Goal: Task Accomplishment & Management: Manage account settings

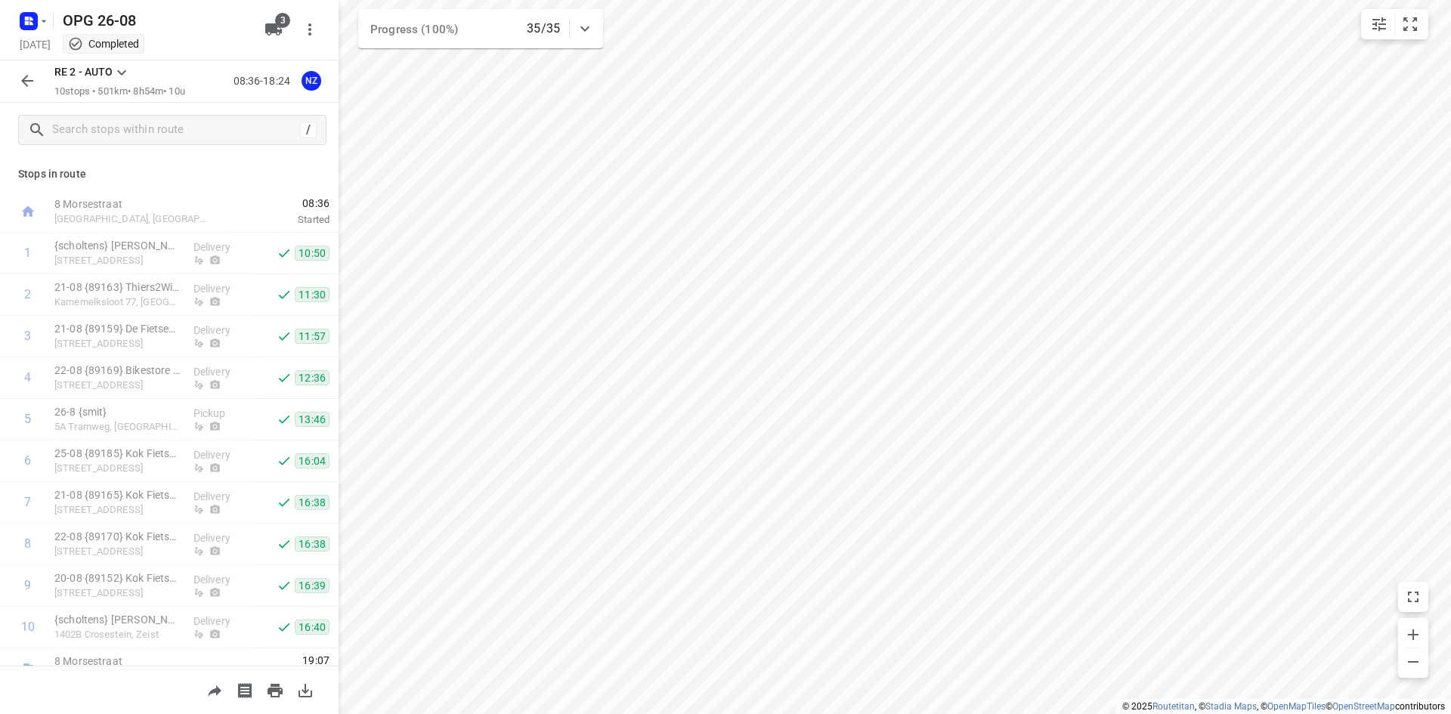
scroll to position [24, 0]
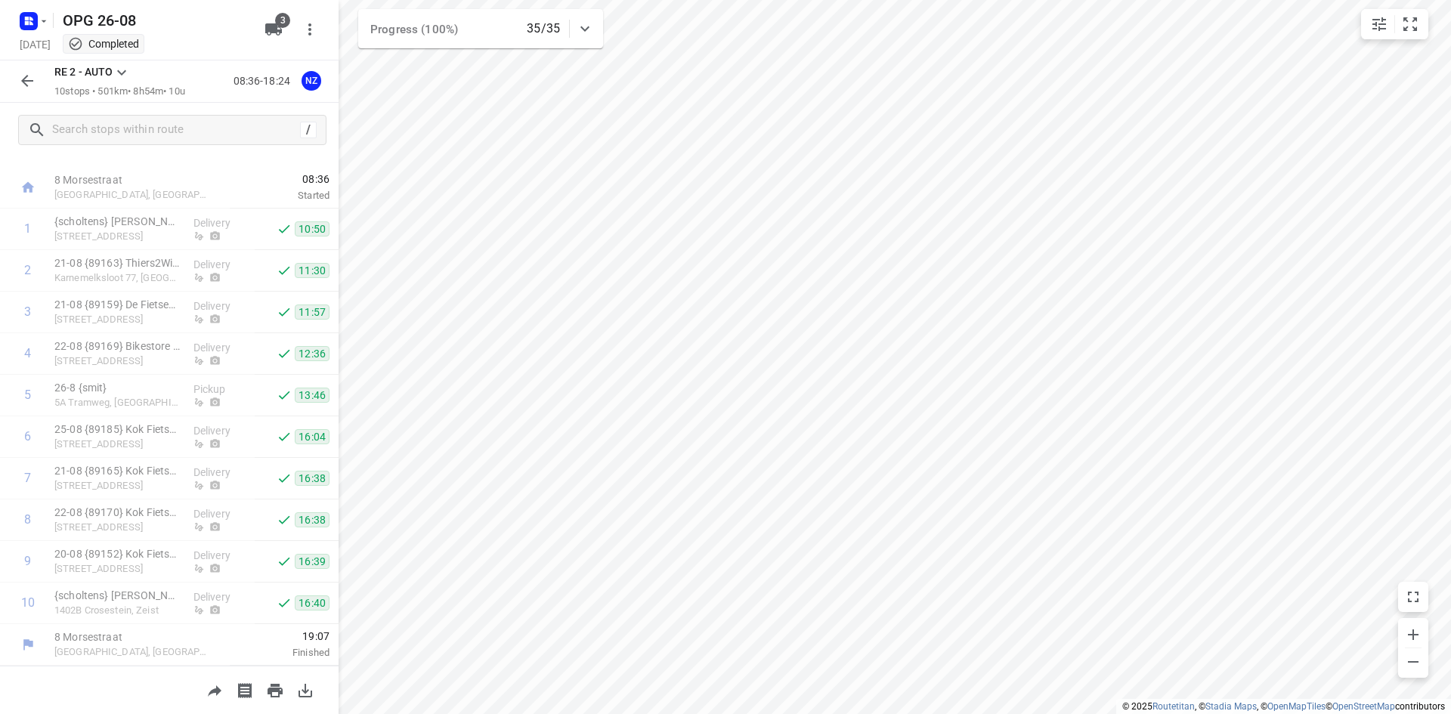
click at [46, 73] on div "RE 2 - AUTO 10 stops • 501km • 8h54m • 10u 08:36-18:24 NZ" at bounding box center [169, 81] width 339 height 42
click at [29, 71] on button "button" at bounding box center [27, 81] width 30 height 30
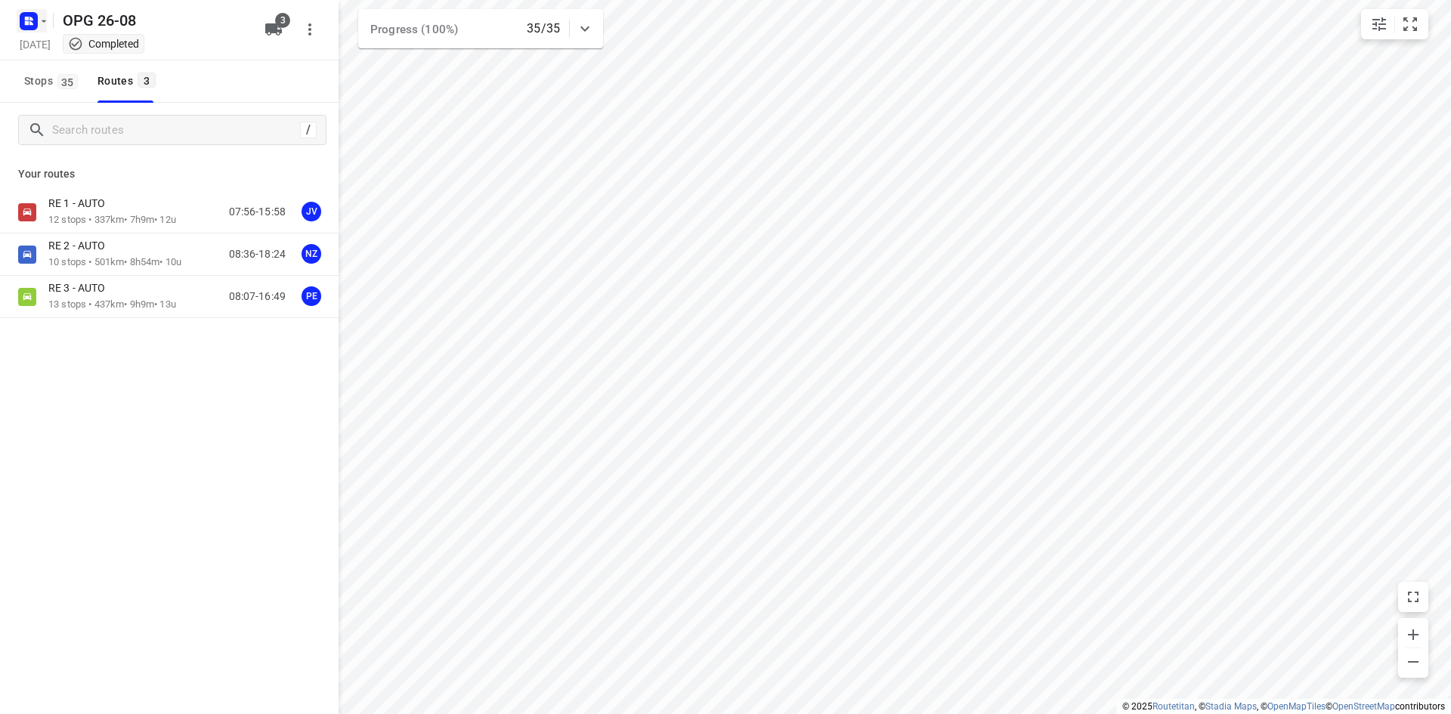
click at [28, 19] on icon "button" at bounding box center [27, 19] width 4 height 4
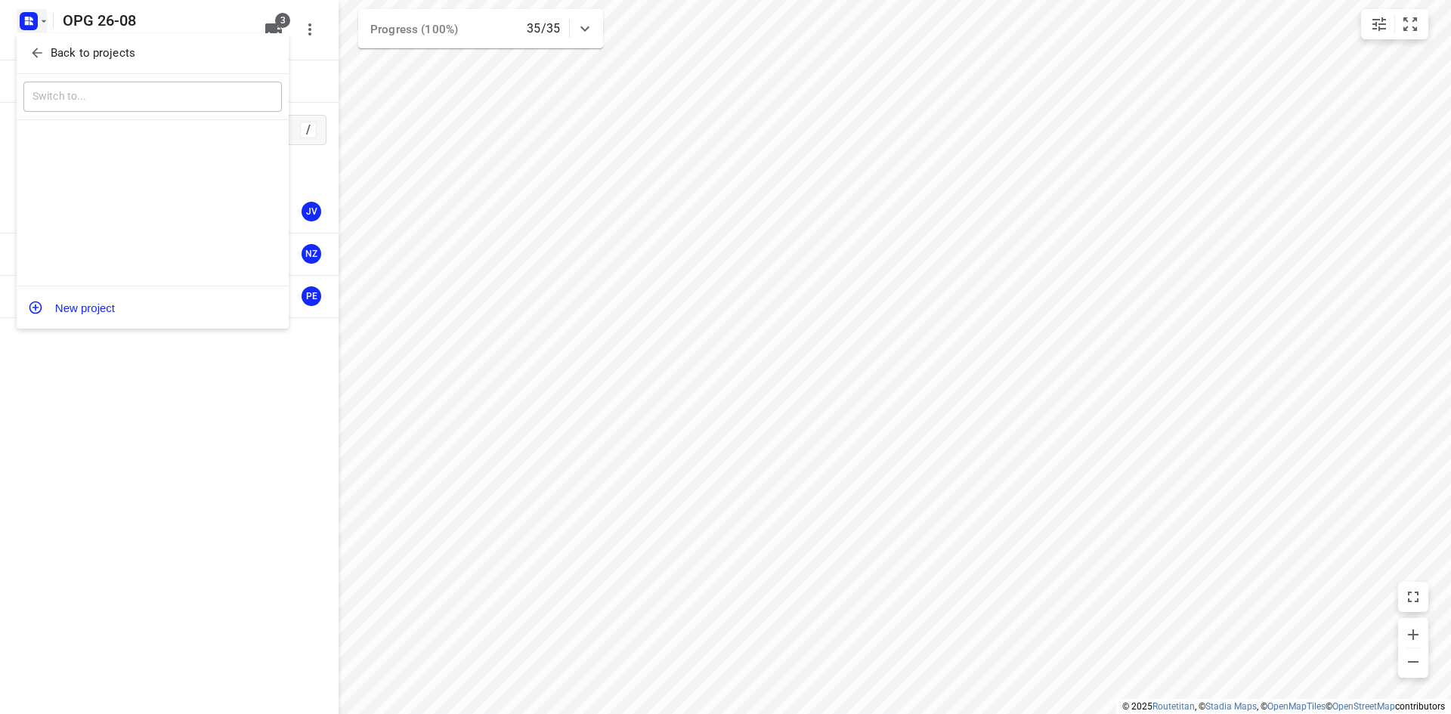
click at [30, 39] on div "Back to projects" at bounding box center [153, 53] width 272 height 41
click at [42, 48] on icon "button" at bounding box center [36, 52] width 15 height 15
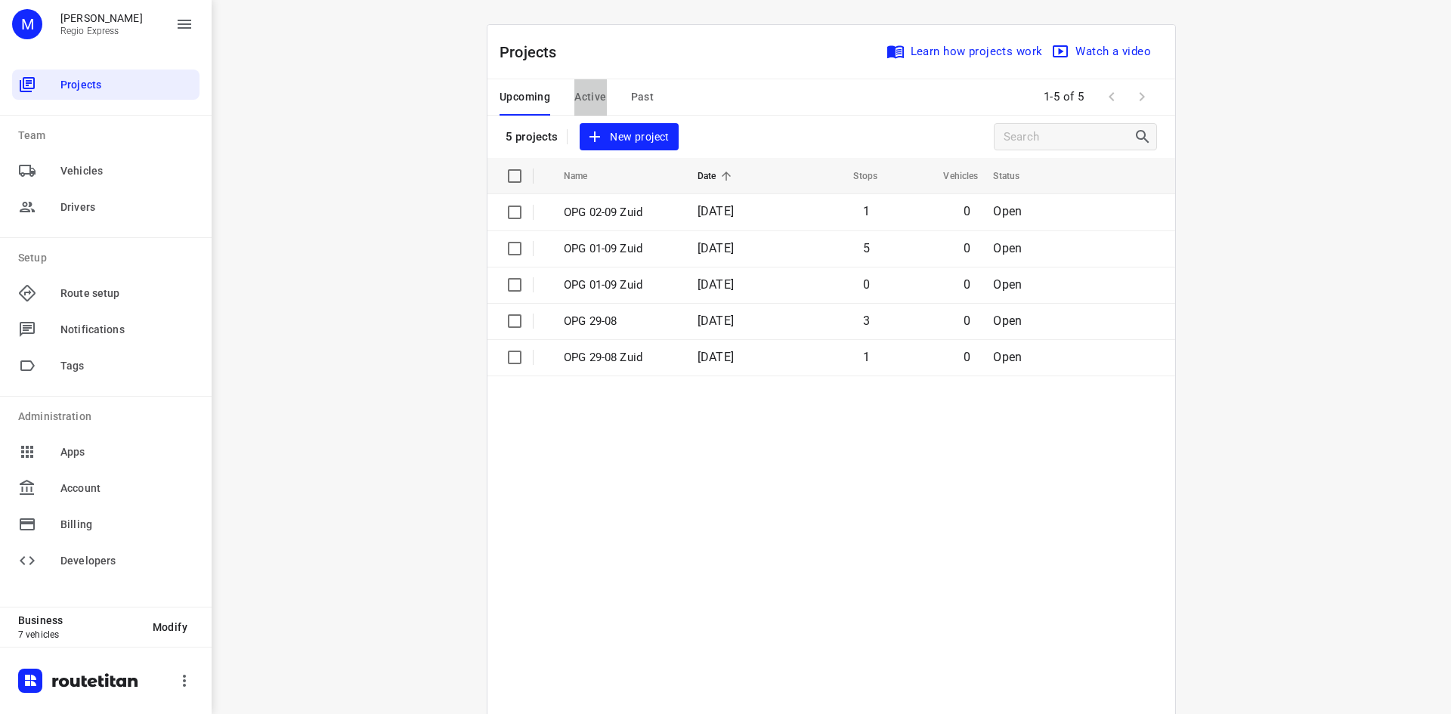
click at [589, 103] on span "Active" at bounding box center [590, 97] width 32 height 19
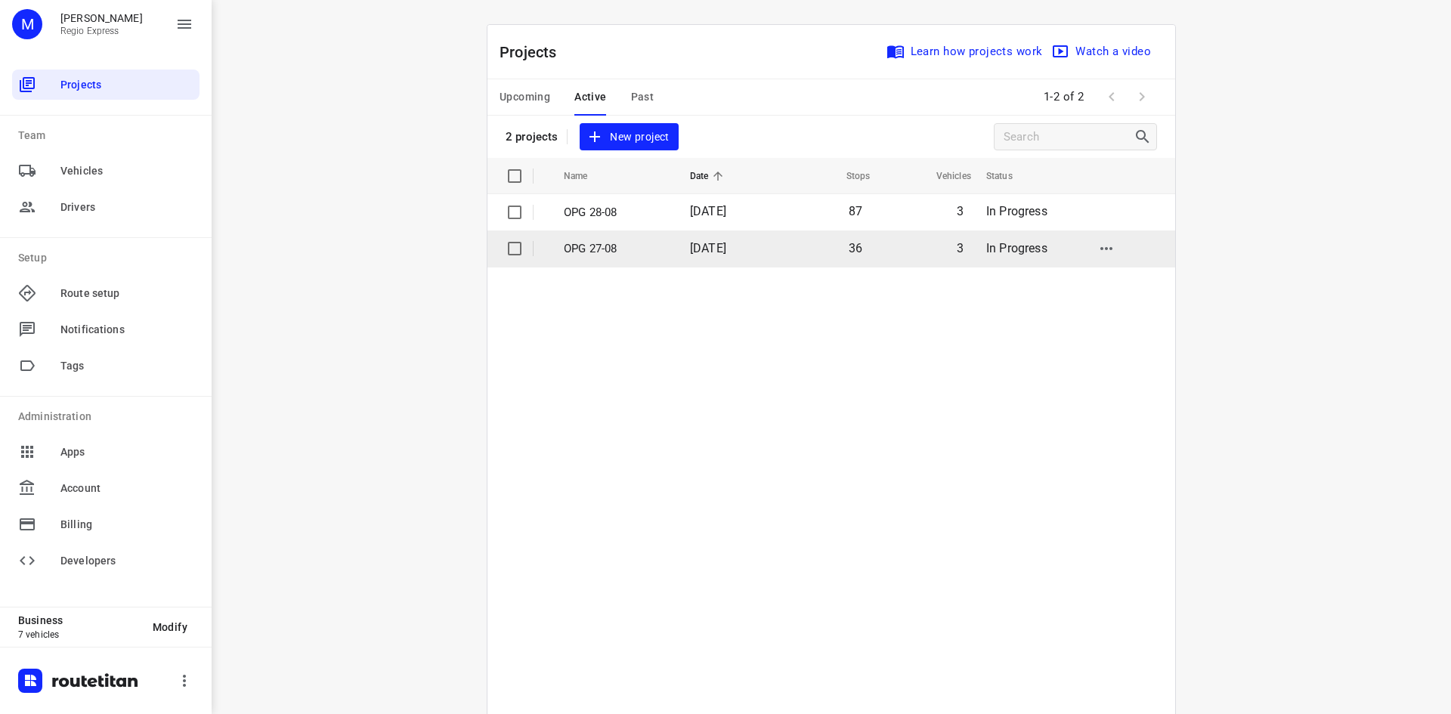
click at [642, 256] on p "OPG 27-08" at bounding box center [616, 248] width 104 height 17
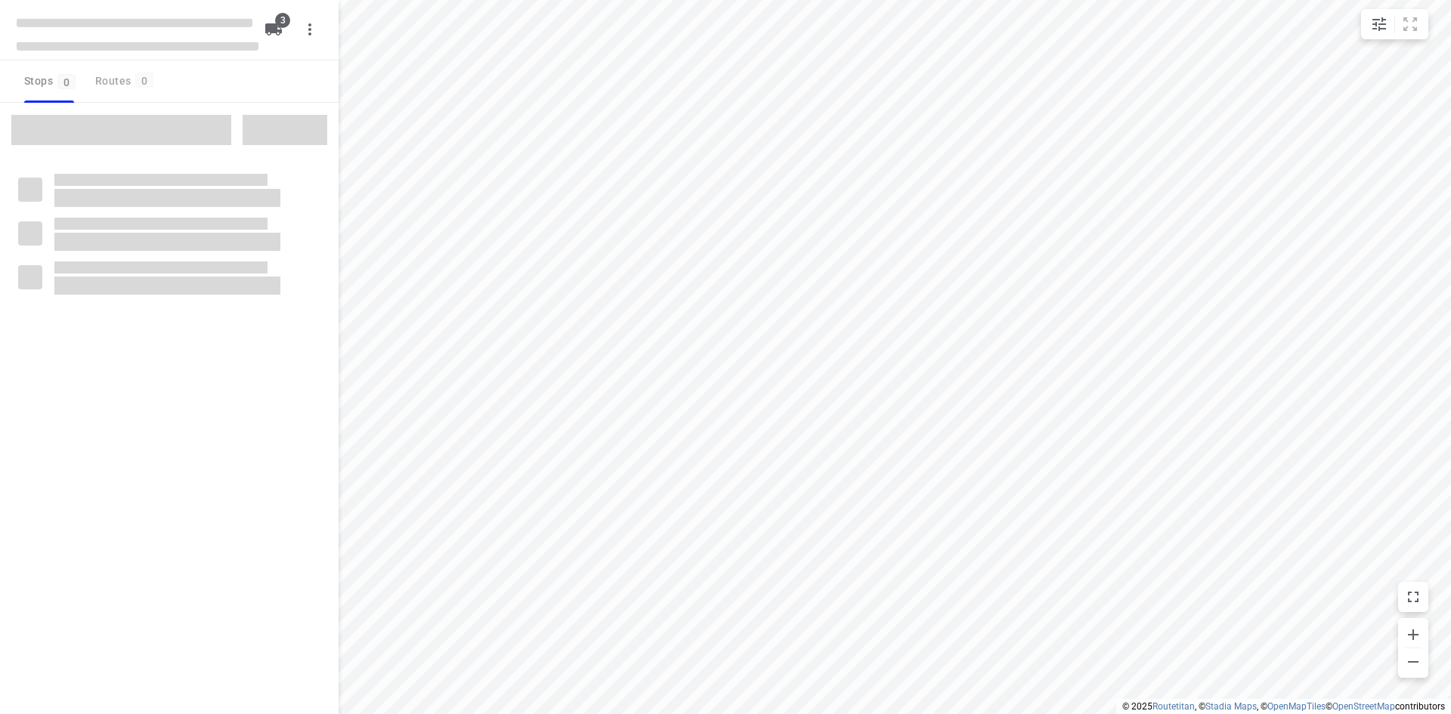
type input "distance"
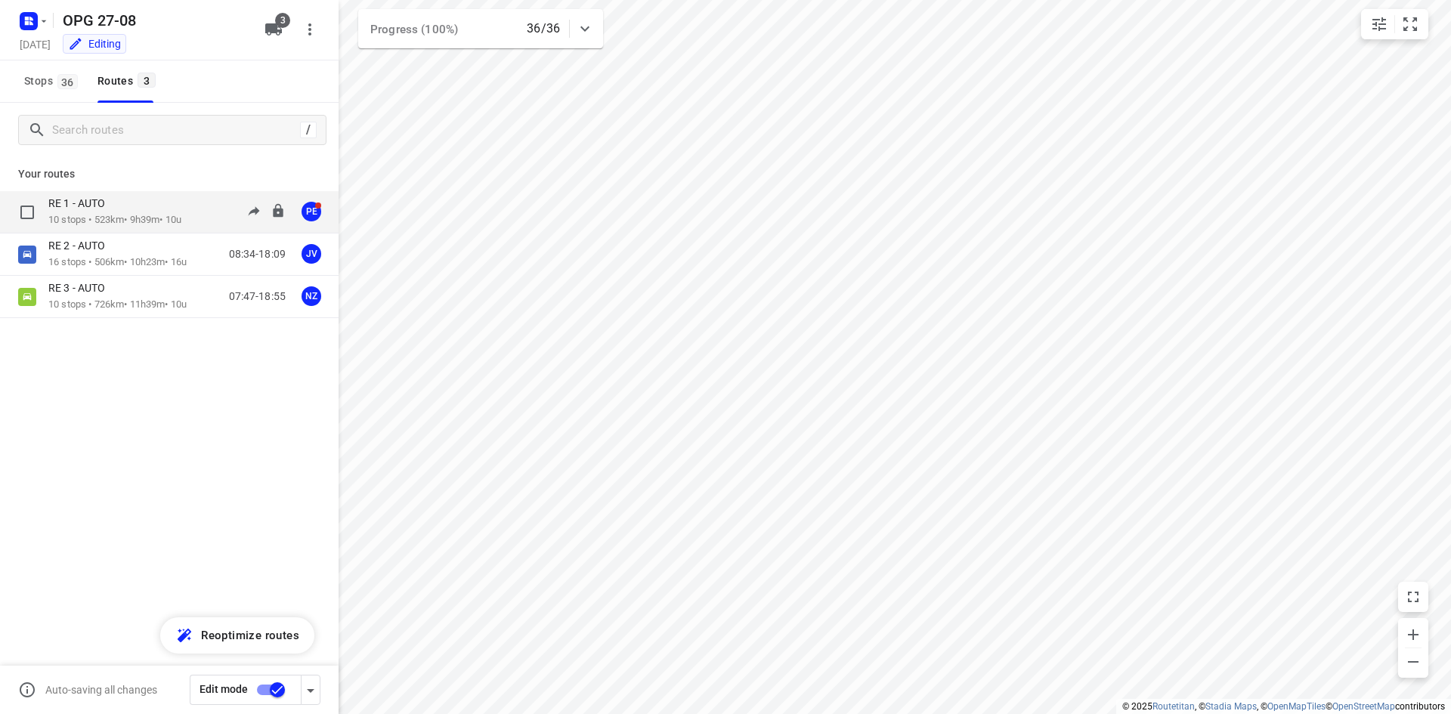
click at [101, 201] on p "RE 1 - AUTO" at bounding box center [81, 203] width 66 height 14
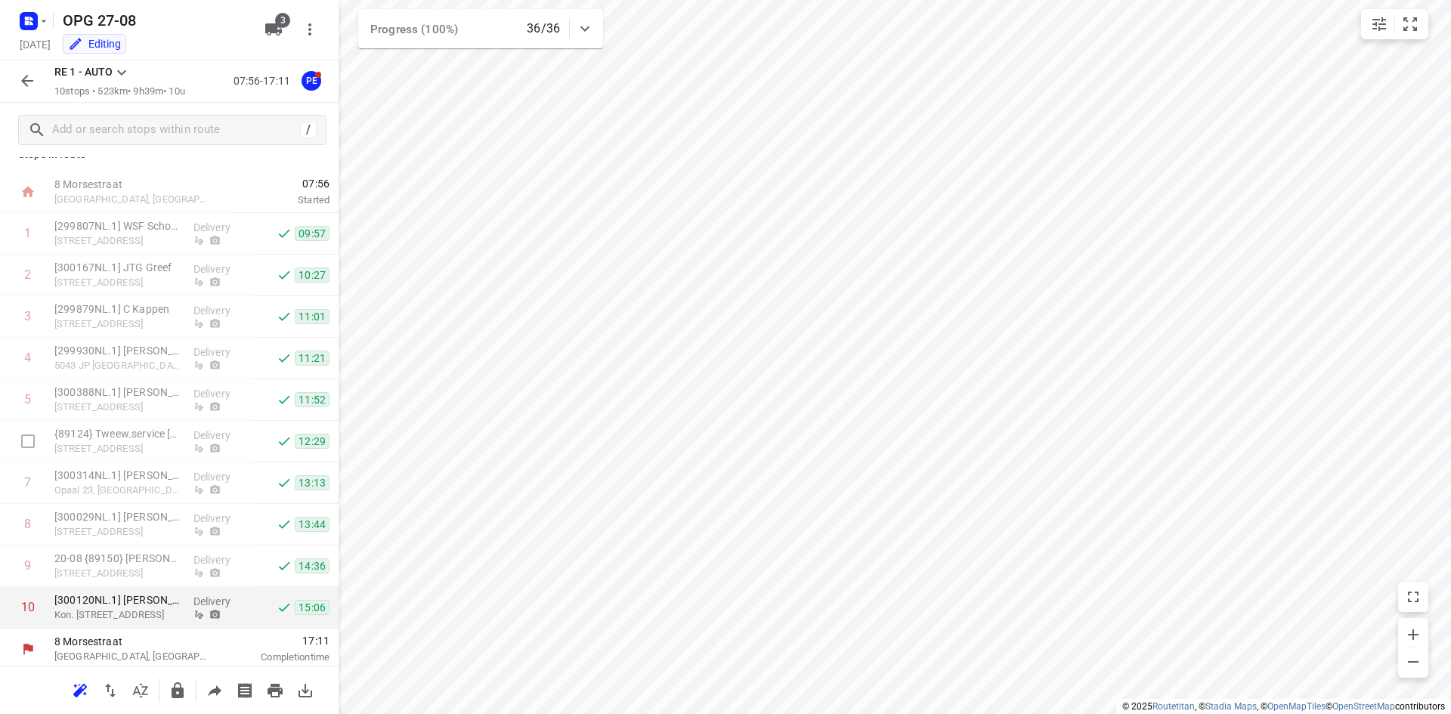
scroll to position [24, 0]
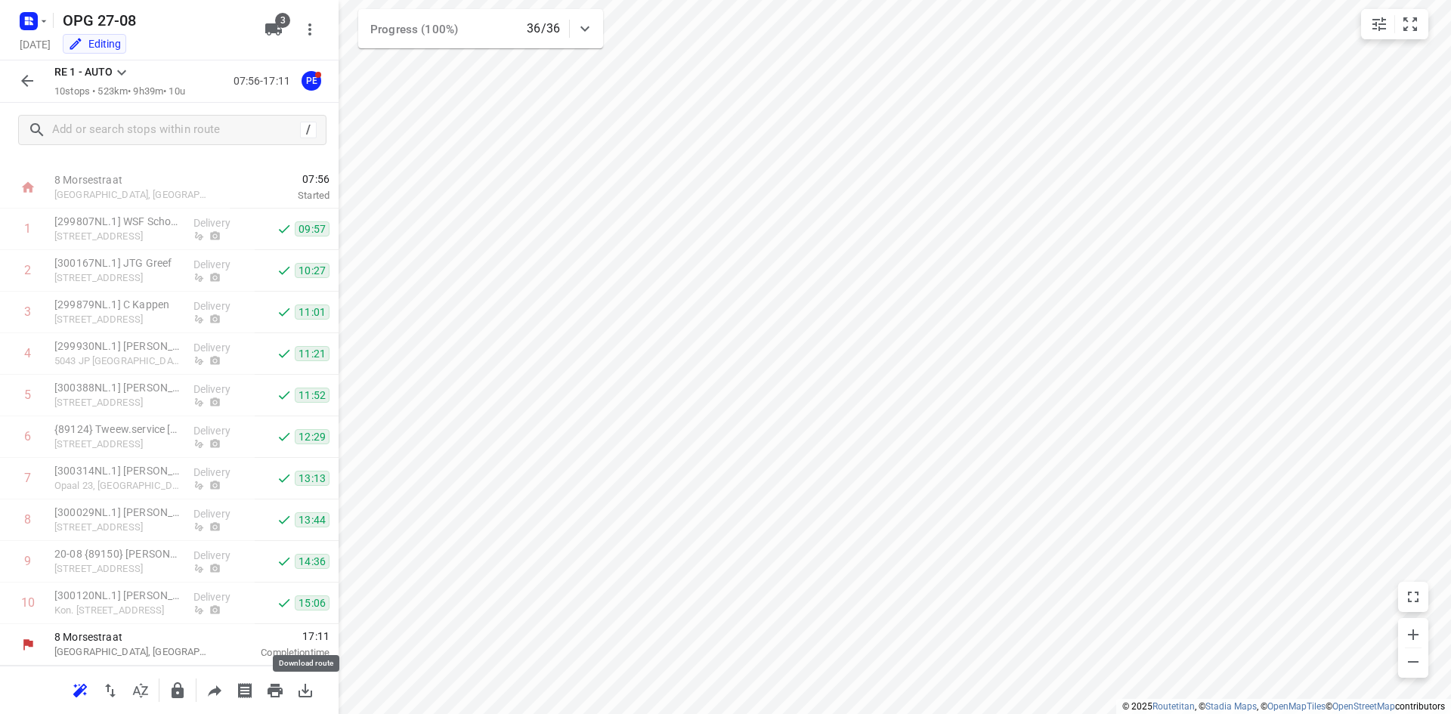
drag, startPoint x: 302, startPoint y: 694, endPoint x: 317, endPoint y: 666, distance: 31.8
click at [303, 696] on icon "button" at bounding box center [305, 691] width 18 height 18
click at [26, 78] on icon "button" at bounding box center [27, 81] width 12 height 12
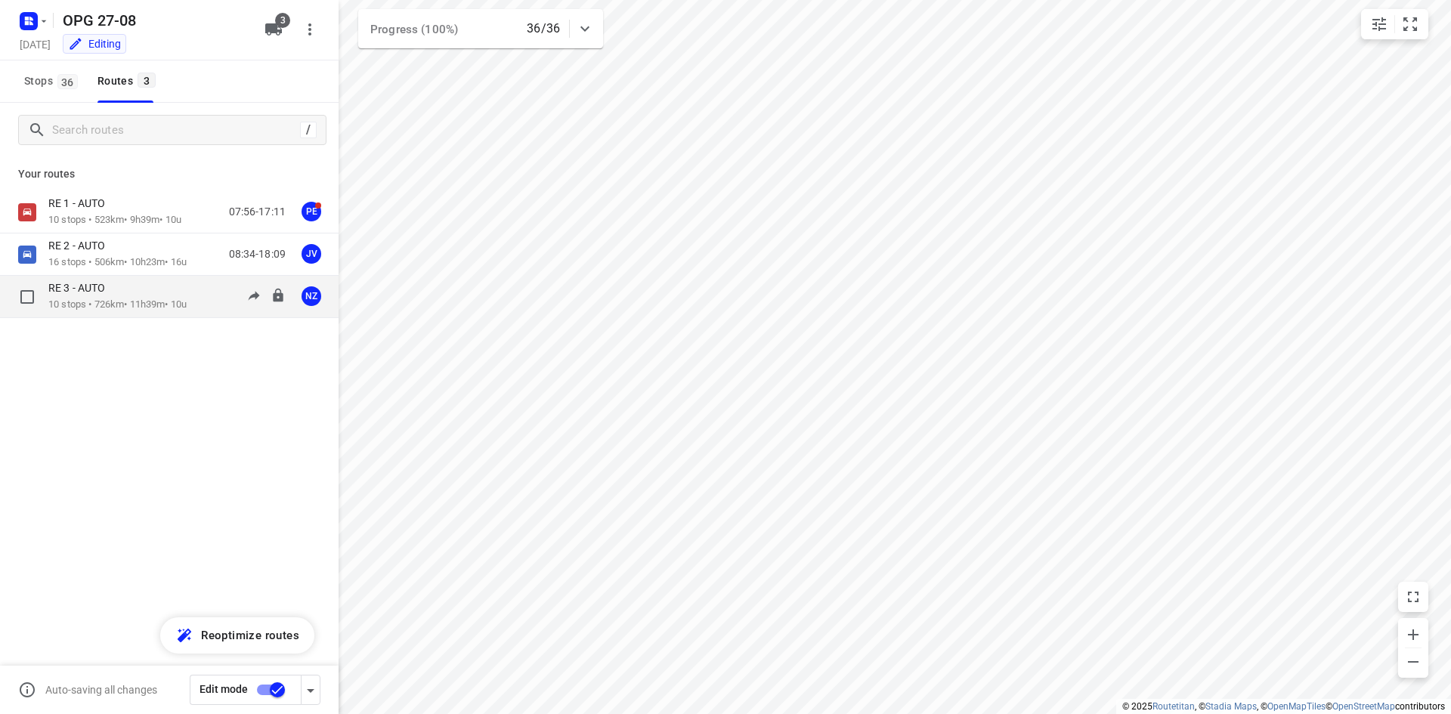
click at [110, 291] on p "RE 3 - AUTO" at bounding box center [81, 288] width 66 height 14
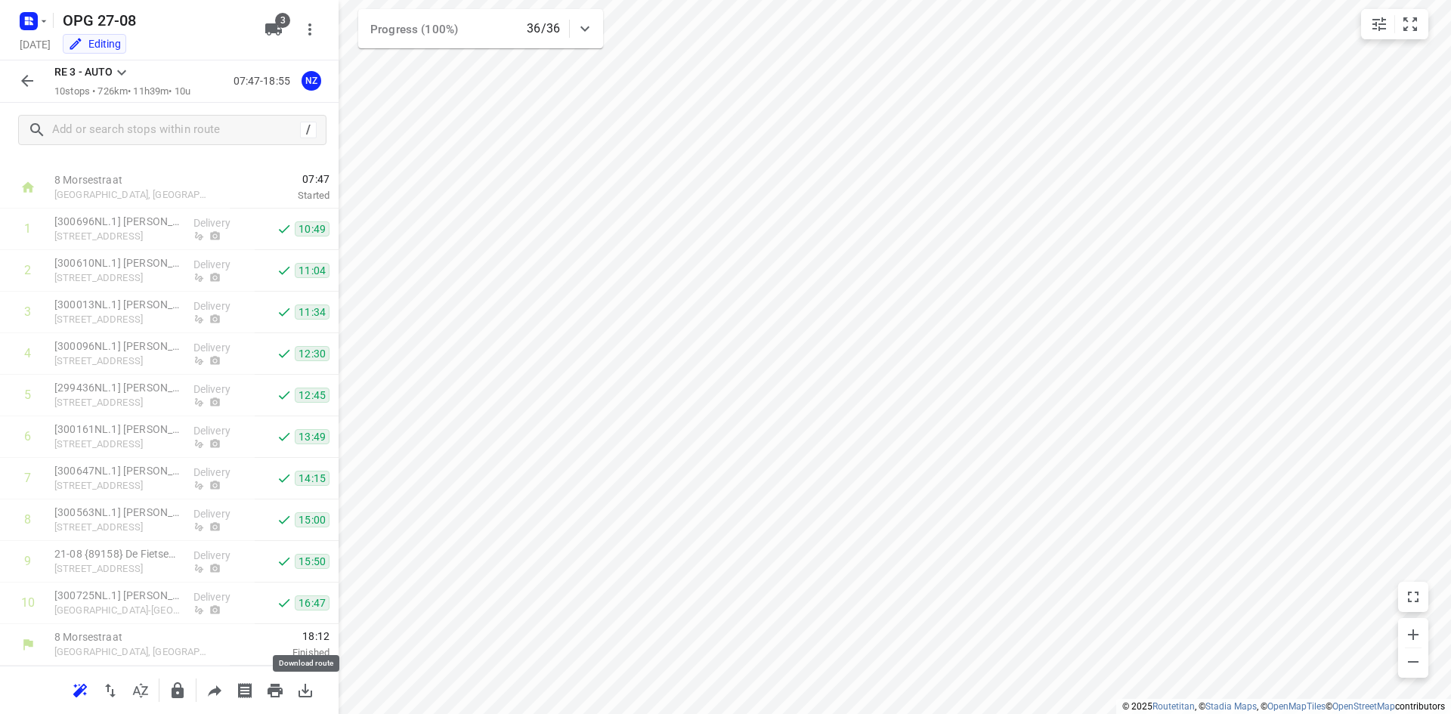
click at [304, 679] on button "button" at bounding box center [305, 691] width 30 height 30
click at [23, 82] on icon "button" at bounding box center [27, 81] width 12 height 12
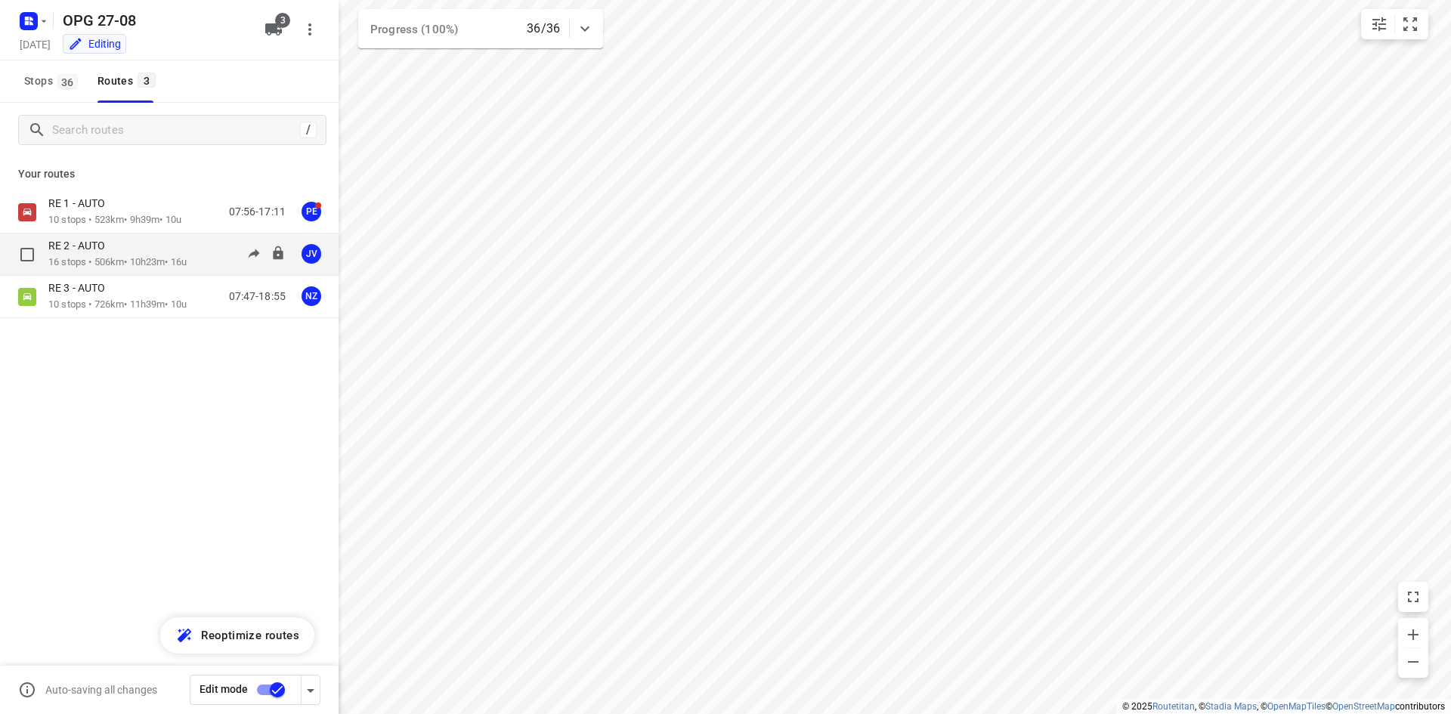
click at [143, 243] on div "RE 2 - AUTO" at bounding box center [117, 247] width 138 height 17
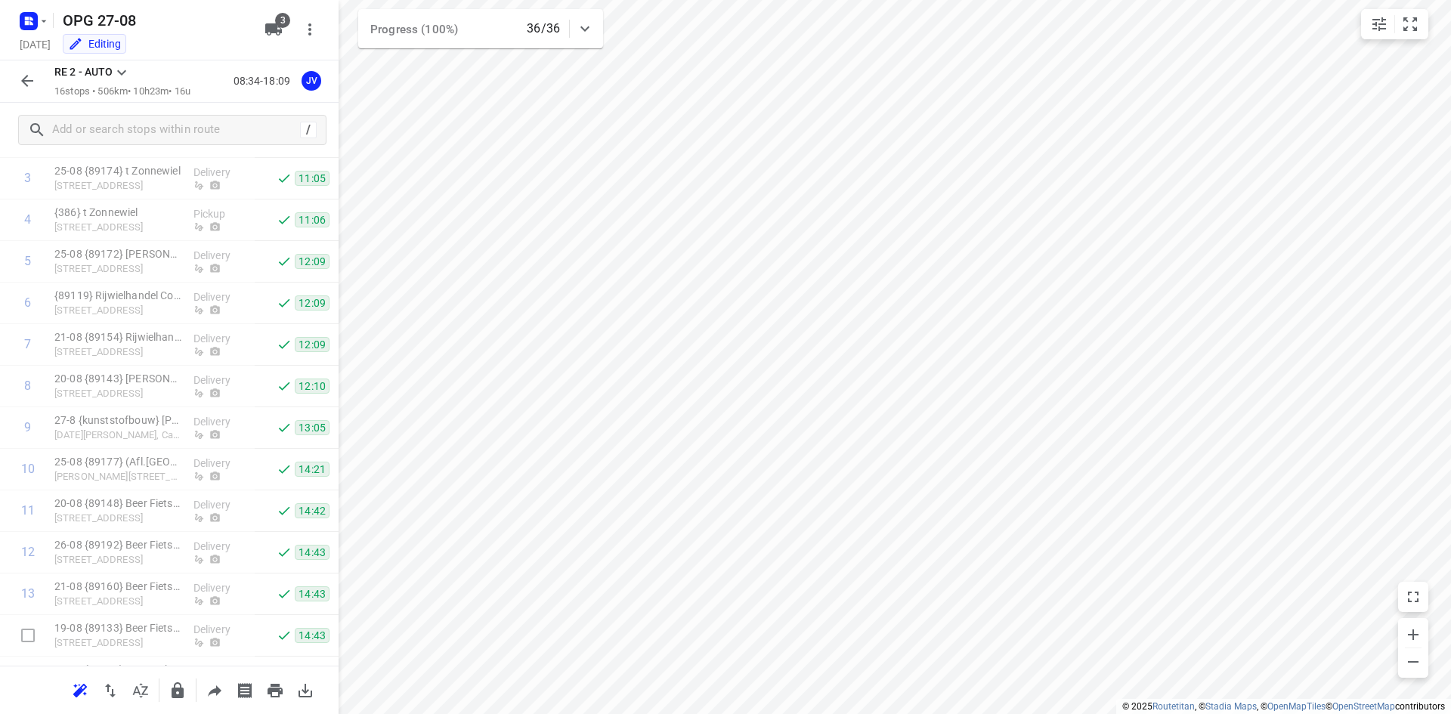
scroll to position [274, 0]
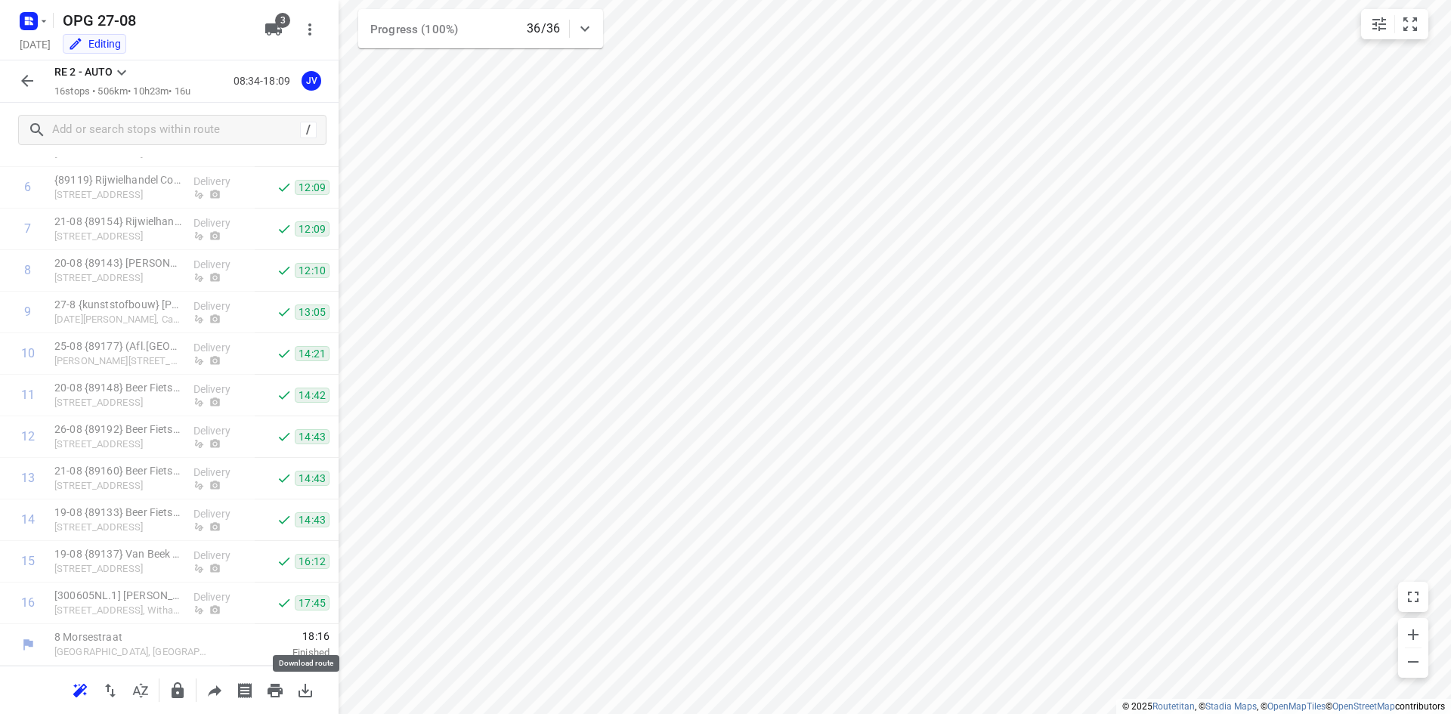
click at [301, 688] on icon "button" at bounding box center [305, 691] width 18 height 18
click at [22, 88] on icon "button" at bounding box center [27, 81] width 18 height 18
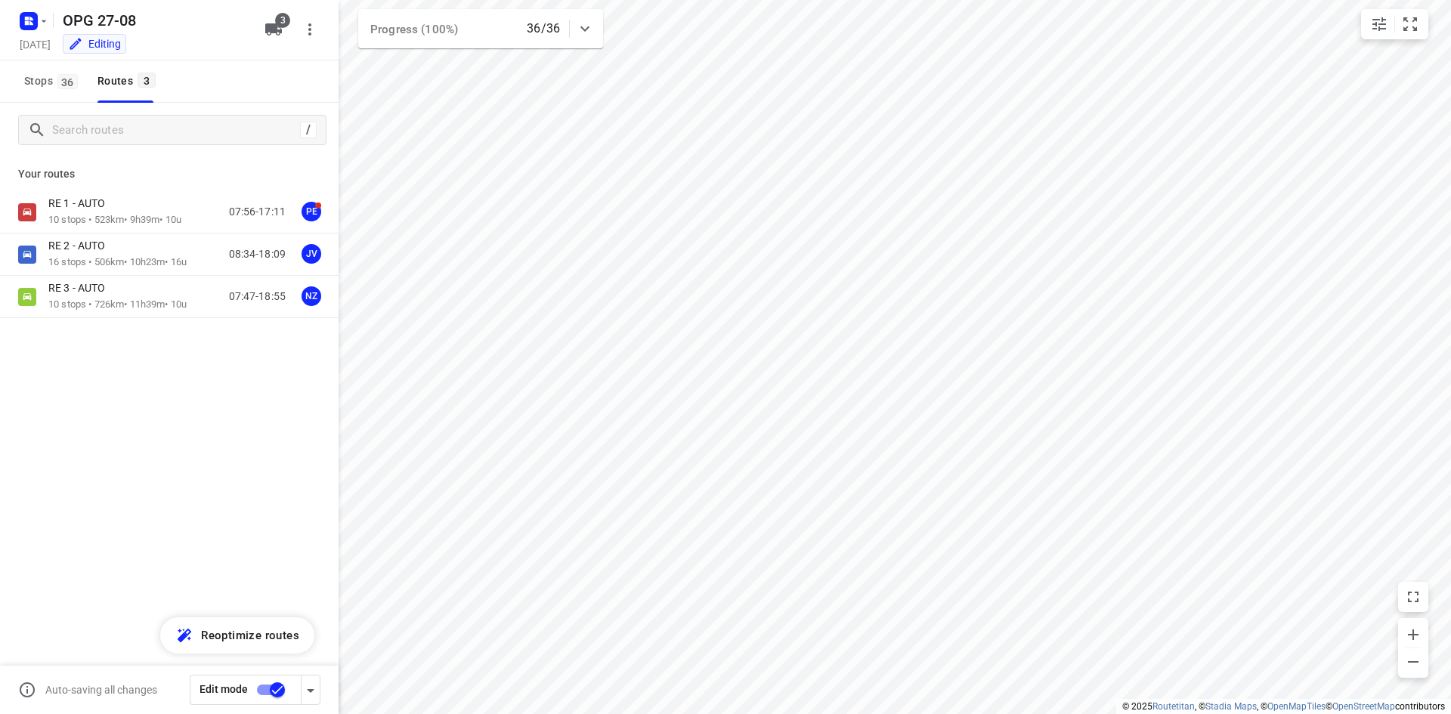
click at [32, 7] on div at bounding box center [32, 20] width 36 height 29
click at [36, 51] on h5 "[DATE]" at bounding box center [35, 44] width 43 height 17
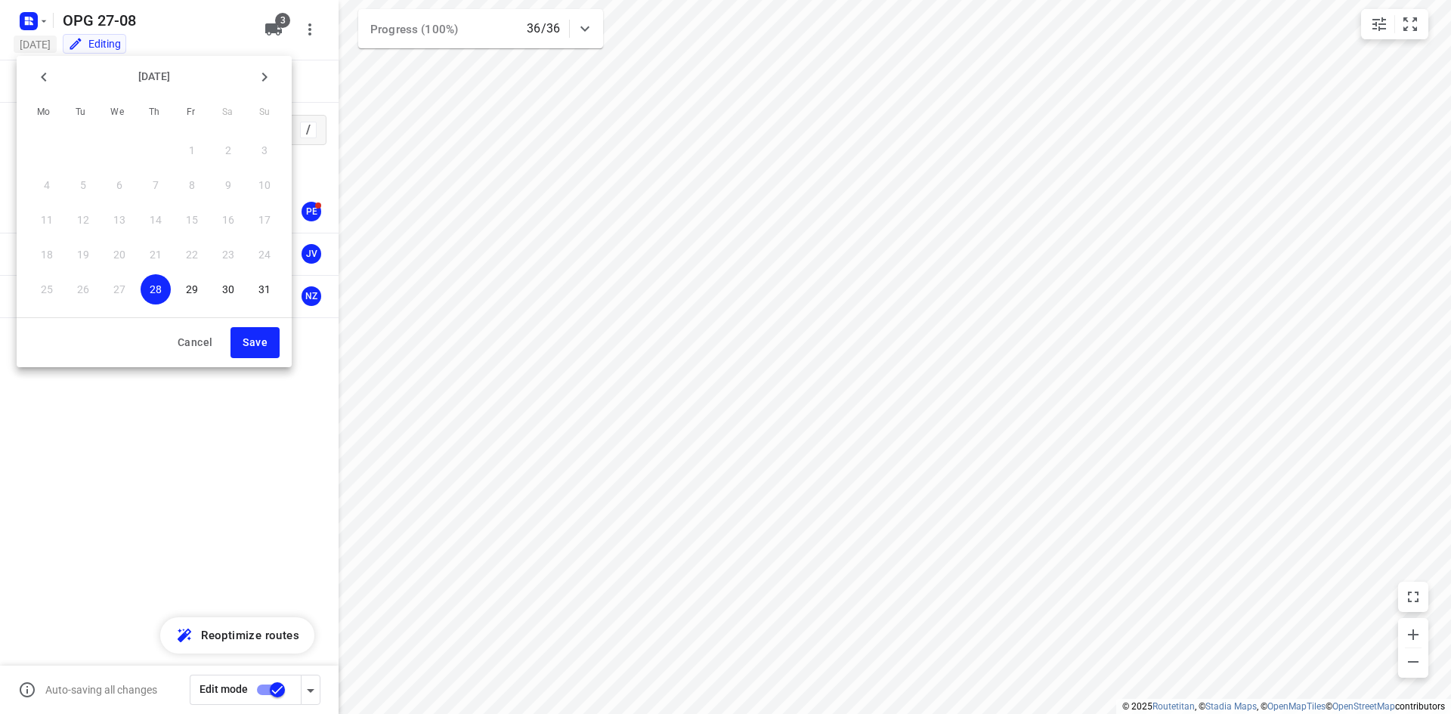
click at [32, 17] on div at bounding box center [725, 357] width 1451 height 714
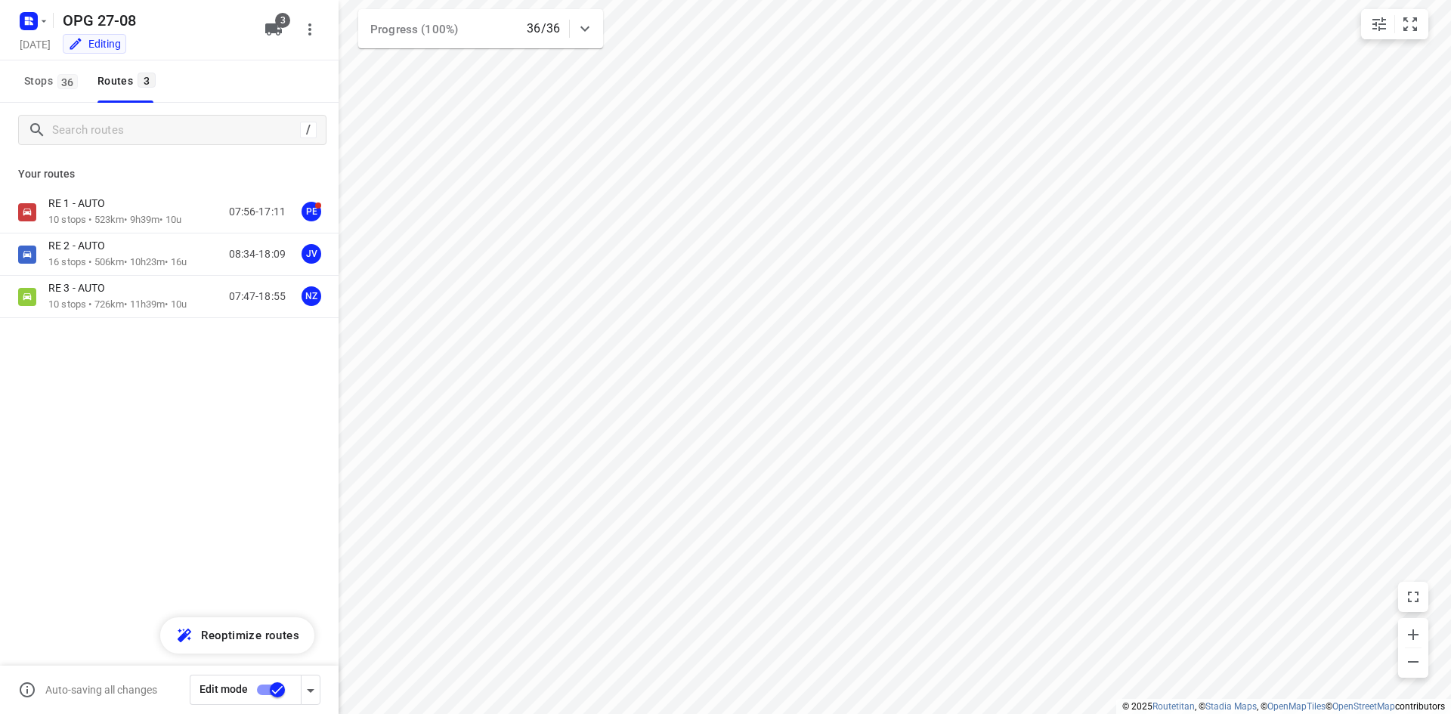
click at [36, 32] on icon "button" at bounding box center [29, 21] width 24 height 24
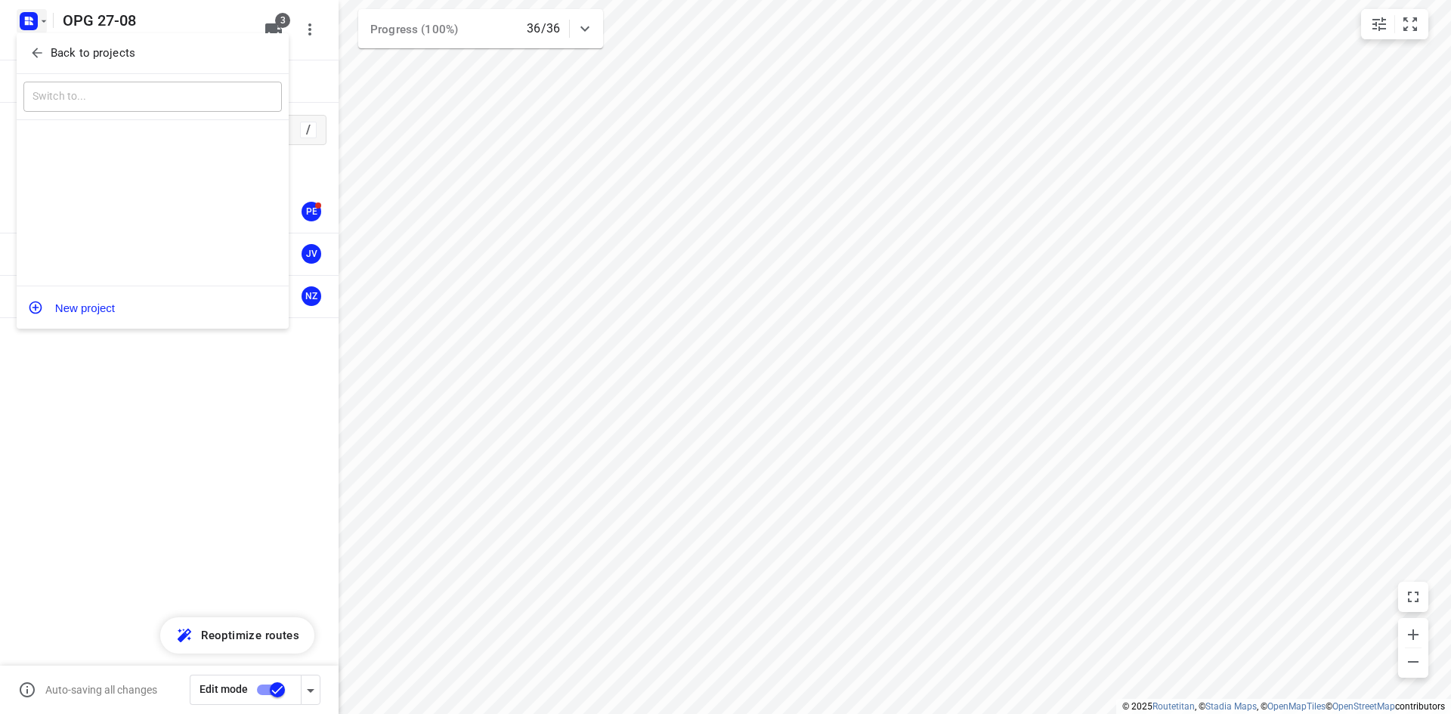
click at [36, 18] on div at bounding box center [725, 357] width 1451 height 714
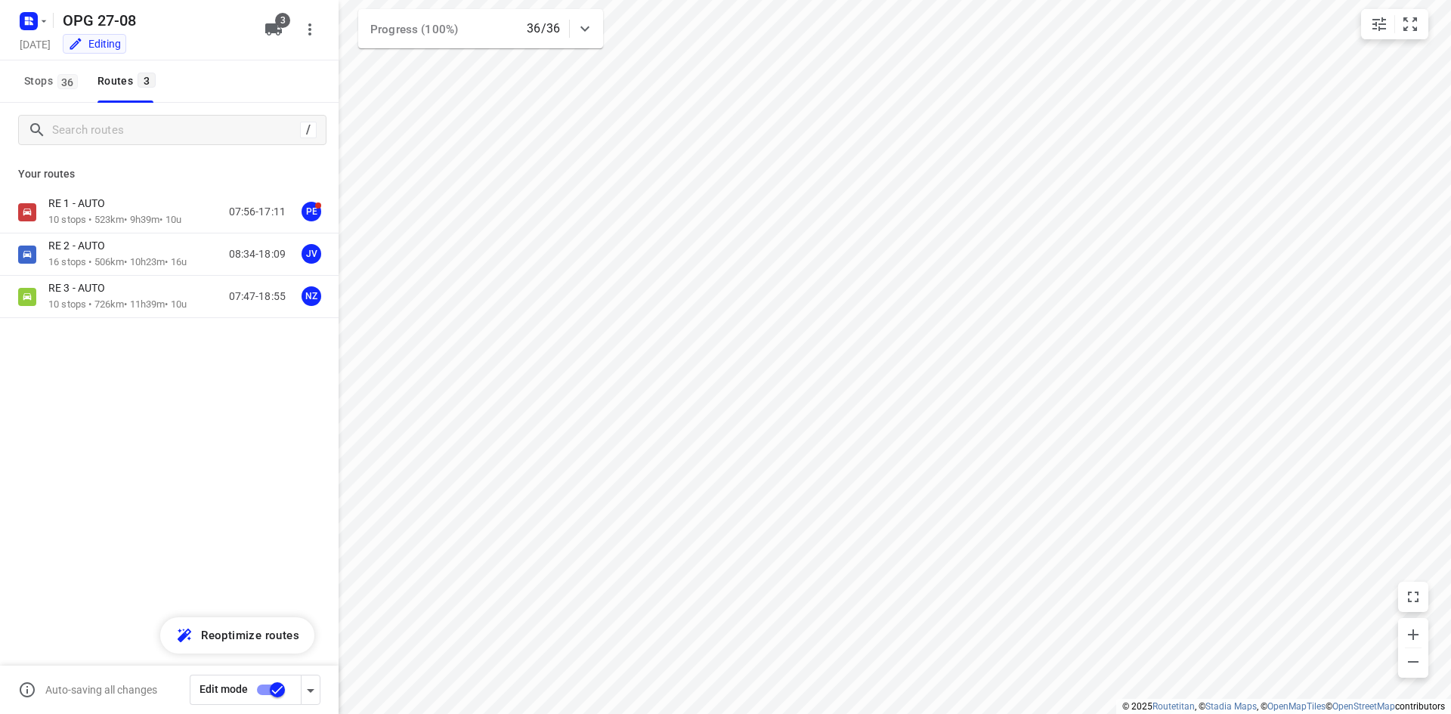
click at [37, 18] on rect "button" at bounding box center [29, 21] width 18 height 18
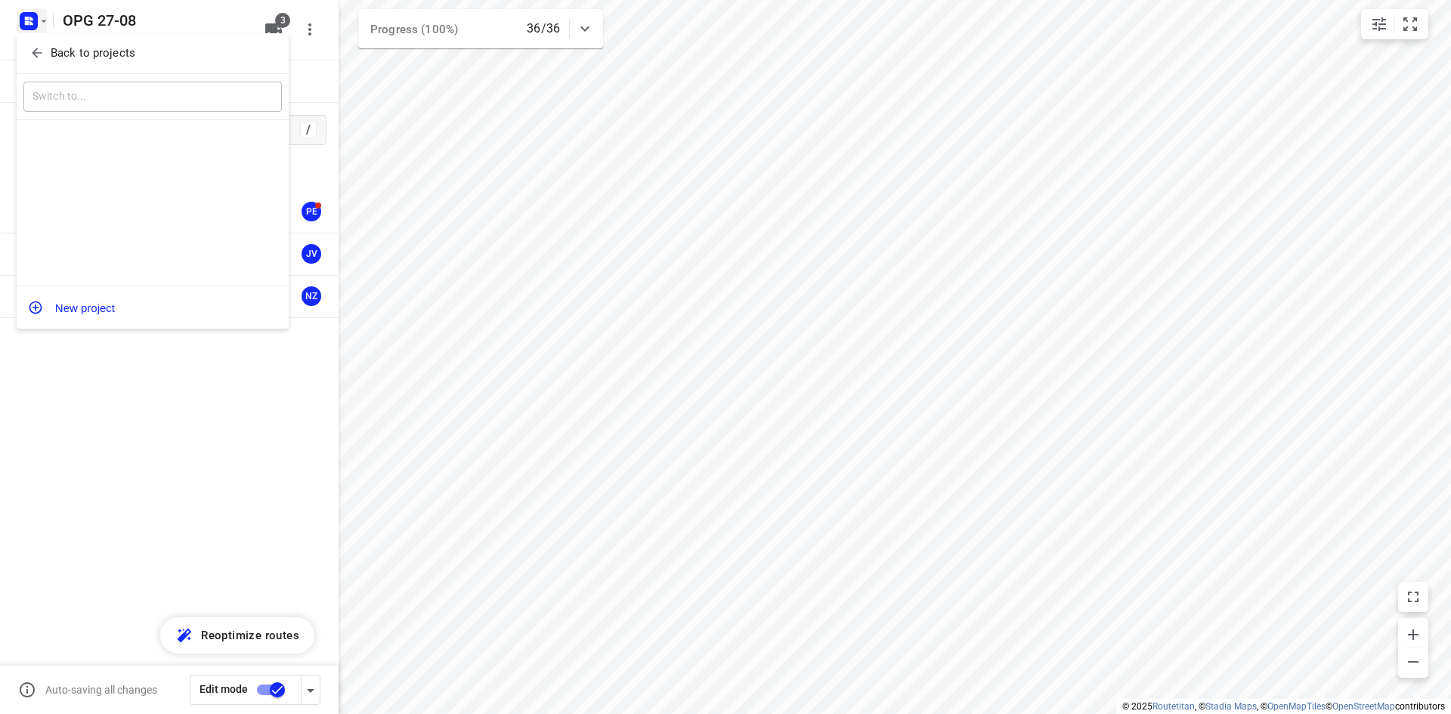
click at [36, 18] on div at bounding box center [725, 357] width 1451 height 714
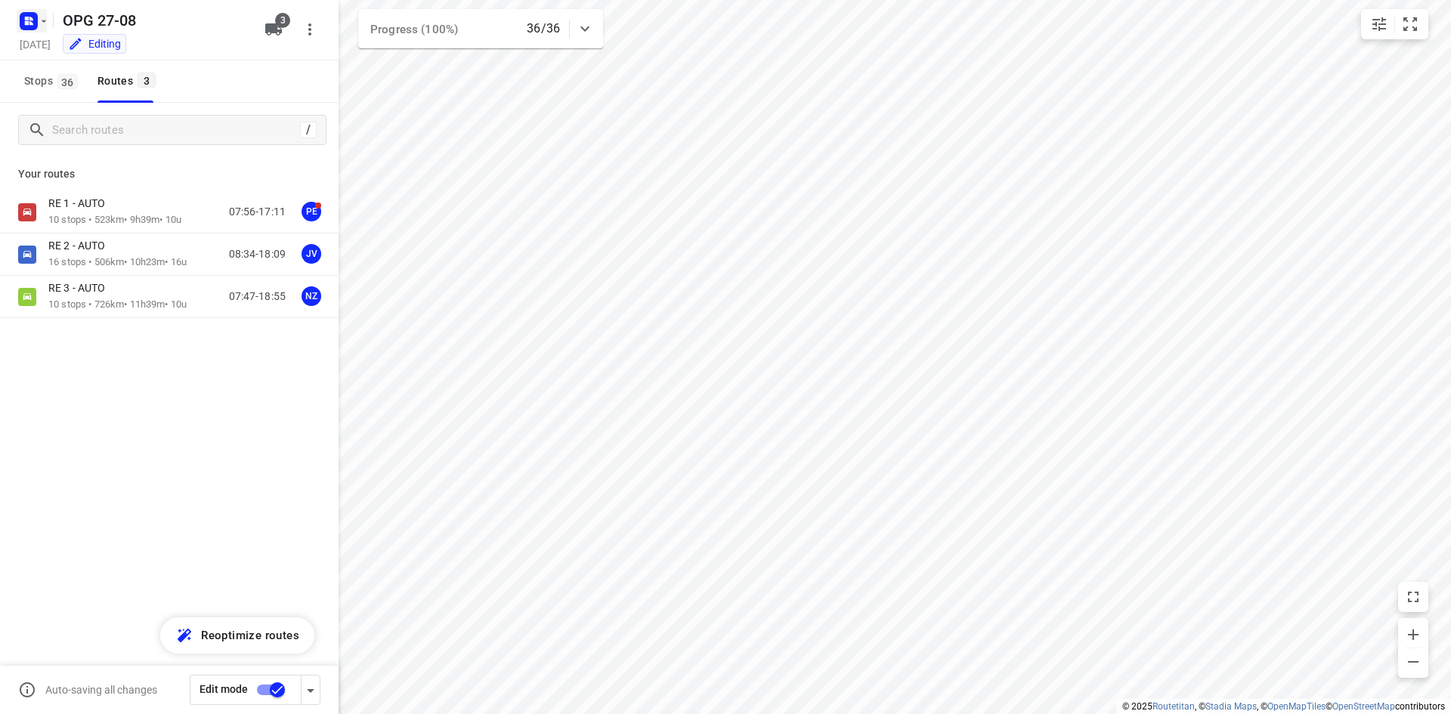
click at [39, 20] on icon "button" at bounding box center [44, 21] width 12 height 12
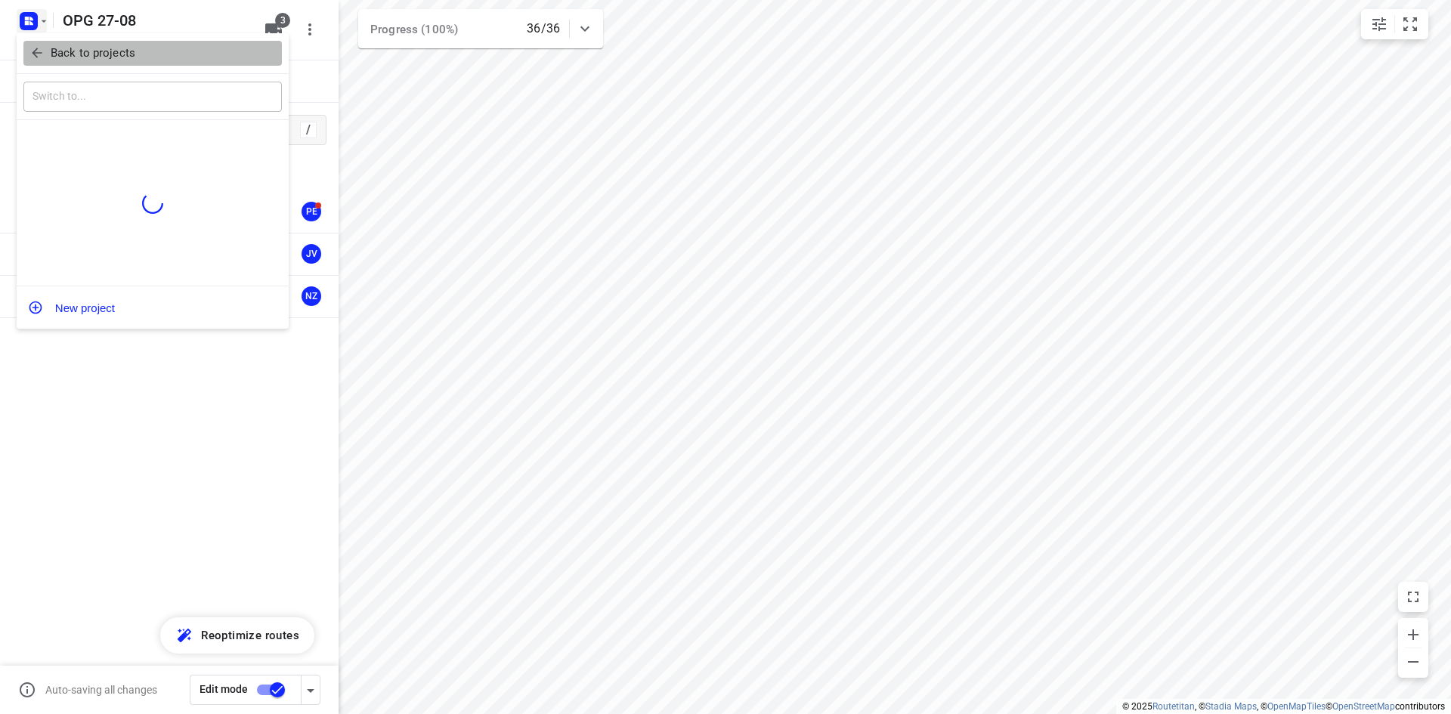
click at [51, 59] on p "Back to projects" at bounding box center [93, 53] width 85 height 17
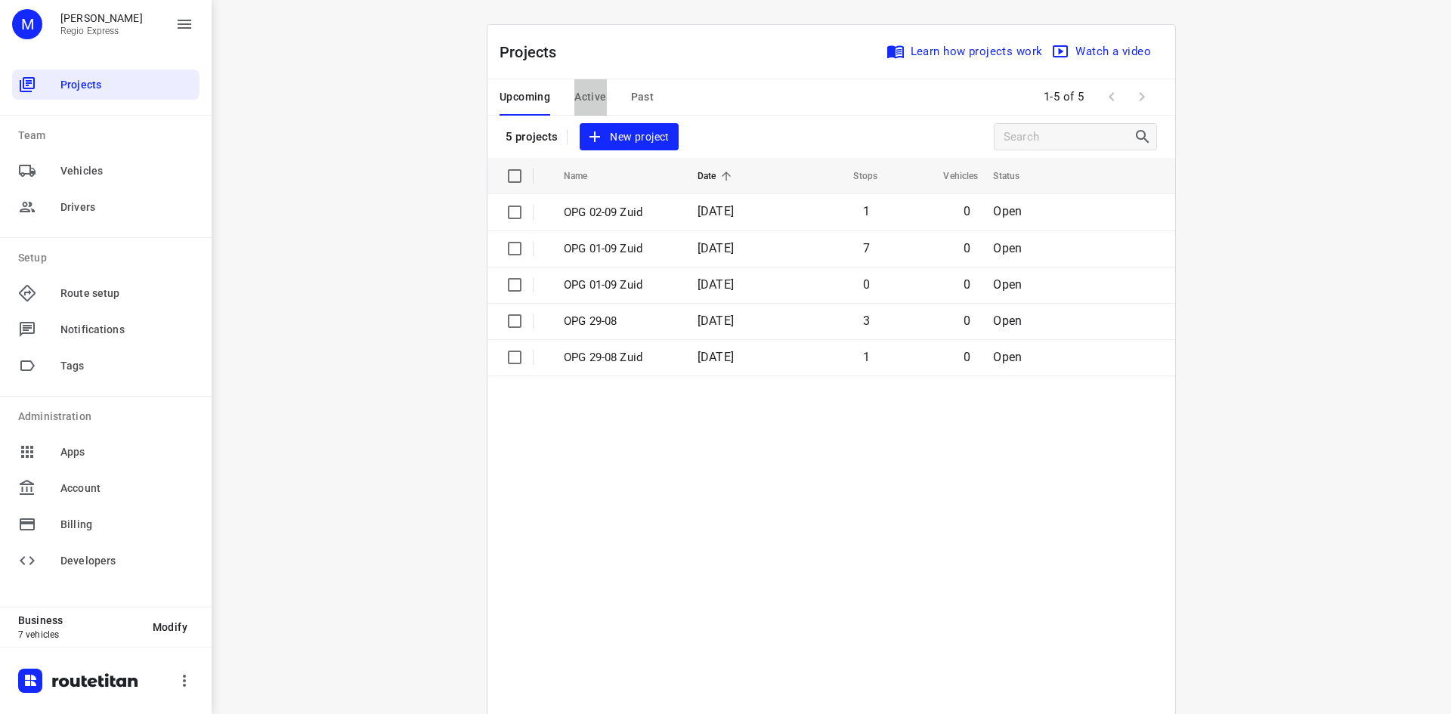
click at [586, 92] on span "Active" at bounding box center [590, 97] width 32 height 19
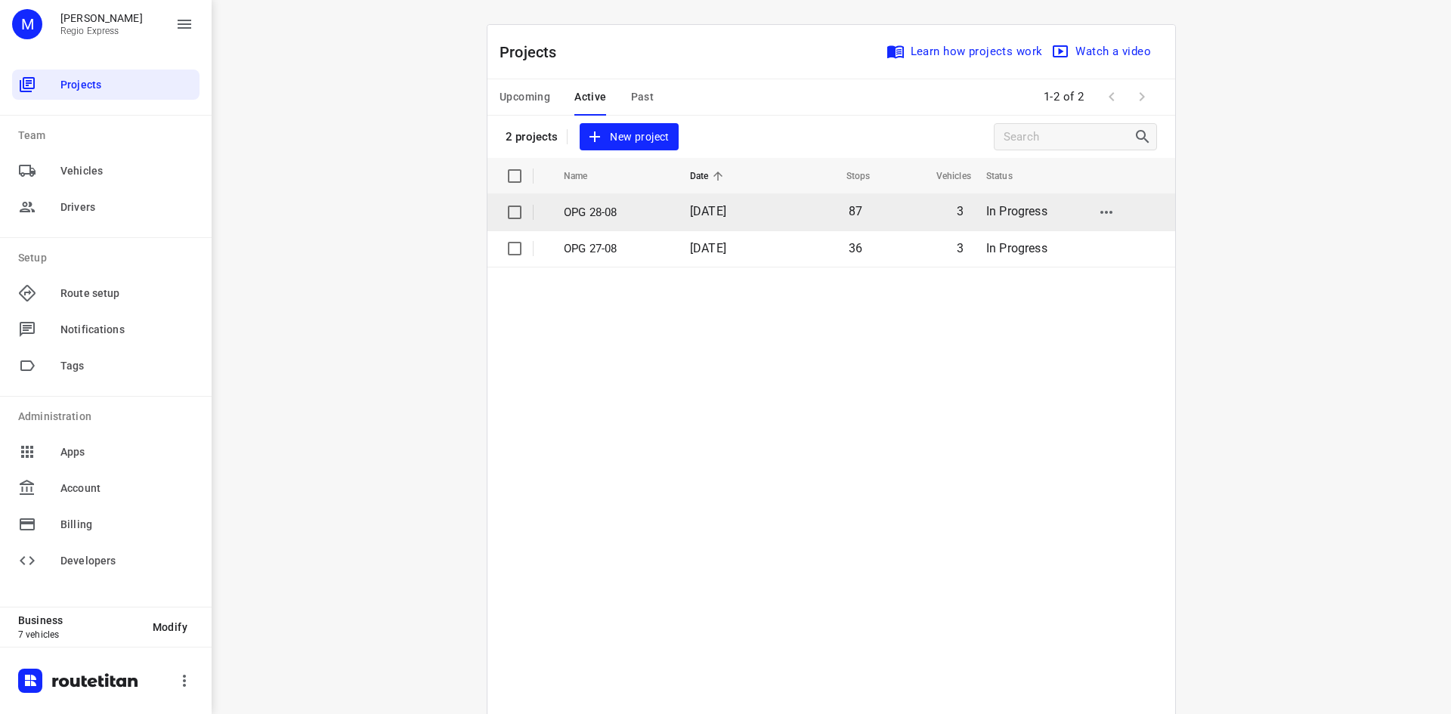
click at [571, 220] on p "OPG 28-08" at bounding box center [616, 212] width 104 height 17
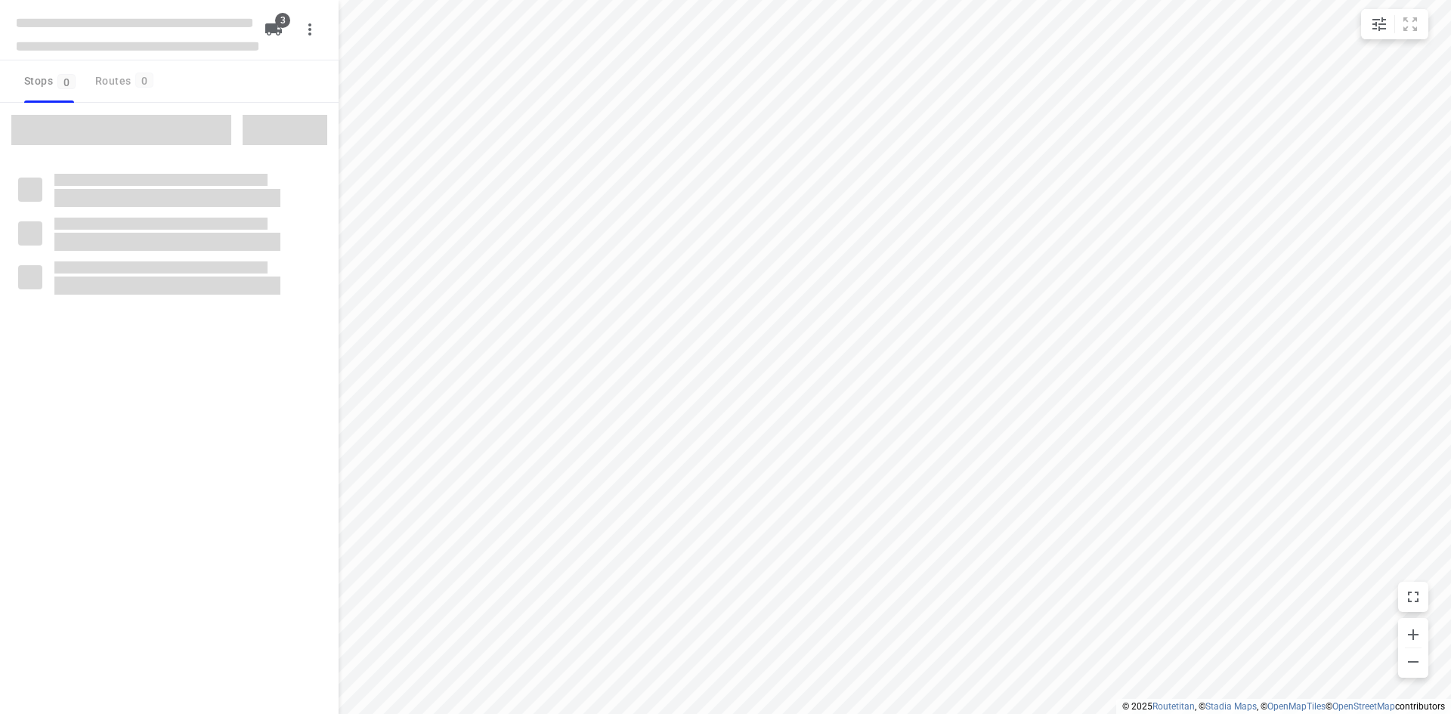
type input "distance"
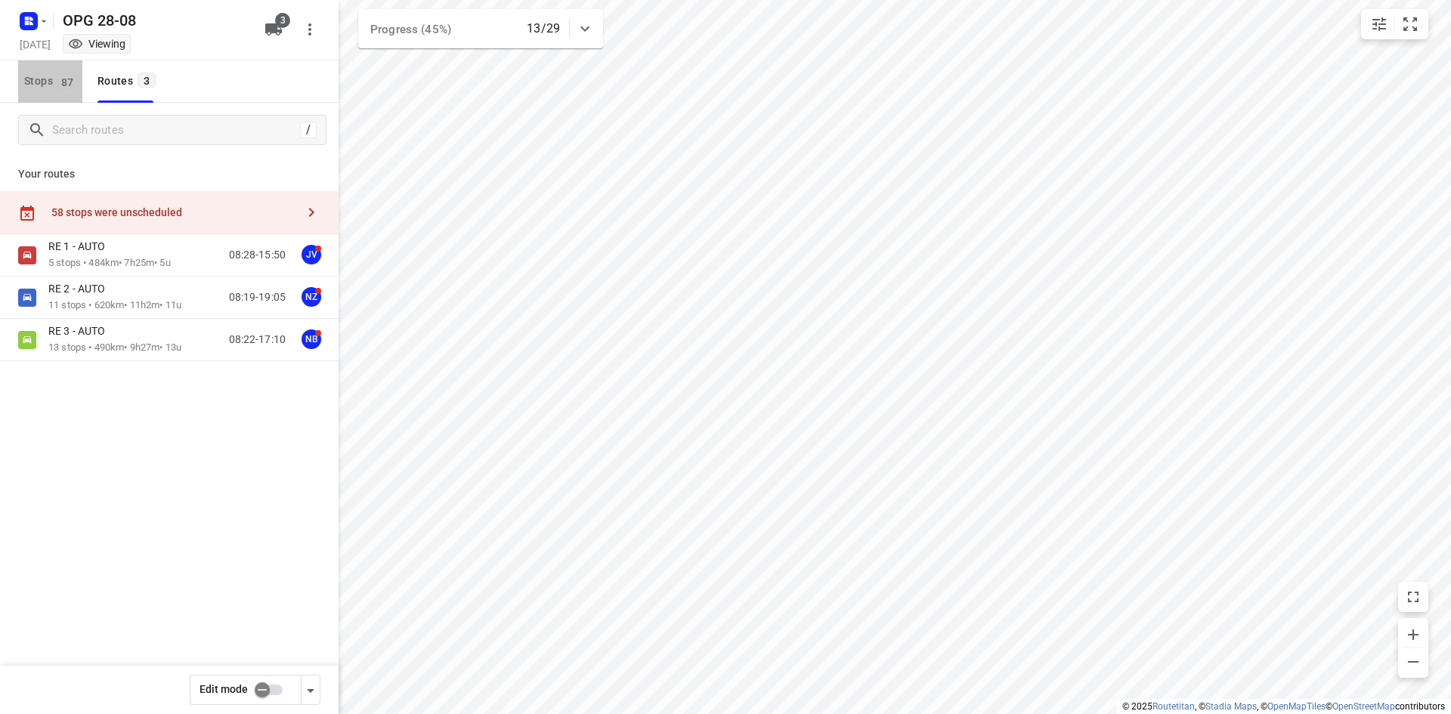
click at [33, 80] on span "Stops 87" at bounding box center [53, 81] width 58 height 19
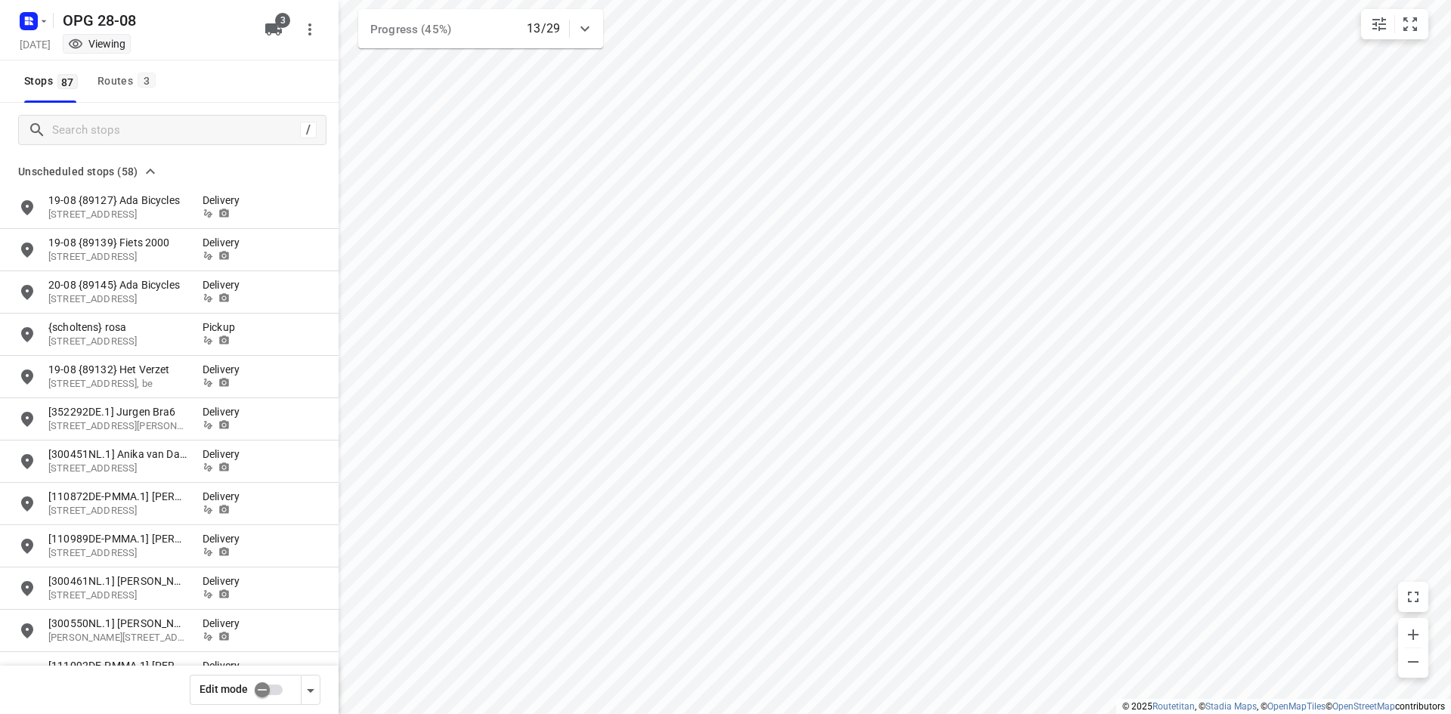
click at [260, 683] on input "checkbox" at bounding box center [262, 690] width 86 height 29
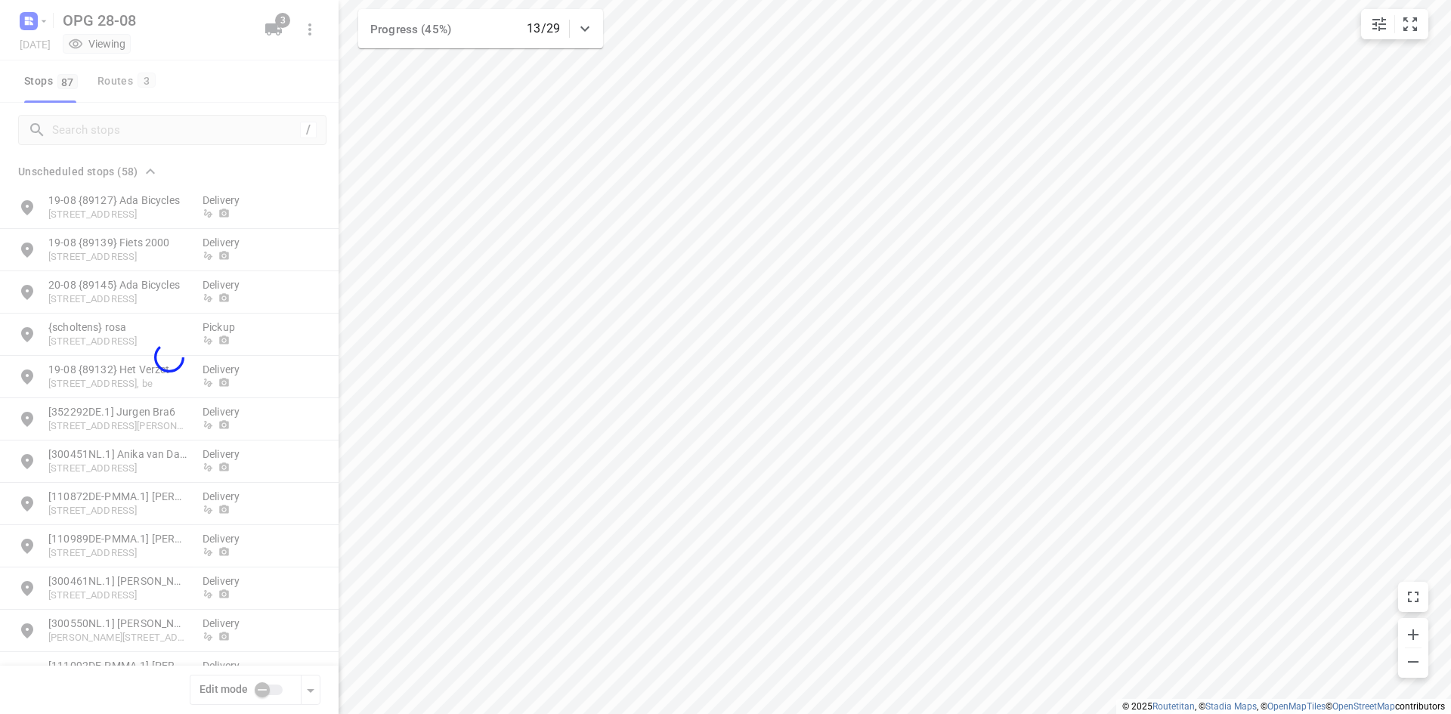
checkbox input "true"
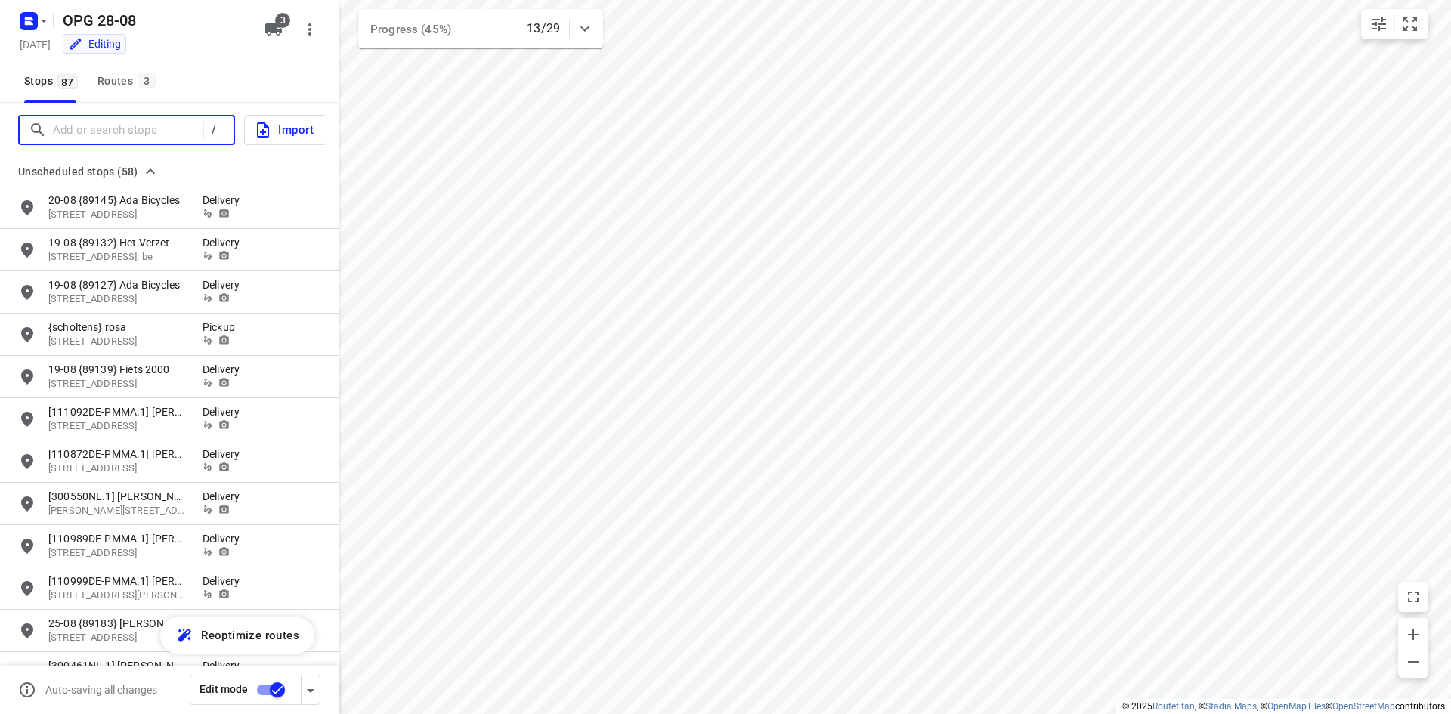
click at [85, 133] on input "Add or search stops" at bounding box center [128, 130] width 150 height 23
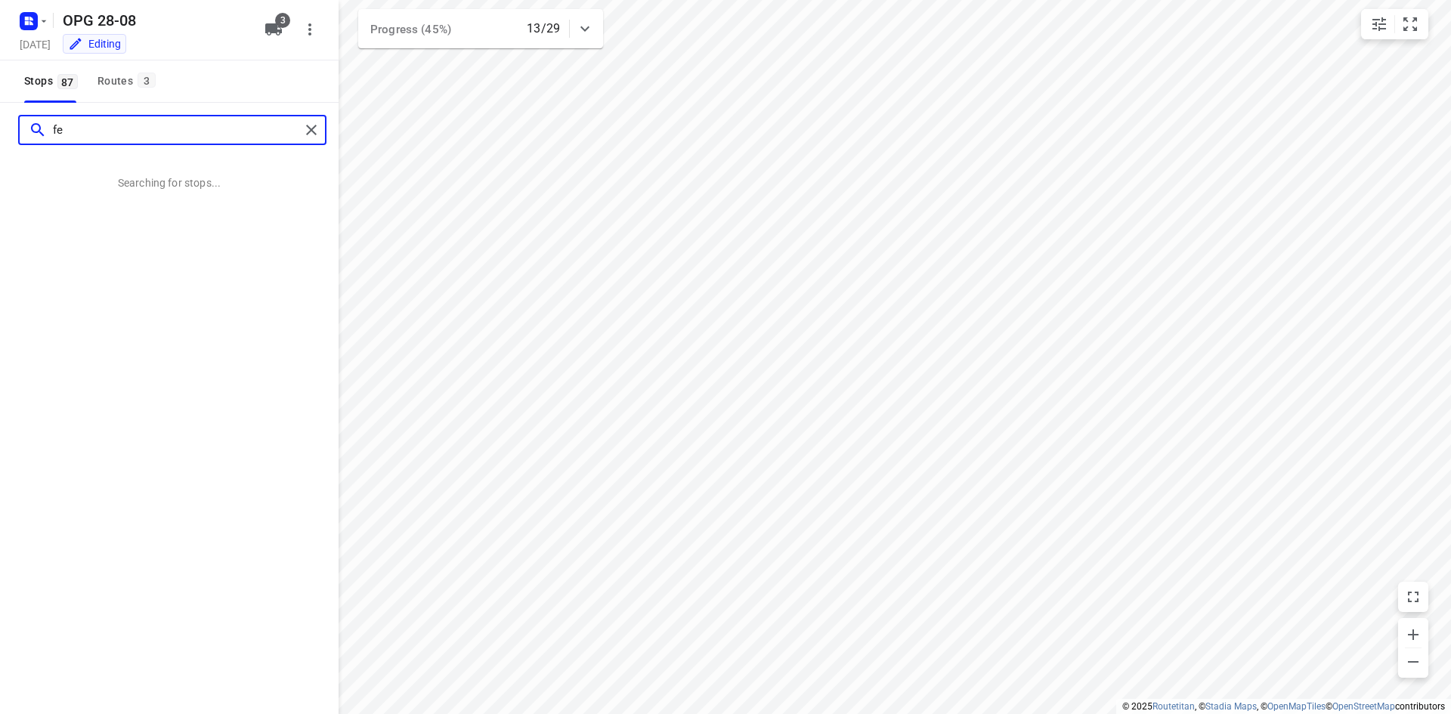
type input "f"
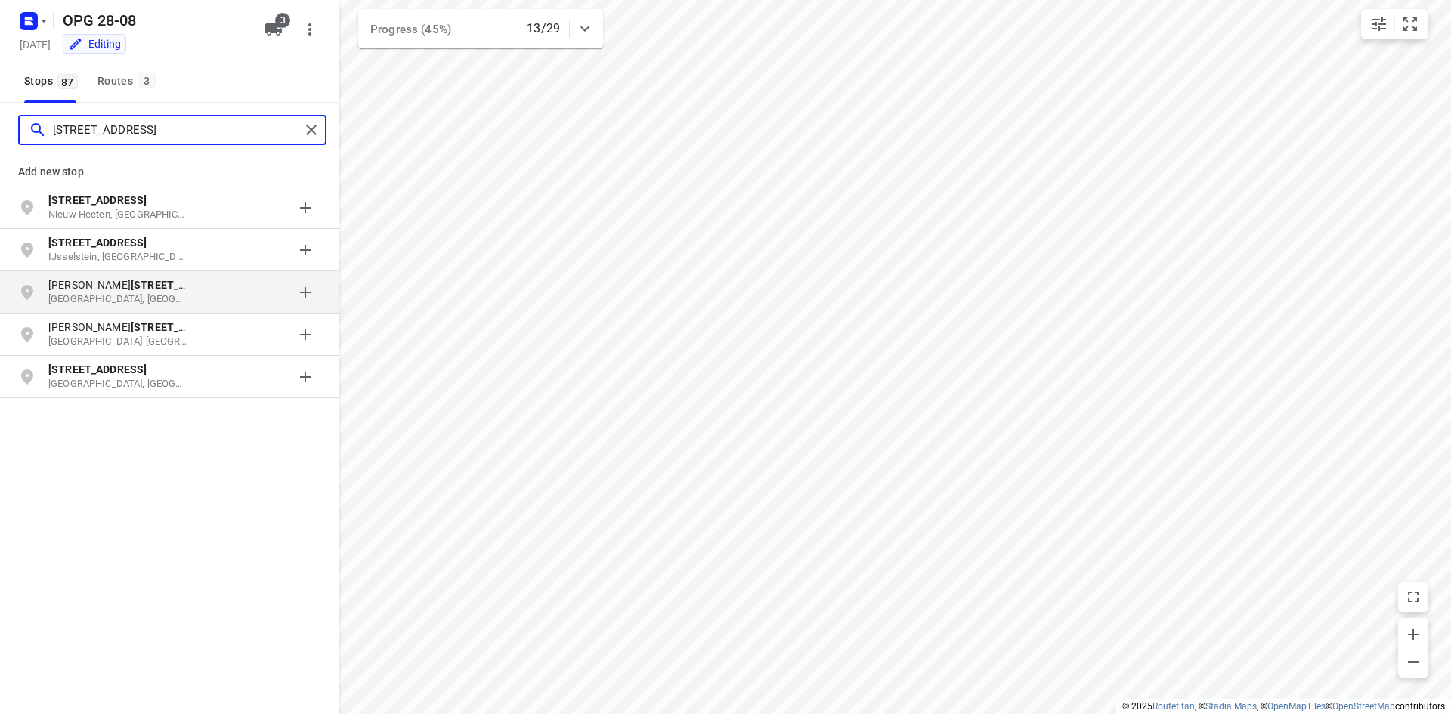
type input "[STREET_ADDRESS]"
click at [181, 290] on b "[STREET_ADDRESS]" at bounding box center [180, 285] width 98 height 12
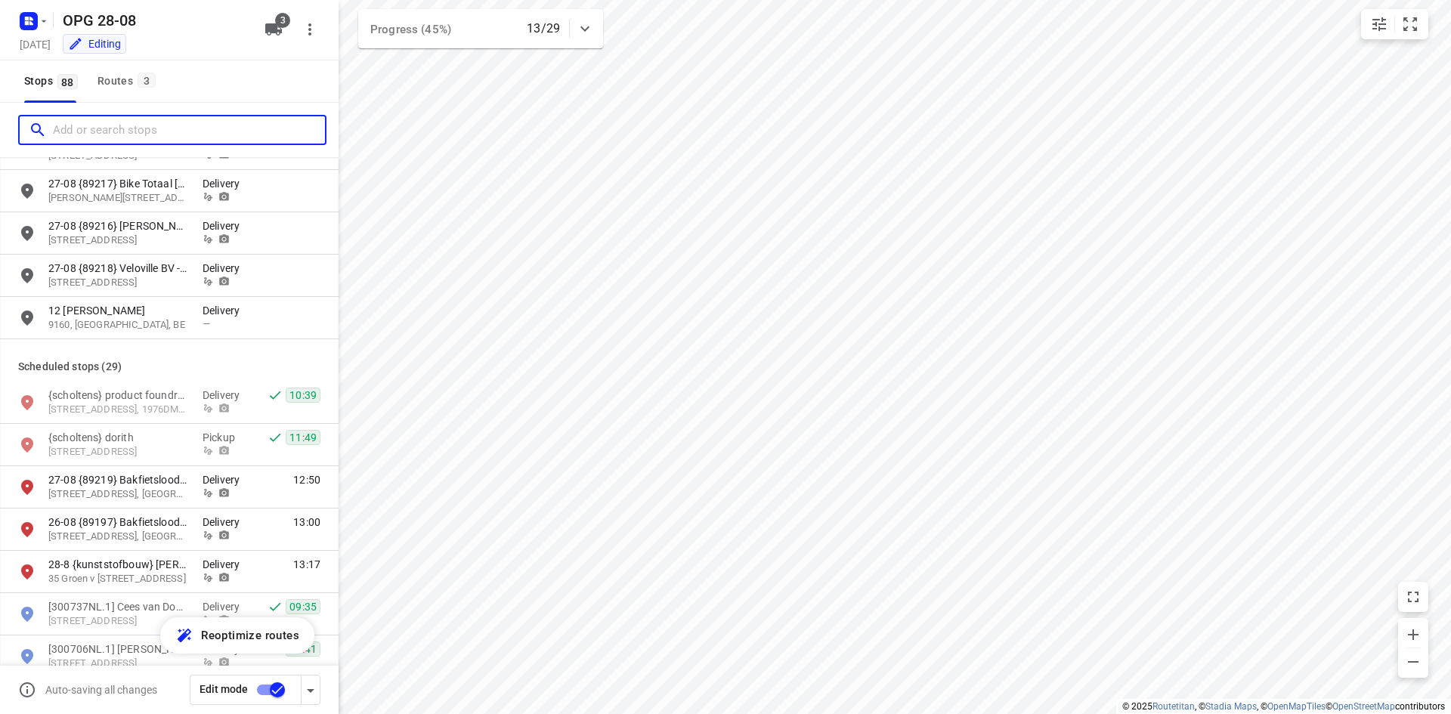
scroll to position [2343, 0]
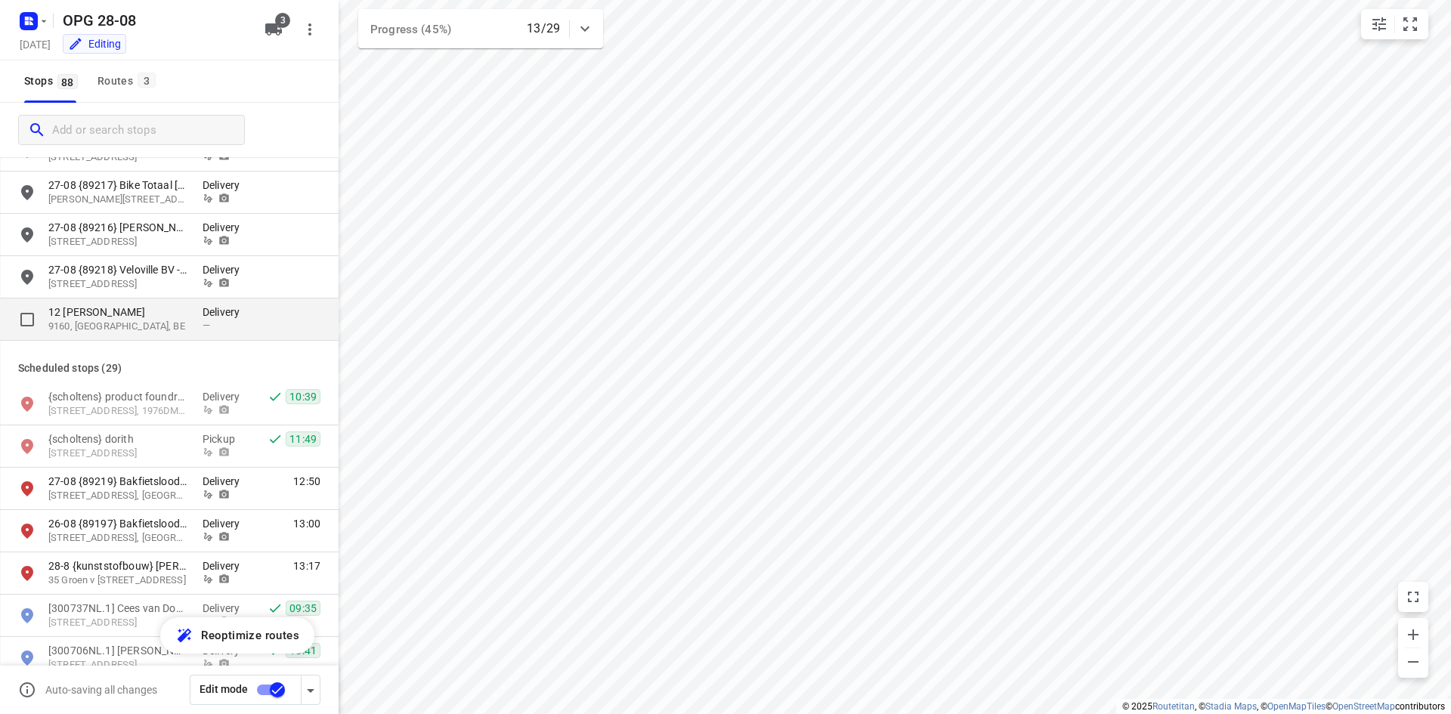
click at [173, 318] on p "12 [PERSON_NAME]" at bounding box center [117, 312] width 139 height 15
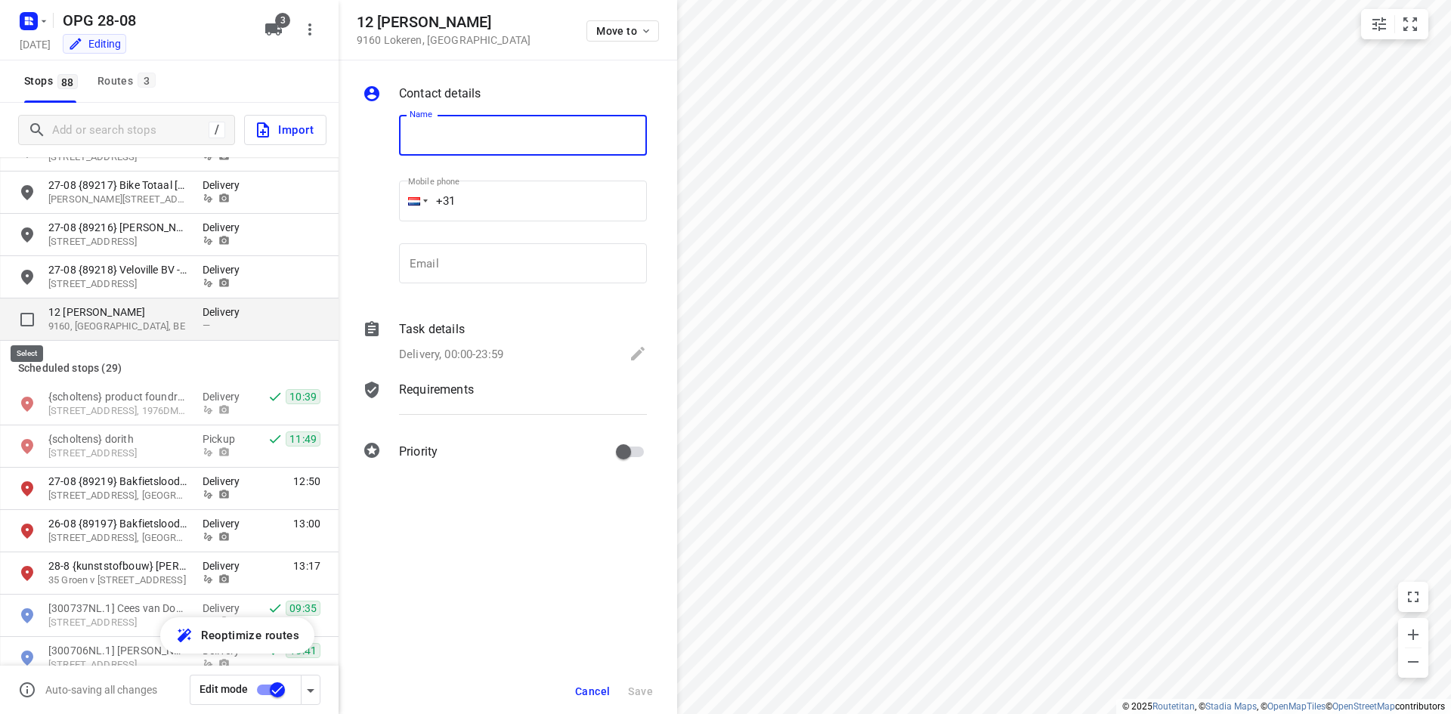
click at [28, 317] on input "grid" at bounding box center [27, 320] width 30 height 30
checkbox input "true"
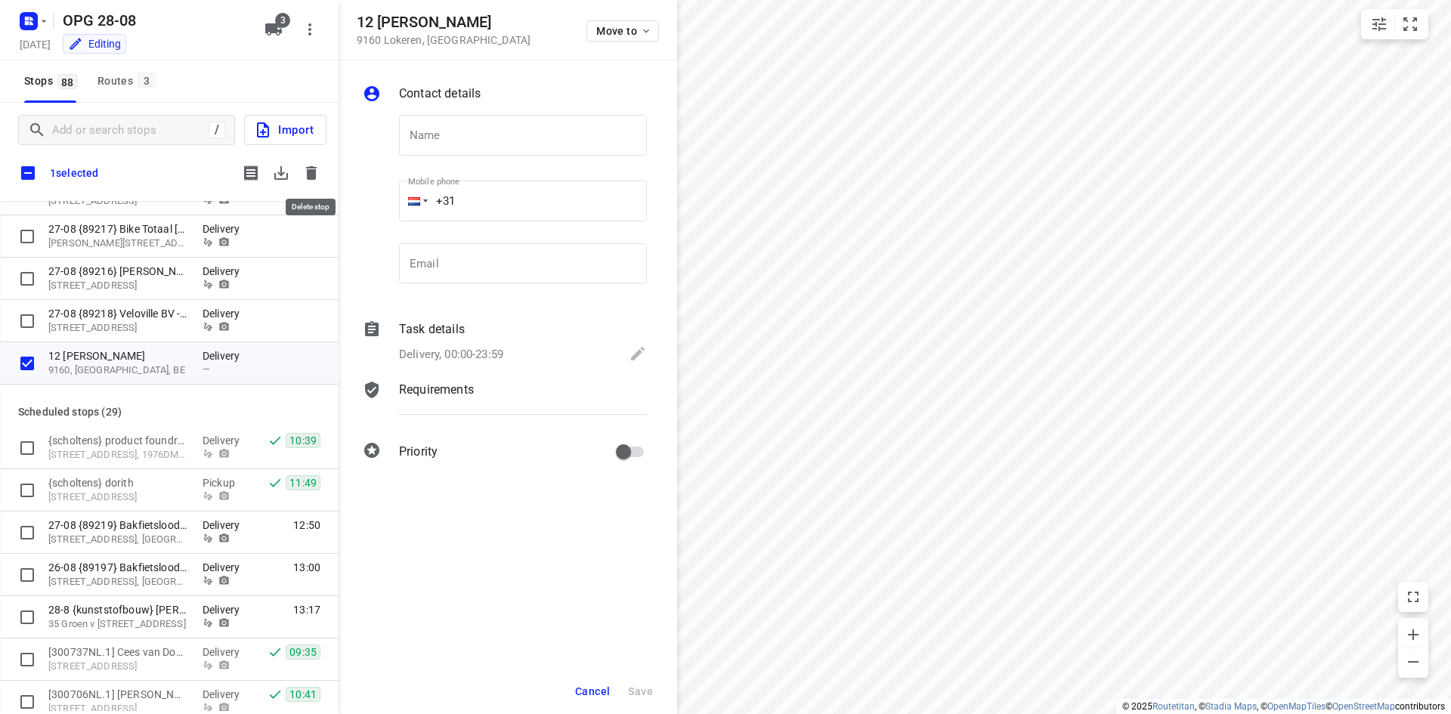
click at [312, 165] on icon "button" at bounding box center [311, 173] width 18 height 18
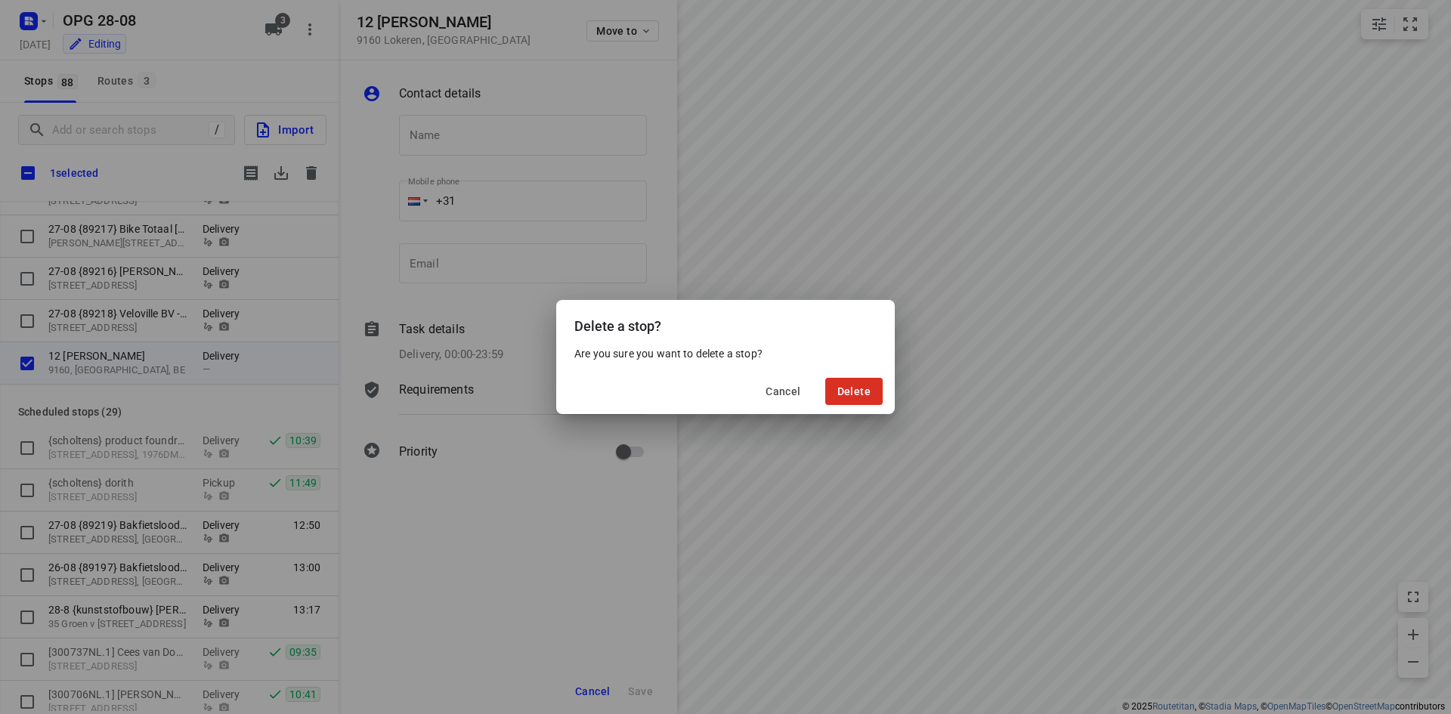
click at [883, 391] on div "Cancel Delete" at bounding box center [725, 391] width 339 height 45
click at [837, 391] on button "Delete" at bounding box center [853, 391] width 57 height 27
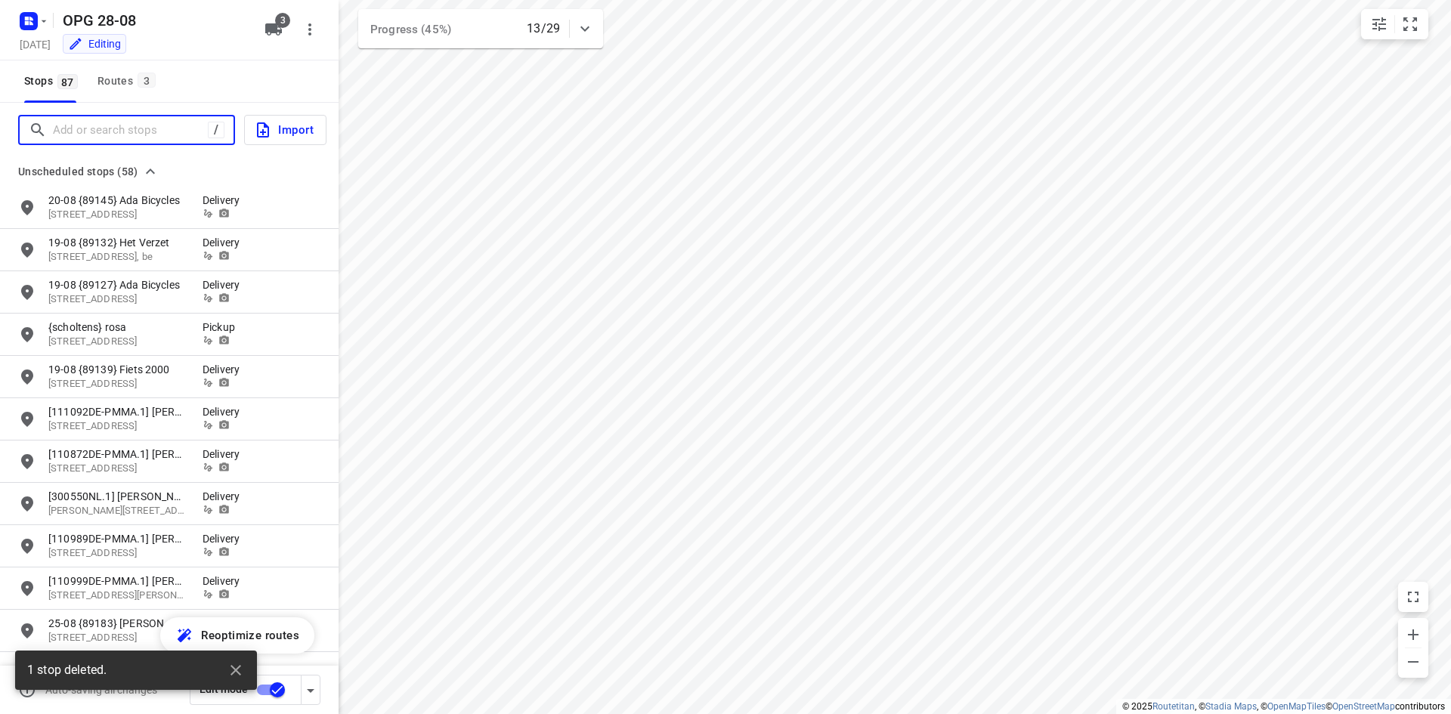
click at [70, 119] on input "Add or search stops" at bounding box center [130, 130] width 155 height 23
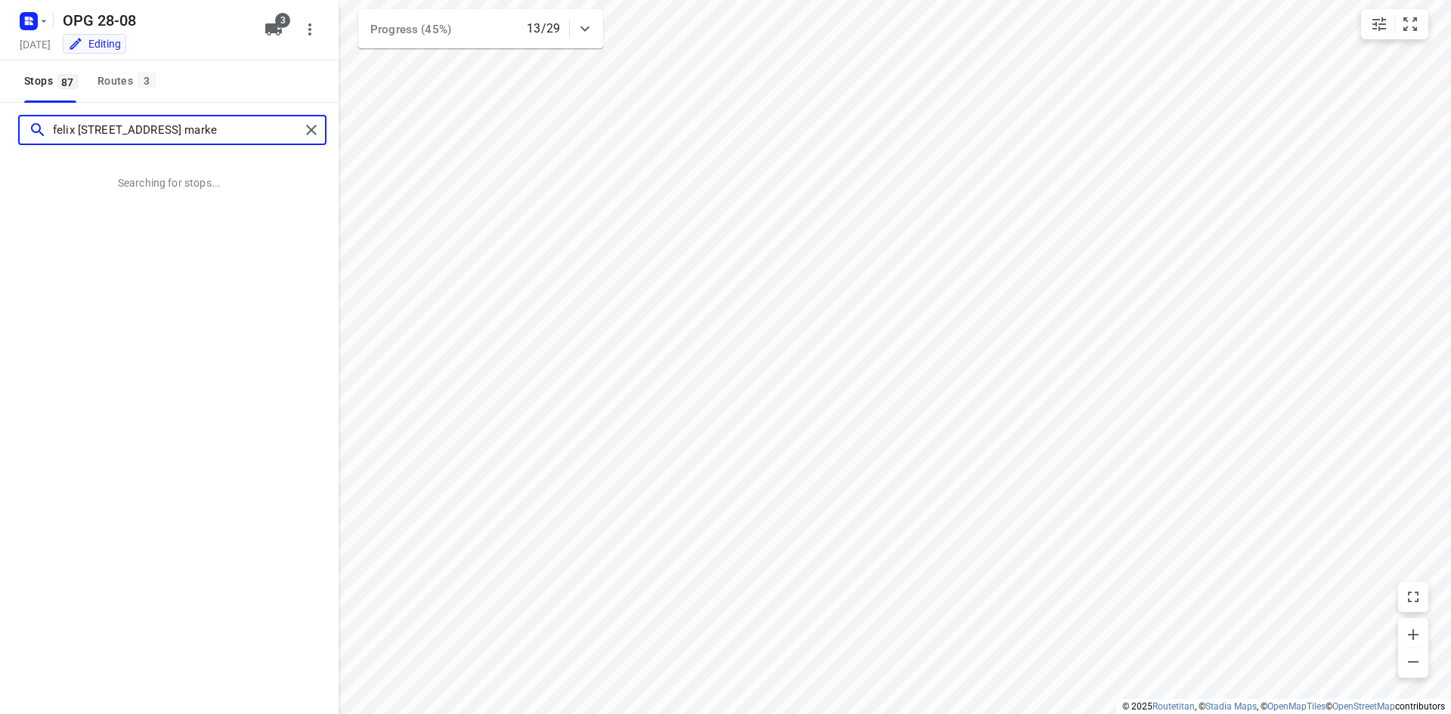
type input "felix [STREET_ADDRESS] marke"
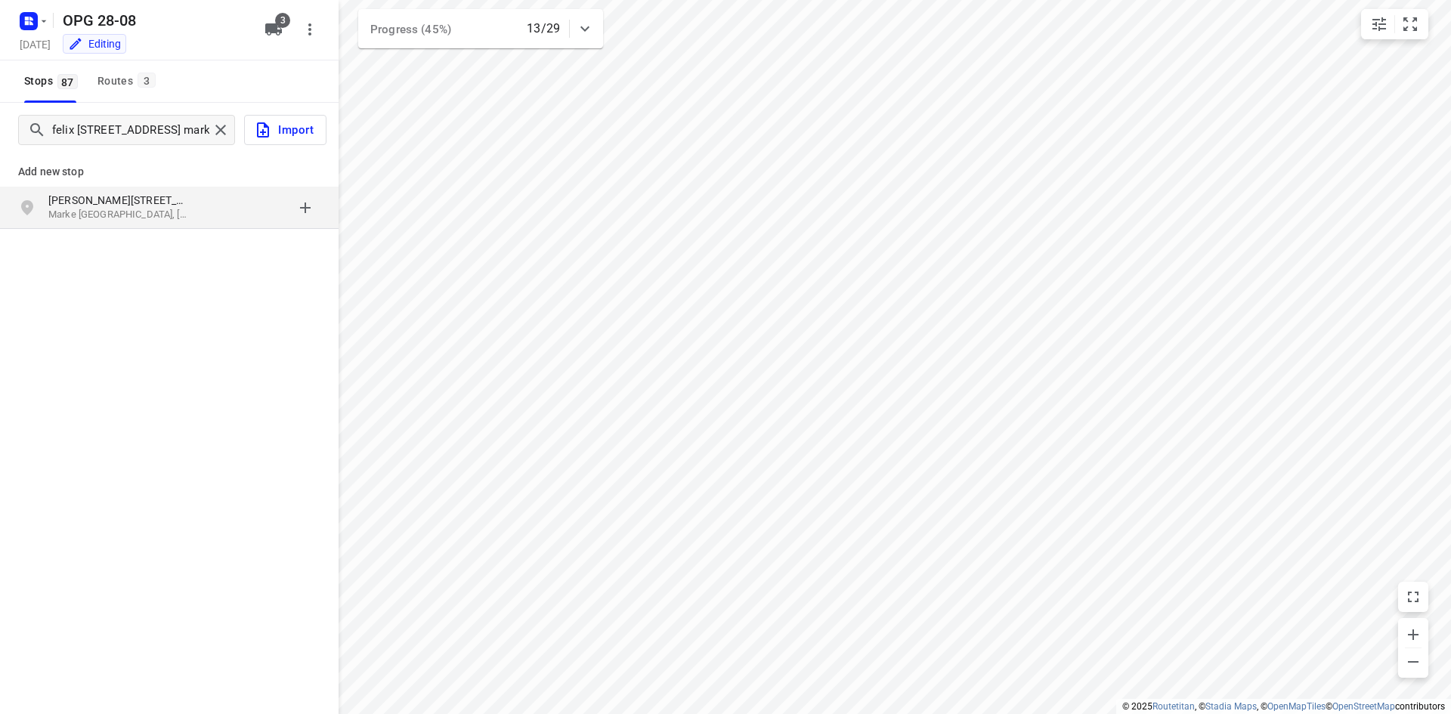
click at [183, 206] on p "[PERSON_NAME][STREET_ADDRESS]" at bounding box center [117, 200] width 139 height 15
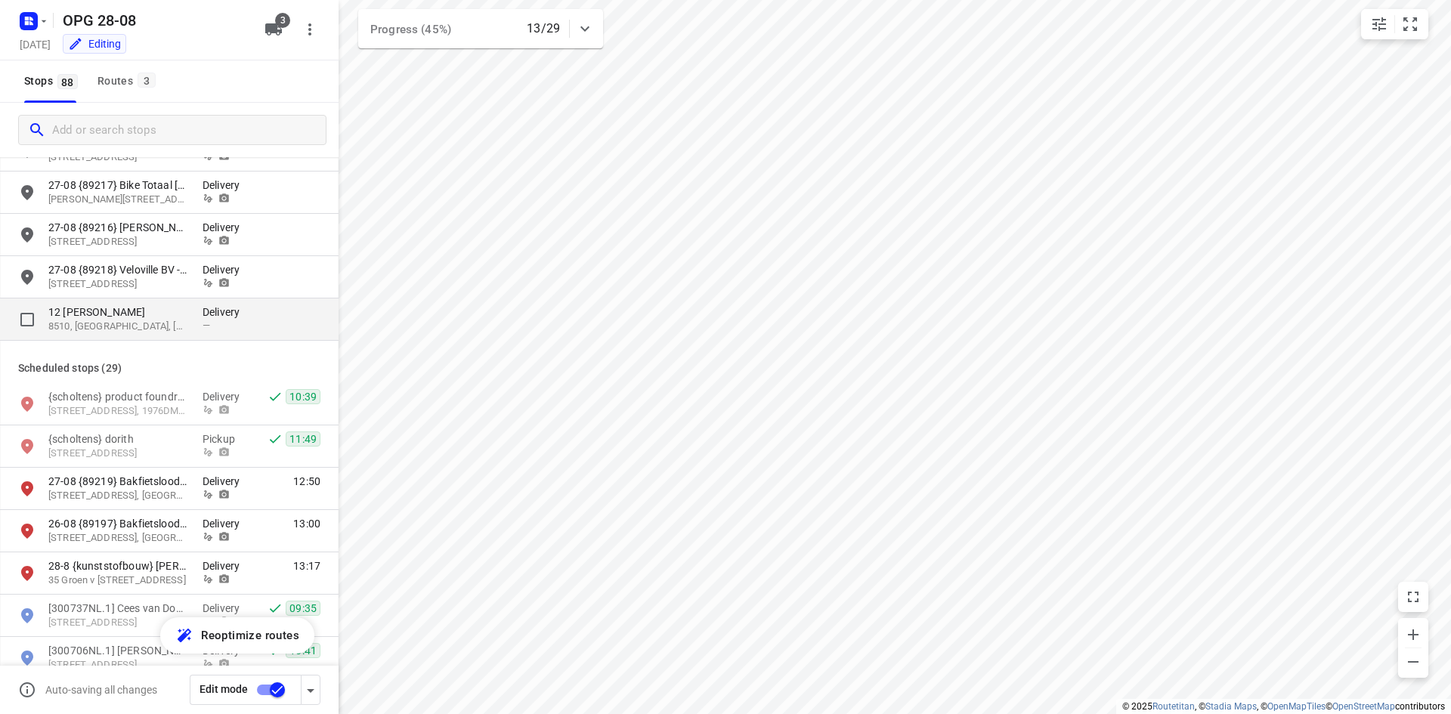
click at [168, 330] on p "8510, [GEOGRAPHIC_DATA], [GEOGRAPHIC_DATA]" at bounding box center [117, 327] width 139 height 14
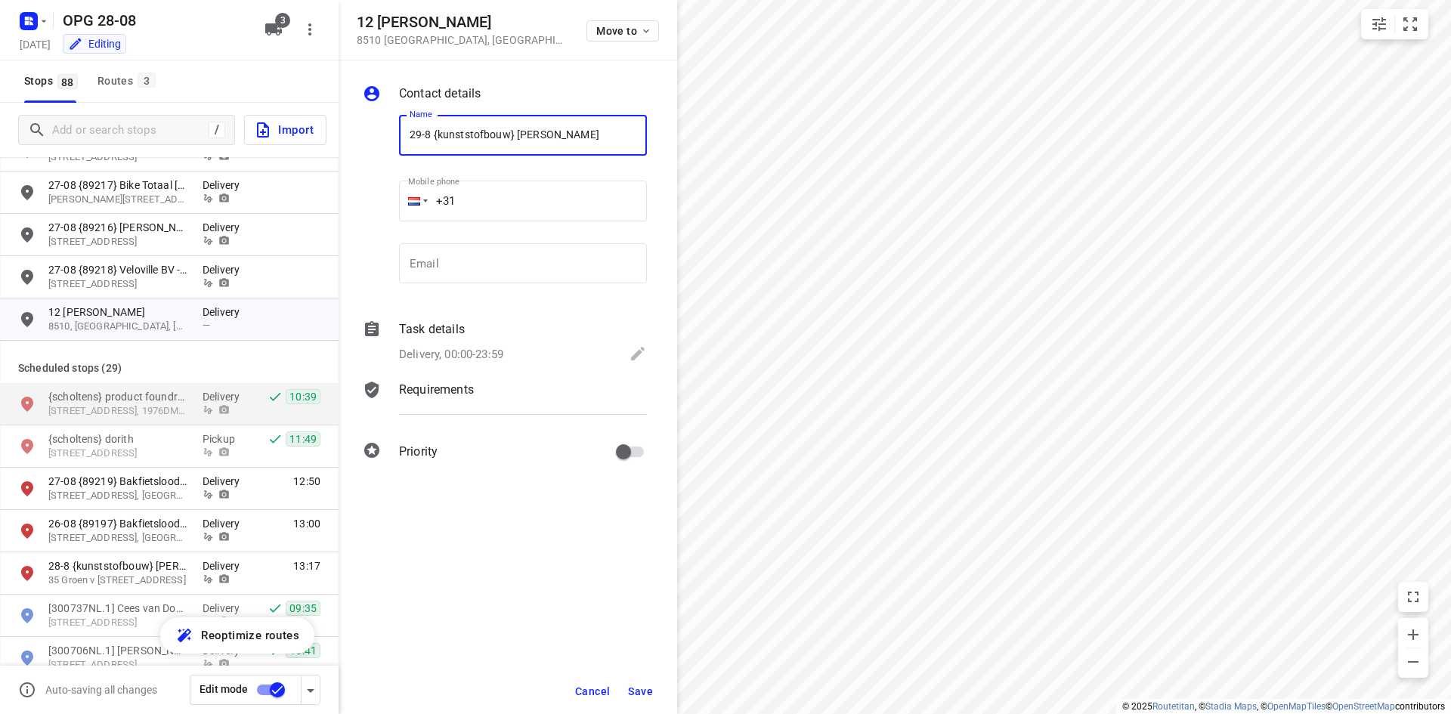
type input "29-8 {kunststofbouw} [PERSON_NAME]"
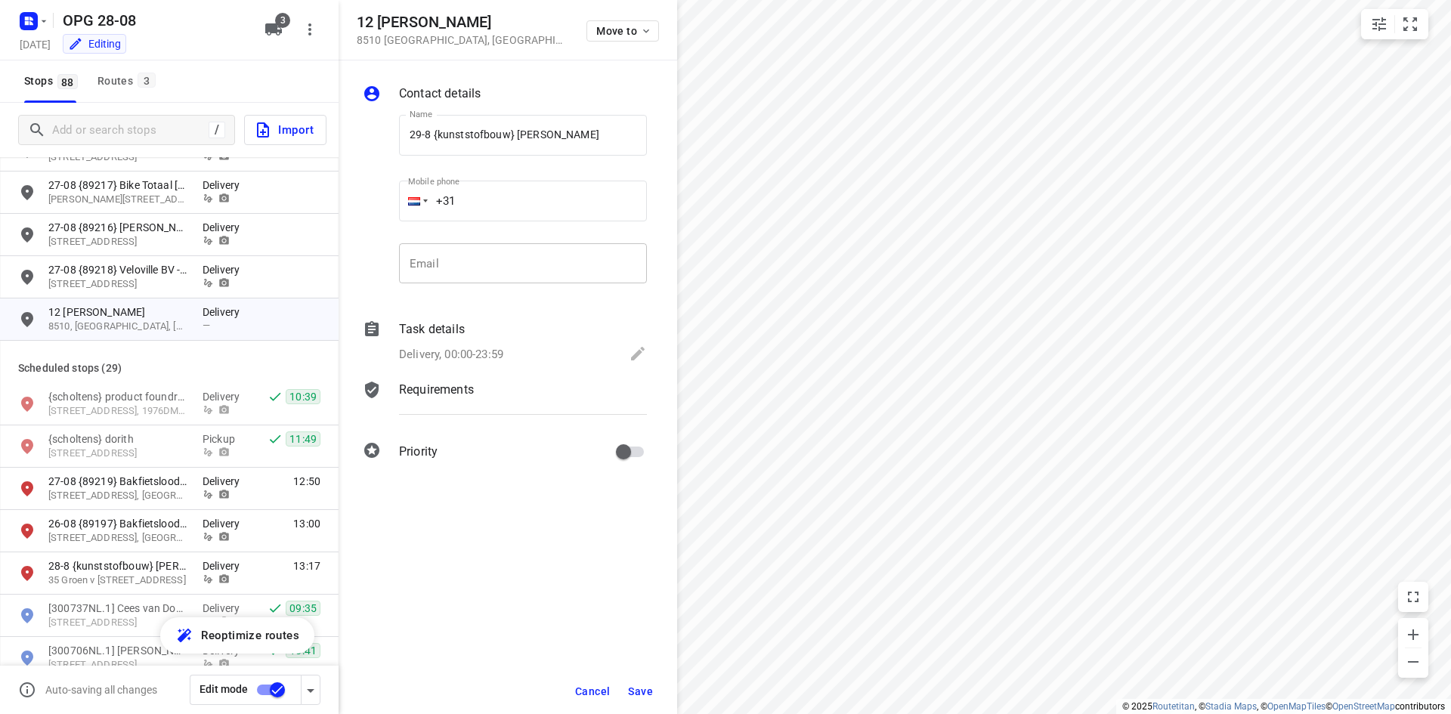
click at [472, 262] on input "email" at bounding box center [523, 263] width 248 height 41
paste input "[EMAIL_ADDRESS][DOMAIN_NAME]"
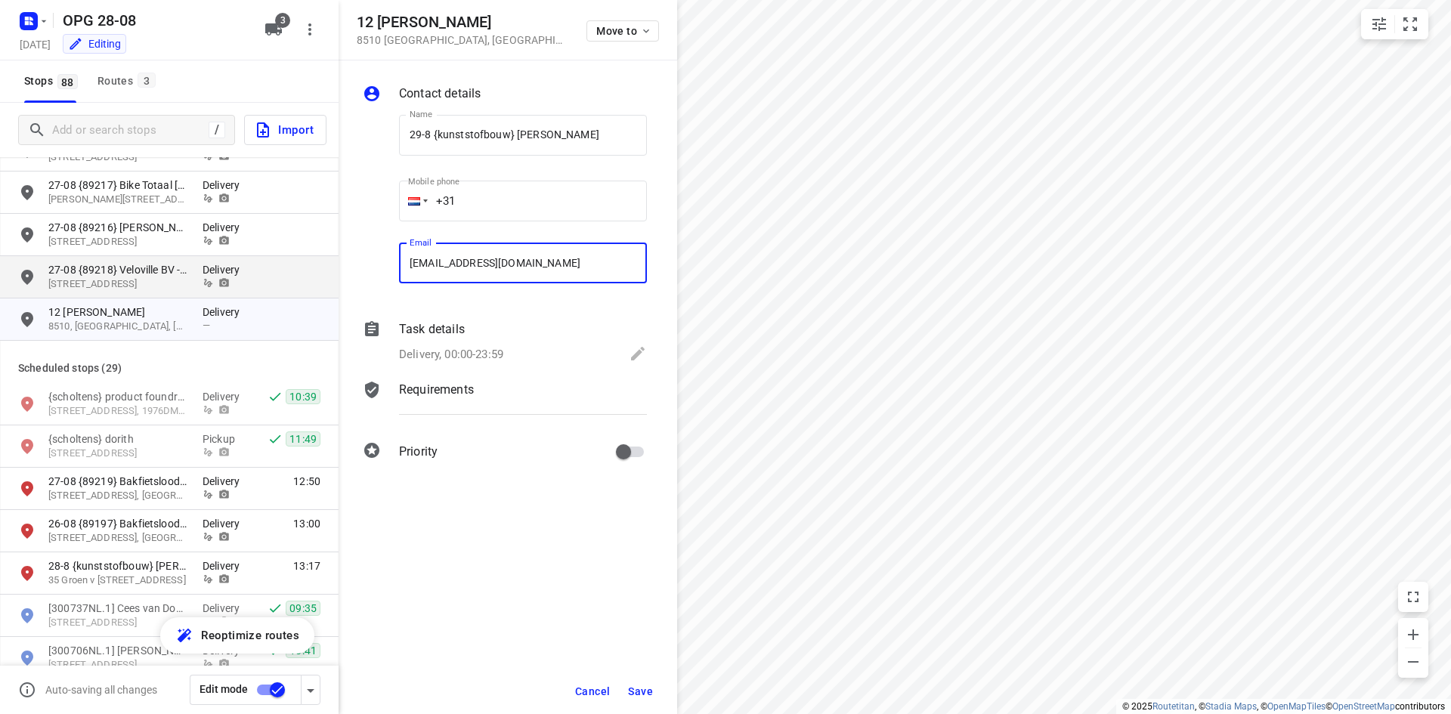
type input "[EMAIL_ADDRESS][DOMAIN_NAME]"
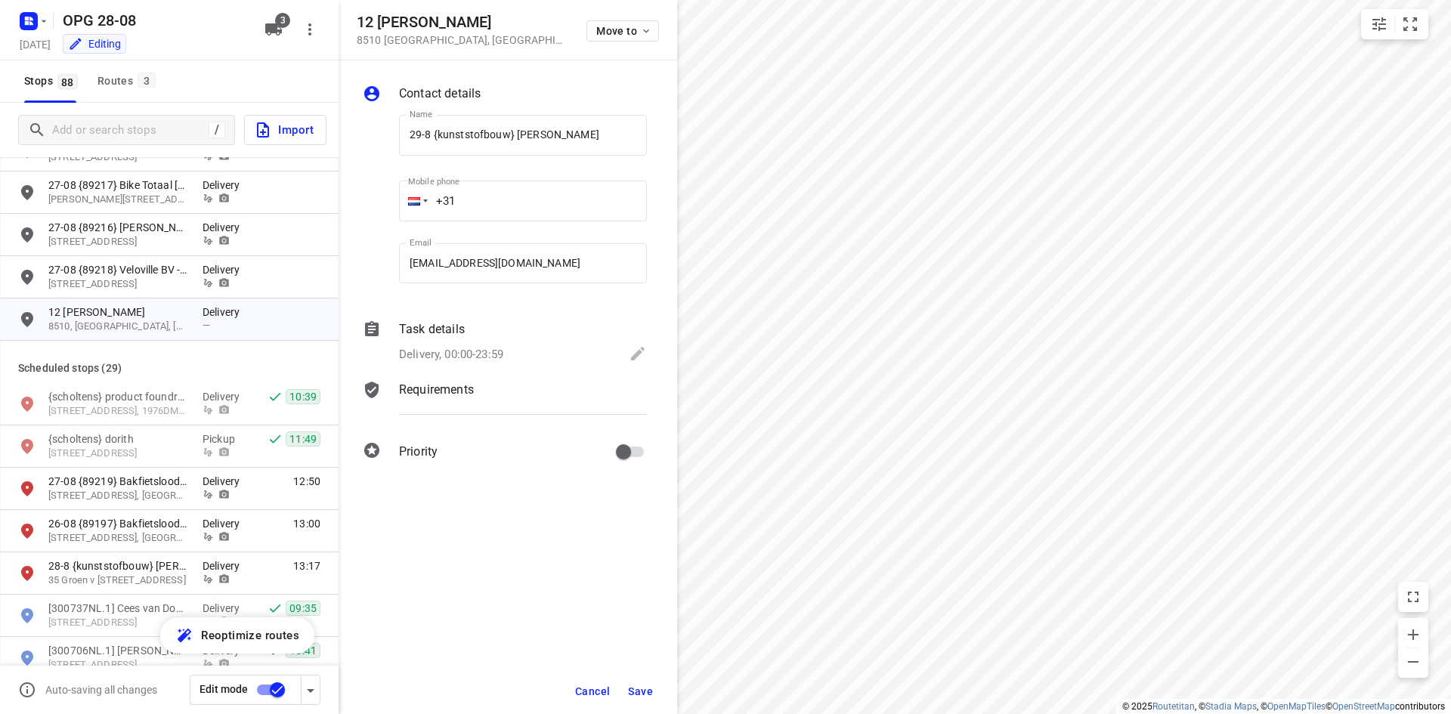
click at [413, 200] on div at bounding box center [414, 201] width 12 height 8
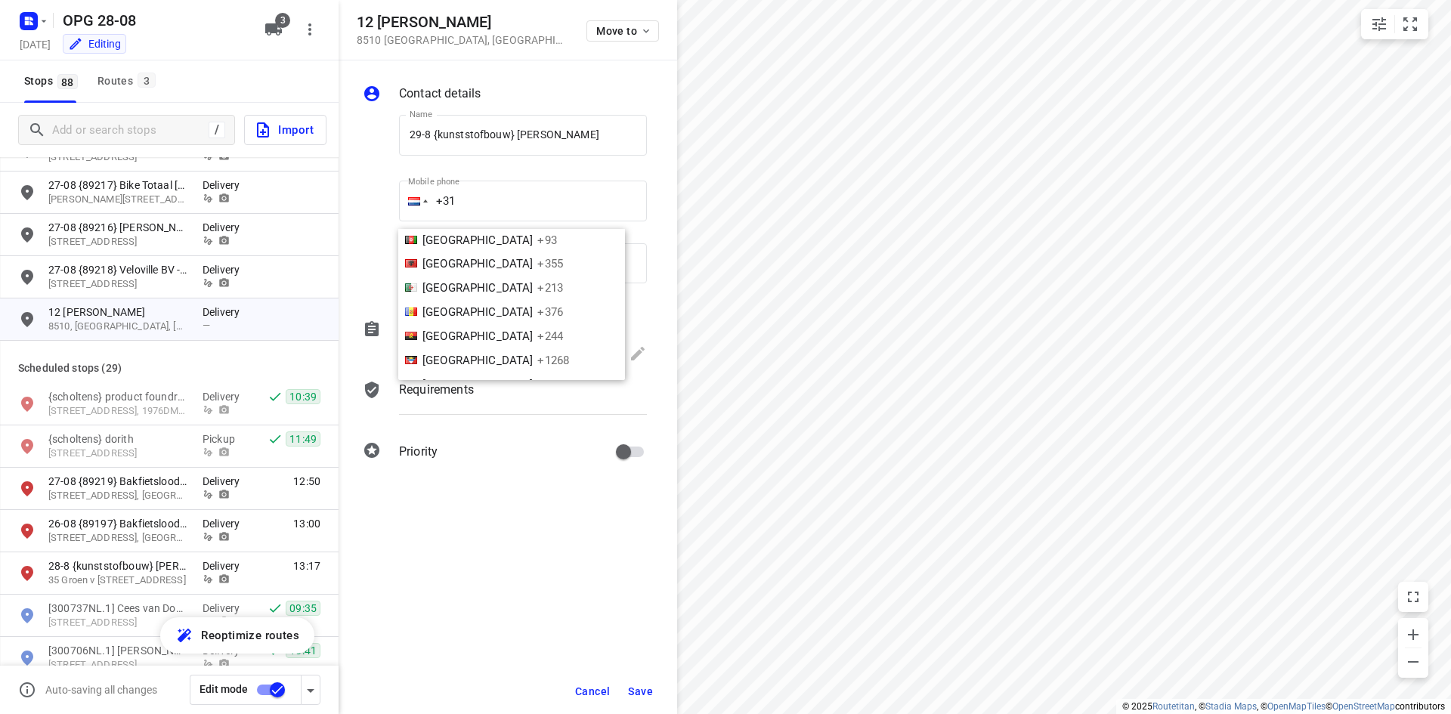
scroll to position [3071, 0]
drag, startPoint x: 451, startPoint y: 521, endPoint x: 484, endPoint y: 421, distance: 105.6
click at [450, 521] on div "Contact details Name 29-8 {kunststofbouw} [PERSON_NAME] Name Mobile phone +31 […" at bounding box center [508, 387] width 339 height 654
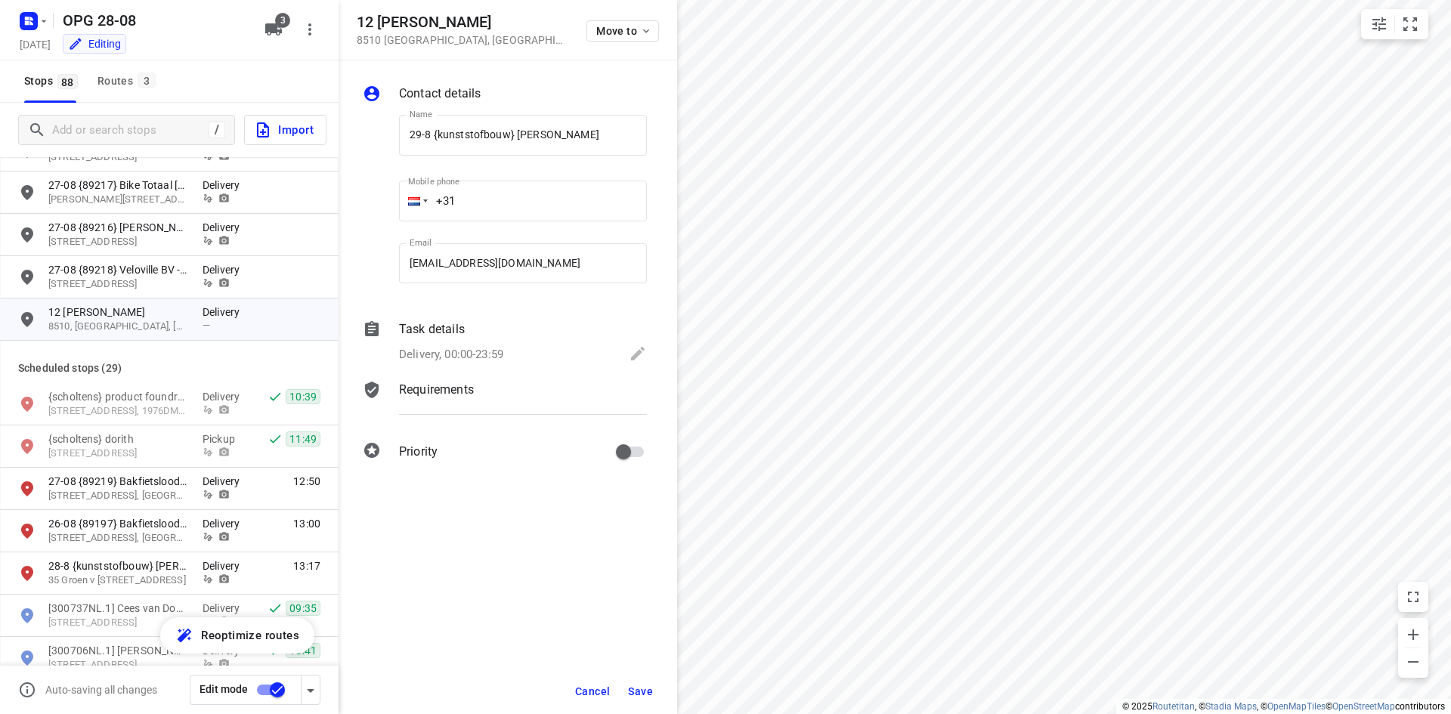
click at [487, 355] on p "Delivery, 00:00-23:59" at bounding box center [451, 354] width 104 height 17
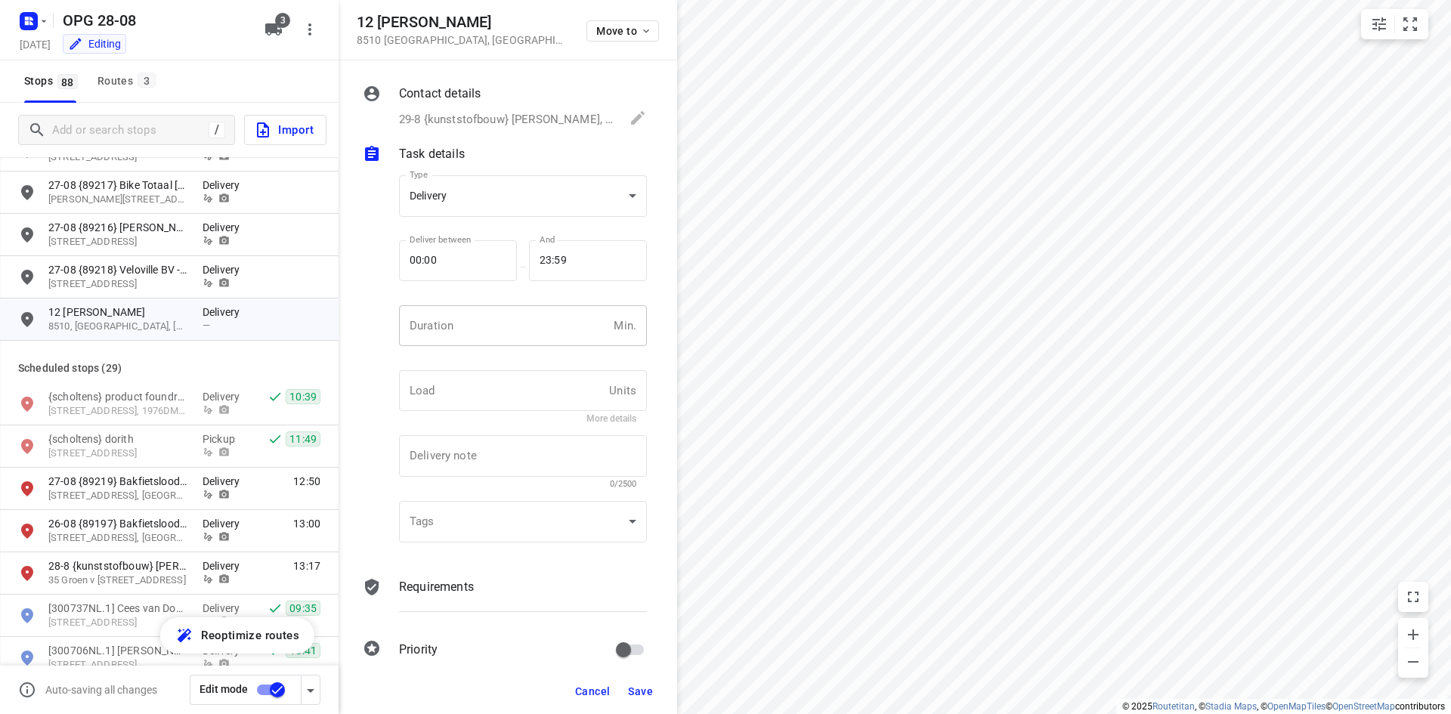
click at [489, 336] on input "number" at bounding box center [503, 325] width 209 height 41
type input "10"
type input "1"
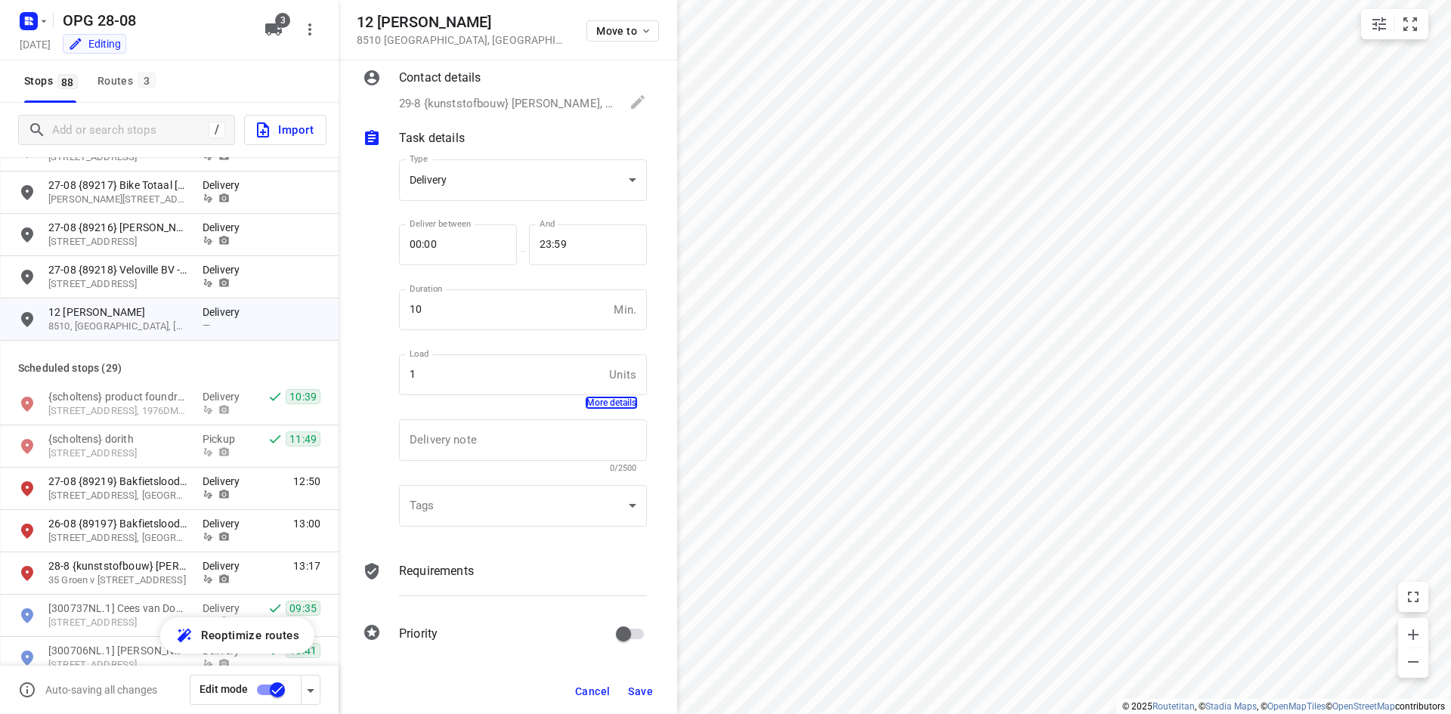
scroll to position [20, 0]
click at [444, 548] on div "Contact details 29-8 {kunststofbouw} [PERSON_NAME], [EMAIL_ADDRESS][DOMAIN_NAME…" at bounding box center [508, 364] width 339 height 608
click at [422, 539] on div "Tags ​ ​" at bounding box center [523, 507] width 260 height 71
drag, startPoint x: 434, startPoint y: 561, endPoint x: 462, endPoint y: 440, distance: 125.0
click at [433, 561] on p "Requirements" at bounding box center [436, 567] width 75 height 18
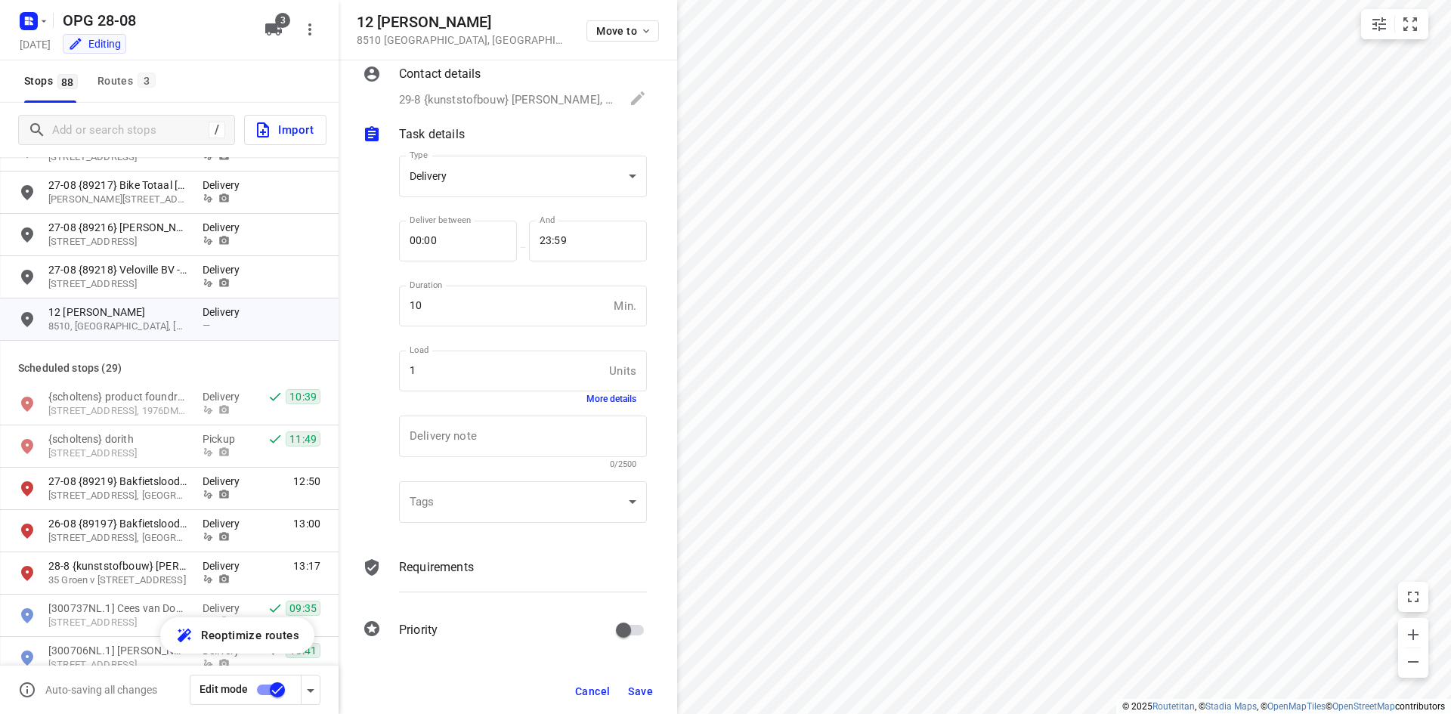
scroll to position [0, 0]
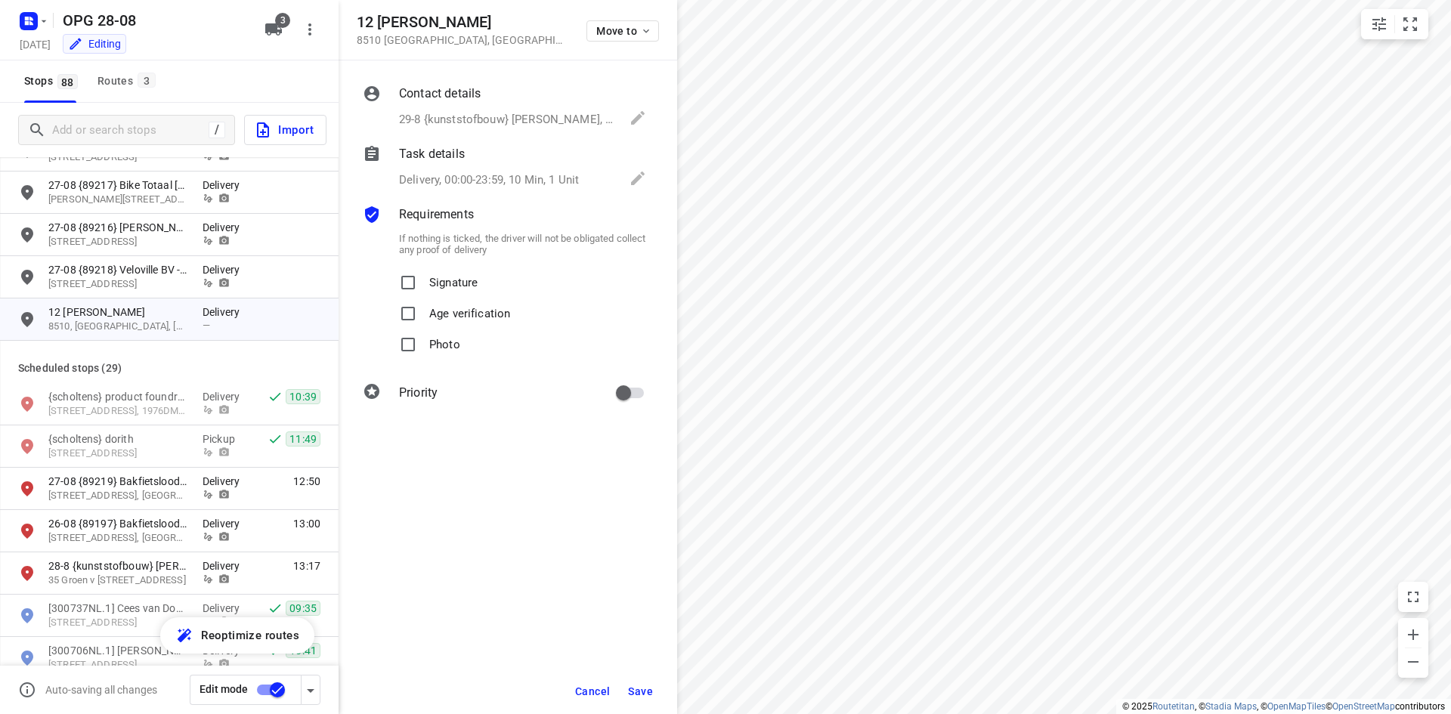
click at [439, 282] on p "Signature" at bounding box center [453, 279] width 48 height 22
click at [423, 282] on input "Signature" at bounding box center [408, 283] width 30 height 30
checkbox input "true"
click at [425, 348] on label "Photo" at bounding box center [426, 344] width 67 height 31
click at [423, 348] on input "Photo" at bounding box center [408, 344] width 30 height 30
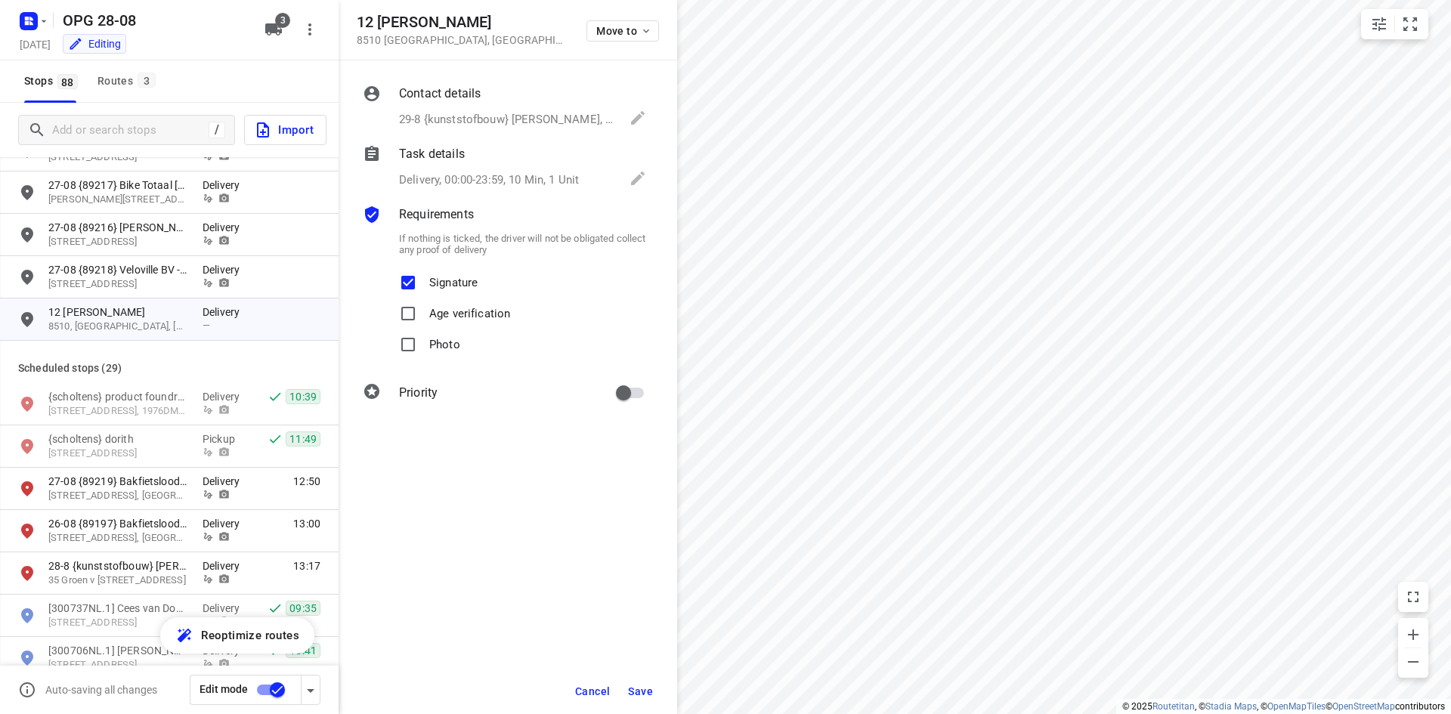
checkbox input "true"
drag, startPoint x: 641, startPoint y: 391, endPoint x: 637, endPoint y: 399, distance: 9.1
click at [642, 391] on input "primary checkbox" at bounding box center [623, 393] width 86 height 29
checkbox input "true"
click at [646, 684] on button "Save" at bounding box center [640, 691] width 37 height 27
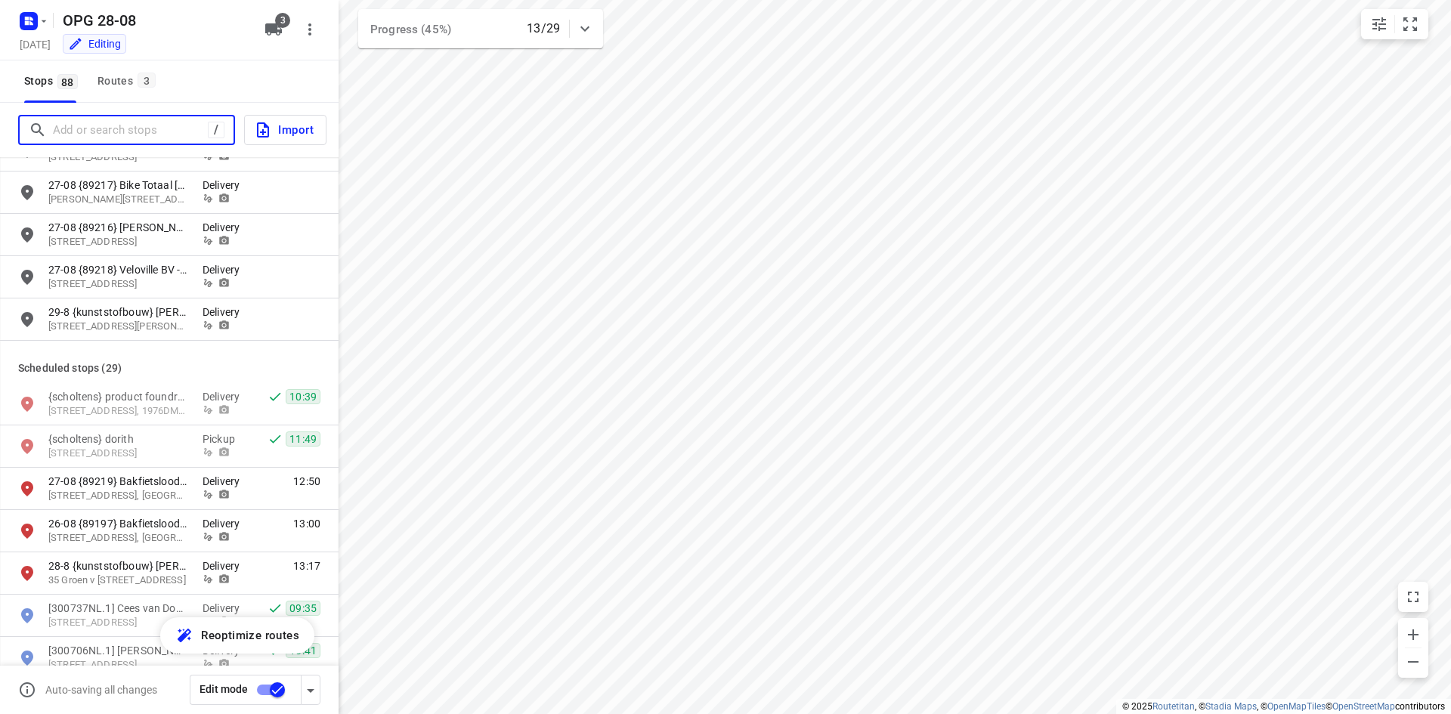
click at [107, 136] on input "Add or search stops" at bounding box center [130, 130] width 155 height 23
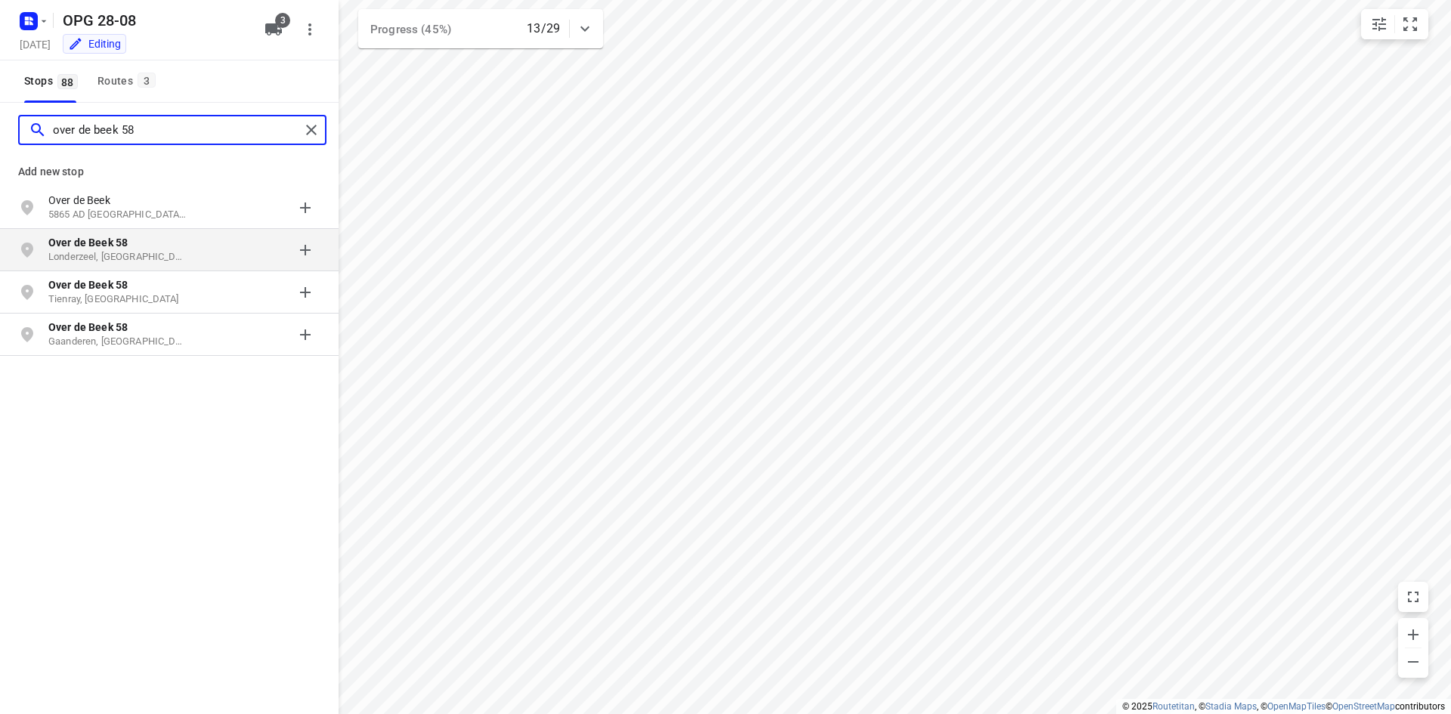
type input "over de beek 58"
click at [128, 246] on p "Over de Beek 58" at bounding box center [117, 242] width 139 height 15
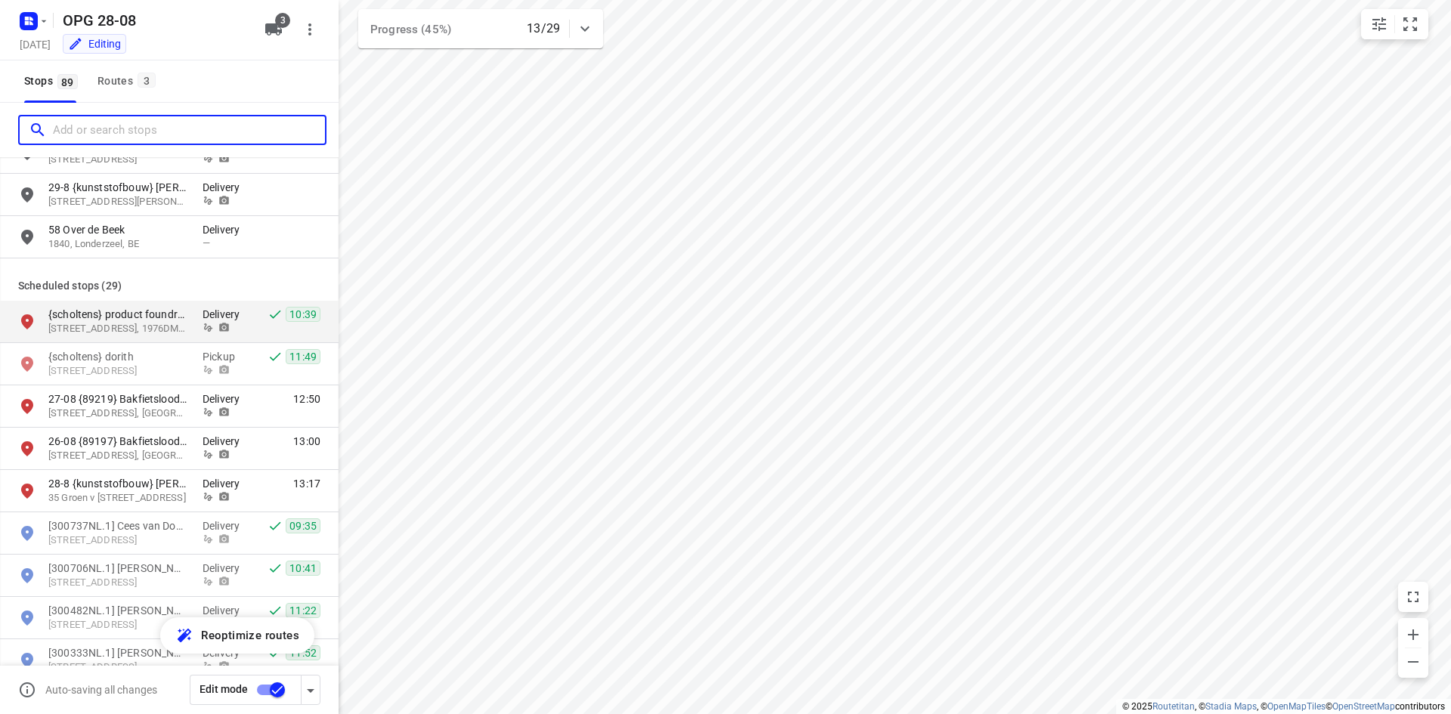
scroll to position [2494, 0]
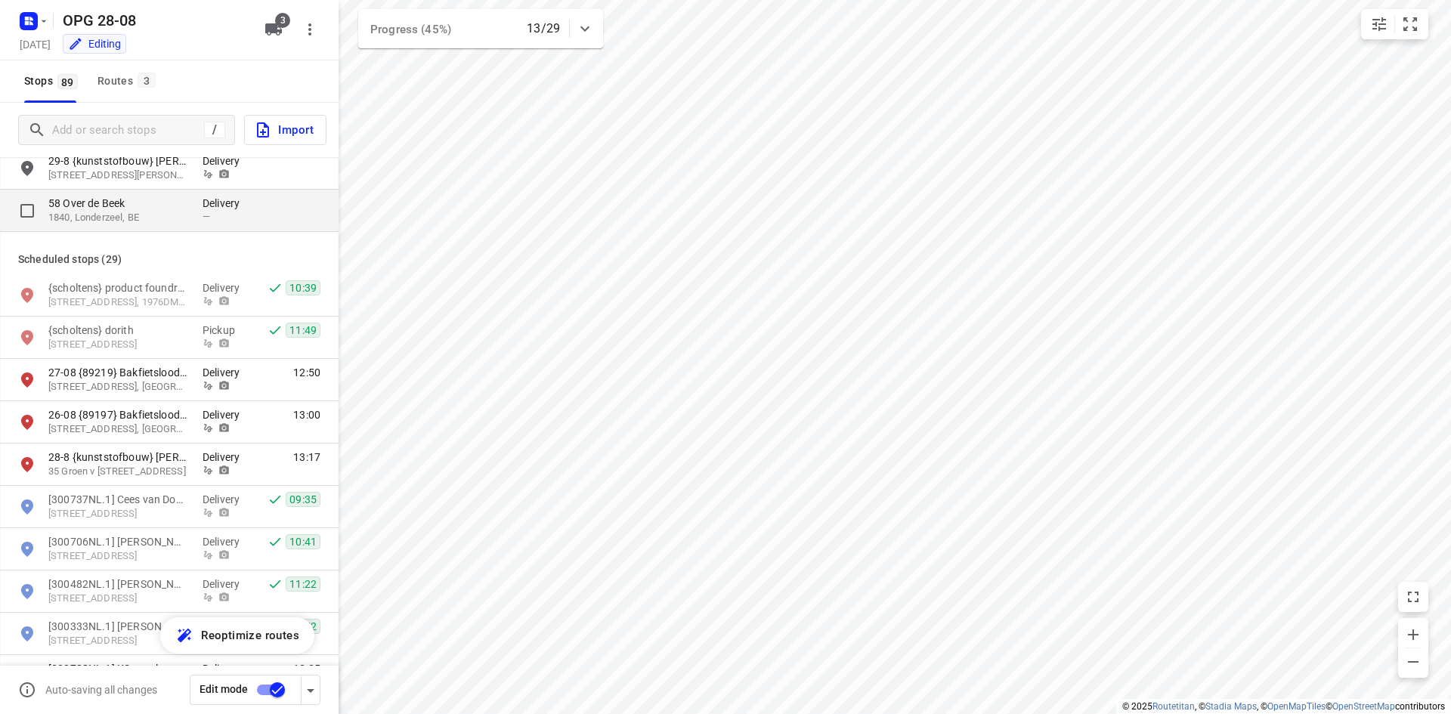
click at [197, 212] on div "58 Over de Beek 1840, Londerzeel, BE" at bounding box center [125, 210] width 154 height 29
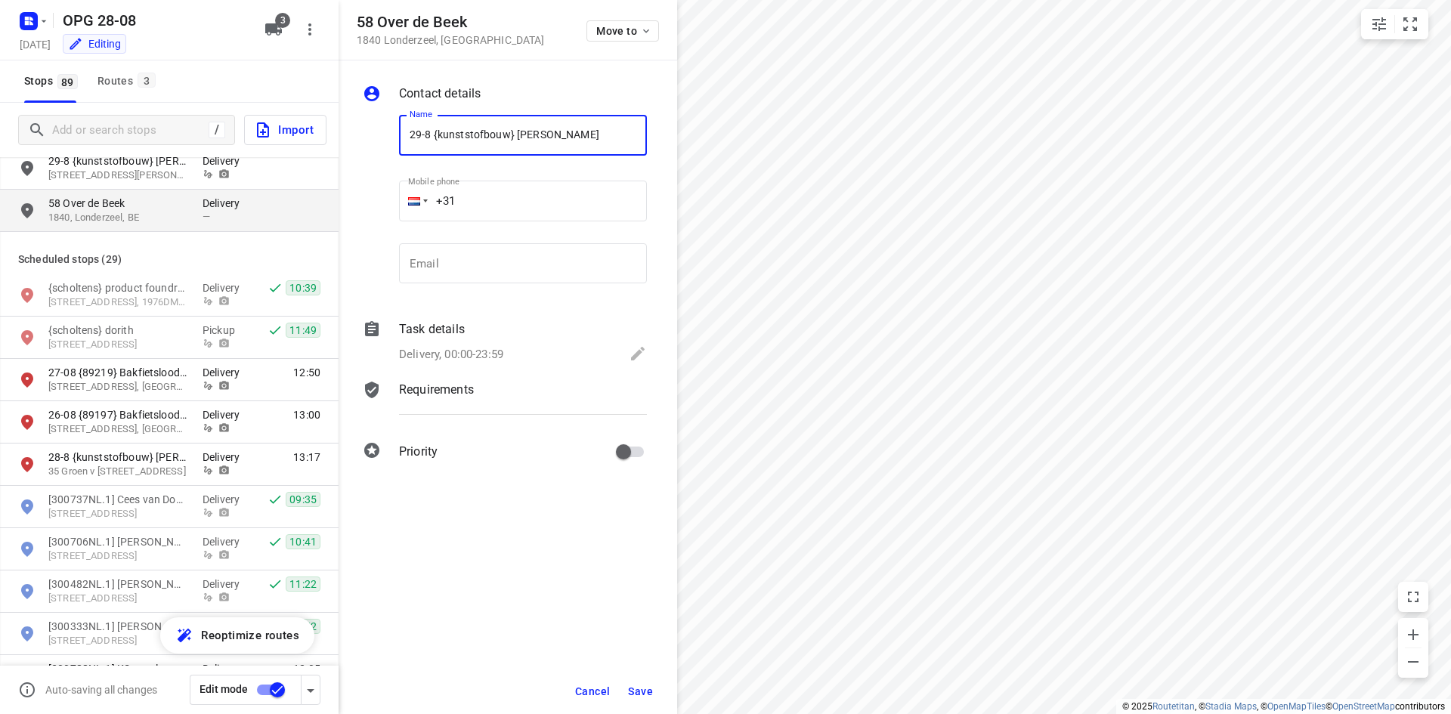
type input "29-8 {kunststofbouw} [PERSON_NAME]"
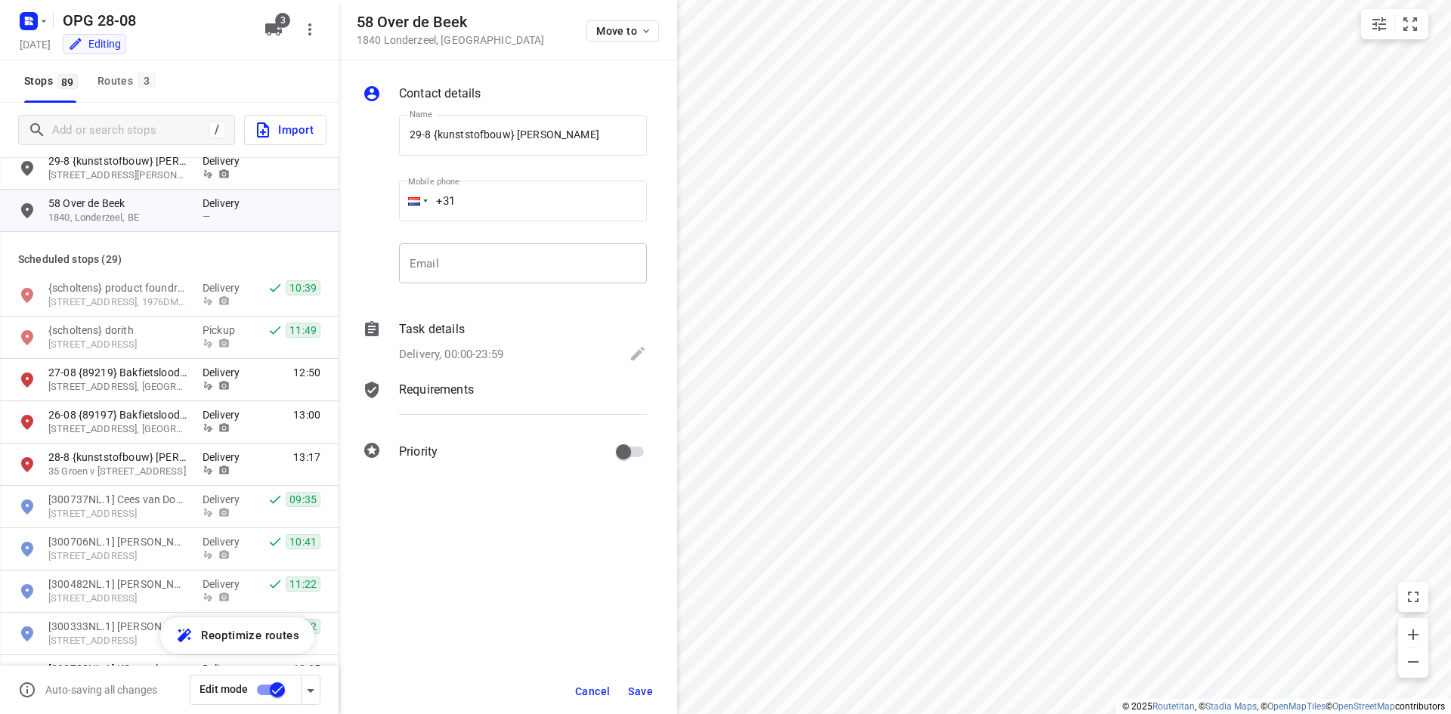
drag, startPoint x: 524, startPoint y: 280, endPoint x: 524, endPoint y: 271, distance: 9.1
click at [524, 280] on input "email" at bounding box center [523, 263] width 248 height 41
paste input "[PERSON_NAME][EMAIL_ADDRESS][DOMAIN_NAME]"
type input "[PERSON_NAME][EMAIL_ADDRESS][DOMAIN_NAME]"
click at [543, 181] on input "+31" at bounding box center [523, 201] width 248 height 41
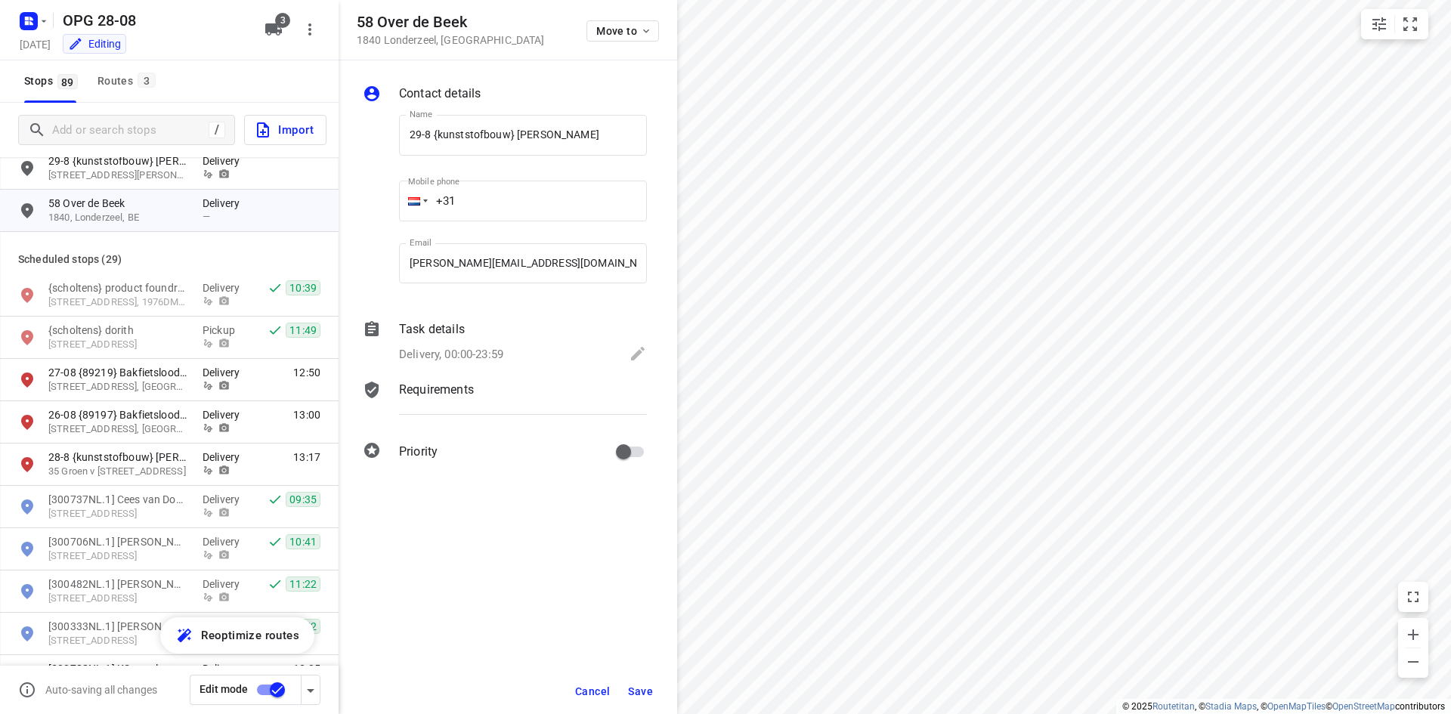
click at [420, 202] on div at bounding box center [413, 201] width 29 height 41
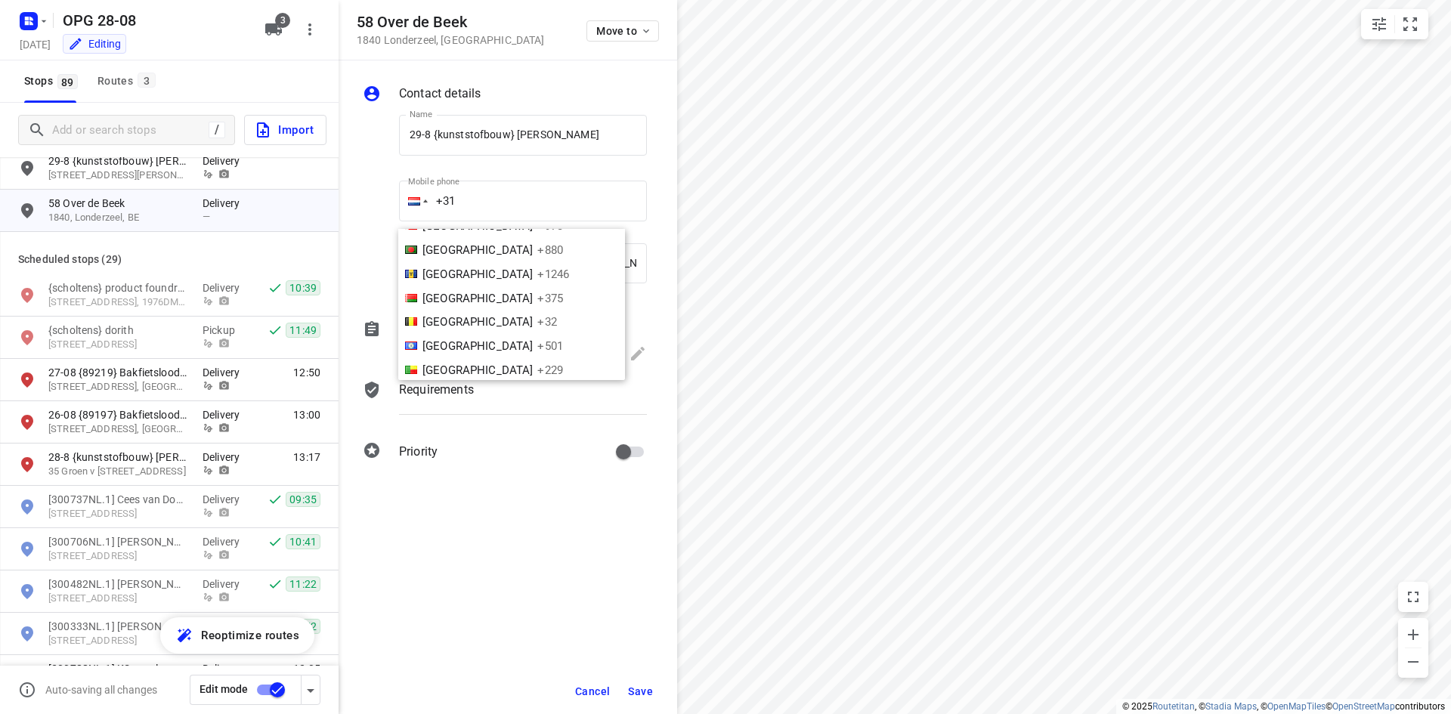
scroll to position [351, 0]
click at [449, 296] on span "[GEOGRAPHIC_DATA]" at bounding box center [477, 298] width 110 height 14
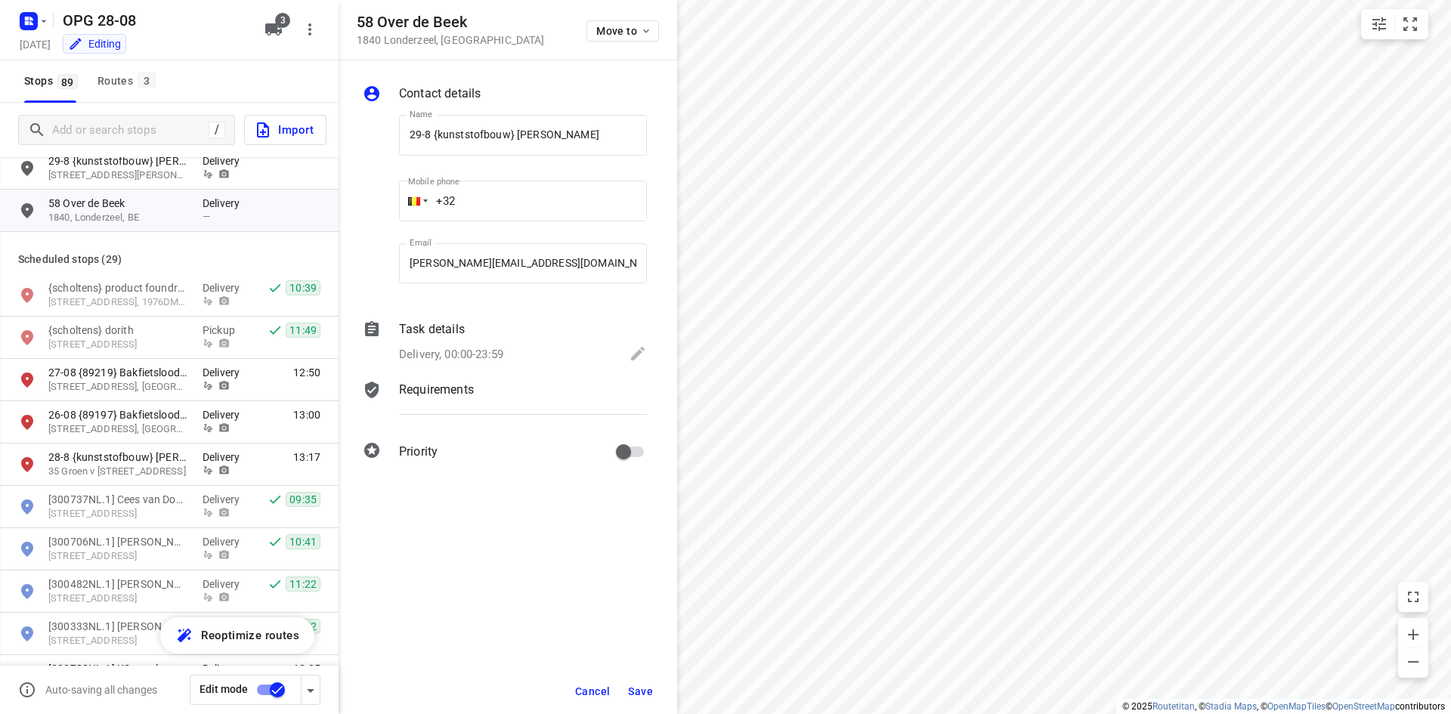
click at [522, 196] on input "+32" at bounding box center [523, 201] width 248 height 41
type input "[PHONE_NUMBER]"
click at [530, 360] on div "Delivery, 00:00-23:59" at bounding box center [523, 355] width 248 height 21
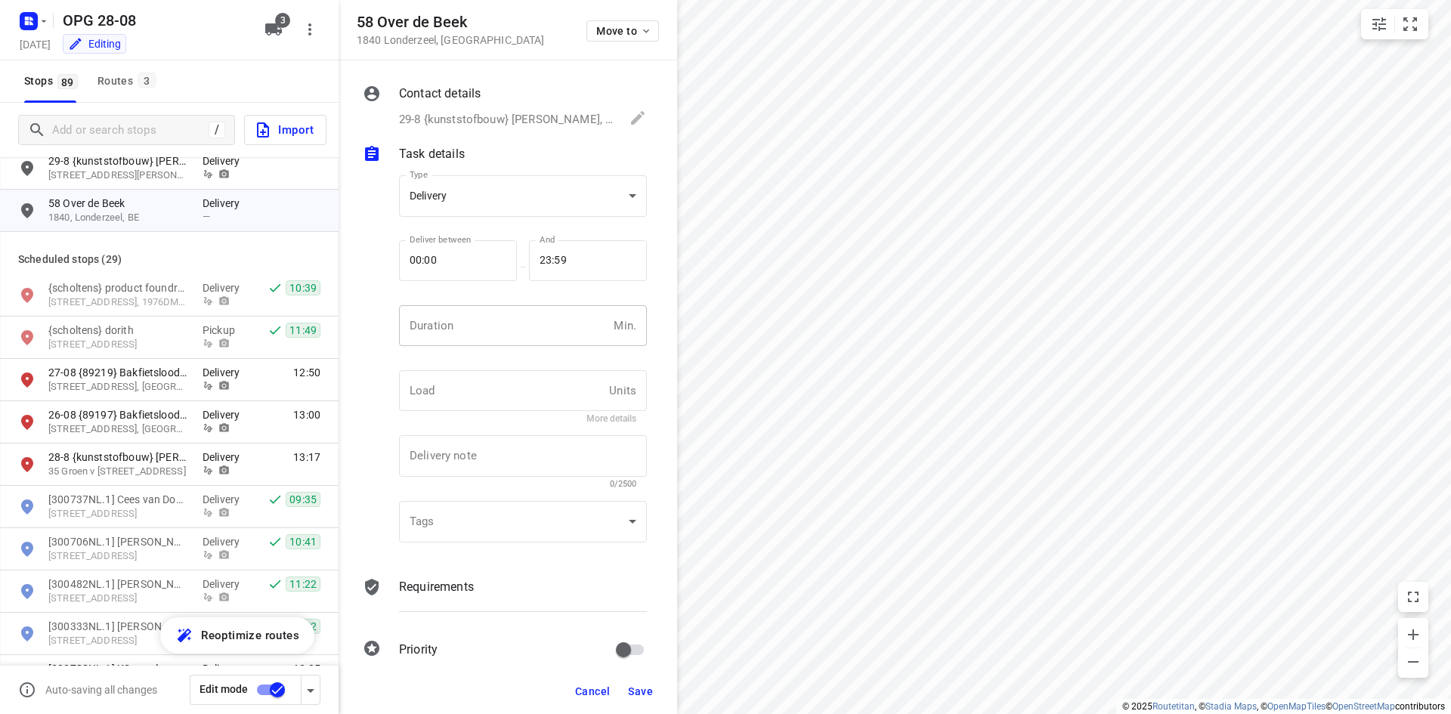
click at [499, 328] on input "number" at bounding box center [503, 325] width 209 height 41
type input "10"
type input "1"
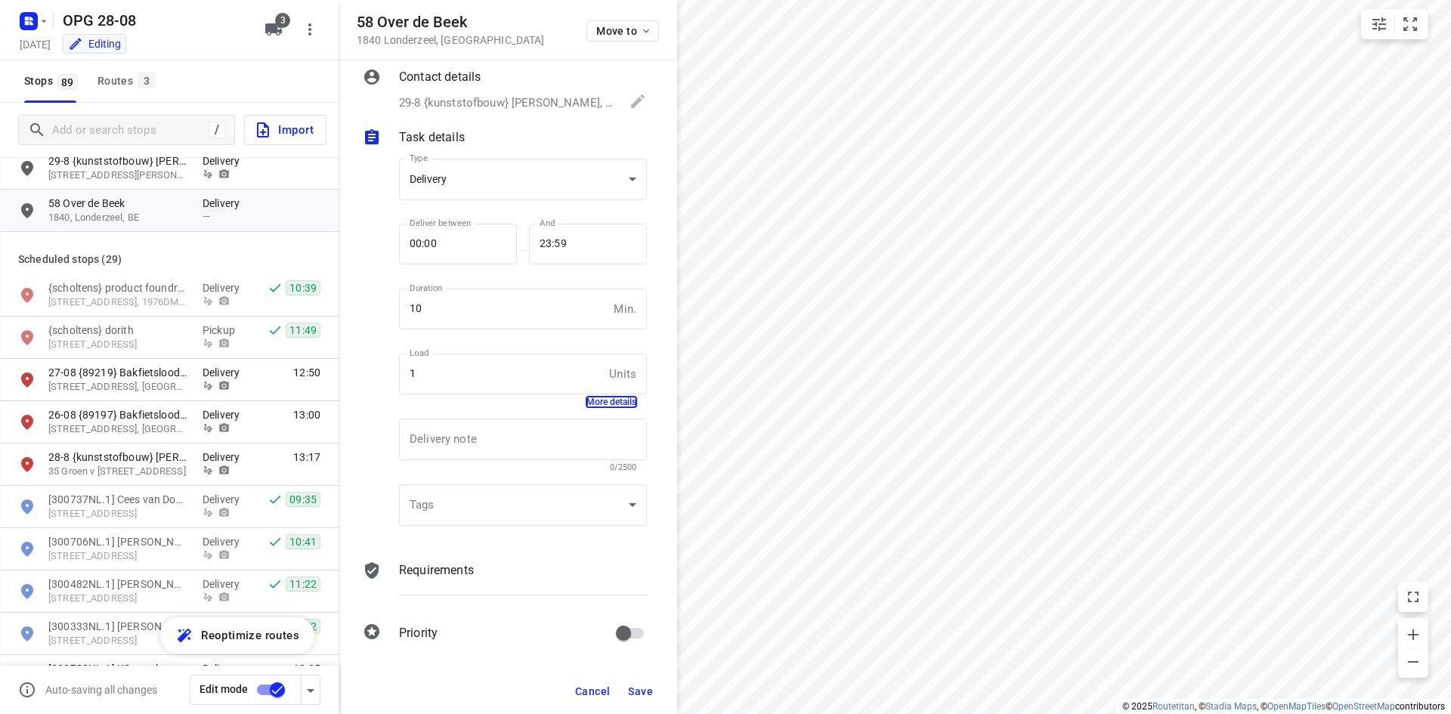
scroll to position [20, 0]
click at [462, 569] on p "Requirements" at bounding box center [436, 567] width 75 height 18
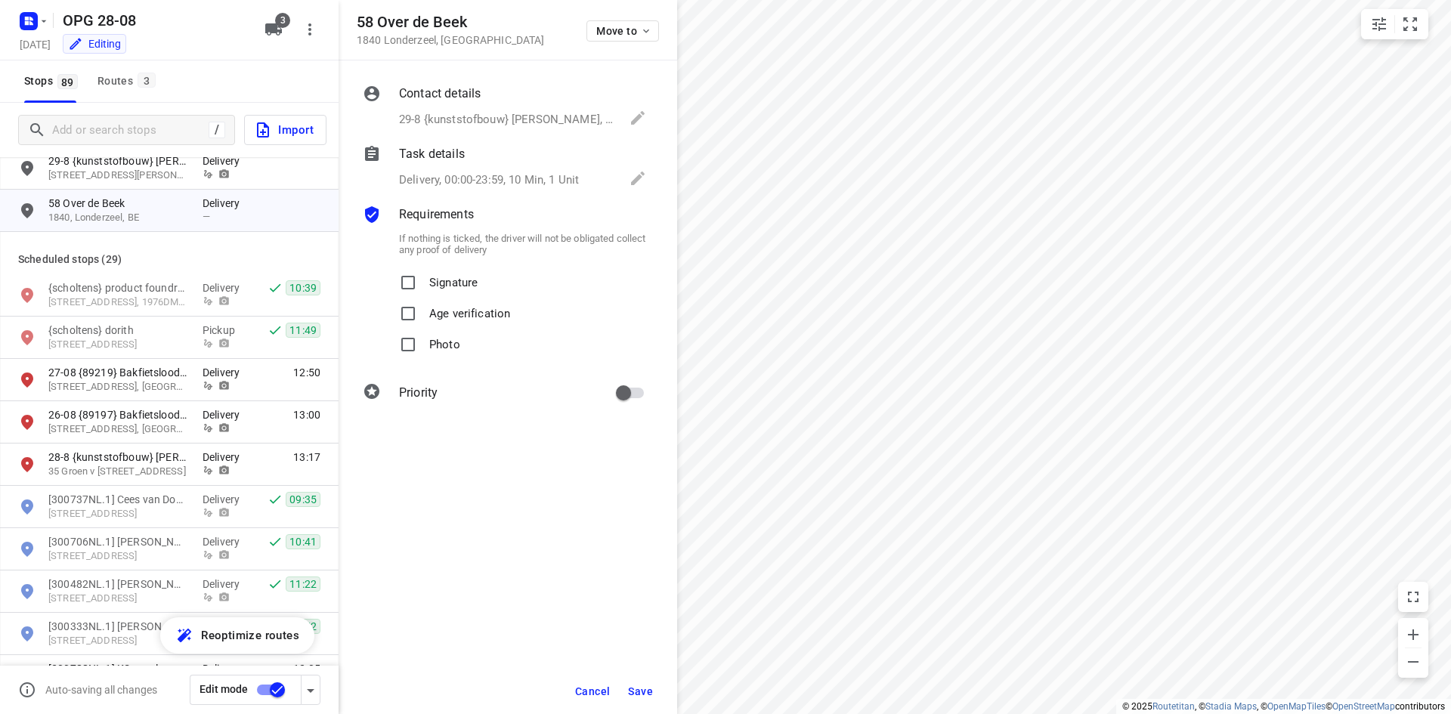
scroll to position [0, 0]
click at [446, 267] on div "If nothing is ticked, the driver will not be obligated collect any proof of del…" at bounding box center [523, 294] width 254 height 140
click at [444, 274] on p "Signature" at bounding box center [453, 279] width 48 height 22
click at [423, 274] on input "Signature" at bounding box center [408, 283] width 30 height 30
checkbox input "true"
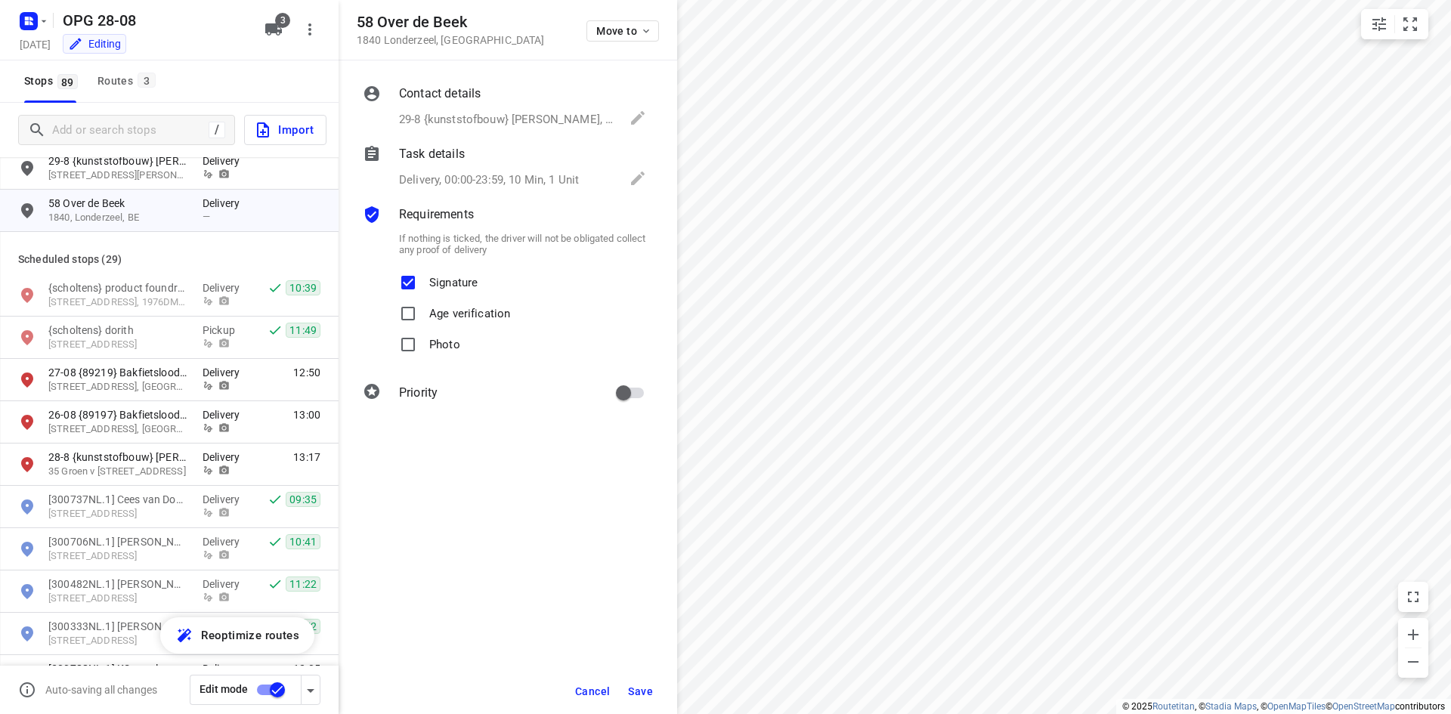
click at [432, 361] on div "If nothing is ticked, the driver will not be obligated collect any proof of del…" at bounding box center [523, 294] width 254 height 140
drag, startPoint x: 432, startPoint y: 348, endPoint x: 552, endPoint y: 373, distance: 122.1
click at [435, 349] on p "Photo" at bounding box center [444, 340] width 31 height 22
click at [436, 351] on p "Photo" at bounding box center [444, 340] width 31 height 22
click at [423, 351] on input "Photo" at bounding box center [408, 344] width 30 height 30
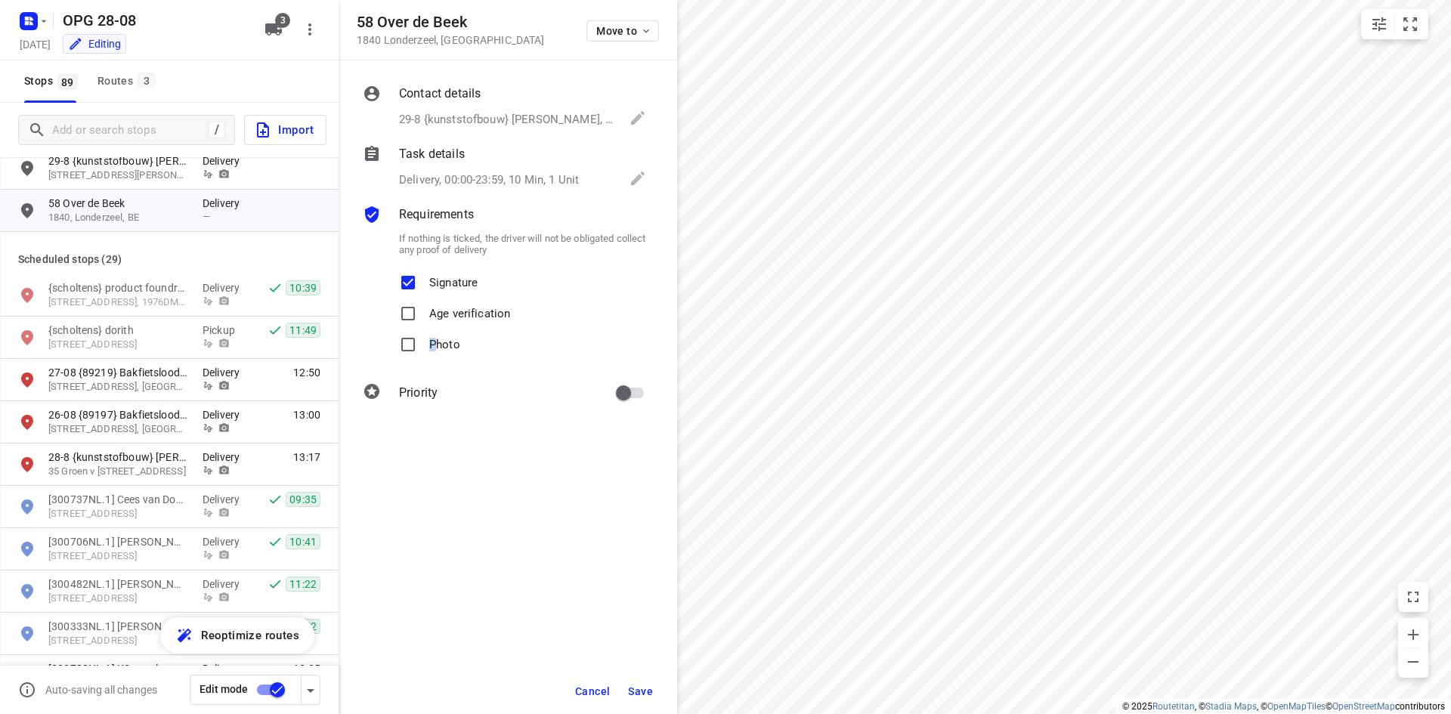
checkbox input "true"
click at [620, 388] on input "primary checkbox" at bounding box center [623, 393] width 86 height 29
checkbox input "true"
click at [645, 686] on span "Save" at bounding box center [640, 691] width 25 height 12
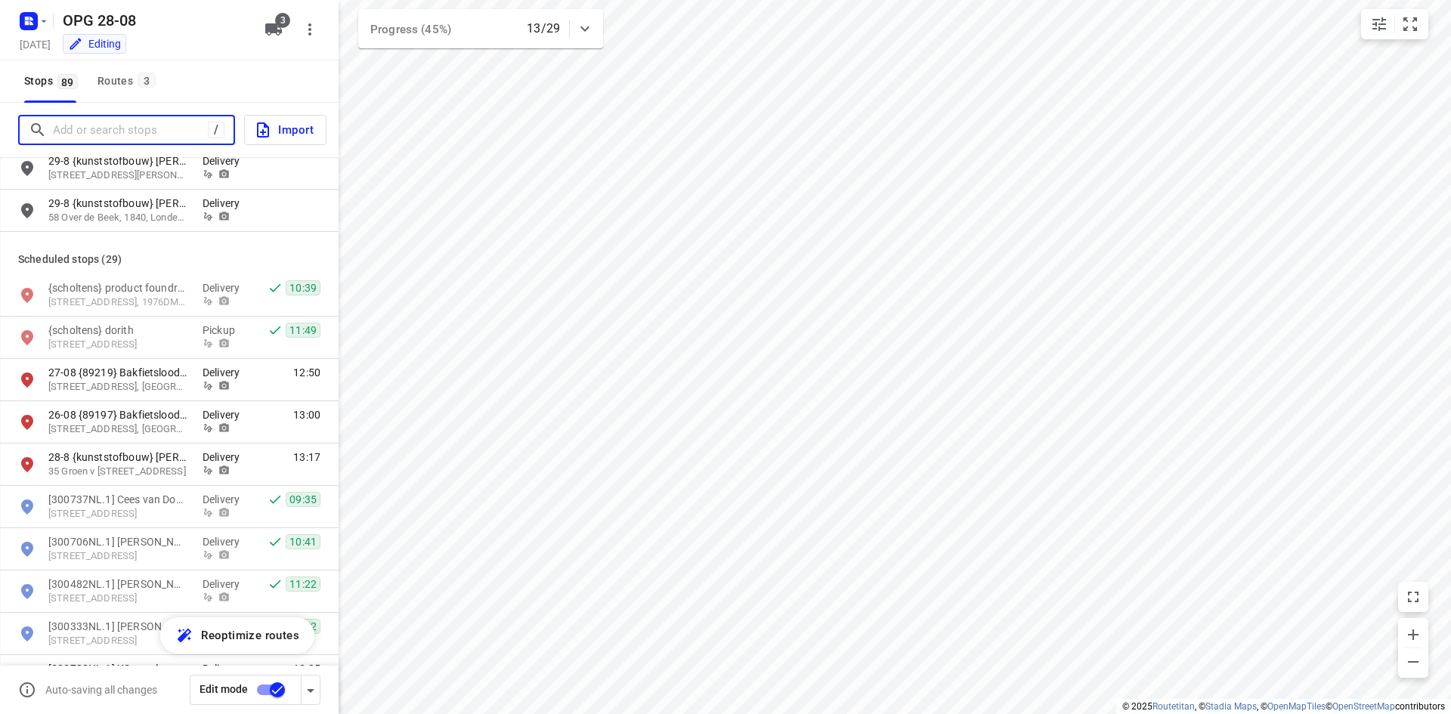
click at [77, 125] on input "Add or search stops" at bounding box center [130, 130] width 155 height 23
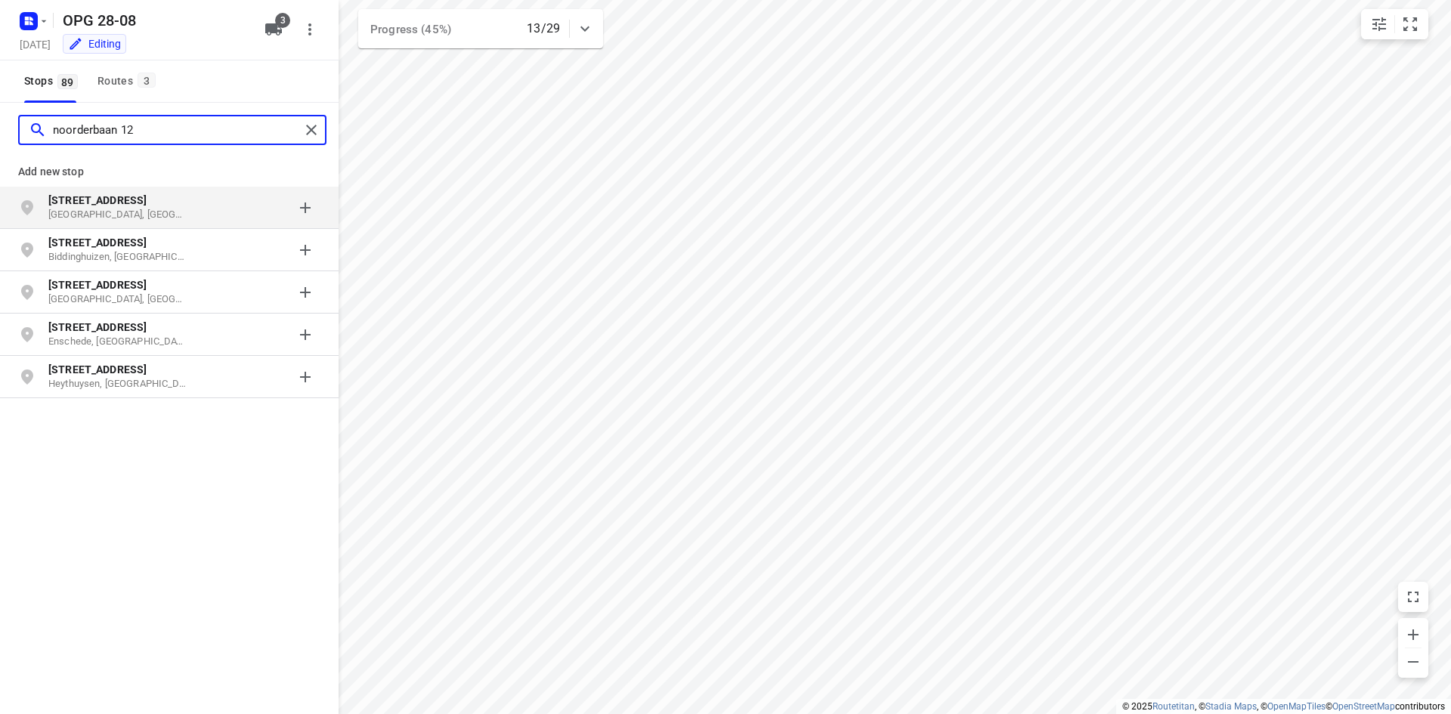
type input "noorderbaan 12"
click at [146, 215] on p "[GEOGRAPHIC_DATA], [GEOGRAPHIC_DATA]" at bounding box center [117, 215] width 139 height 14
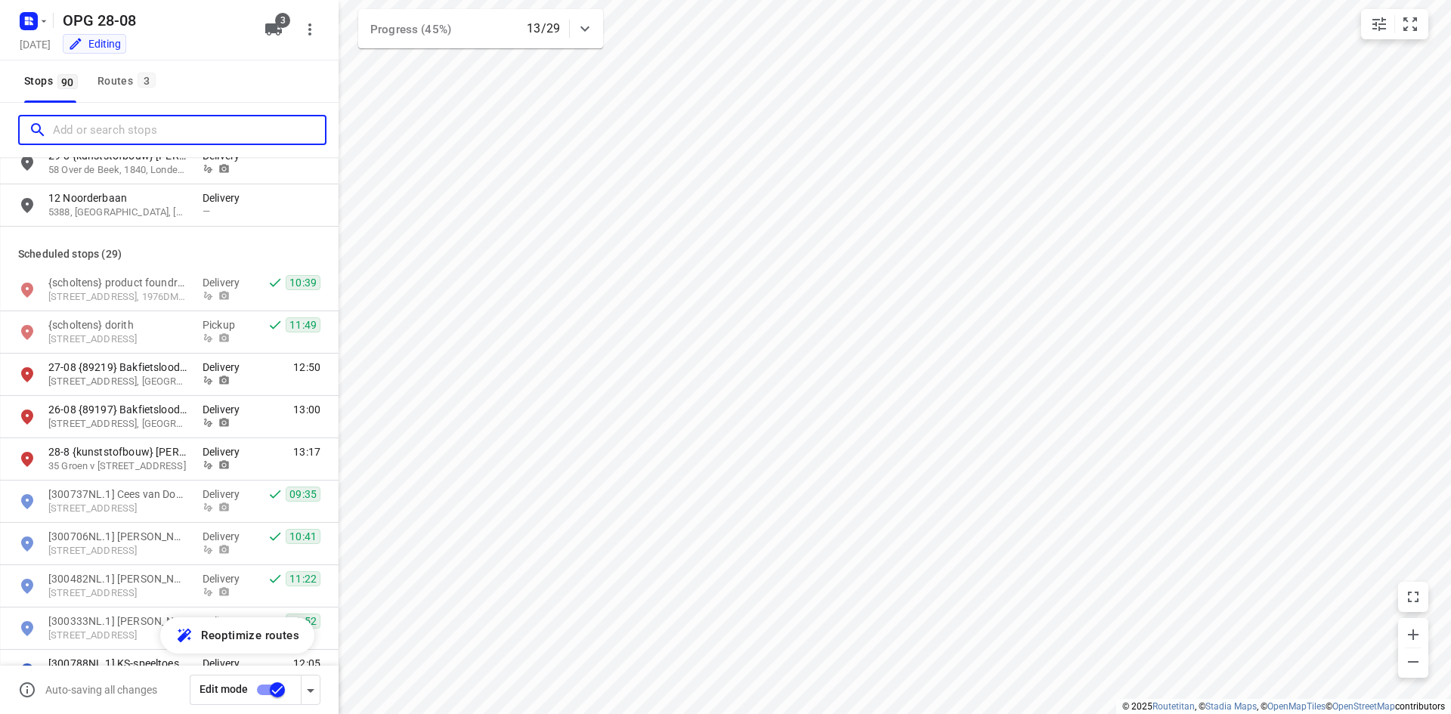
scroll to position [2569, 0]
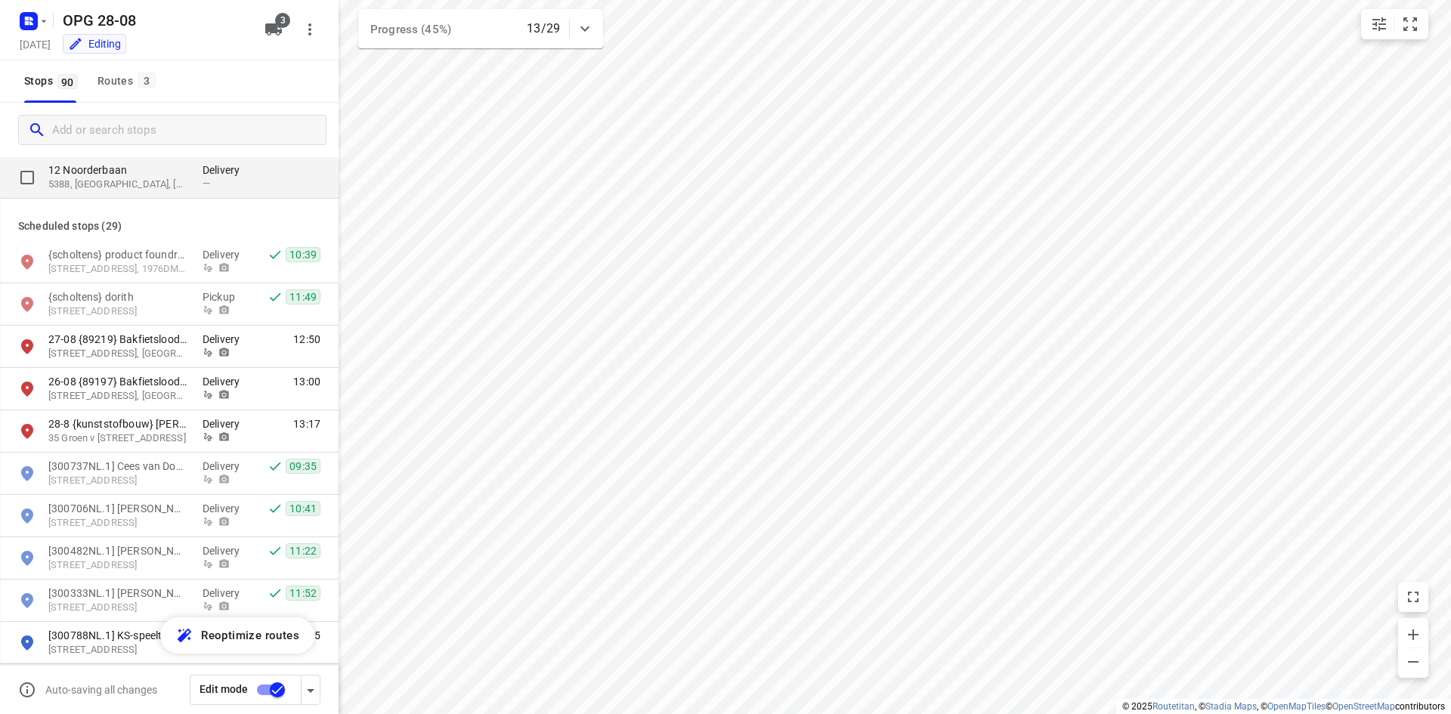
click at [178, 168] on p "12 Noorderbaan" at bounding box center [117, 169] width 139 height 15
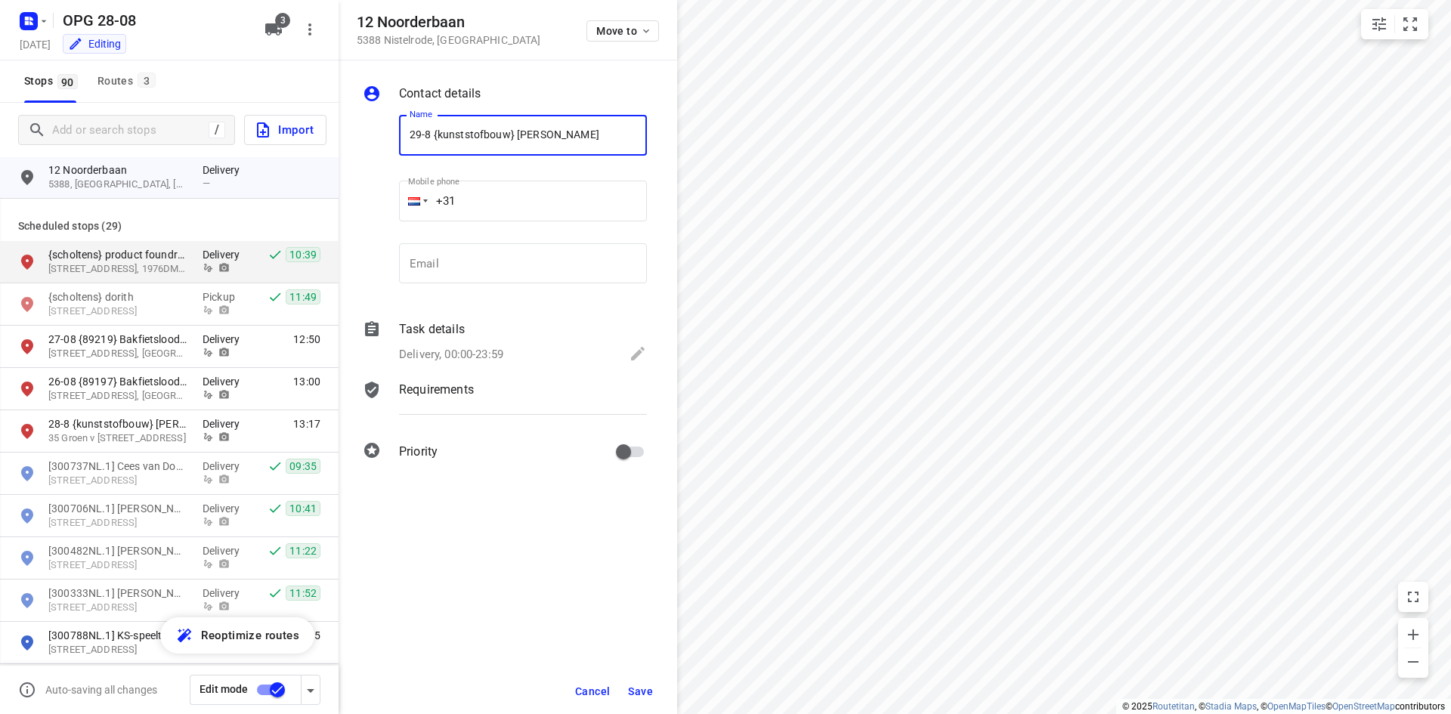
type input "29-8 {kunststofbouw} [PERSON_NAME]"
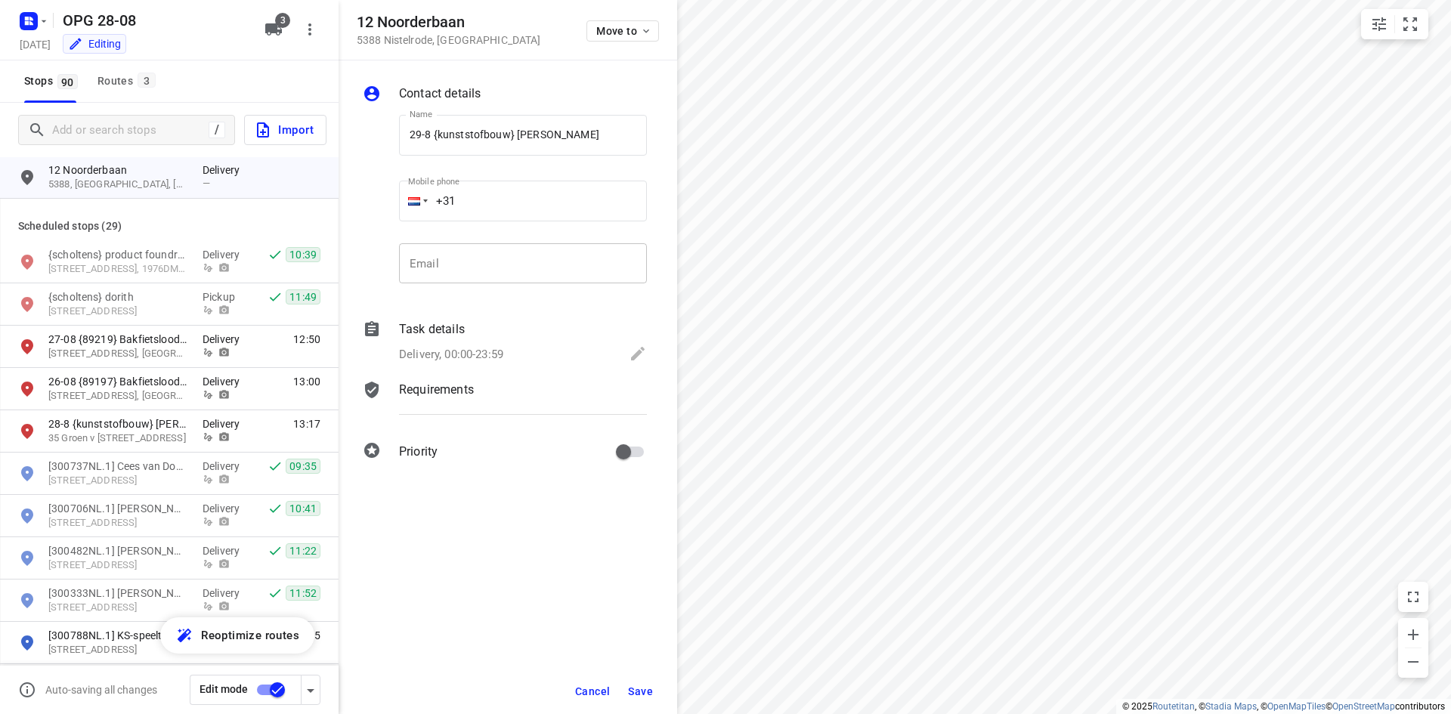
click at [527, 244] on input "email" at bounding box center [523, 263] width 248 height 41
paste input "[EMAIL_ADDRESS][DOMAIN_NAME]"
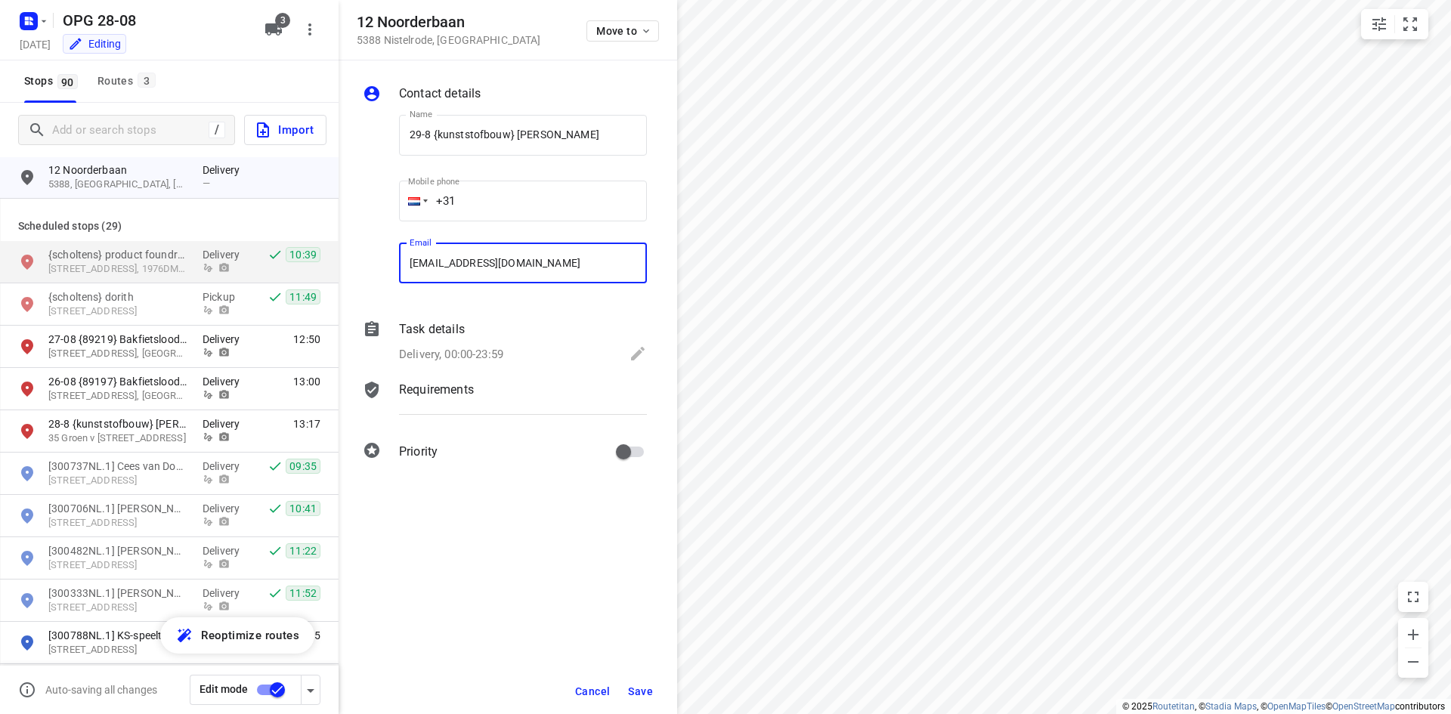
type input "[EMAIL_ADDRESS][DOMAIN_NAME]"
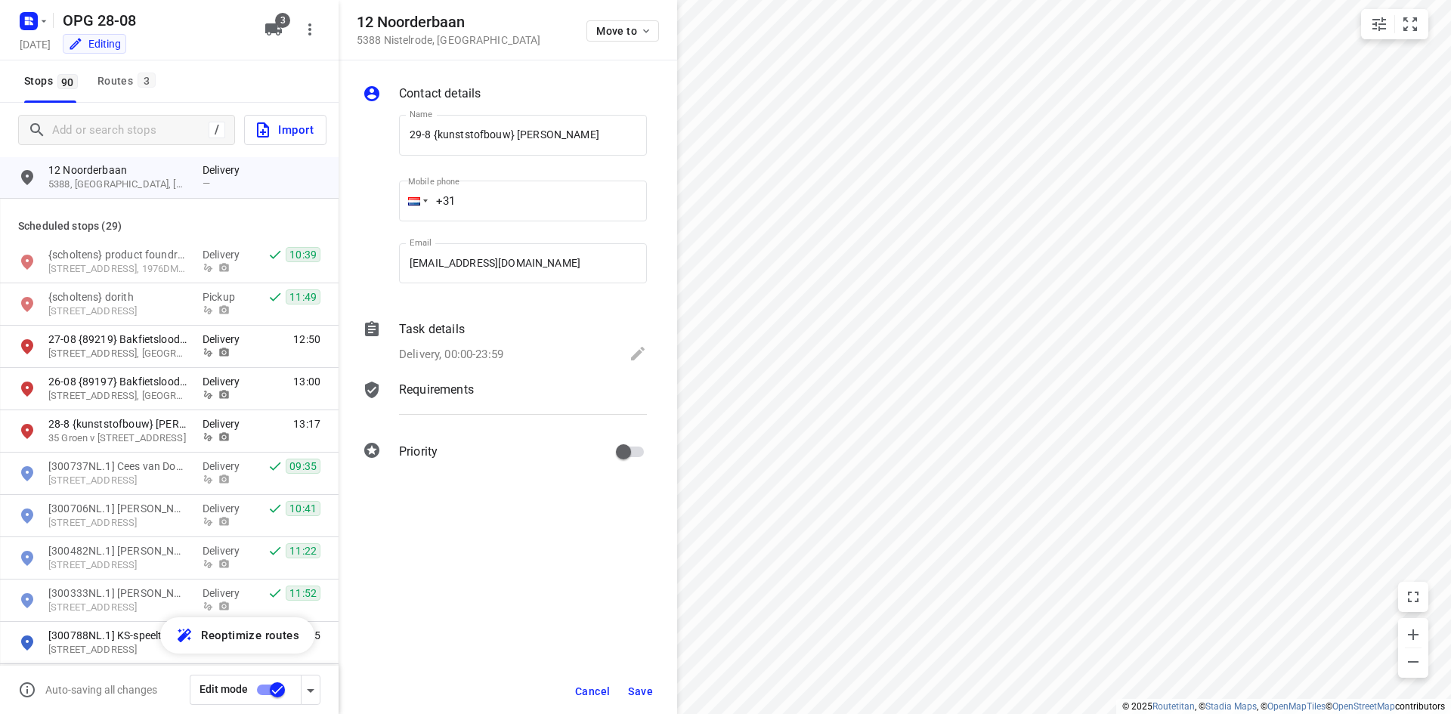
click at [574, 188] on input "+31" at bounding box center [523, 201] width 248 height 41
type input "[PHONE_NUMBER]"
click at [515, 345] on div "Delivery, 00:00-23:59" at bounding box center [523, 355] width 248 height 21
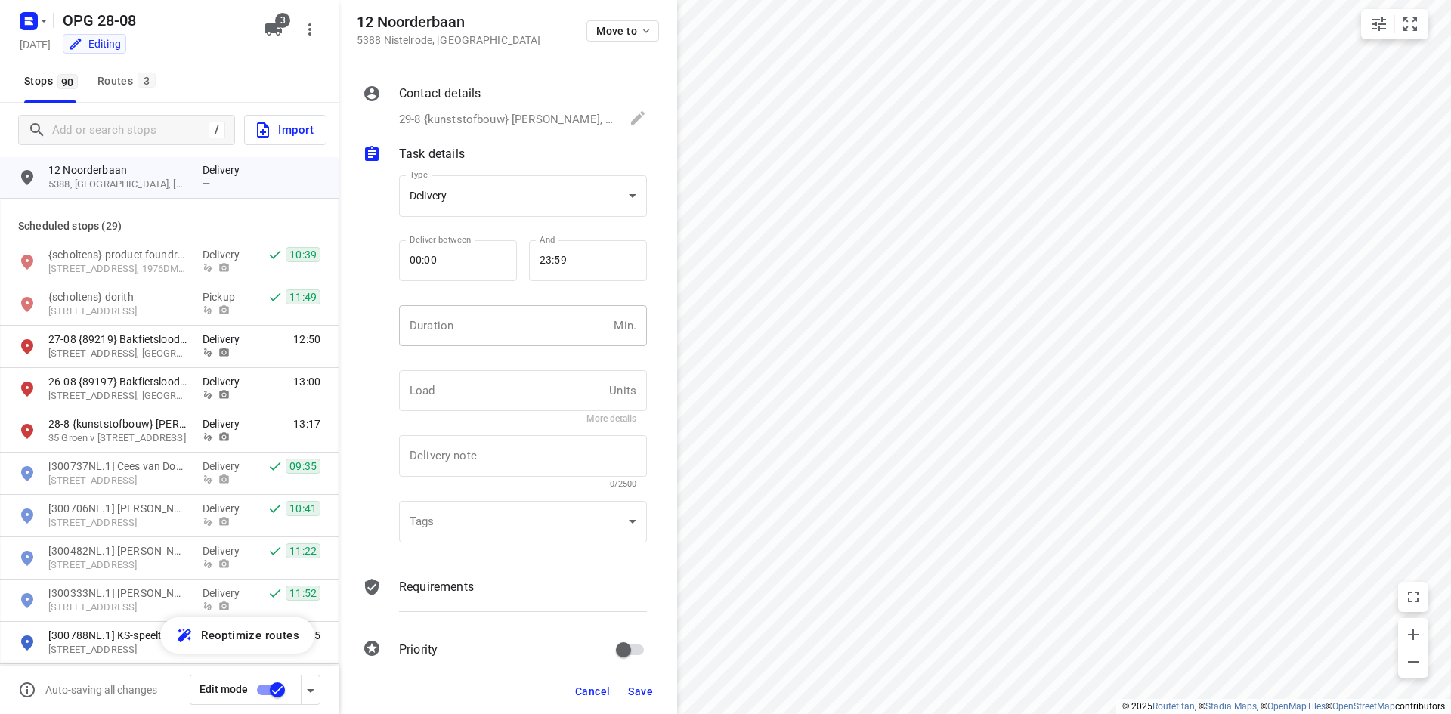
click at [516, 335] on input "number" at bounding box center [503, 325] width 209 height 41
type input "10"
type input "1"
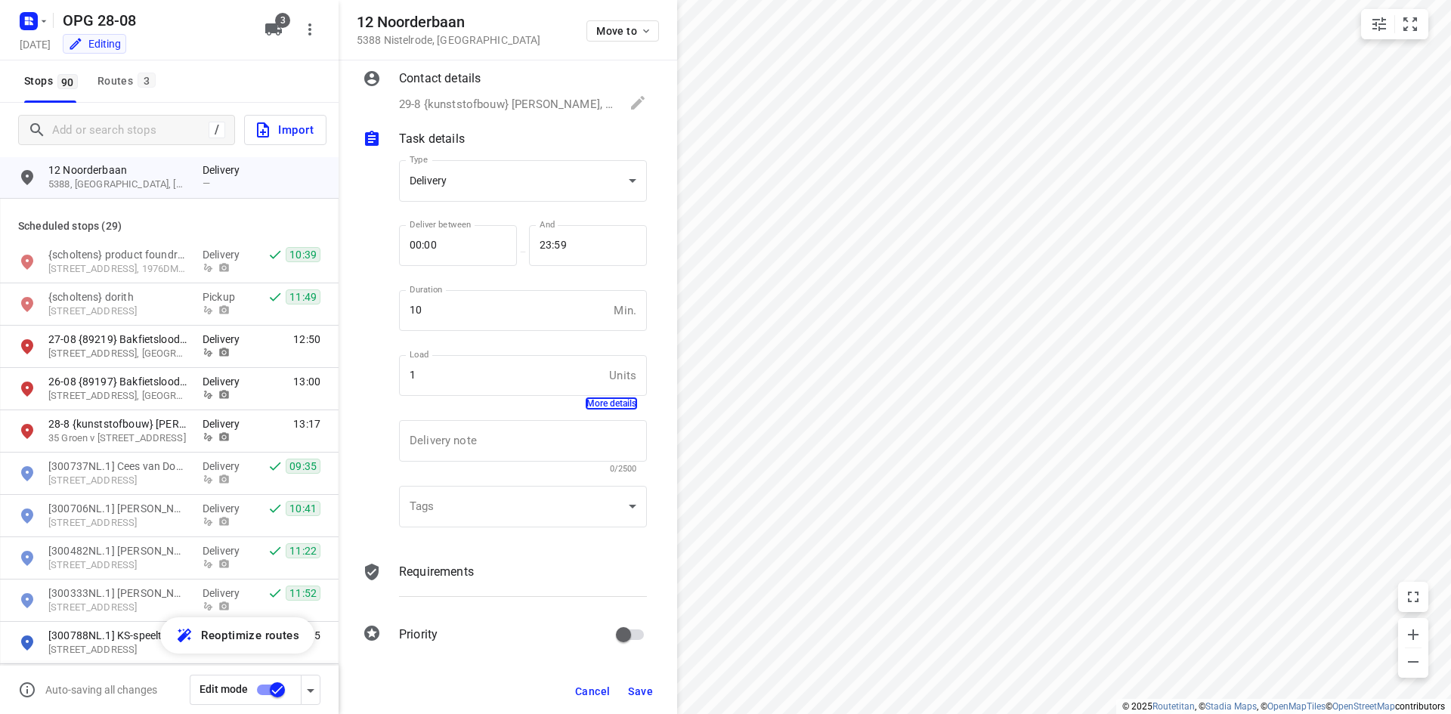
scroll to position [20, 0]
click at [515, 558] on div "Requirements" at bounding box center [523, 580] width 254 height 51
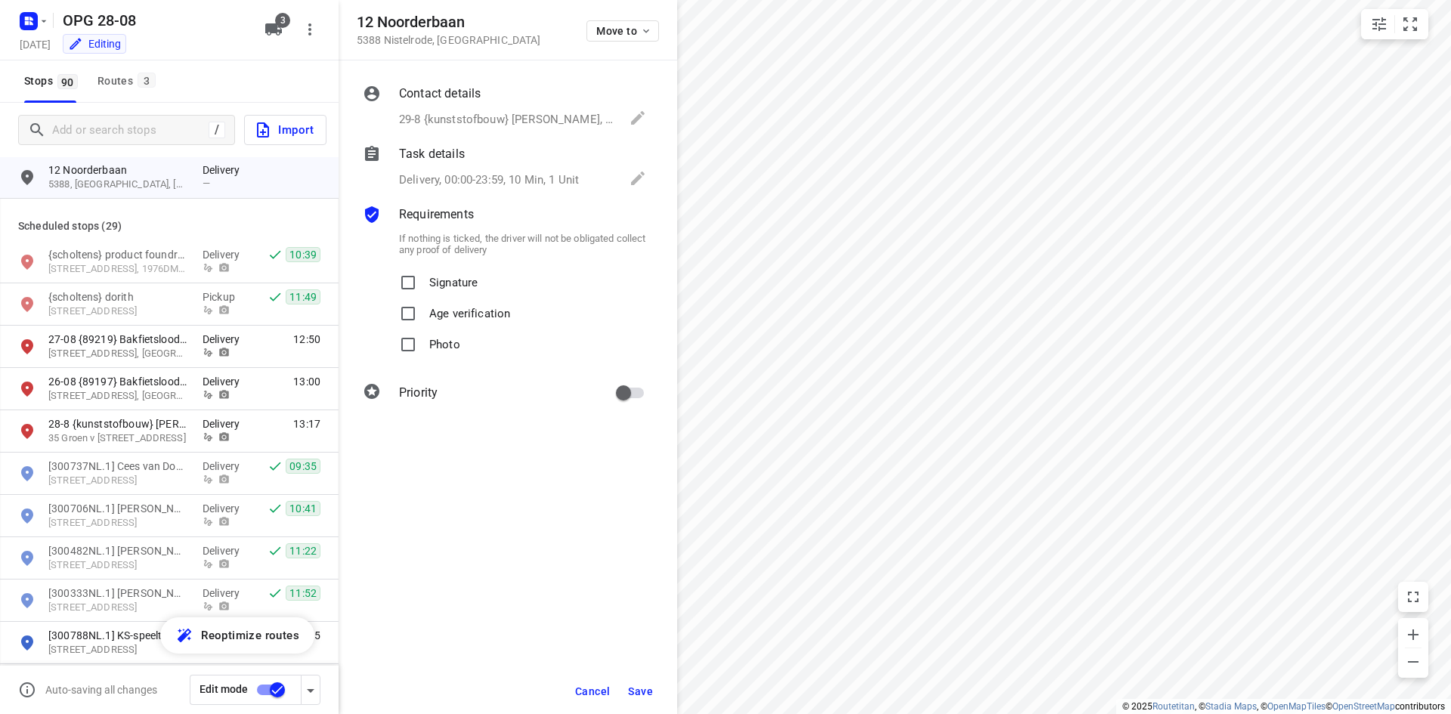
click at [426, 280] on label "Signature" at bounding box center [435, 283] width 85 height 31
click at [423, 280] on input "Signature" at bounding box center [408, 283] width 30 height 30
checkbox input "true"
click at [420, 339] on input "Photo" at bounding box center [408, 344] width 30 height 30
checkbox input "true"
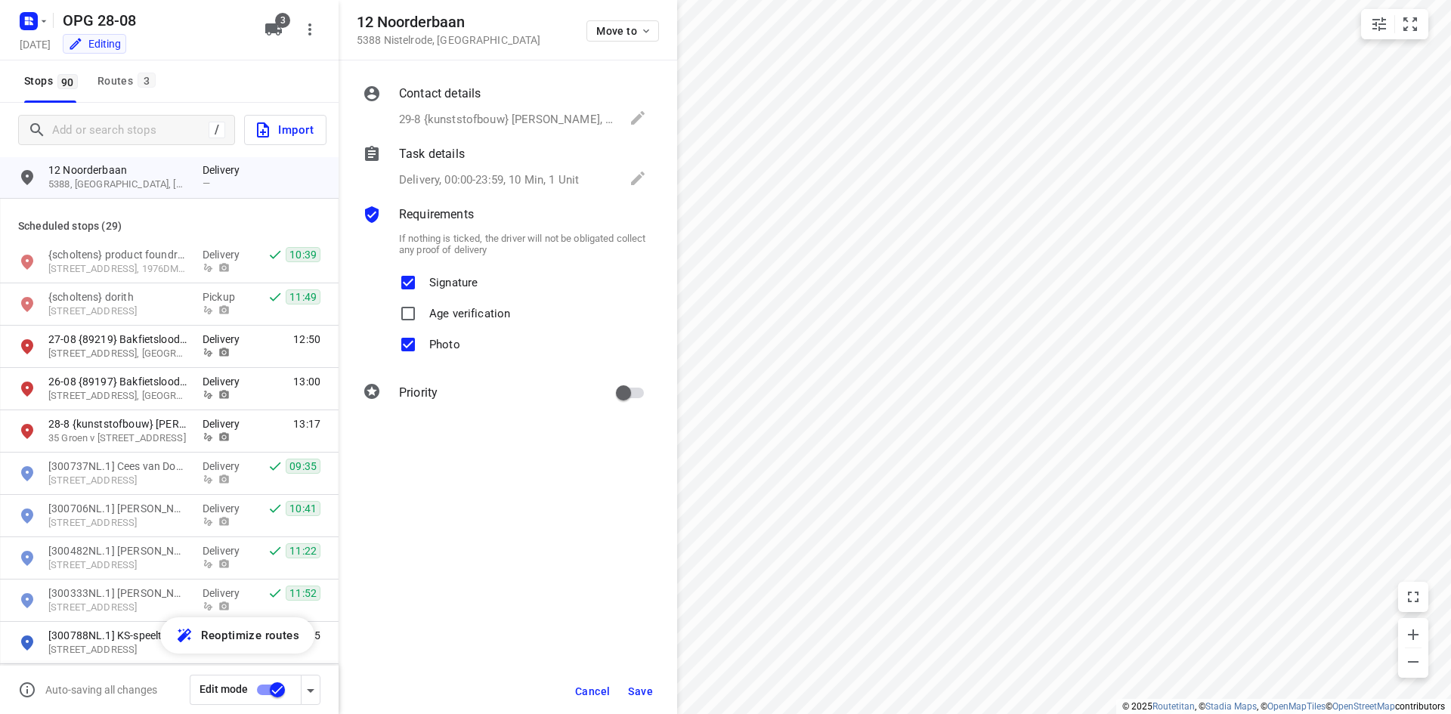
click at [617, 394] on input "primary checkbox" at bounding box center [623, 393] width 86 height 29
checkbox input "true"
click at [626, 689] on button "Save" at bounding box center [640, 691] width 37 height 27
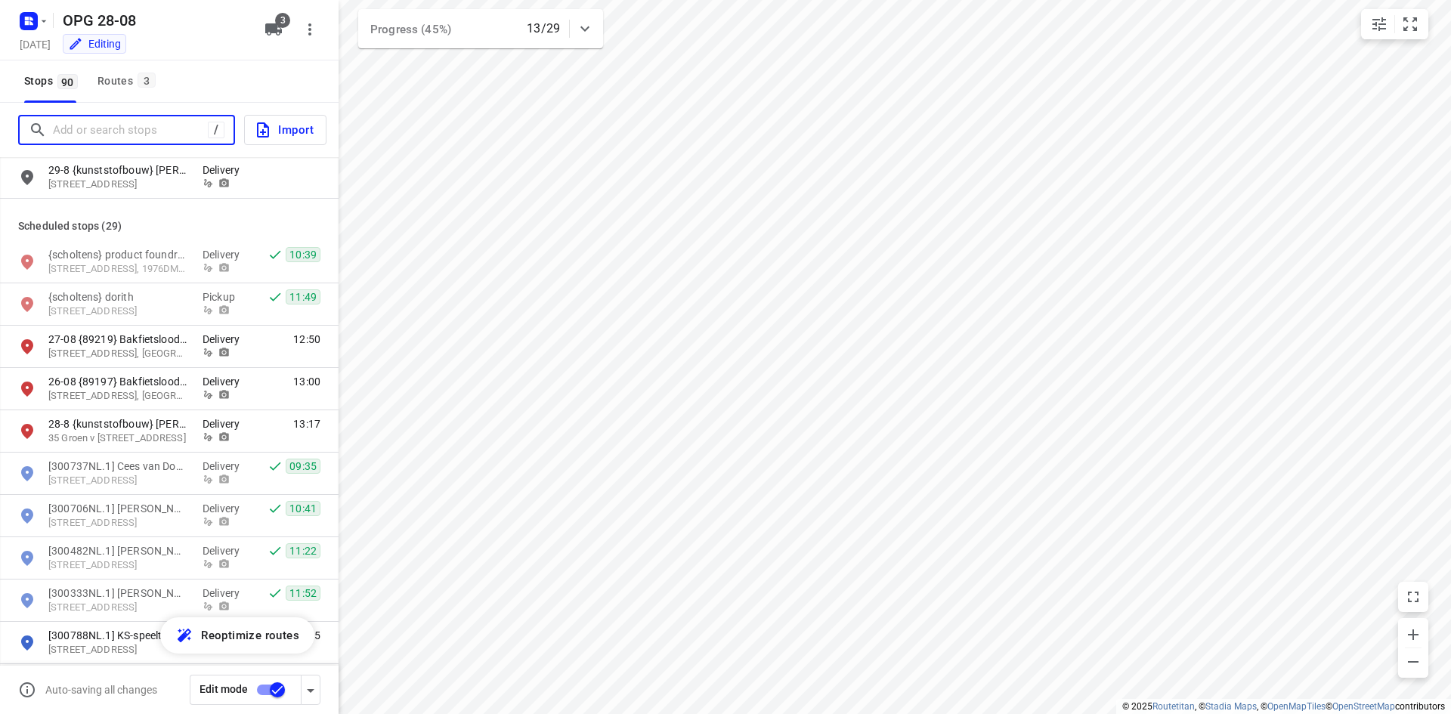
click at [76, 134] on input "Add or search stops" at bounding box center [130, 130] width 155 height 23
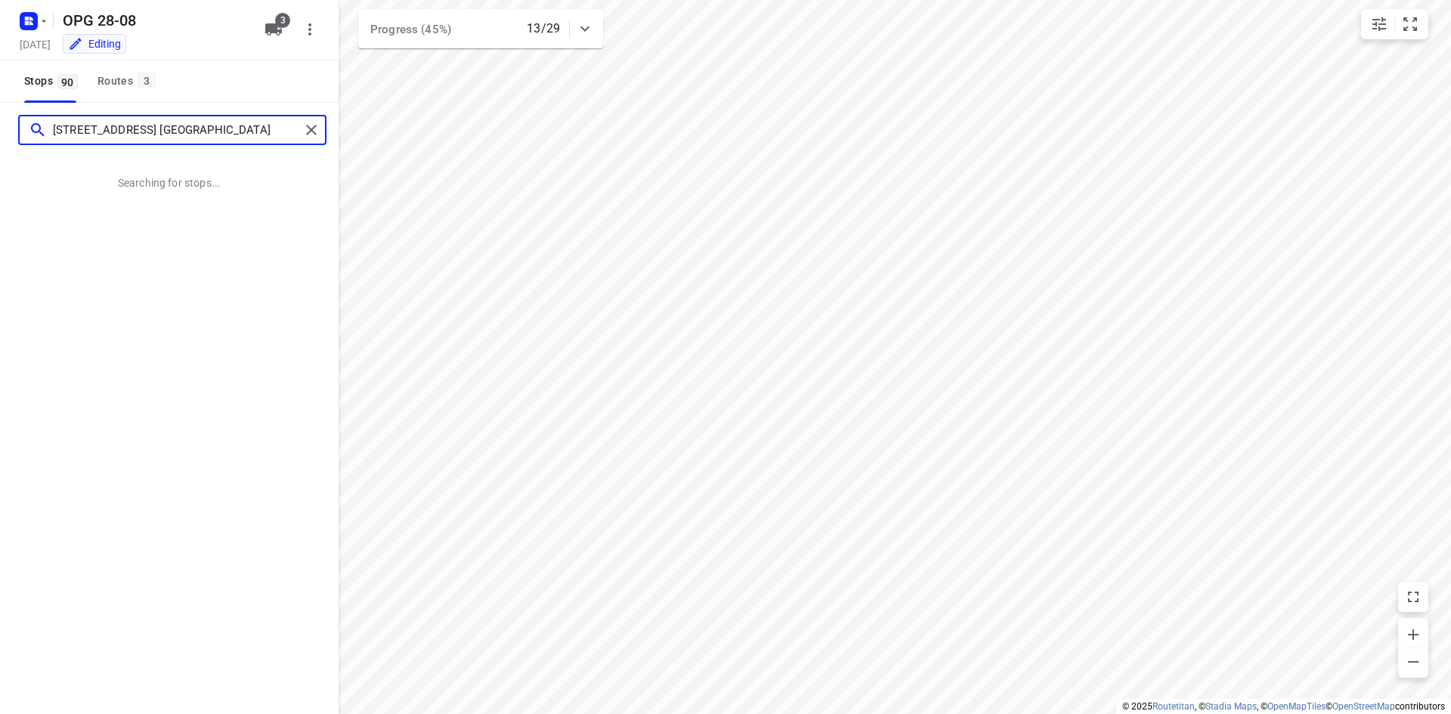
click at [153, 131] on input "[STREET_ADDRESS] [GEOGRAPHIC_DATA]" at bounding box center [176, 130] width 247 height 23
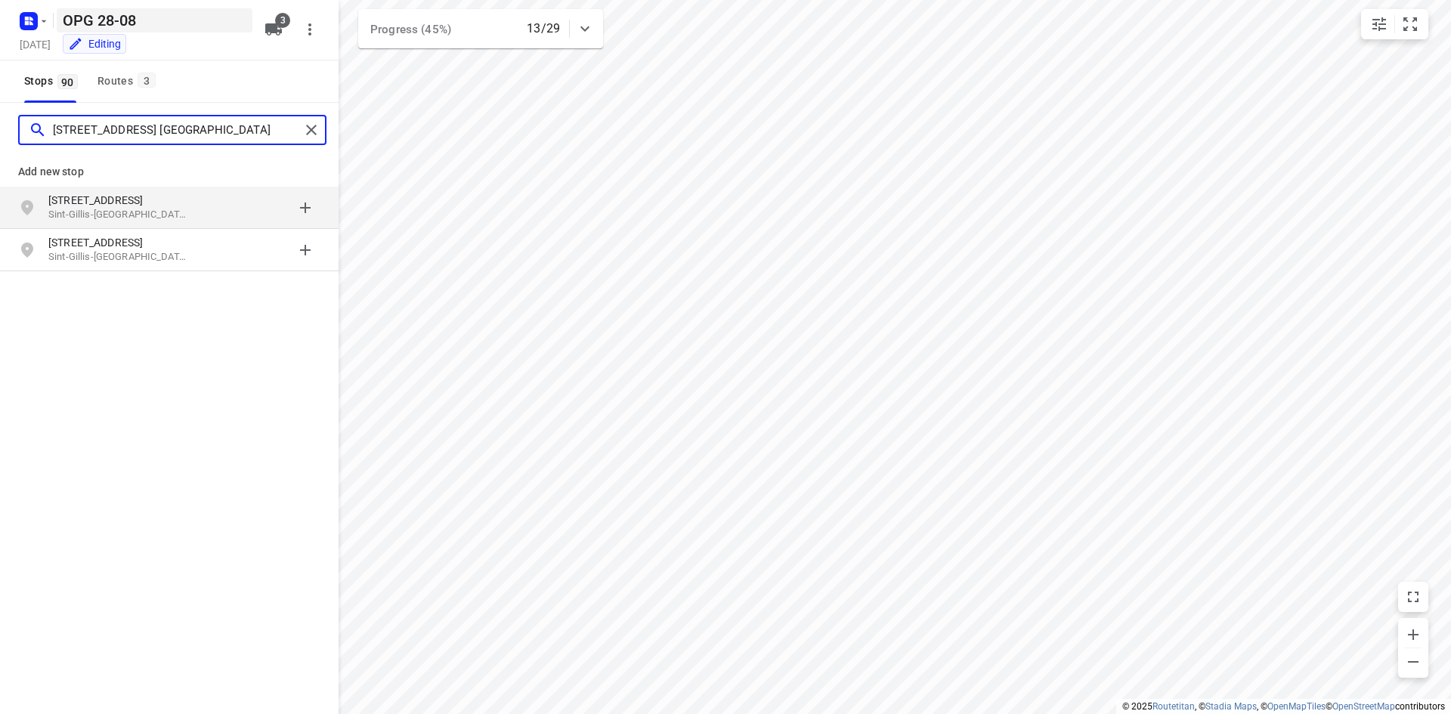
type input "[STREET_ADDRESS] [GEOGRAPHIC_DATA]"
click at [171, 211] on p "Sint-Gillis-[GEOGRAPHIC_DATA], [GEOGRAPHIC_DATA]" at bounding box center [117, 215] width 139 height 14
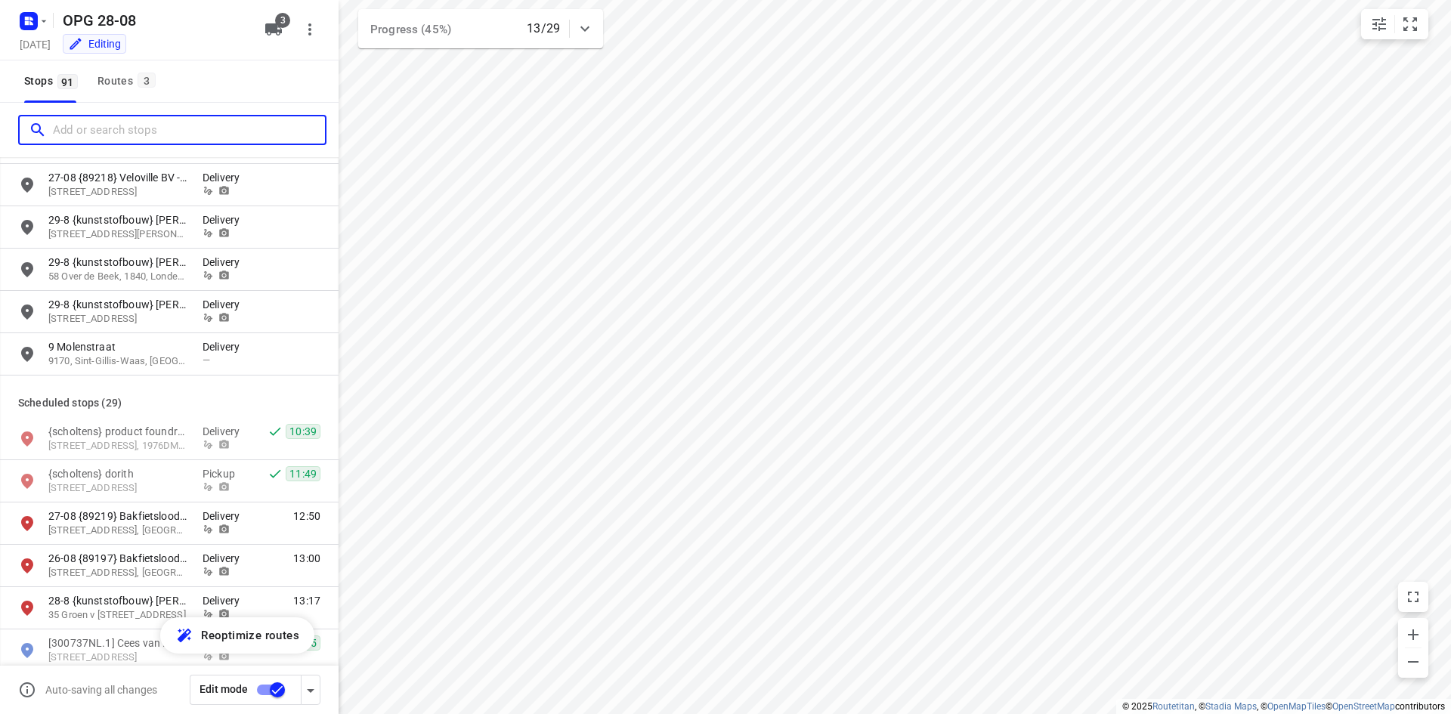
scroll to position [2494, 0]
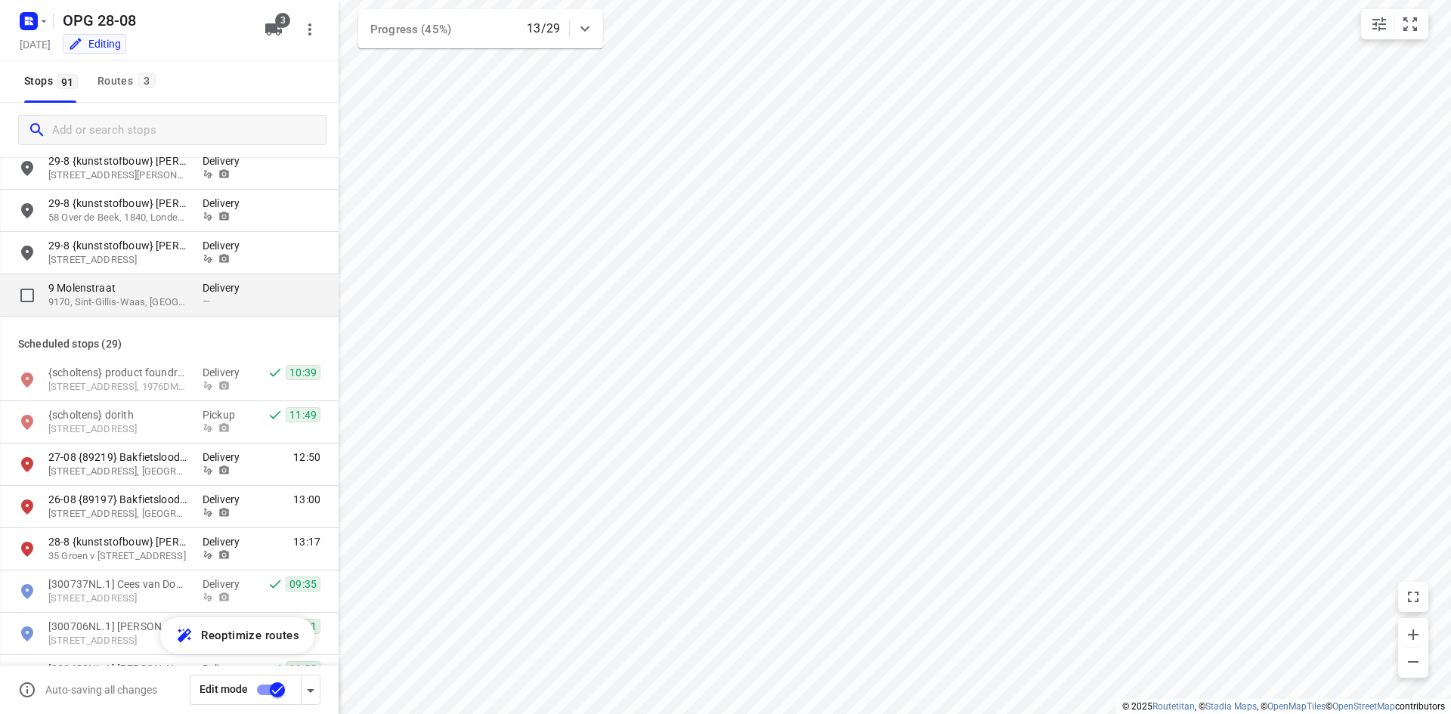
click at [169, 291] on p "9 Molenstraat" at bounding box center [117, 287] width 139 height 15
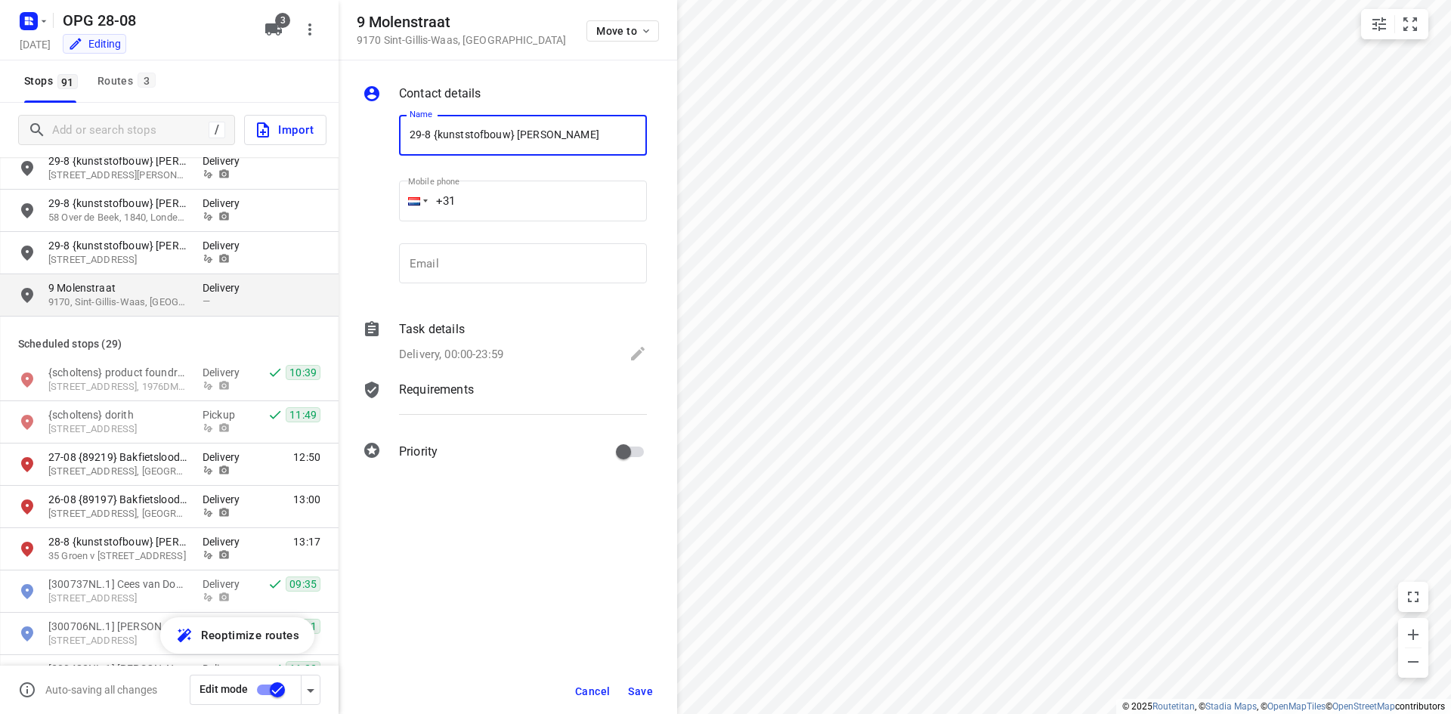
type input "29-8 {kunststofbouw} [PERSON_NAME]"
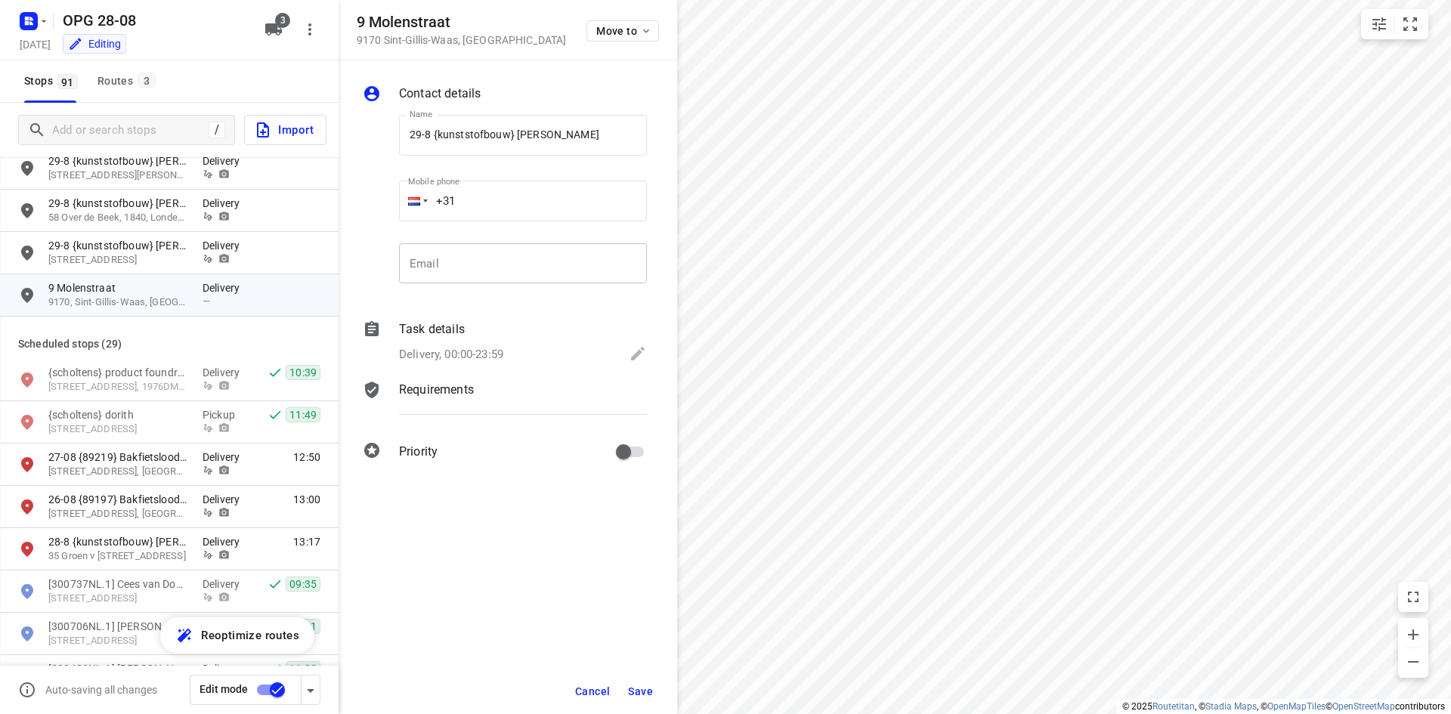
click at [436, 265] on input "email" at bounding box center [523, 263] width 248 height 41
paste input "[EMAIL_ADDRESS][DOMAIN_NAME]"
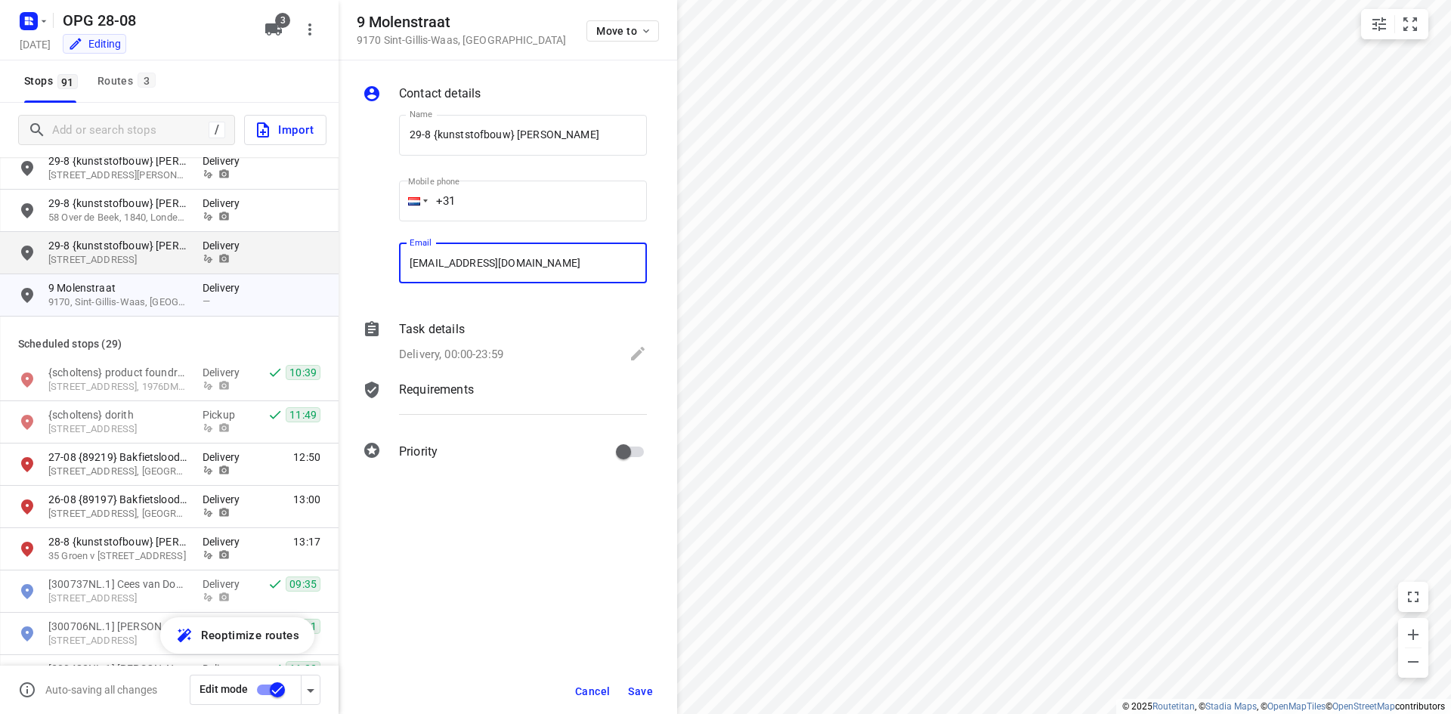
type input "[EMAIL_ADDRESS][DOMAIN_NAME]"
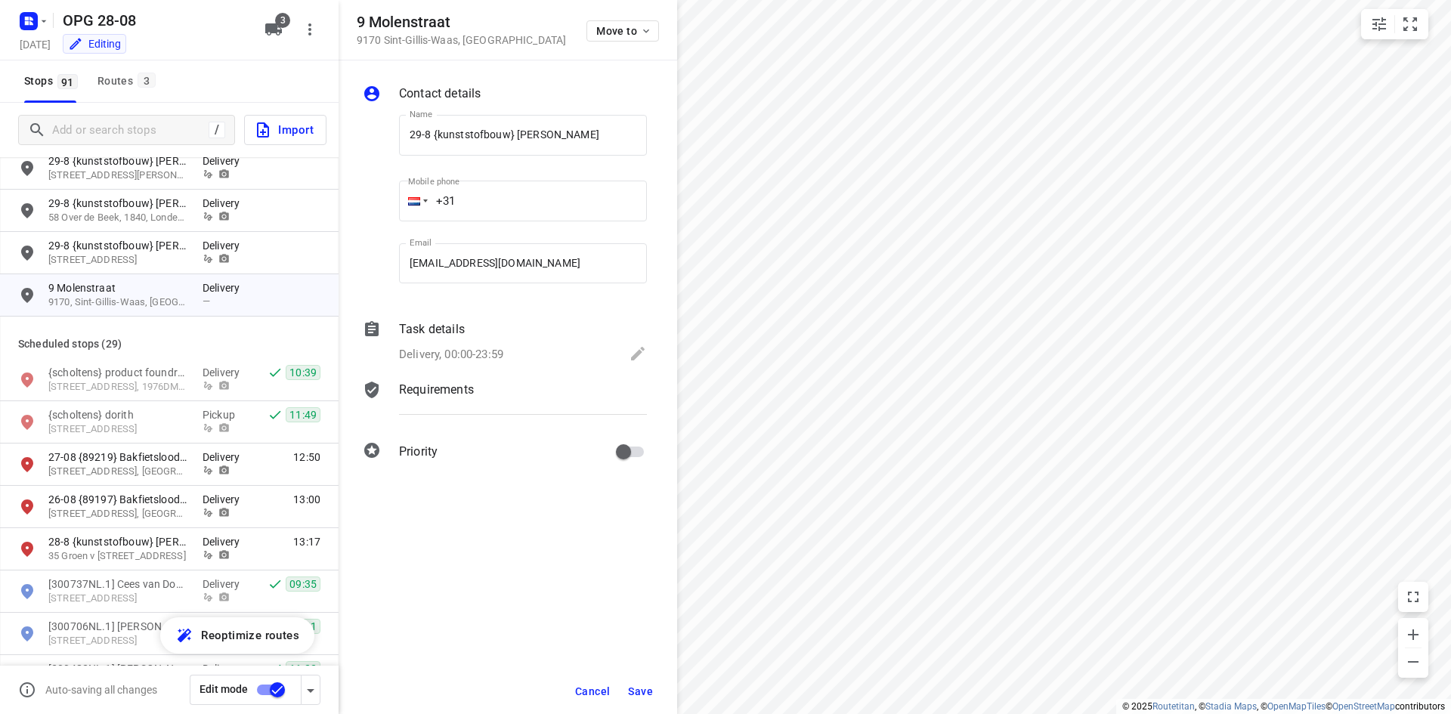
click at [573, 215] on input "+31" at bounding box center [523, 201] width 248 height 41
click at [413, 202] on div at bounding box center [414, 201] width 12 height 8
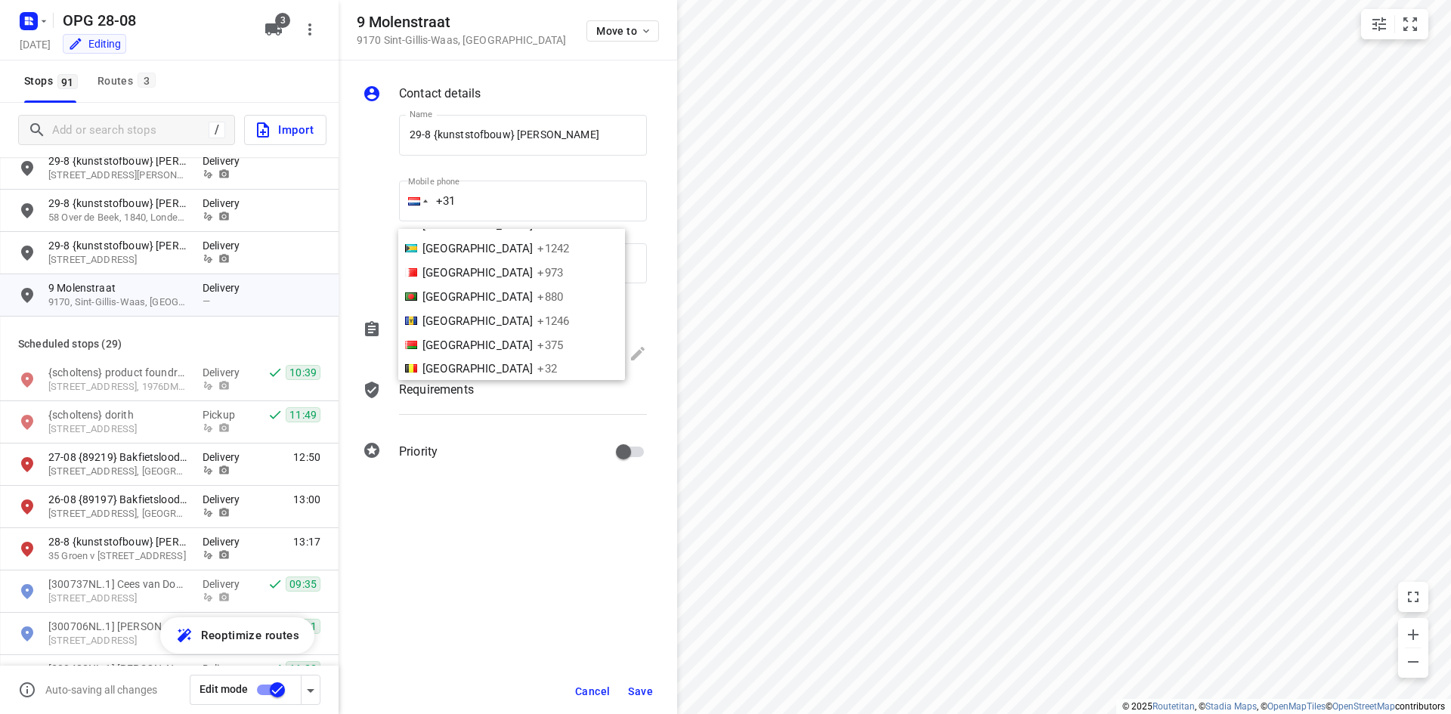
scroll to position [275, 0]
drag, startPoint x: 450, startPoint y: 368, endPoint x: 469, endPoint y: 328, distance: 44.3
click at [450, 367] on span "[GEOGRAPHIC_DATA]" at bounding box center [477, 373] width 110 height 14
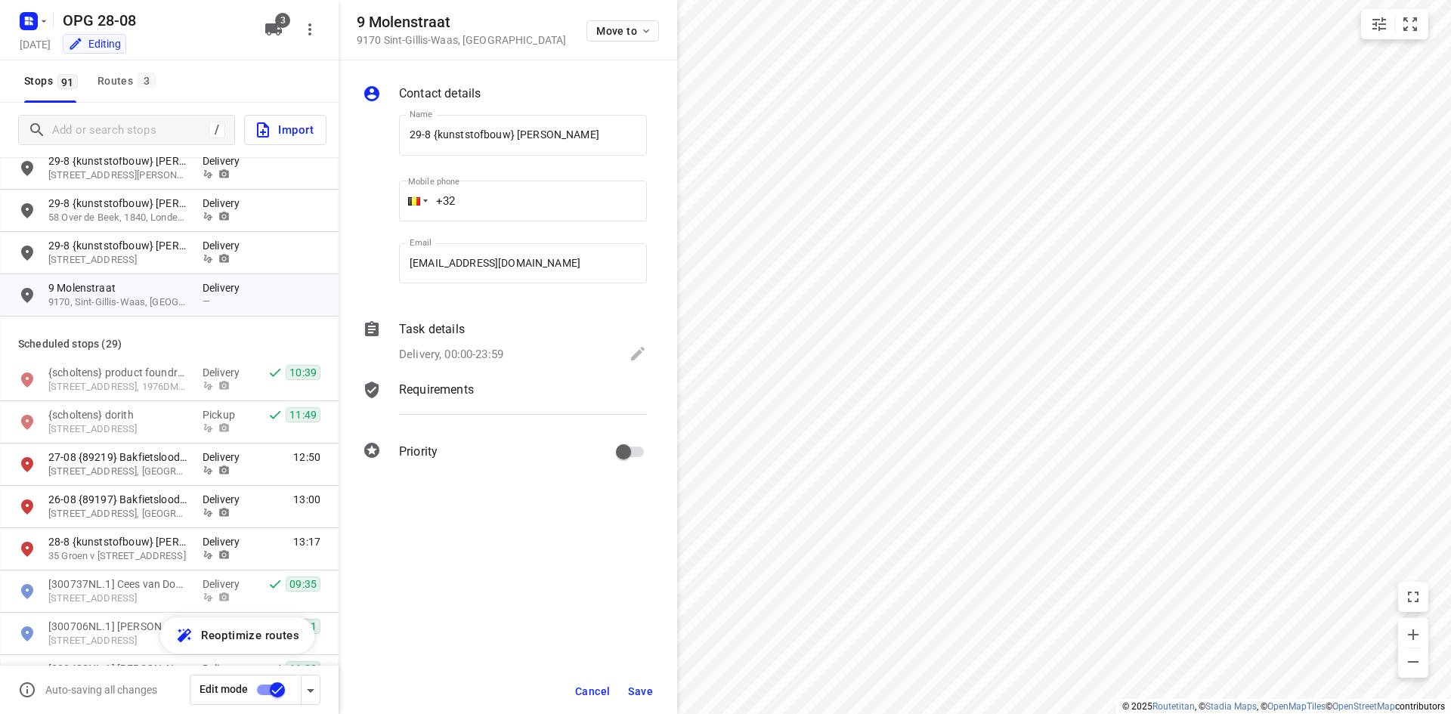
click at [518, 192] on input "+32" at bounding box center [523, 201] width 248 height 41
type input "[PHONE_NUMBER]"
click at [428, 345] on div "Delivery, 00:00-23:59" at bounding box center [523, 355] width 248 height 21
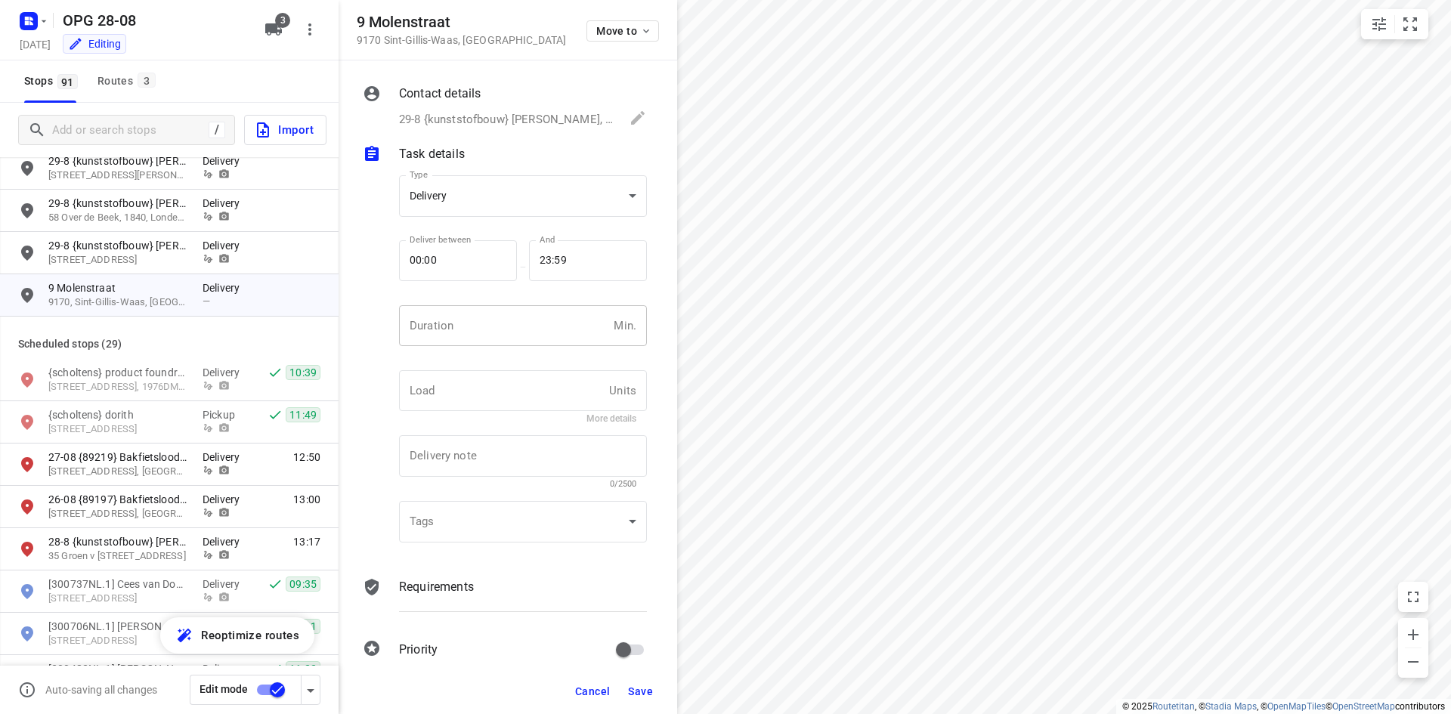
click at [453, 332] on input "number" at bounding box center [503, 325] width 209 height 41
type input "10"
type input "1"
drag, startPoint x: 468, startPoint y: 590, endPoint x: 450, endPoint y: 539, distance: 54.2
click at [467, 590] on p "Requirements" at bounding box center [436, 587] width 75 height 18
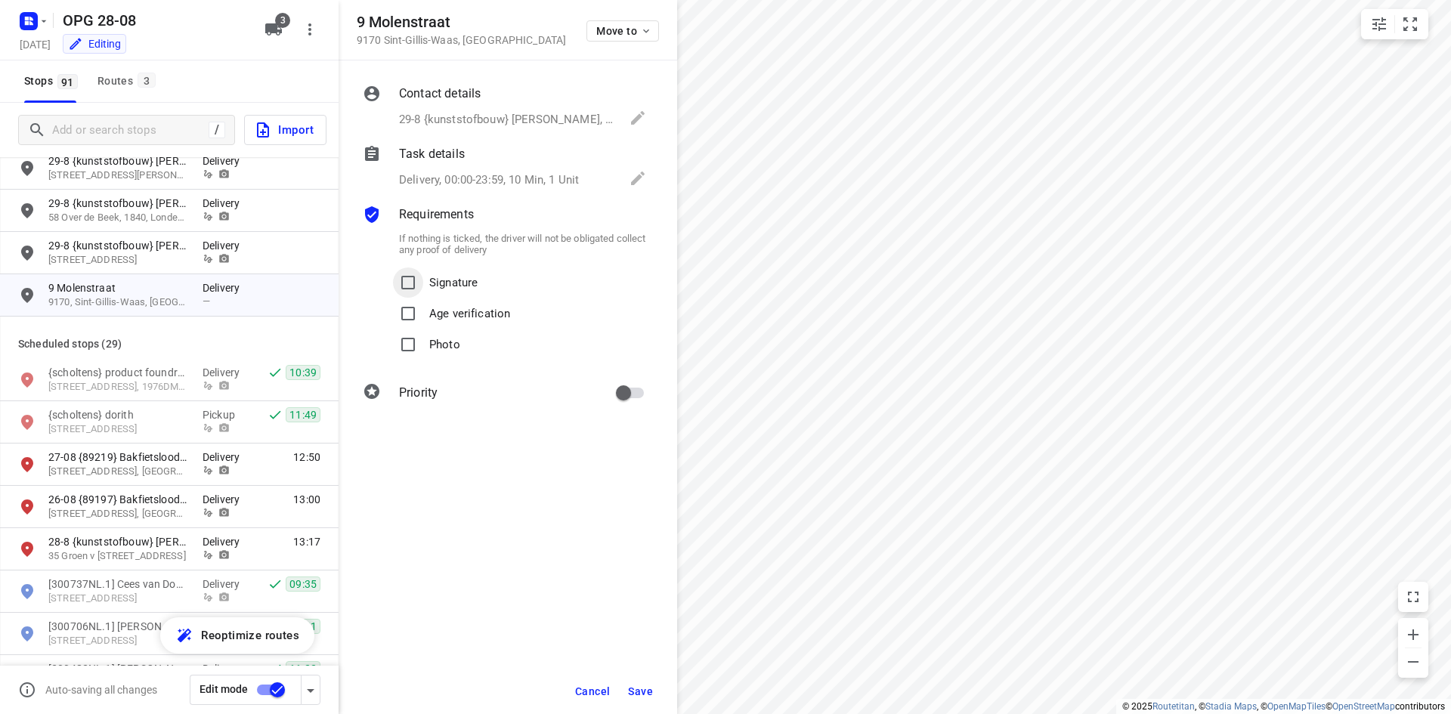
click at [412, 281] on input "Signature" at bounding box center [408, 283] width 30 height 30
checkbox input "true"
click at [410, 341] on input "Photo" at bounding box center [408, 344] width 30 height 30
checkbox input "true"
click at [624, 400] on input "primary checkbox" at bounding box center [623, 393] width 86 height 29
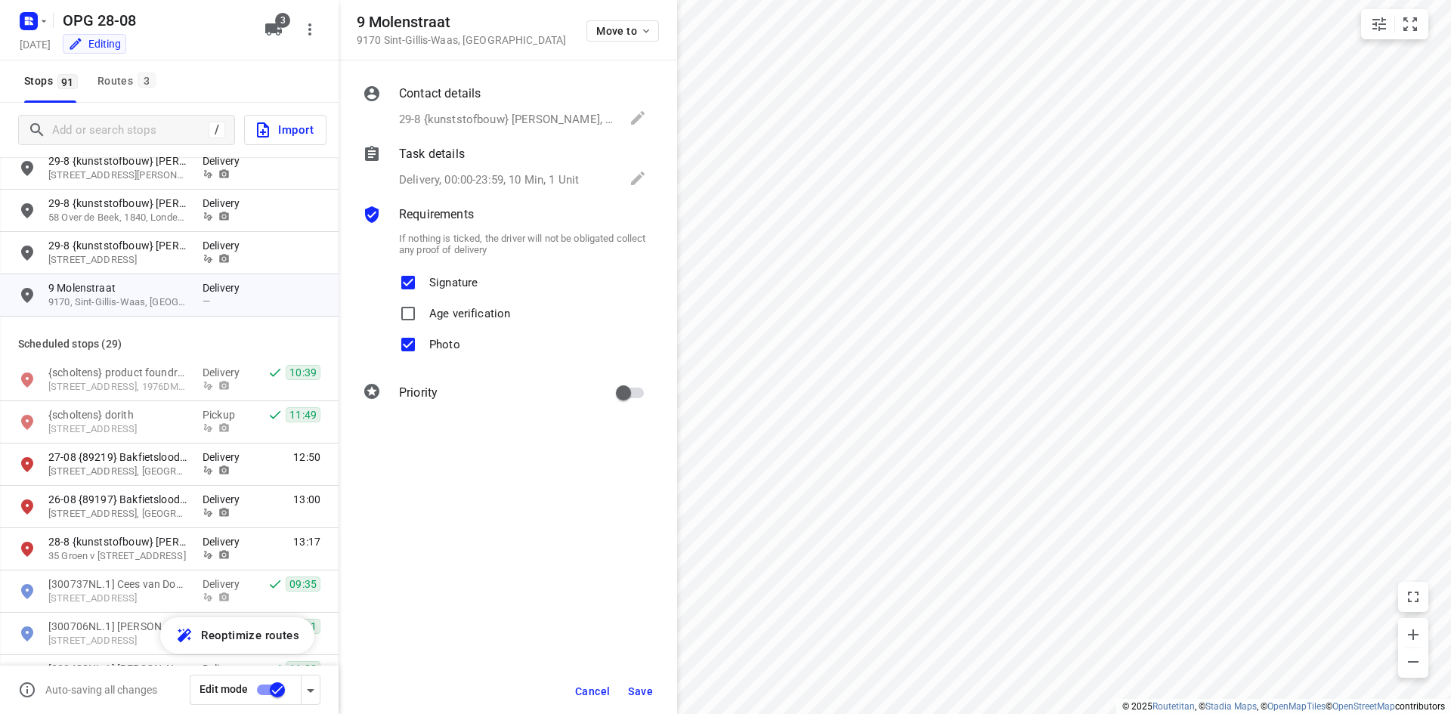
checkbox input "true"
click at [643, 691] on span "Save" at bounding box center [640, 691] width 25 height 12
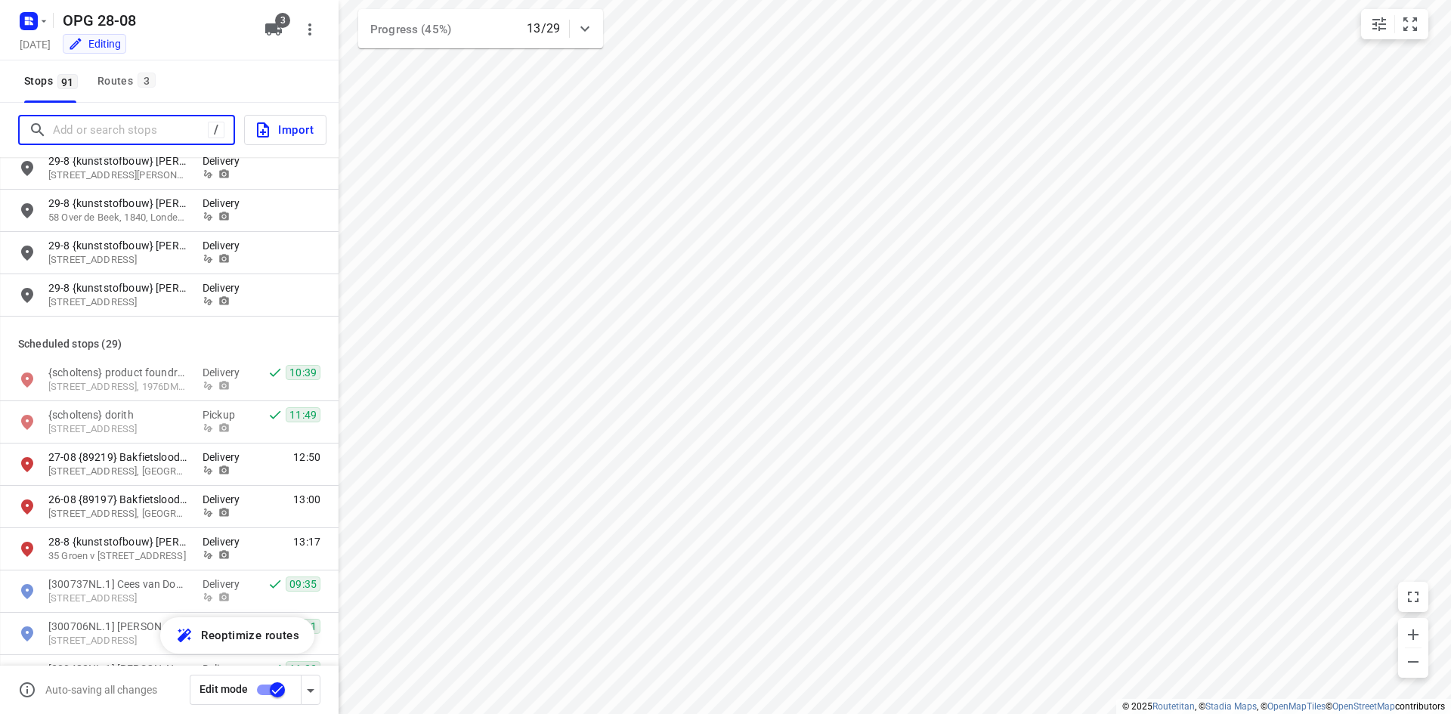
click at [84, 138] on input "Add or search stops" at bounding box center [130, 130] width 155 height 23
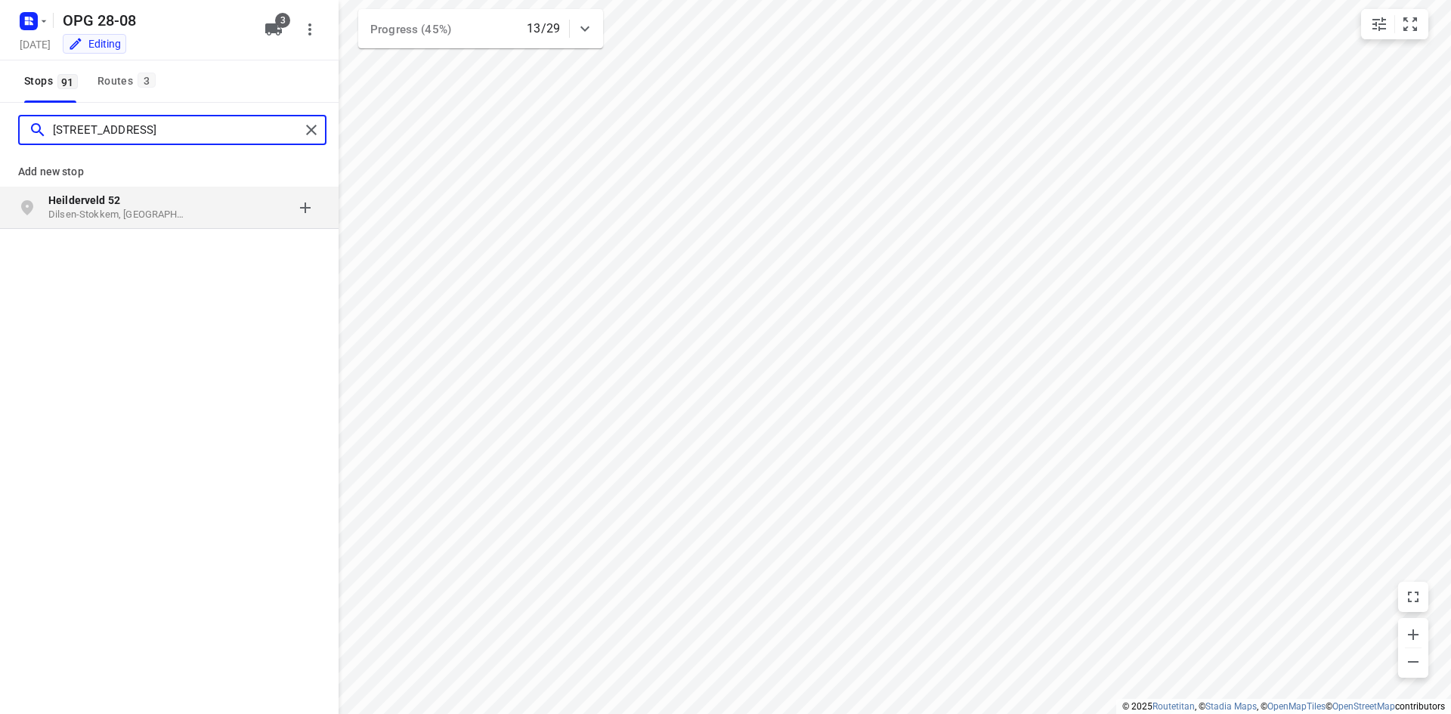
type input "[STREET_ADDRESS]"
click at [135, 203] on p "Heilderveld 52" at bounding box center [117, 200] width 139 height 15
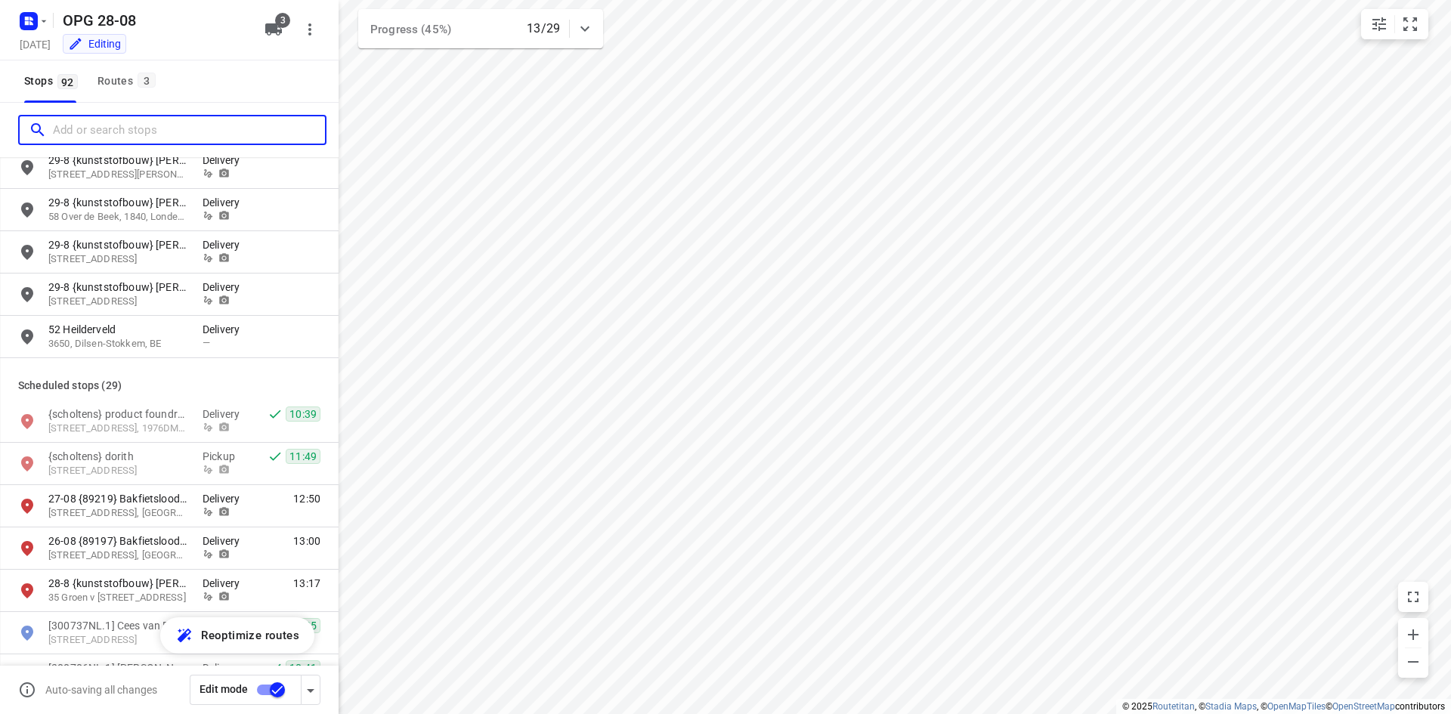
scroll to position [2494, 0]
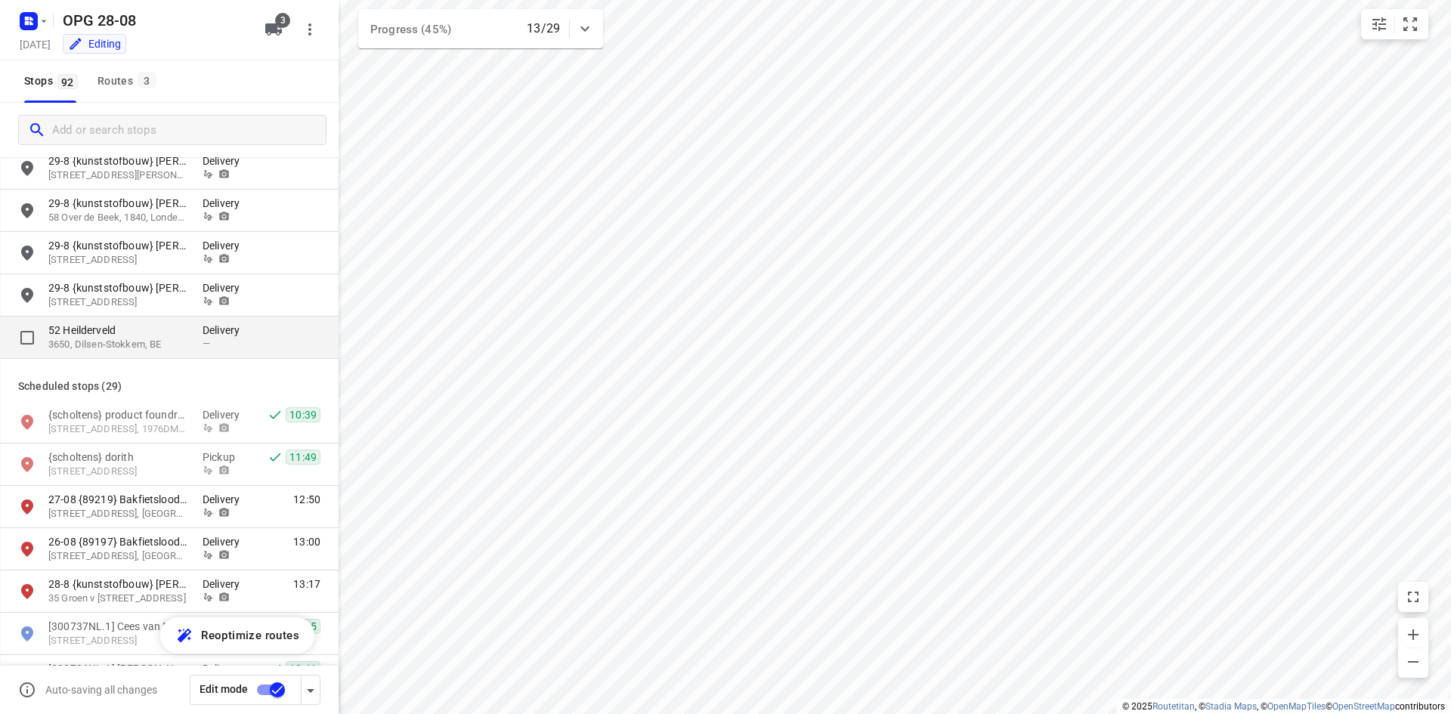
click at [202, 329] on p "52 Heilderveld" at bounding box center [125, 330] width 154 height 15
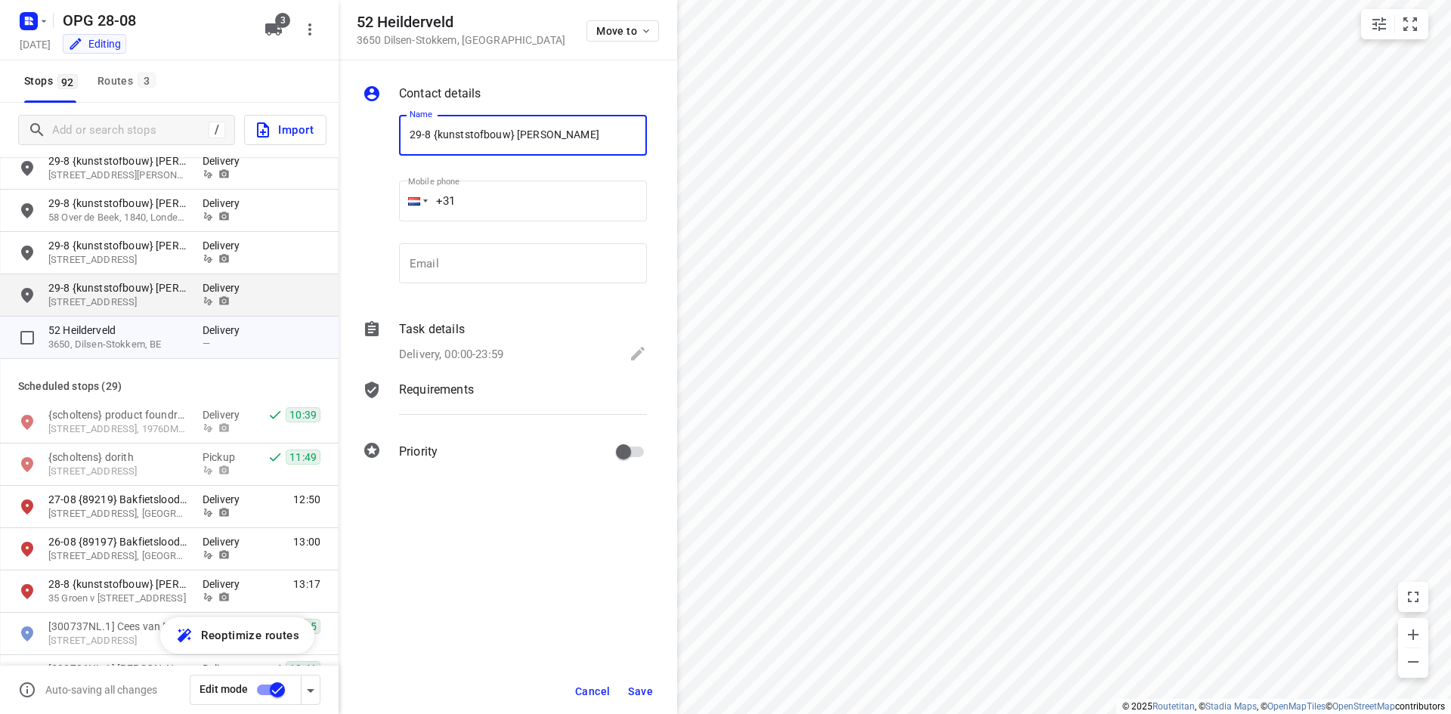
type input "29-8 {kunststofbouw} [PERSON_NAME]"
click at [528, 271] on input "email" at bounding box center [523, 263] width 248 height 41
paste input "[EMAIL_ADDRESS][DOMAIN_NAME]"
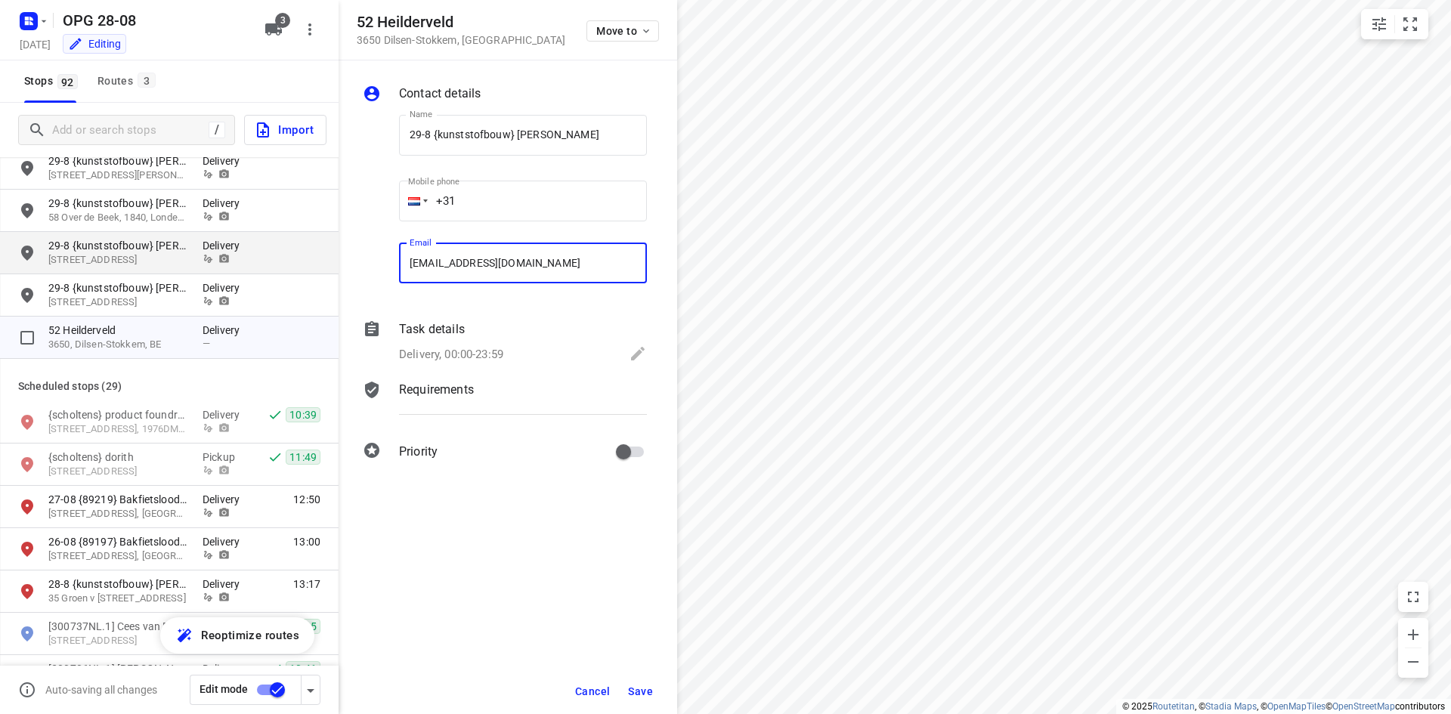
type input "[EMAIL_ADDRESS][DOMAIN_NAME]"
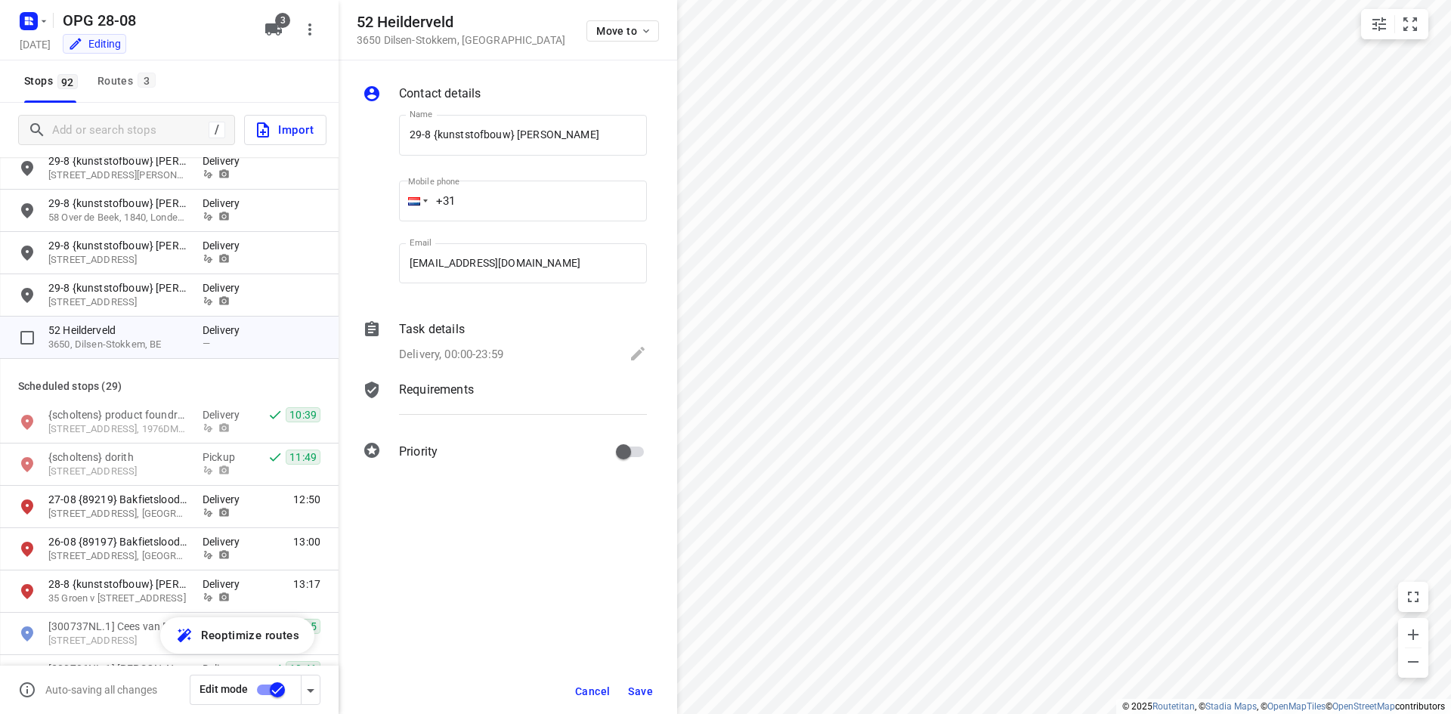
click at [512, 218] on input "+31" at bounding box center [523, 201] width 248 height 41
click at [418, 198] on div at bounding box center [414, 201] width 12 height 8
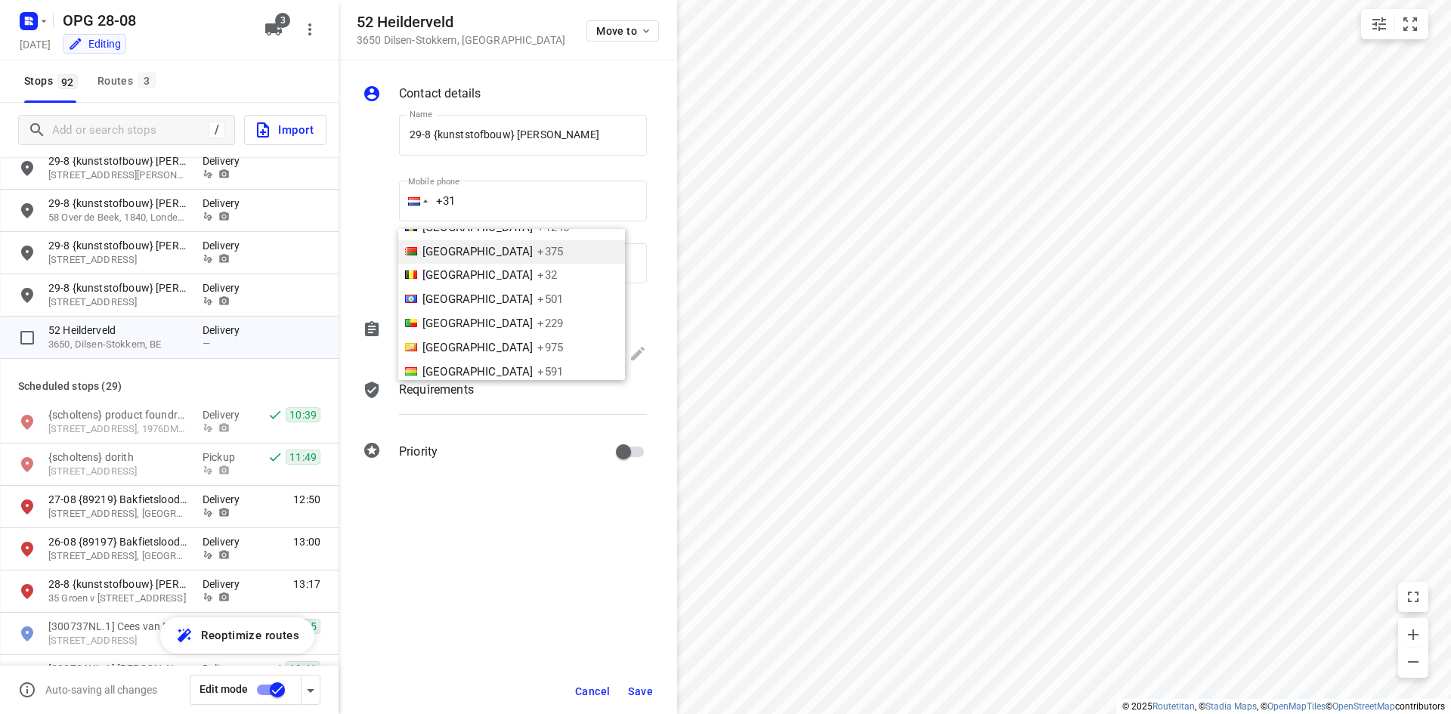
scroll to position [351, 0]
click at [439, 294] on span "[GEOGRAPHIC_DATA]" at bounding box center [477, 298] width 110 height 14
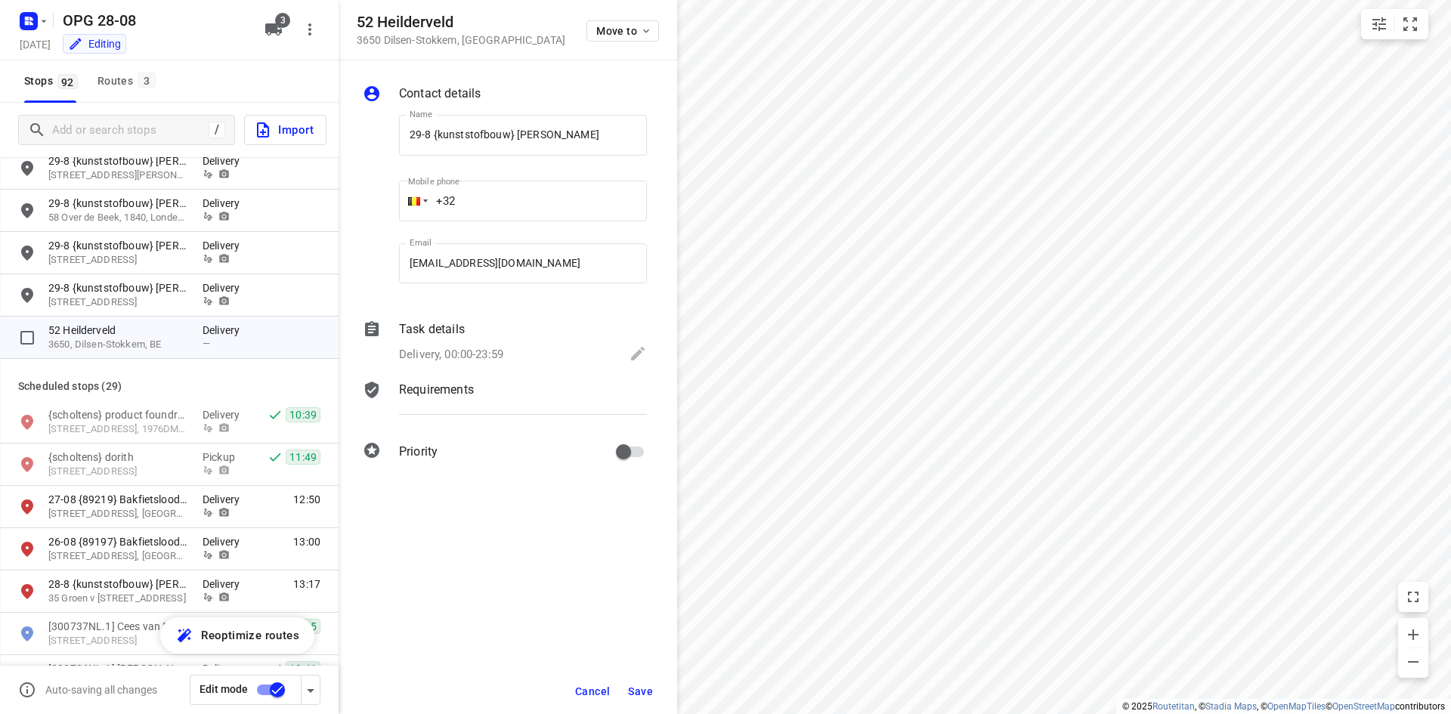
click at [484, 184] on input "+32" at bounding box center [523, 201] width 248 height 41
type input "[PHONE_NUMBER]"
click at [493, 348] on p "Delivery, 00:00-23:59" at bounding box center [451, 354] width 104 height 17
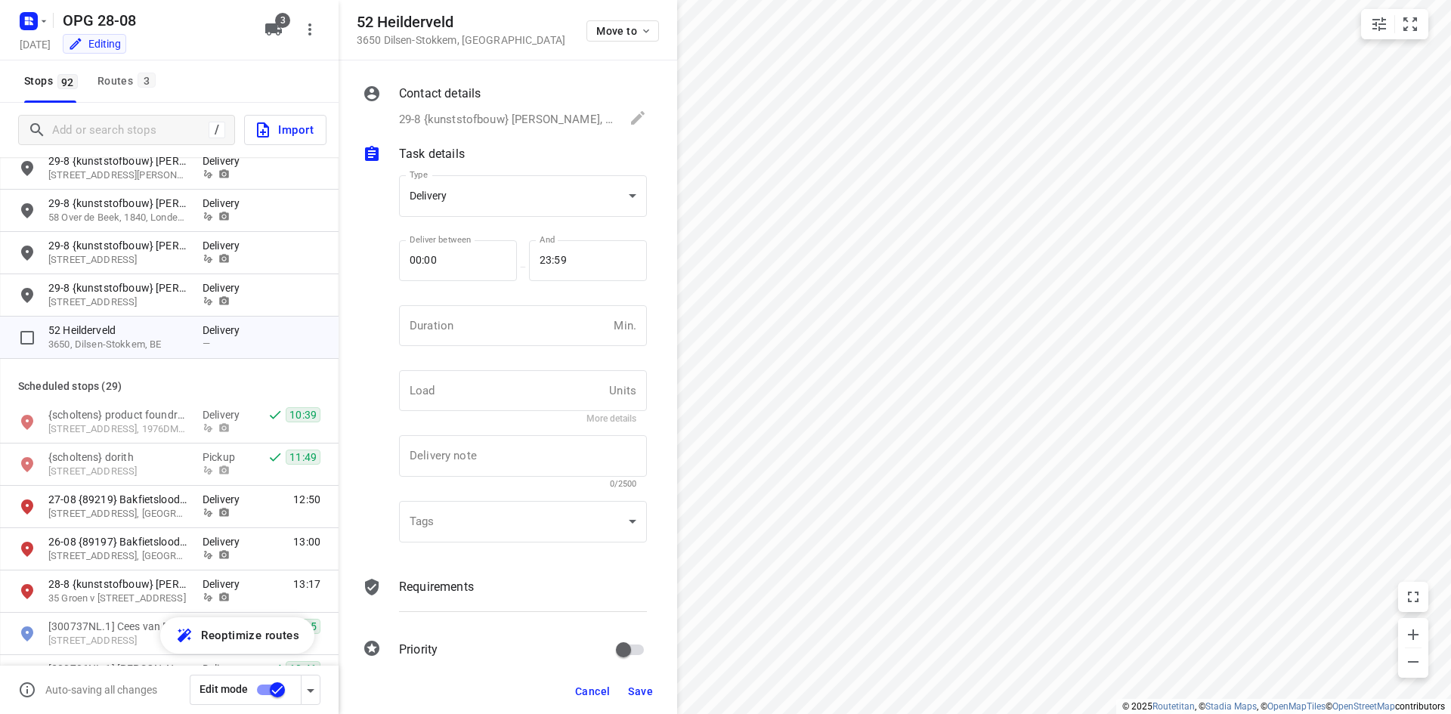
click at [499, 346] on div "Duration Min. Duration" at bounding box center [523, 331] width 248 height 53
click at [500, 342] on input "number" at bounding box center [503, 325] width 209 height 41
type input "10"
type input "1"
click at [478, 574] on div "Contact details 29-8 {kunststofbouw} [PERSON_NAME], [PHONE_NUMBER], [EMAIL_ADDR…" at bounding box center [508, 364] width 339 height 608
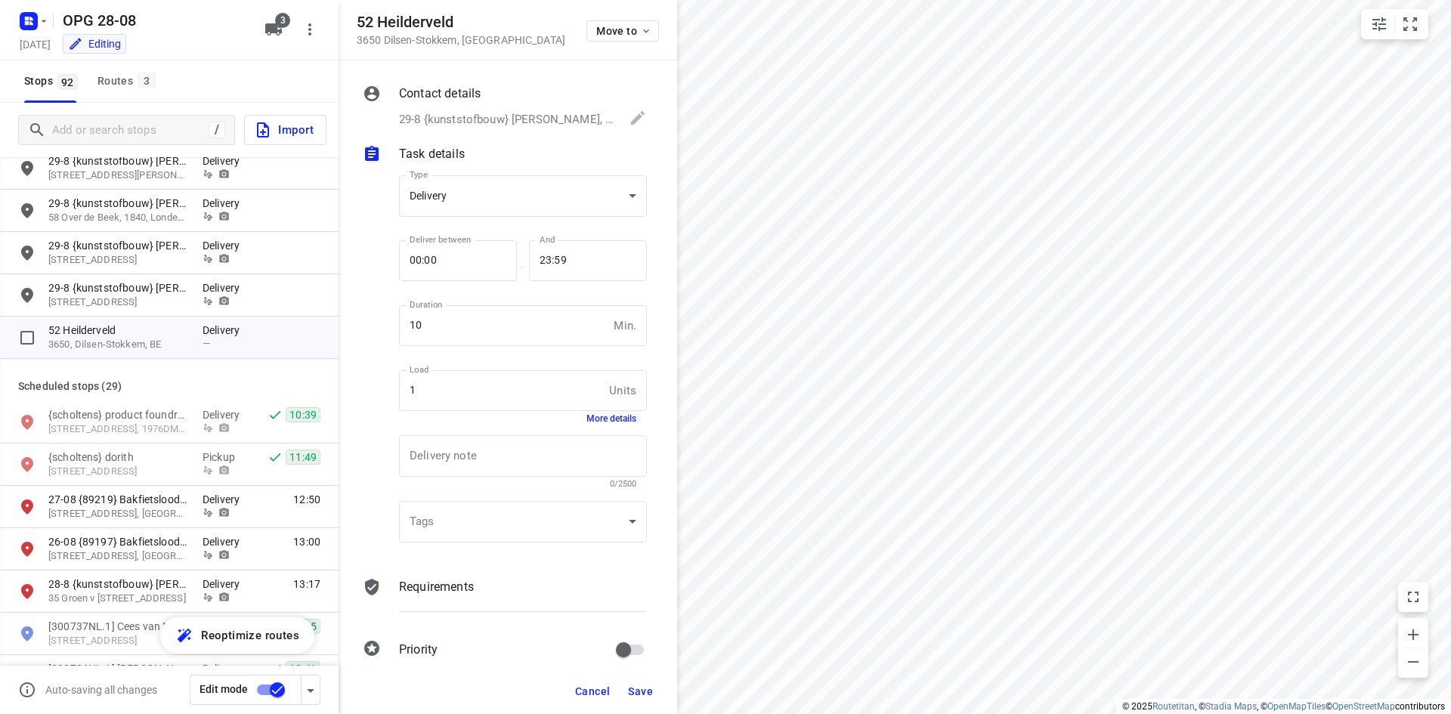
click at [466, 580] on p "Requirements" at bounding box center [436, 587] width 75 height 18
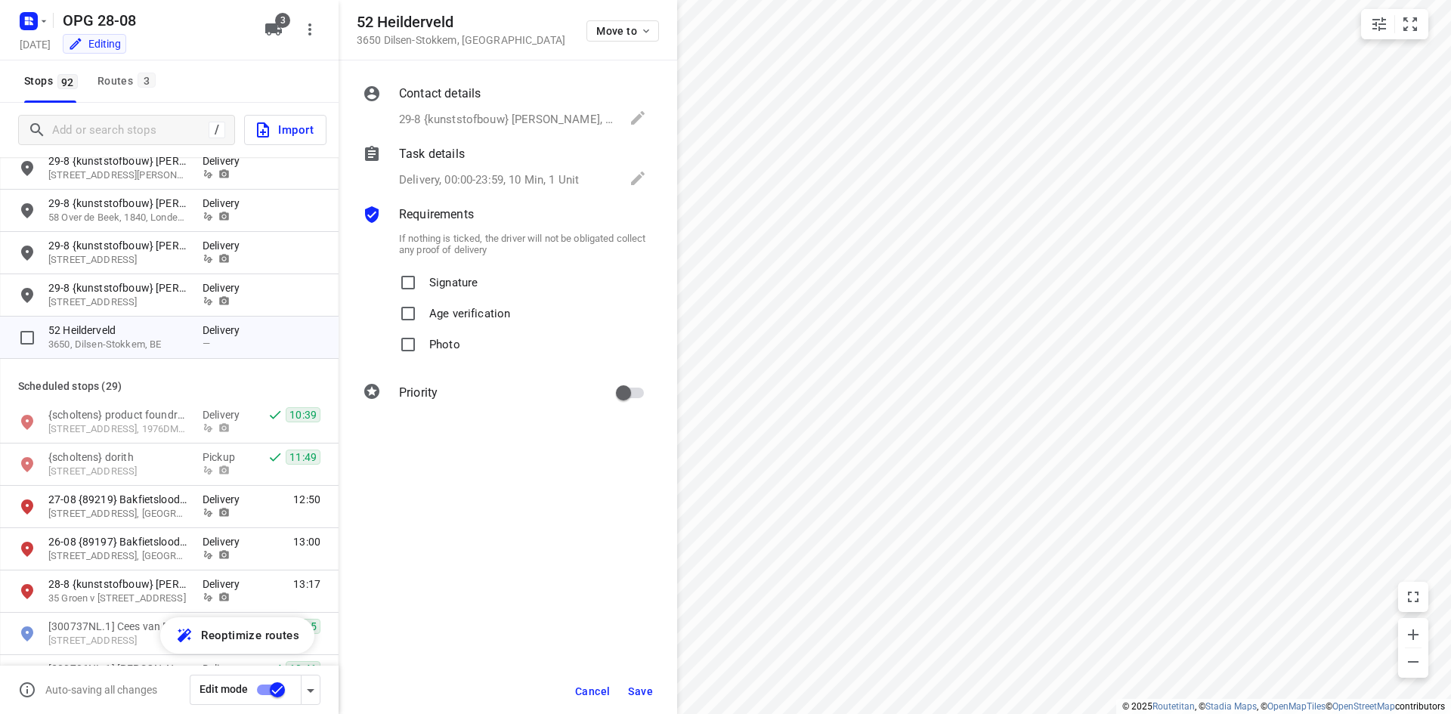
click at [444, 293] on span "Signature" at bounding box center [453, 283] width 48 height 31
click at [423, 293] on input "Signature" at bounding box center [408, 283] width 30 height 30
checkbox input "true"
drag, startPoint x: 435, startPoint y: 369, endPoint x: 482, endPoint y: 367, distance: 47.6
click at [435, 366] on div "Contact details 29-8 {kunststofbouw} [PERSON_NAME], [PHONE_NUMBER], [EMAIL_ADDR…" at bounding box center [508, 245] width 339 height 371
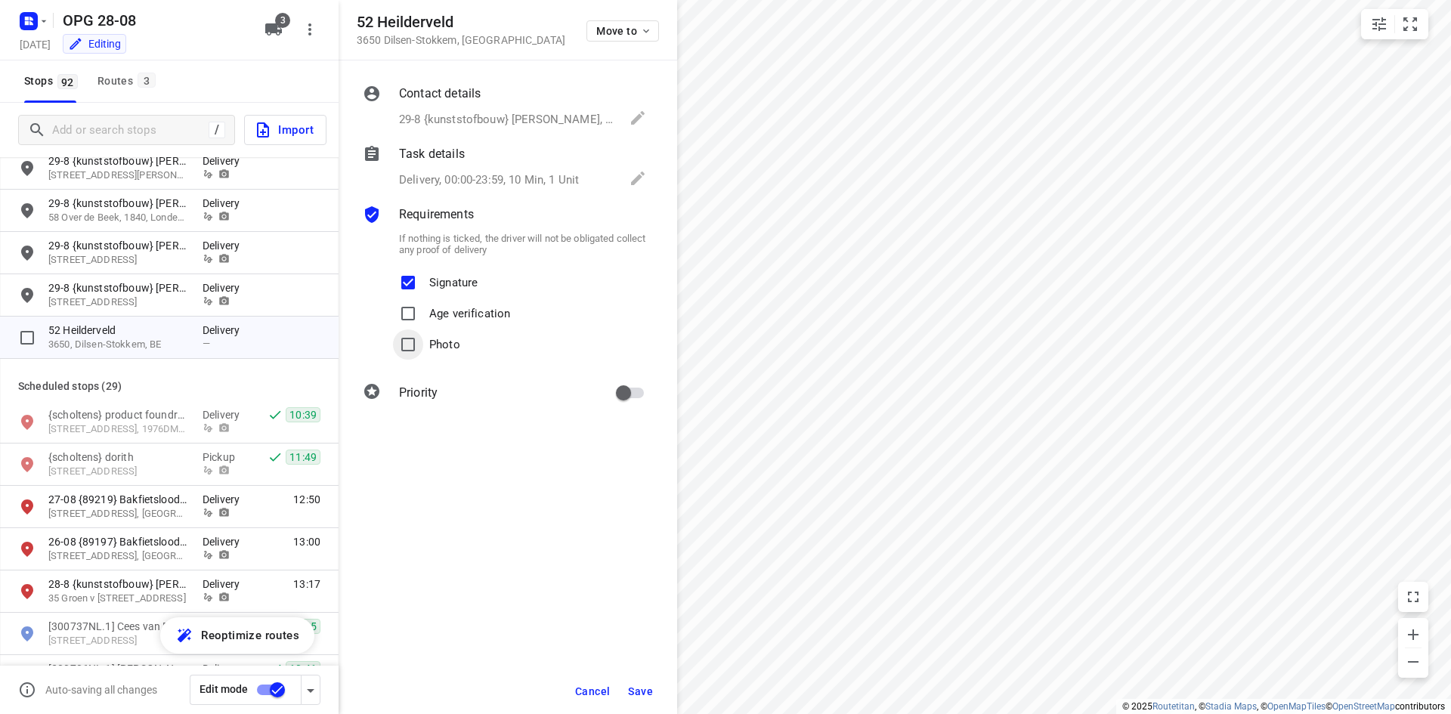
click at [413, 351] on input "Photo" at bounding box center [408, 344] width 30 height 30
checkbox input "true"
click at [605, 389] on div "Priority" at bounding box center [523, 393] width 254 height 35
click at [630, 394] on input "primary checkbox" at bounding box center [623, 393] width 86 height 29
checkbox input "true"
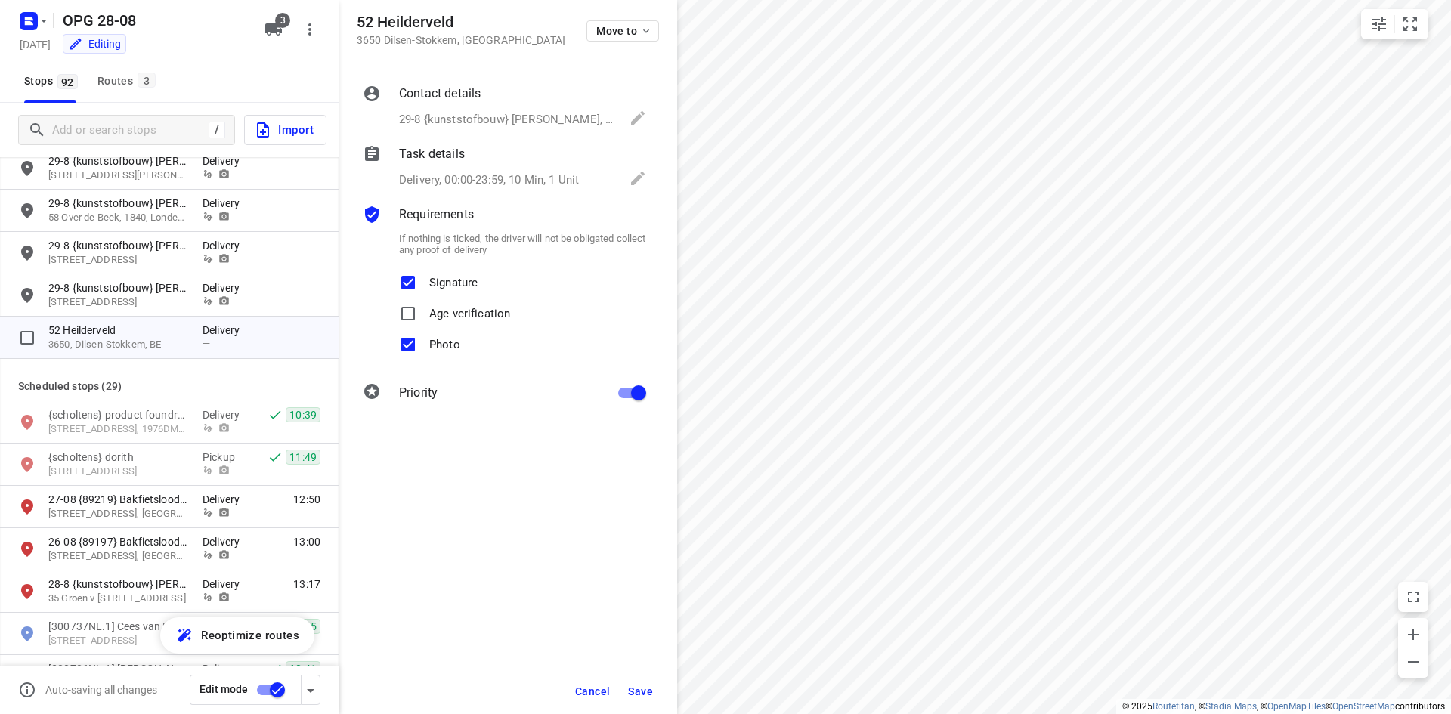
click at [630, 691] on span "Save" at bounding box center [640, 691] width 25 height 12
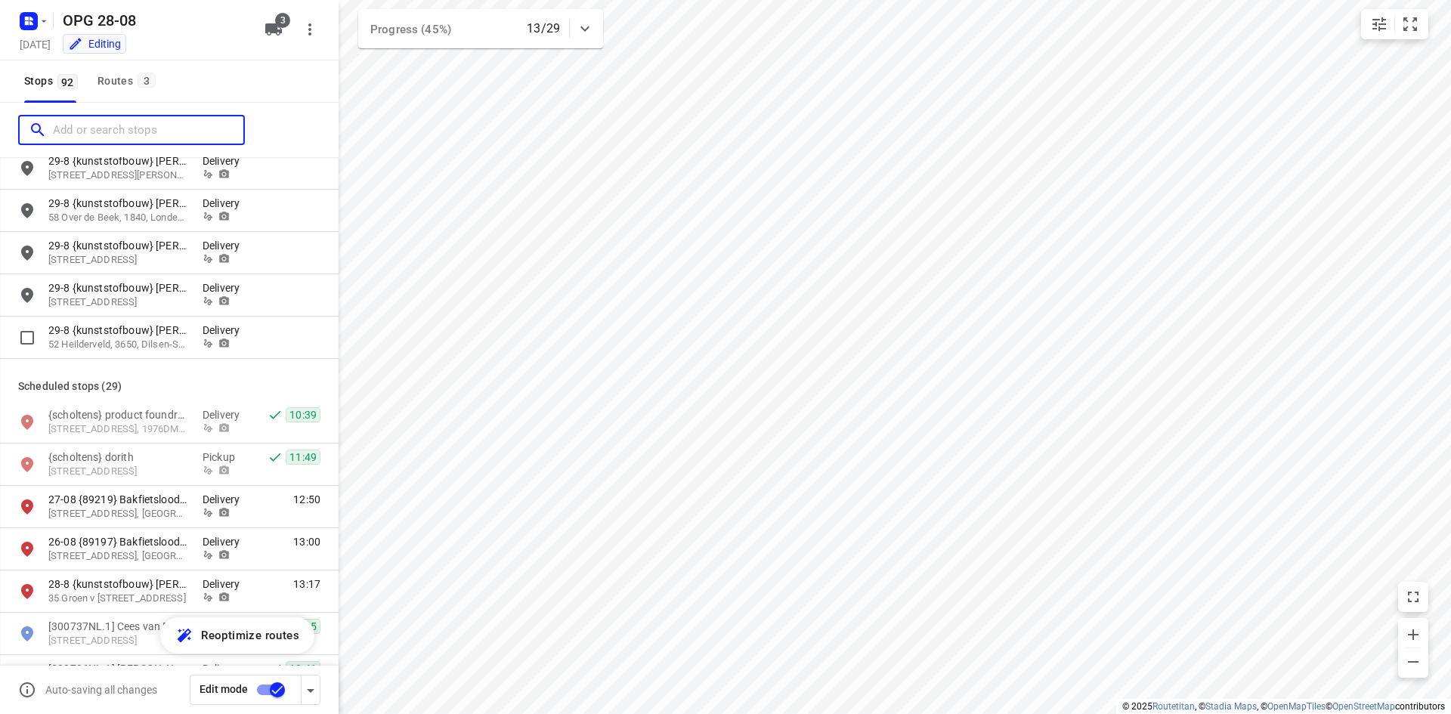
click at [121, 122] on input "Add or search stops" at bounding box center [148, 130] width 190 height 23
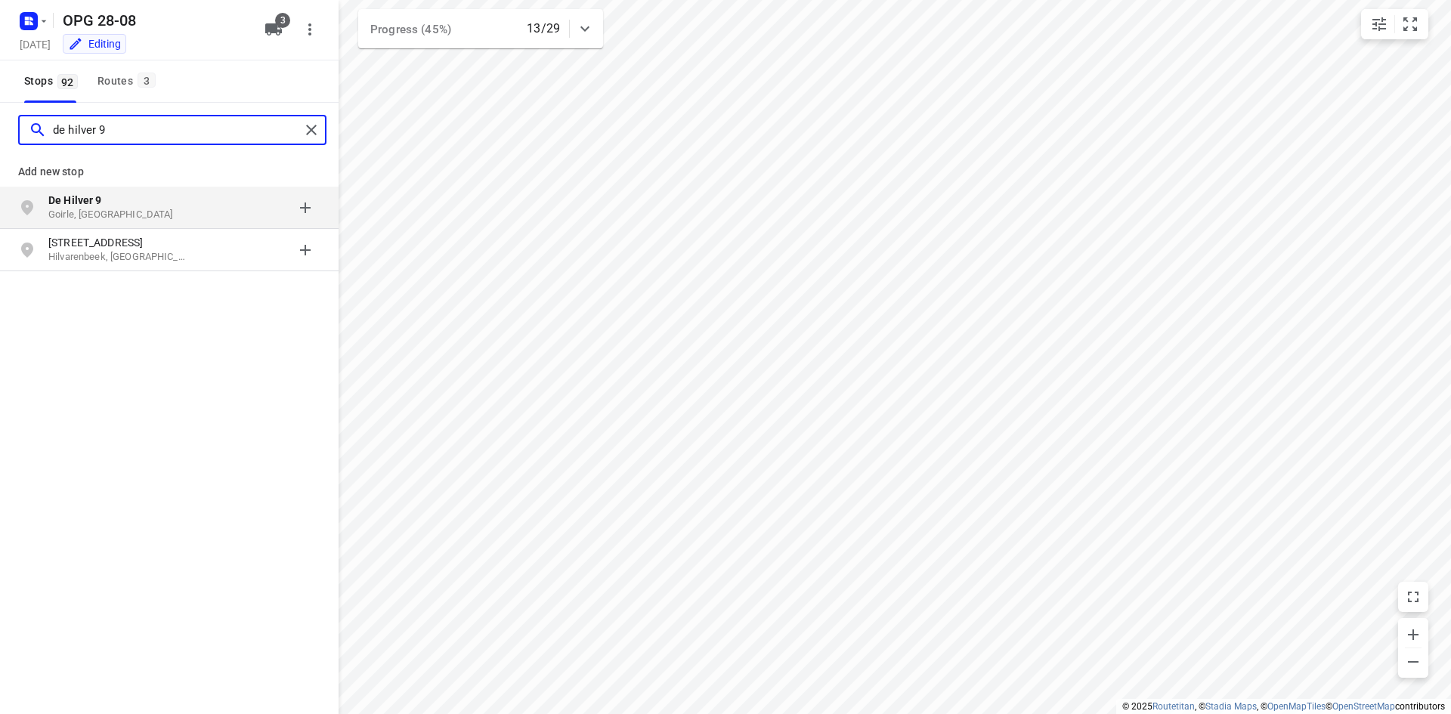
type input "de hilver 9"
click at [144, 213] on p "Goirle, [GEOGRAPHIC_DATA]" at bounding box center [117, 215] width 139 height 14
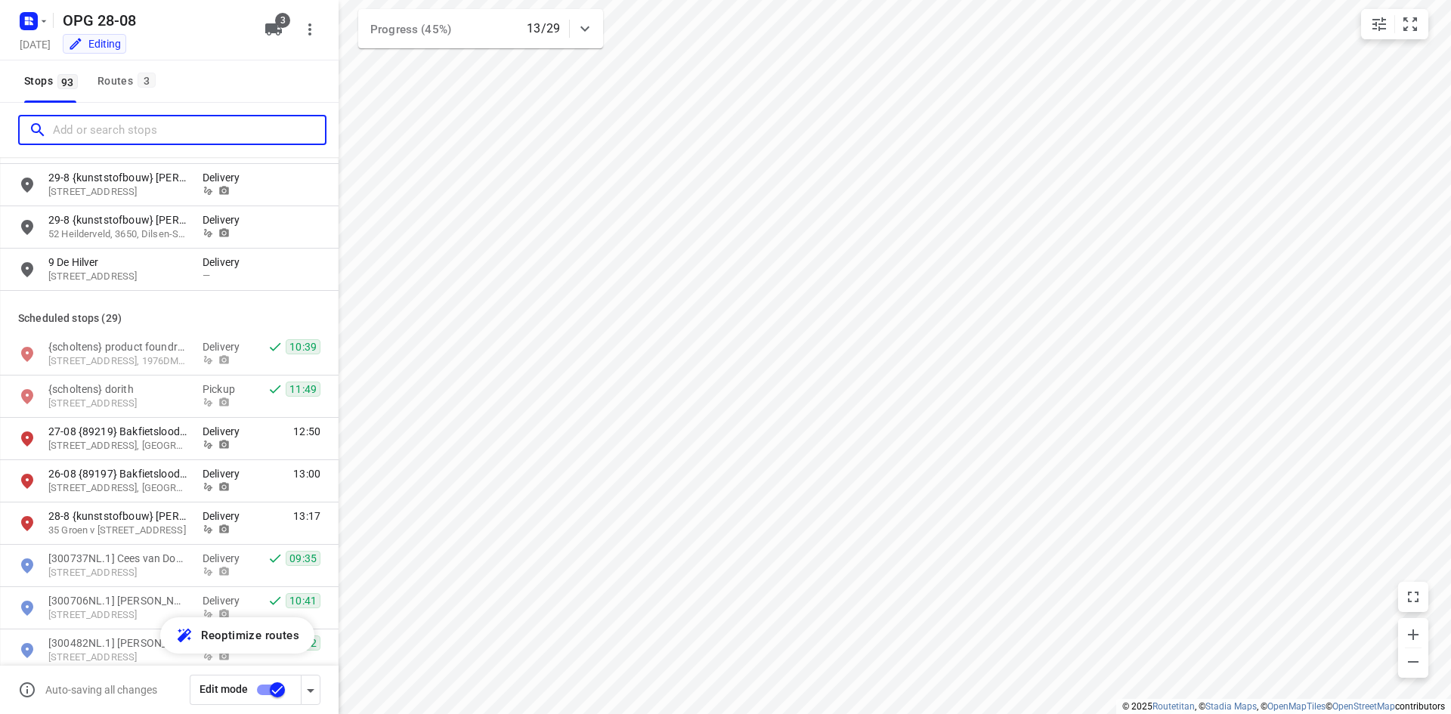
scroll to position [2569, 0]
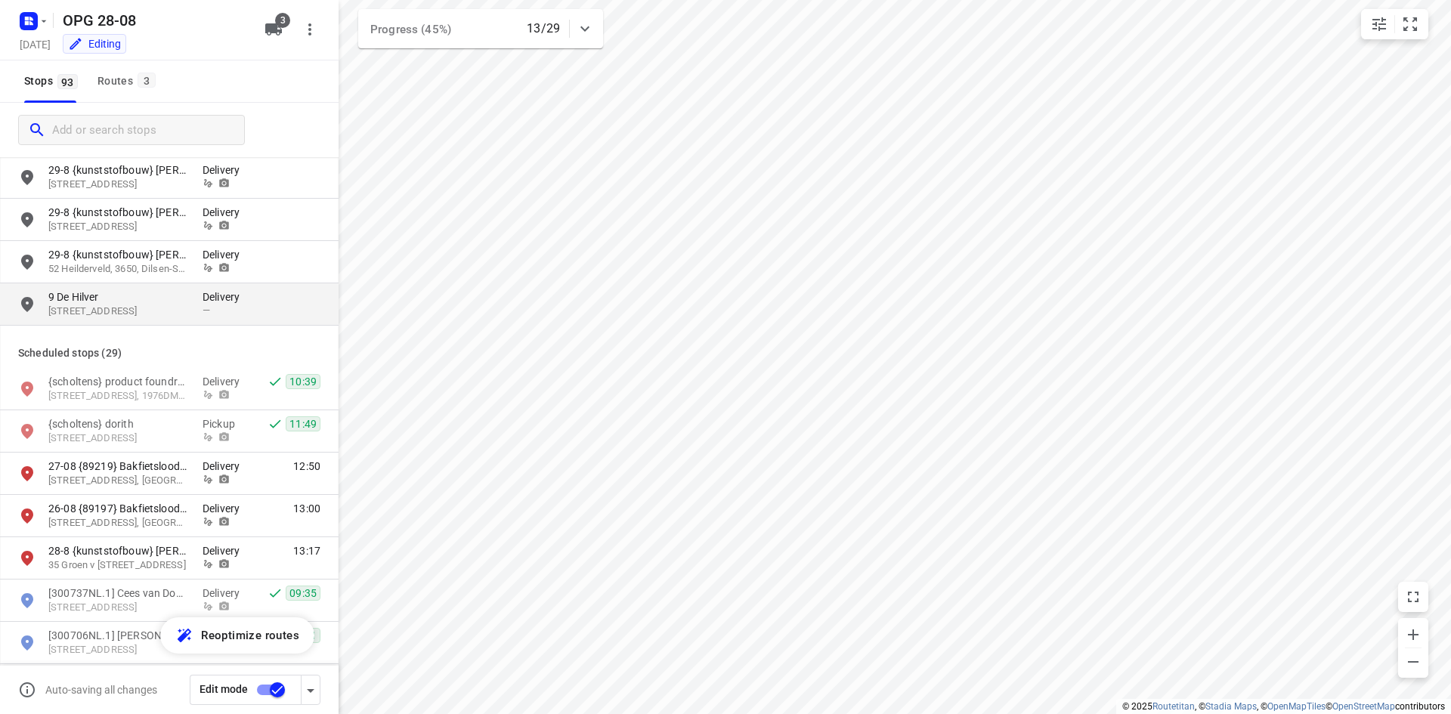
click at [222, 309] on div "—" at bounding box center [225, 310] width 45 height 11
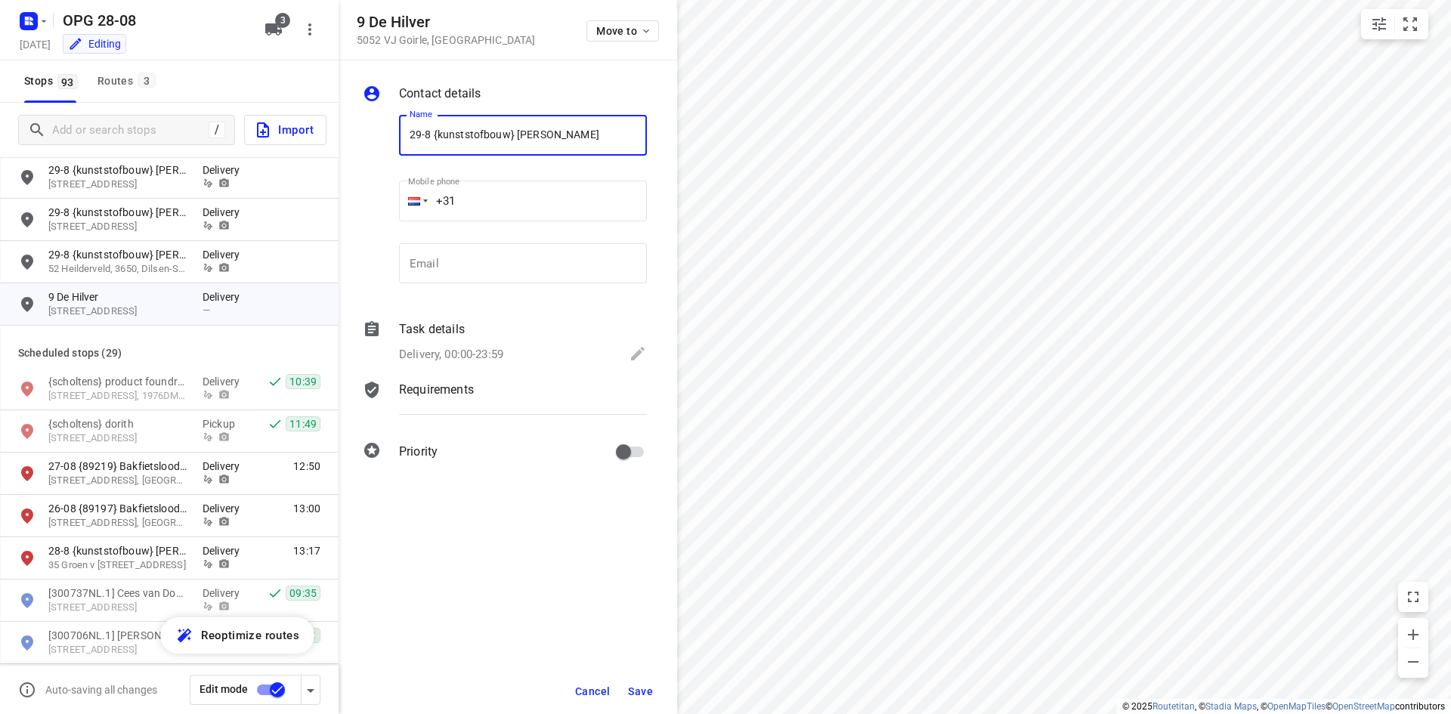
type input "29-8 {kunststofbouw} [PERSON_NAME]"
drag, startPoint x: 484, startPoint y: 301, endPoint x: 480, endPoint y: 275, distance: 26.1
click at [484, 301] on div "Email Email" at bounding box center [523, 269] width 260 height 71
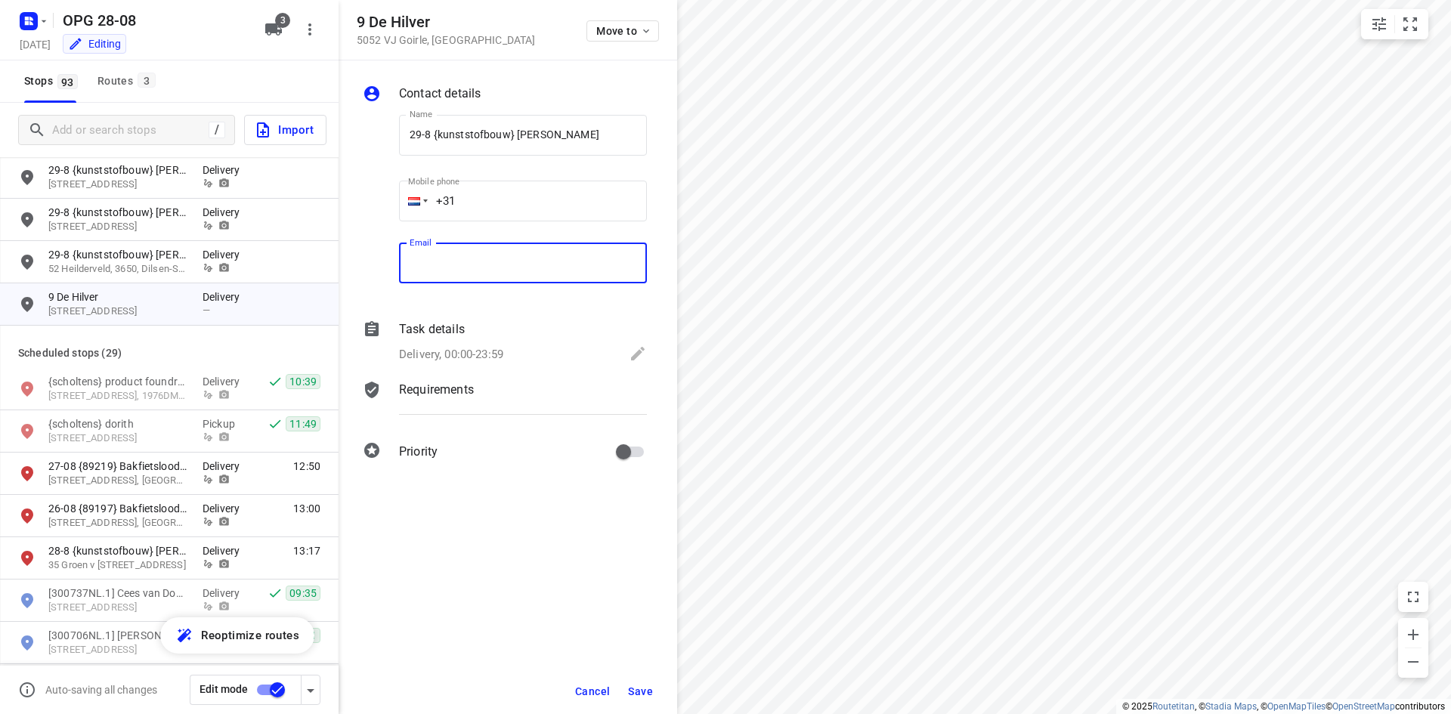
click at [480, 274] on input "email" at bounding box center [523, 263] width 248 height 41
paste input "[EMAIL_ADDRESS][DOMAIN_NAME]"
type input "[EMAIL_ADDRESS][DOMAIN_NAME]"
click at [532, 206] on input "+31" at bounding box center [523, 201] width 248 height 41
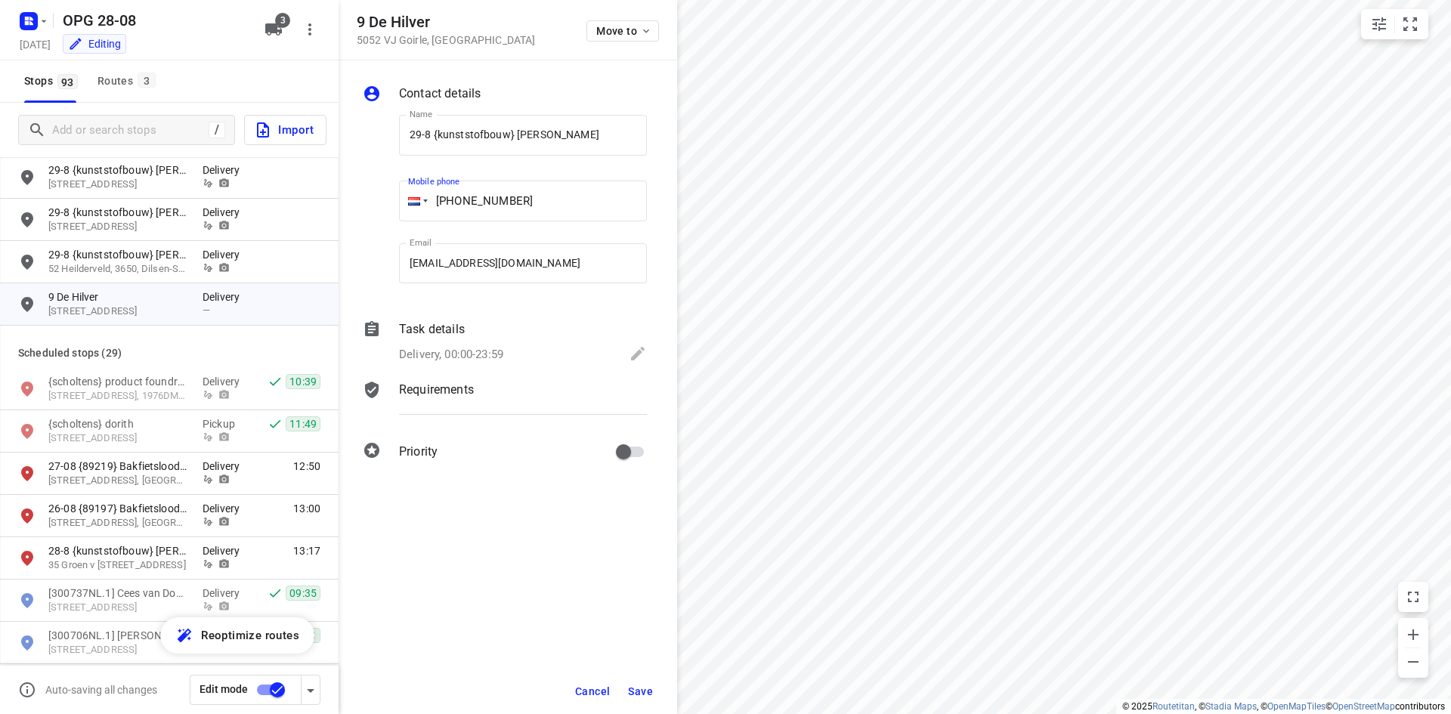
type input "[PHONE_NUMBER]"
click at [491, 348] on p "Delivery, 00:00-23:59" at bounding box center [451, 354] width 104 height 17
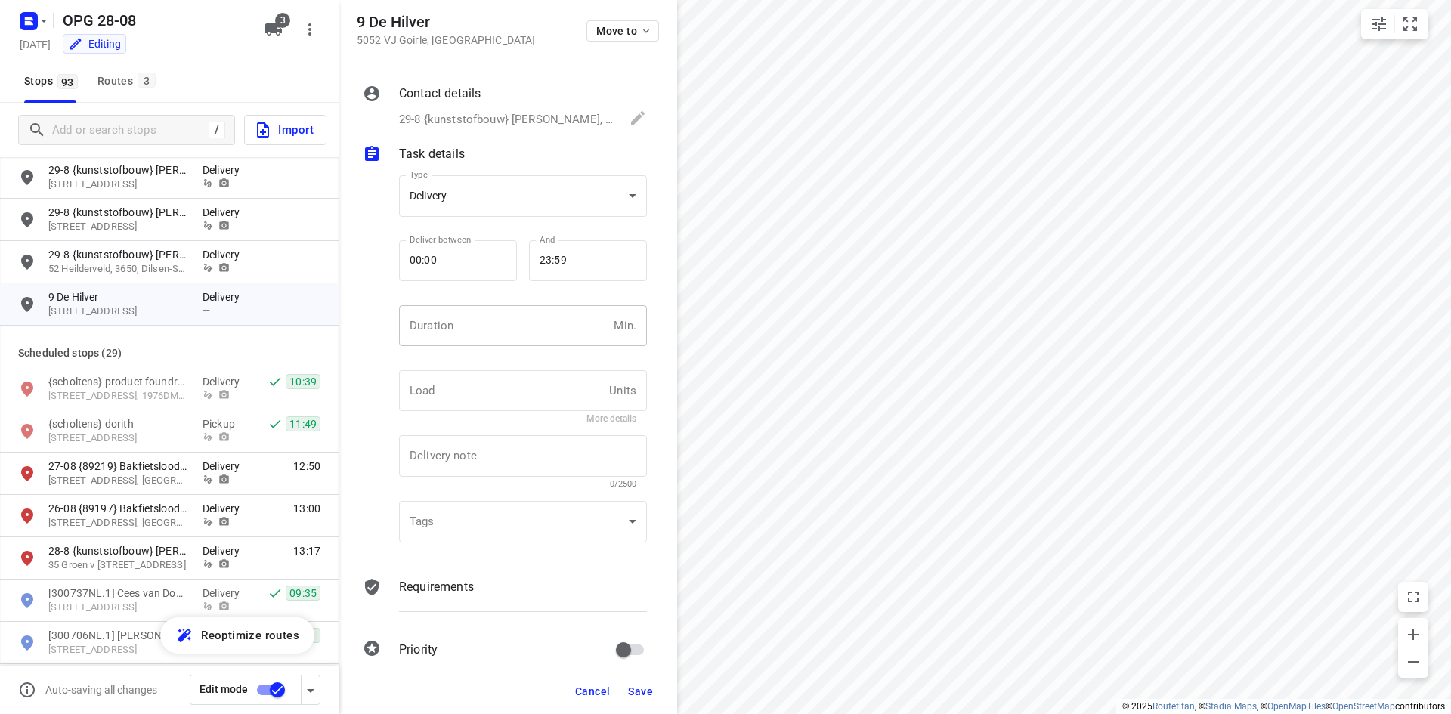
click at [491, 349] on div "Duration Min. Duration" at bounding box center [523, 331] width 248 height 53
click at [490, 340] on input "number" at bounding box center [503, 325] width 209 height 41
type input "10"
type input "1"
click at [482, 570] on div "Contact details 29-8 {kunststofbouw} [PERSON_NAME], [PHONE_NUMBER], [EMAIL_ADDR…" at bounding box center [508, 364] width 339 height 608
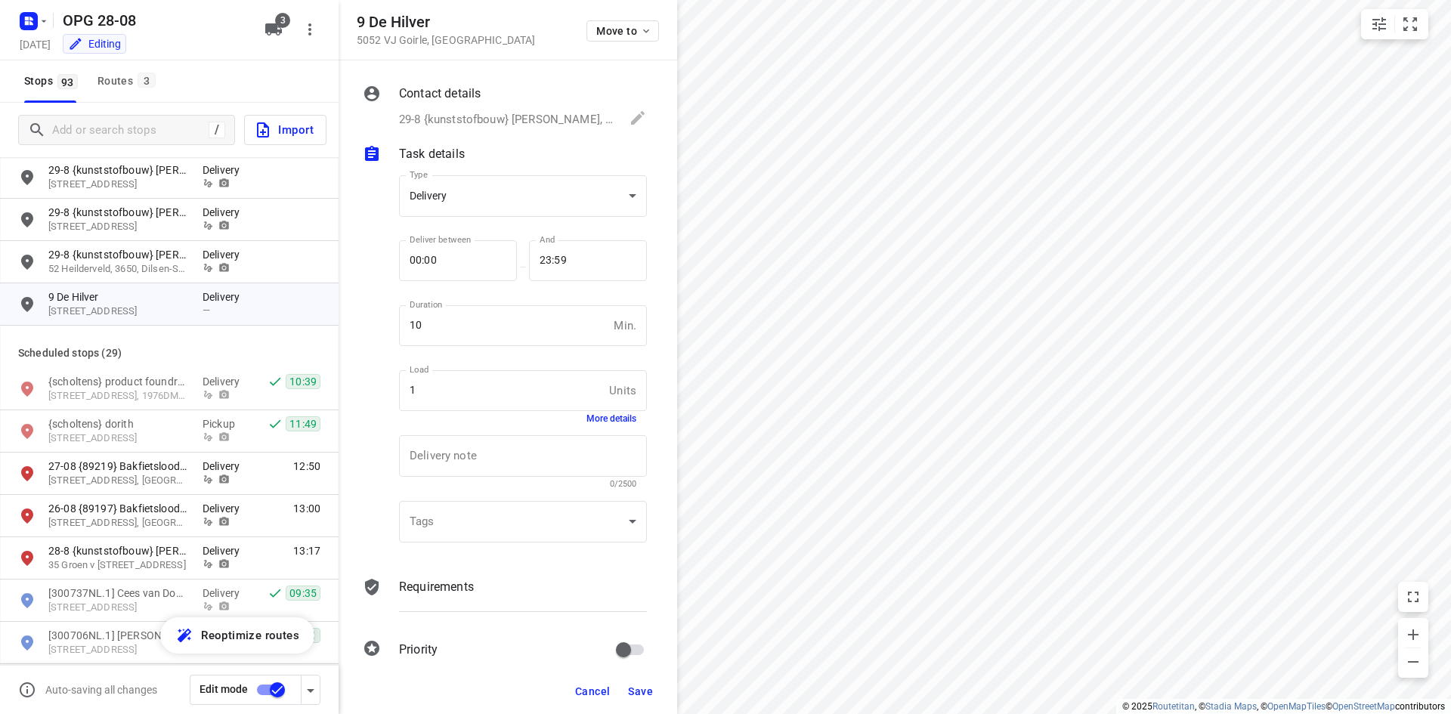
click at [456, 583] on p "Requirements" at bounding box center [436, 587] width 75 height 18
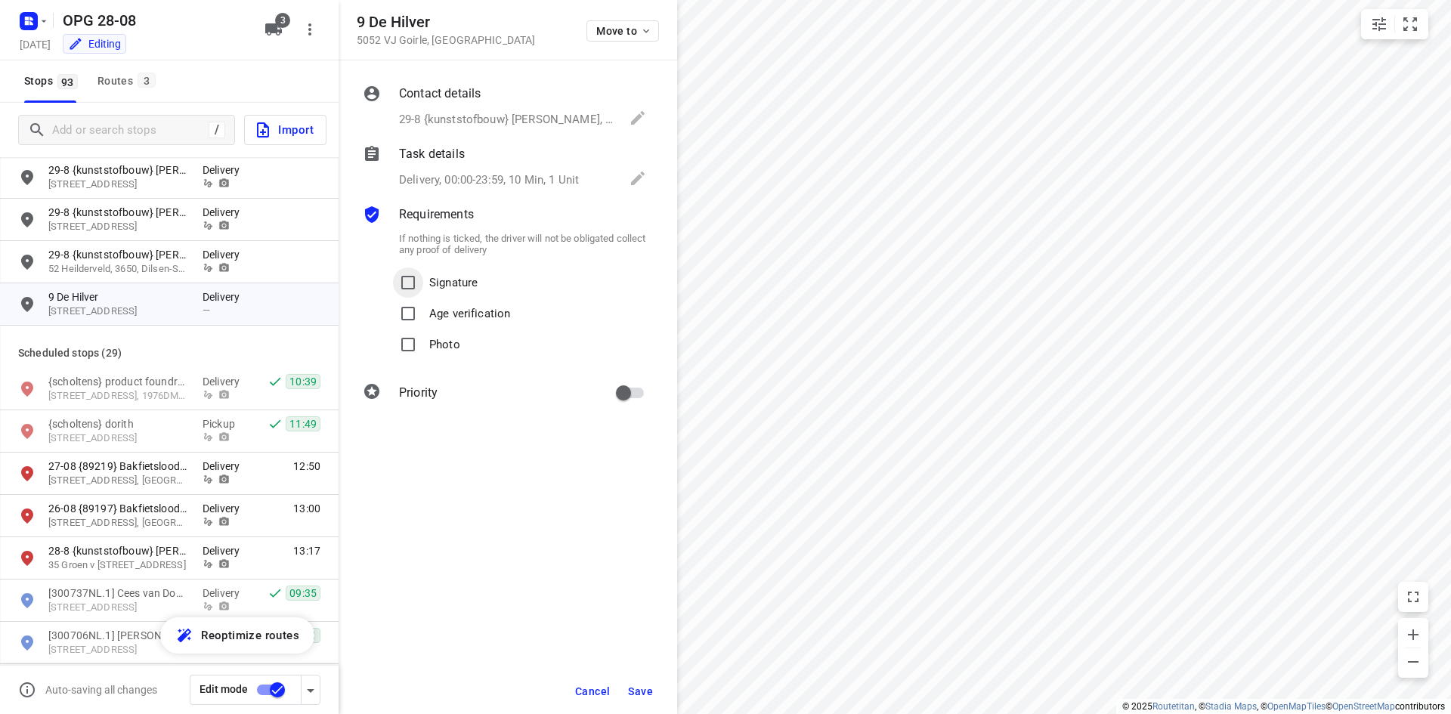
click at [397, 278] on input "Signature" at bounding box center [408, 283] width 30 height 30
checkbox input "true"
click at [423, 356] on label "Photo" at bounding box center [426, 344] width 67 height 31
click at [423, 356] on input "Photo" at bounding box center [408, 344] width 30 height 30
checkbox input "true"
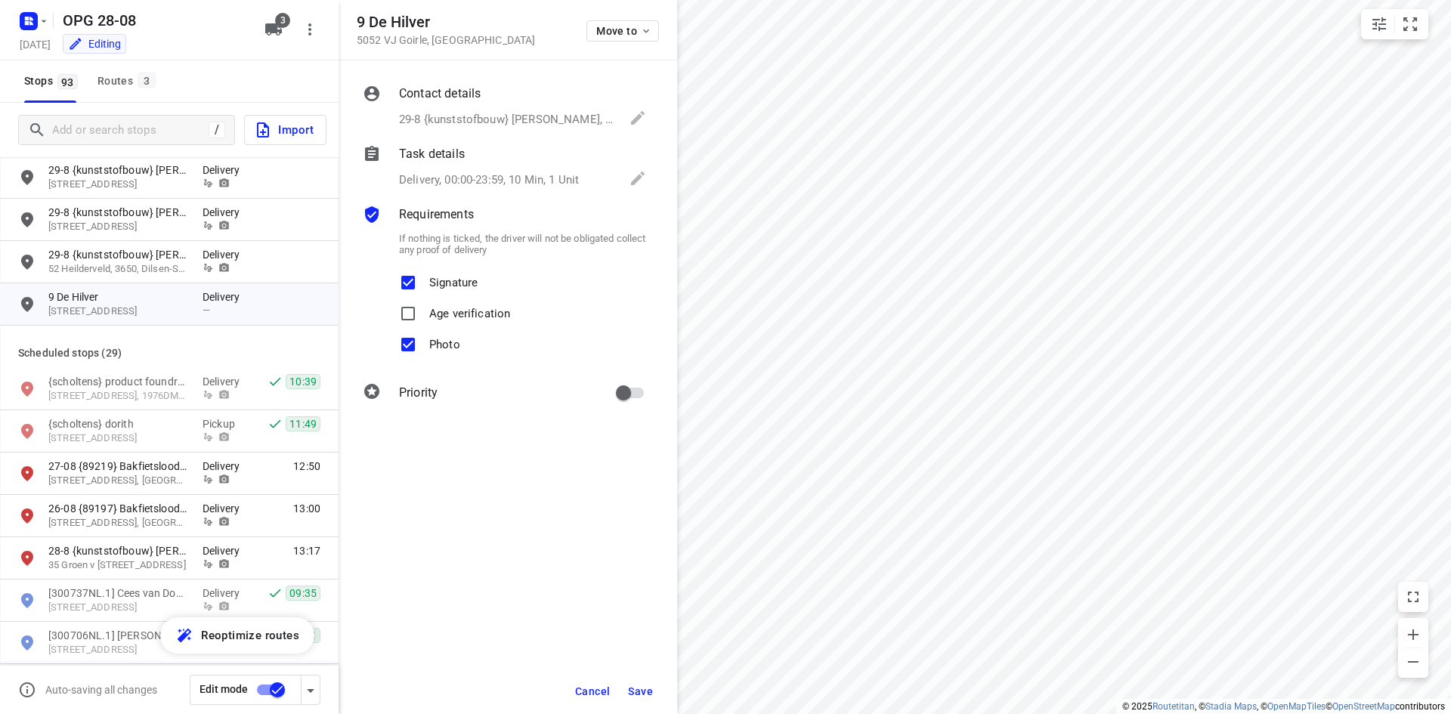
click at [635, 379] on input "primary checkbox" at bounding box center [623, 393] width 86 height 29
checkbox input "true"
click at [659, 683] on div "Cancel Save" at bounding box center [508, 691] width 339 height 45
click at [638, 695] on span "Save" at bounding box center [640, 691] width 25 height 12
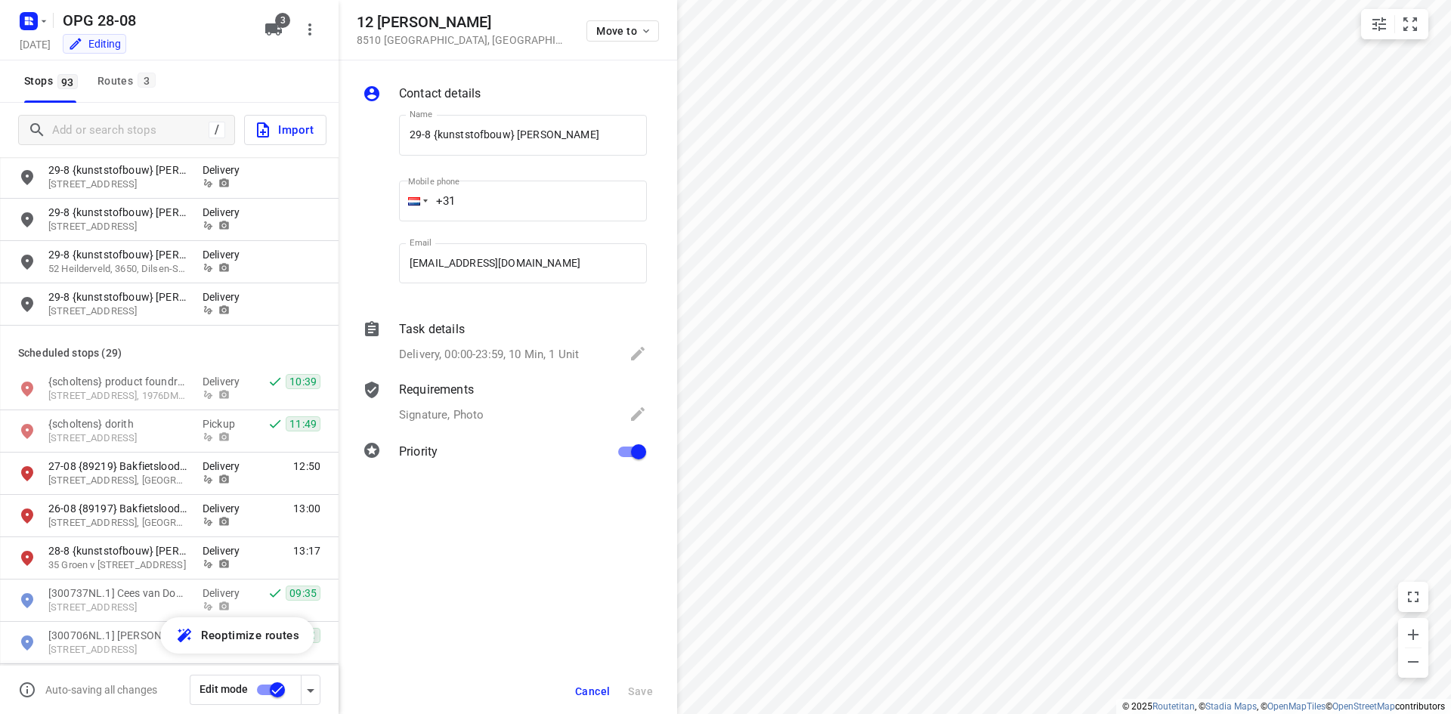
click at [600, 691] on span "Cancel" at bounding box center [592, 691] width 35 height 12
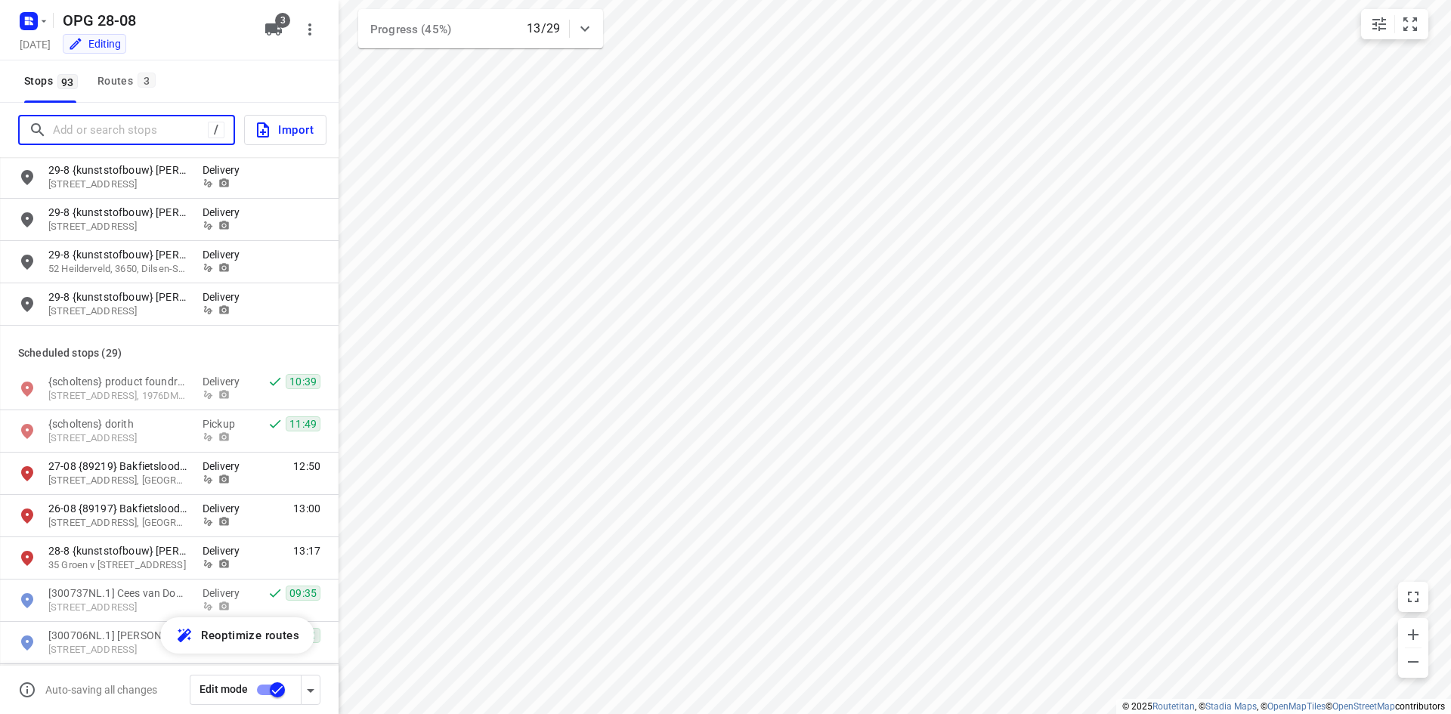
click at [175, 140] on input "Add or search stops" at bounding box center [130, 130] width 155 height 23
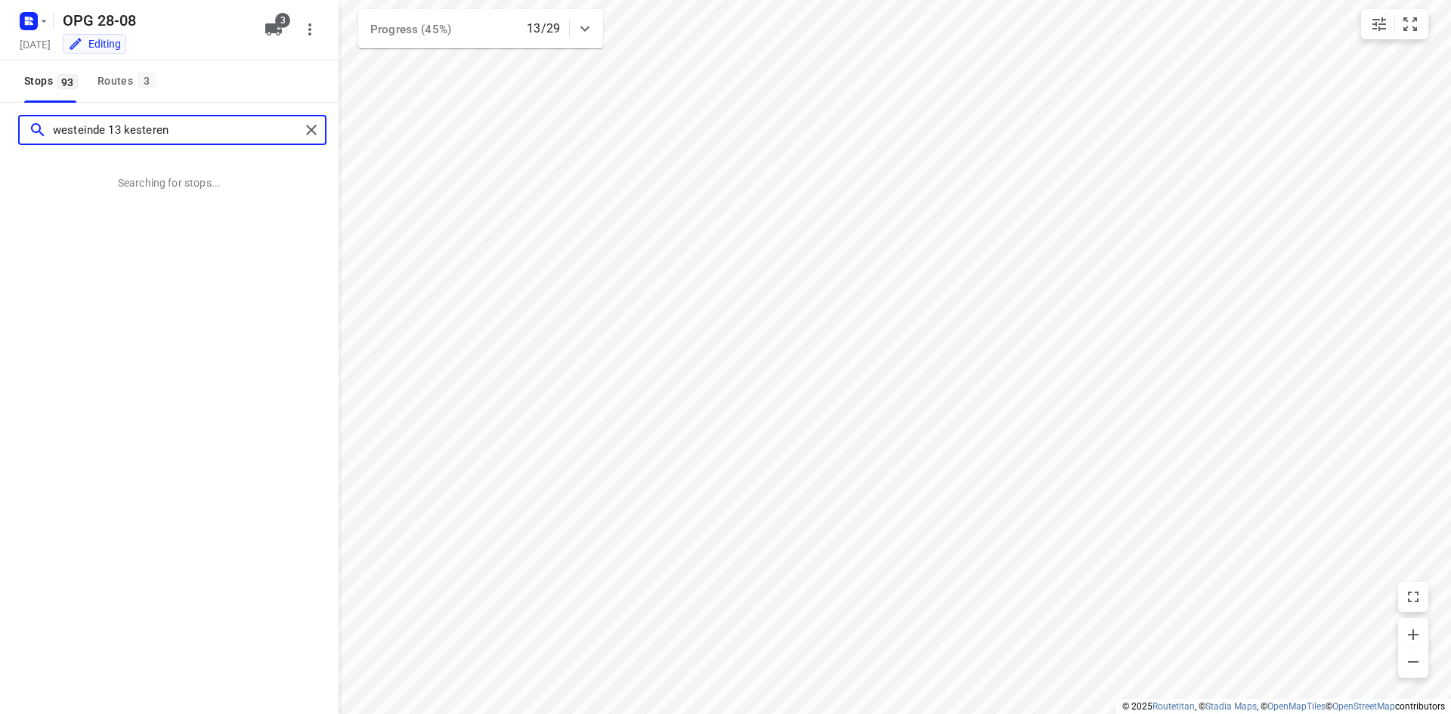
type input "westeinde 13 kesteren"
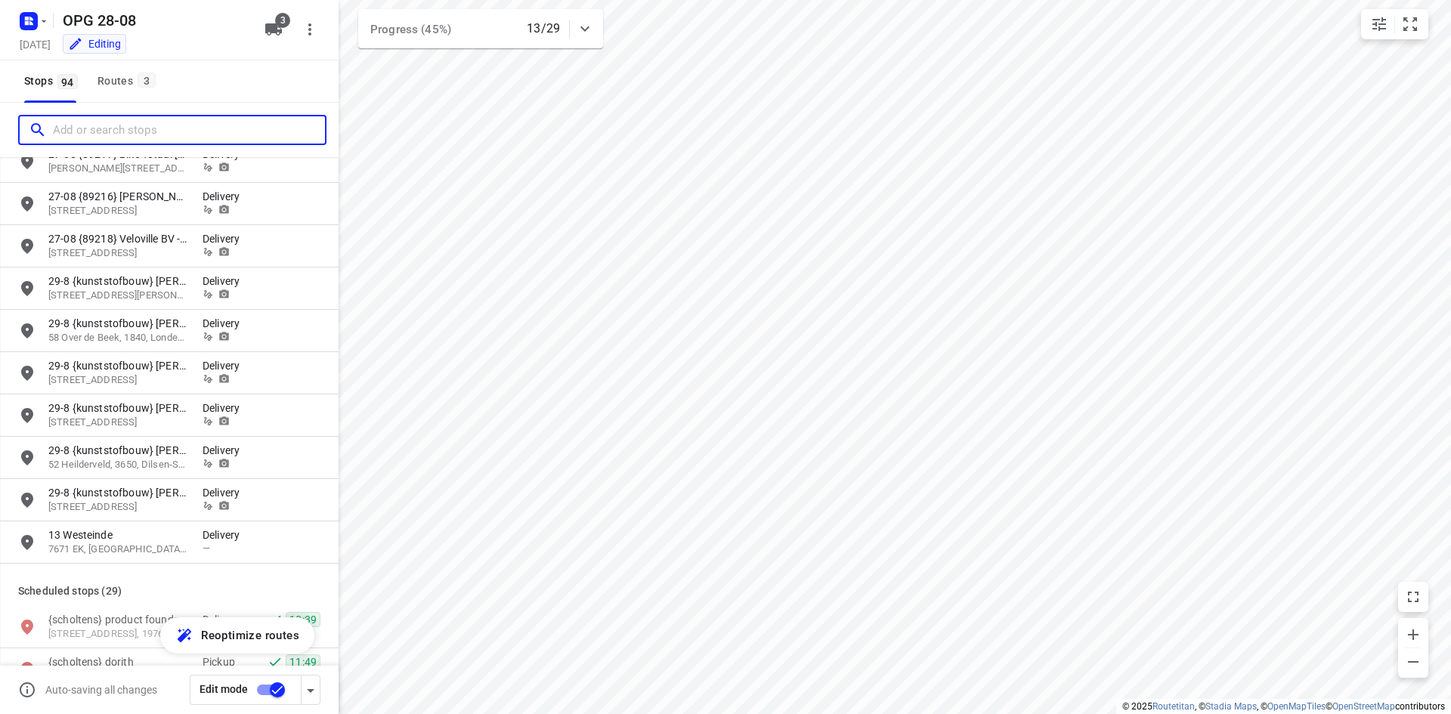
scroll to position [2645, 0]
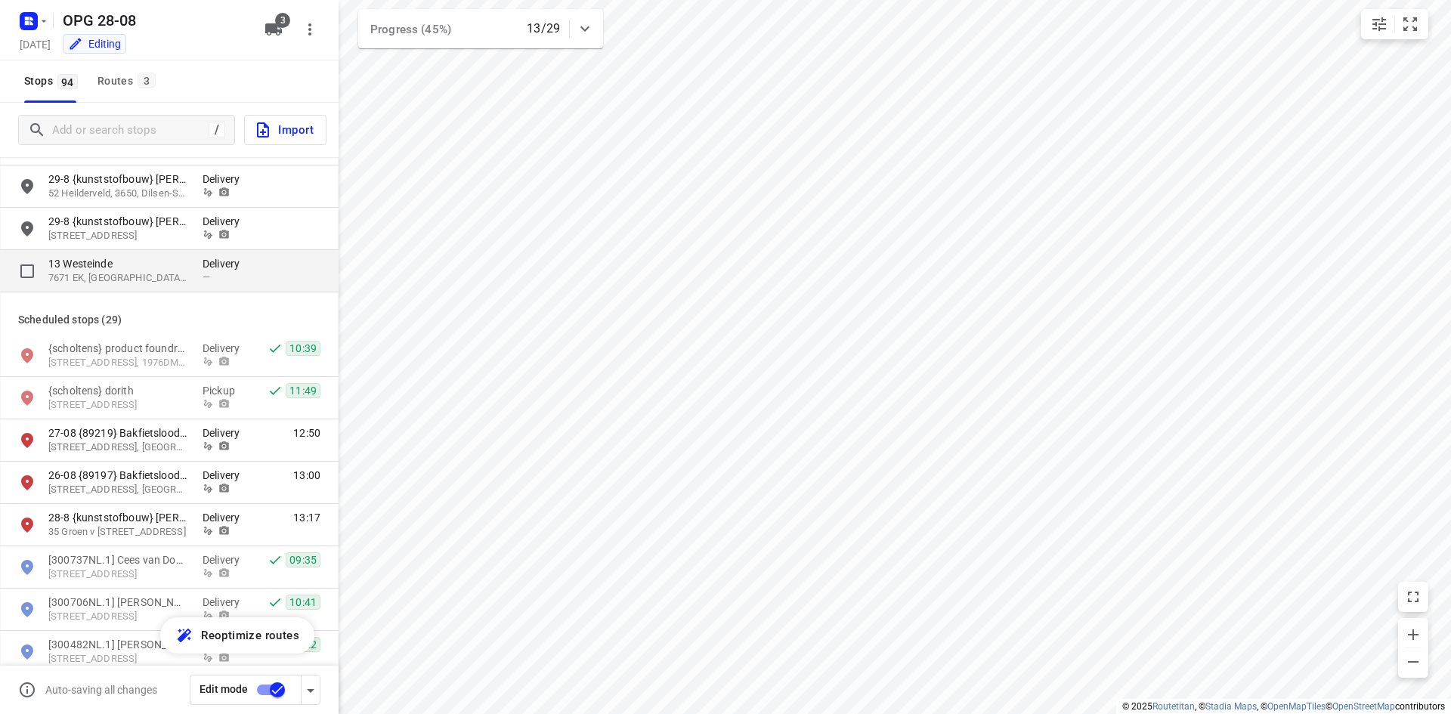
click at [175, 289] on div "[STREET_ADDRESS] Delivery —" at bounding box center [169, 271] width 339 height 42
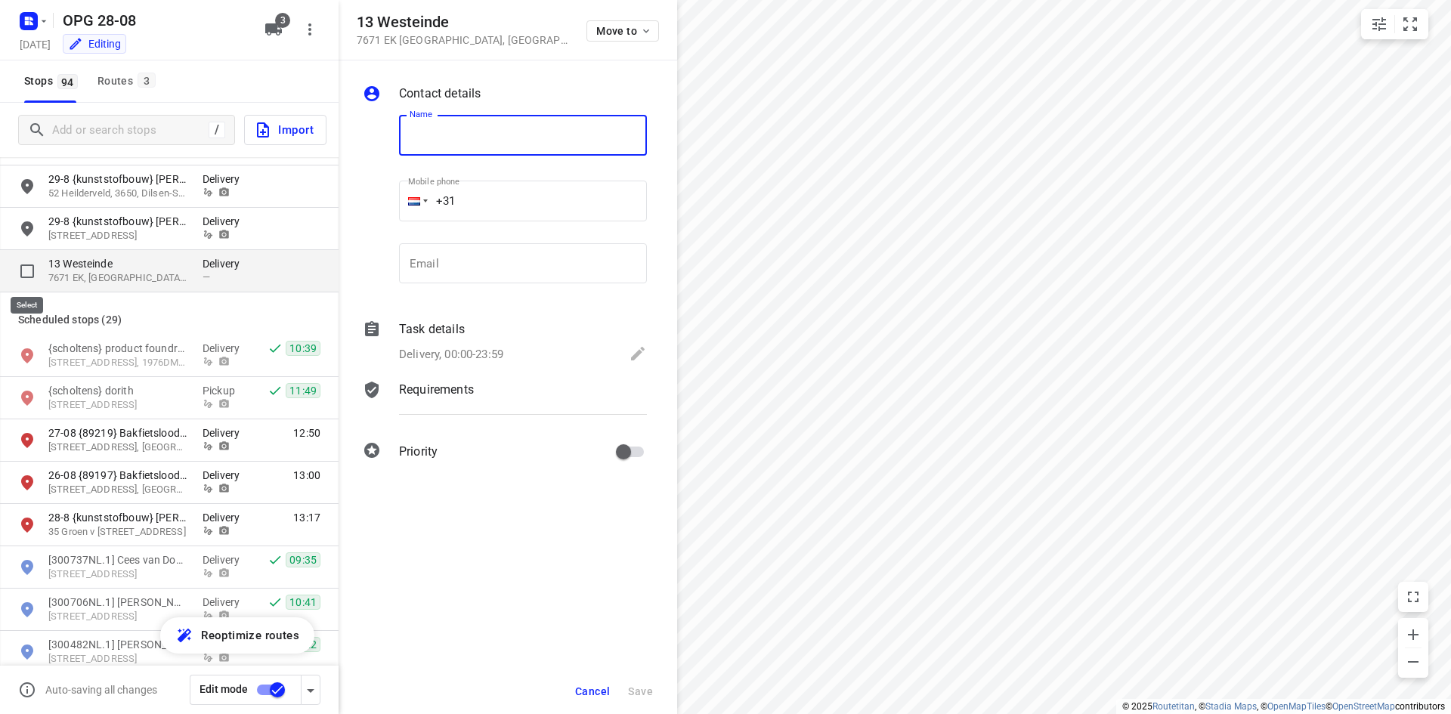
click at [32, 270] on input "grid" at bounding box center [27, 271] width 30 height 30
checkbox input "true"
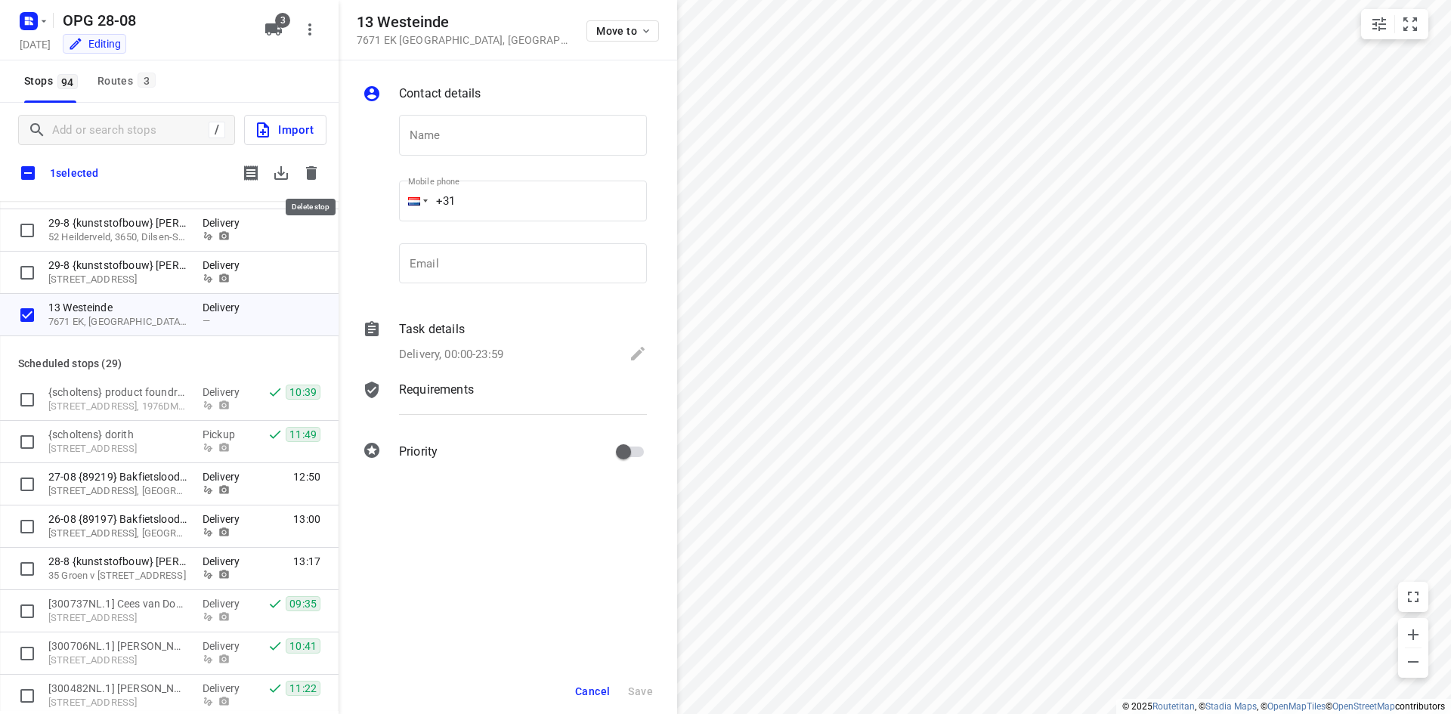
click at [310, 176] on icon "button" at bounding box center [311, 173] width 11 height 14
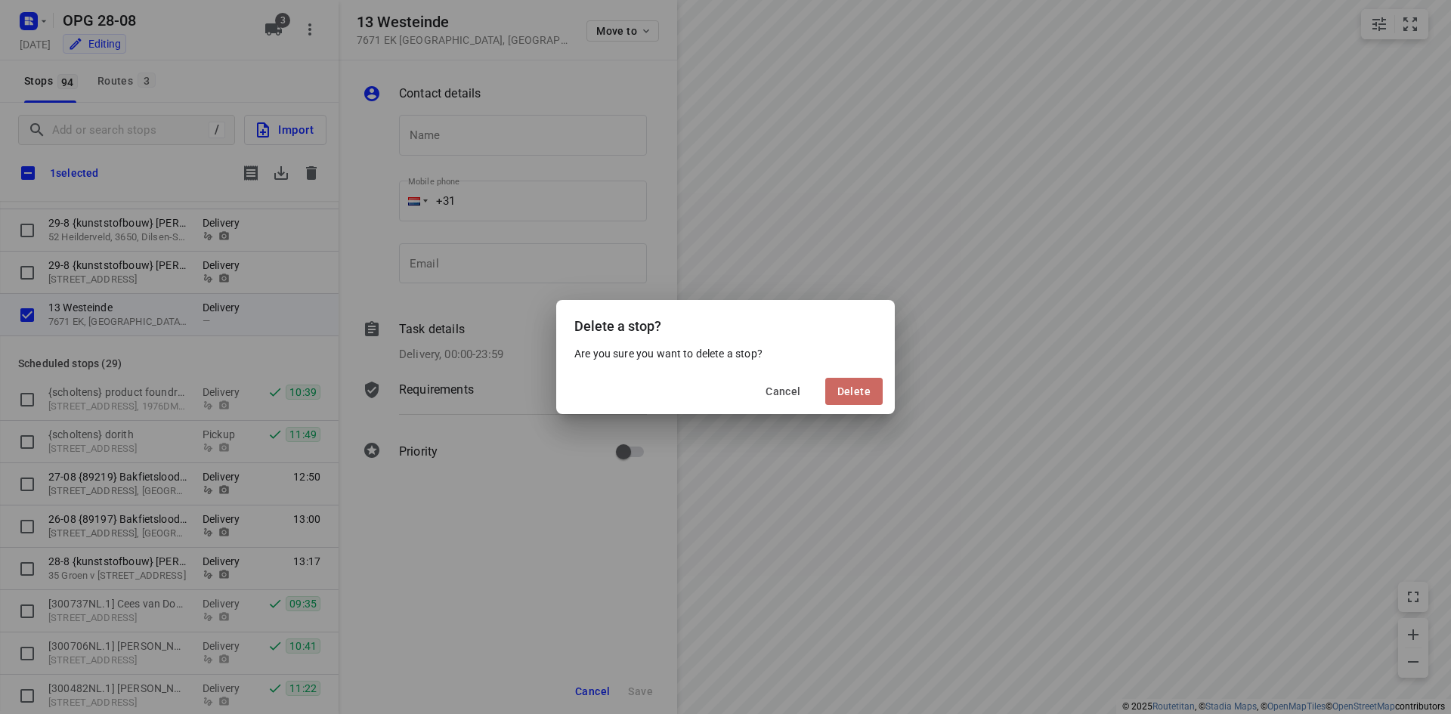
click at [851, 387] on span "Delete" at bounding box center [853, 391] width 33 height 12
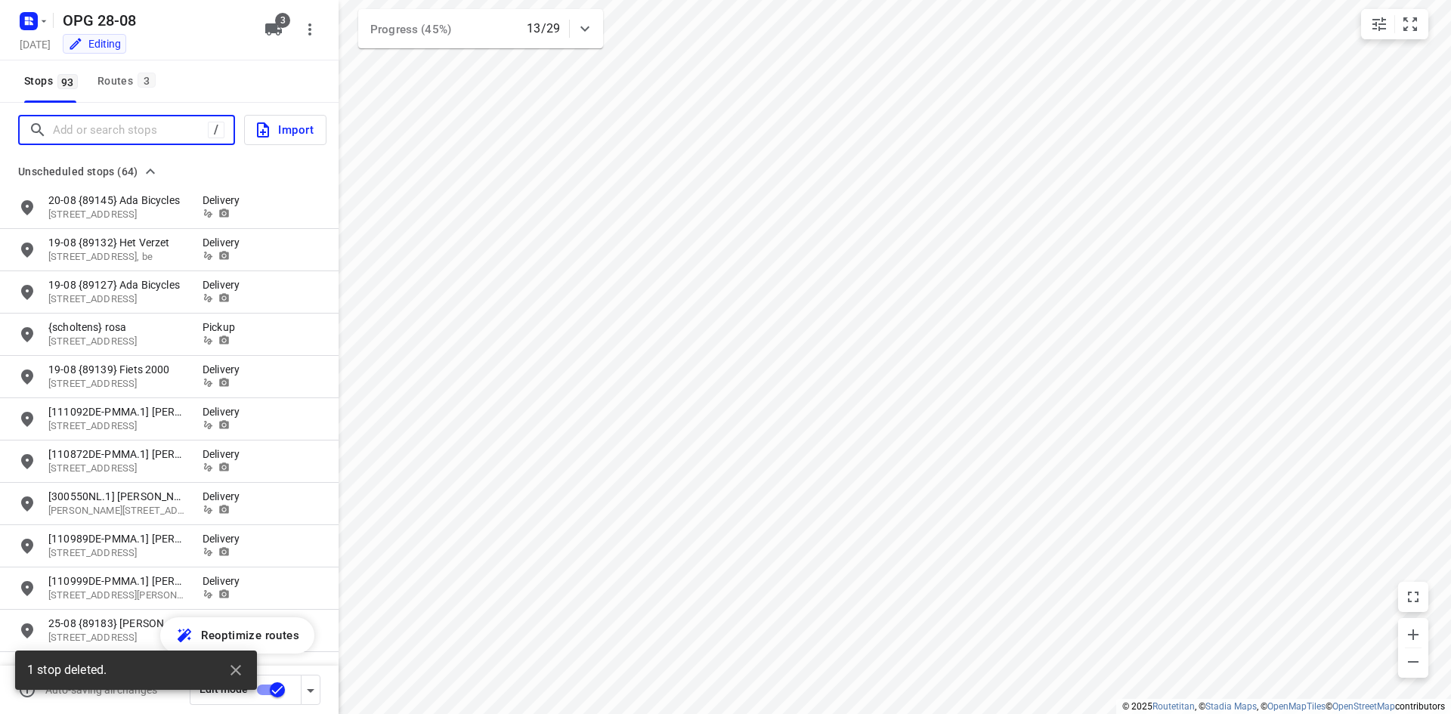
click at [73, 133] on input "Add or search stops" at bounding box center [130, 130] width 155 height 23
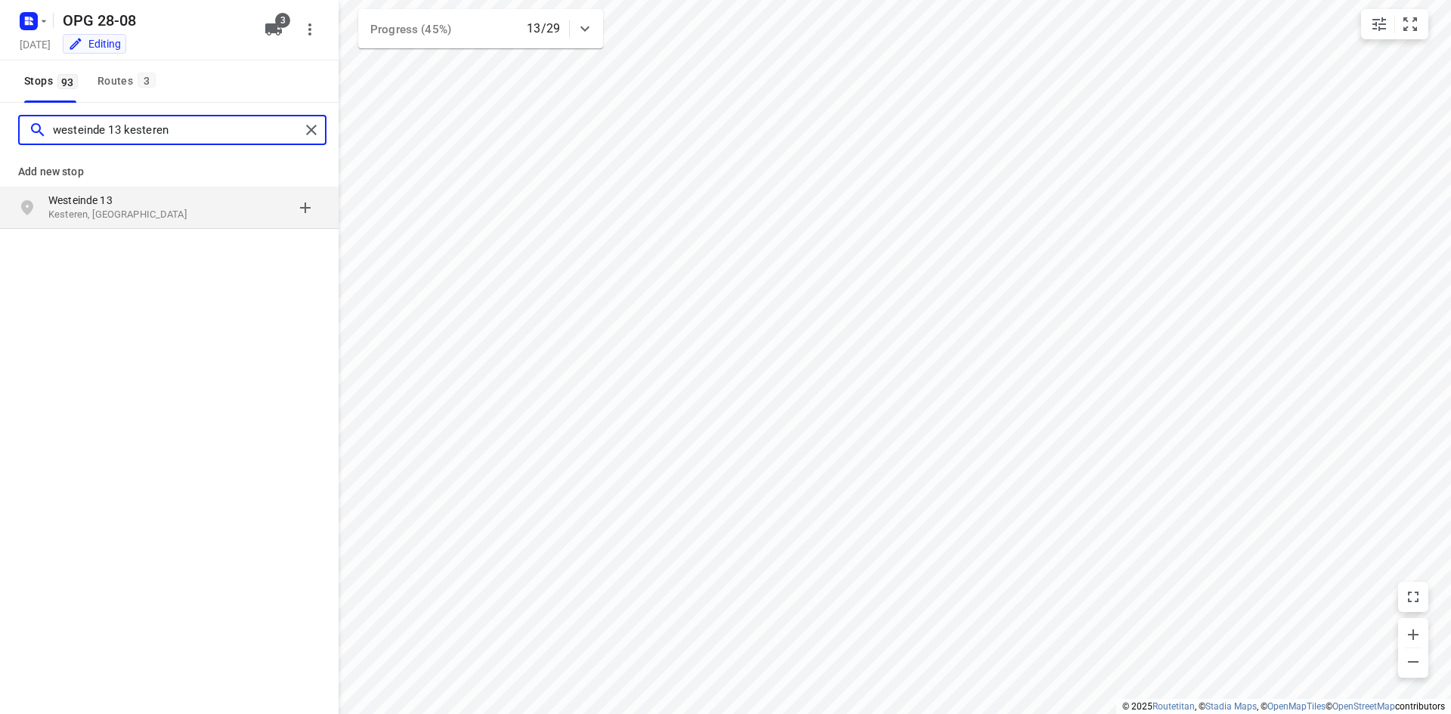
type input "westeinde 13 kesteren"
click at [181, 199] on p "Westeinde 13" at bounding box center [117, 200] width 139 height 15
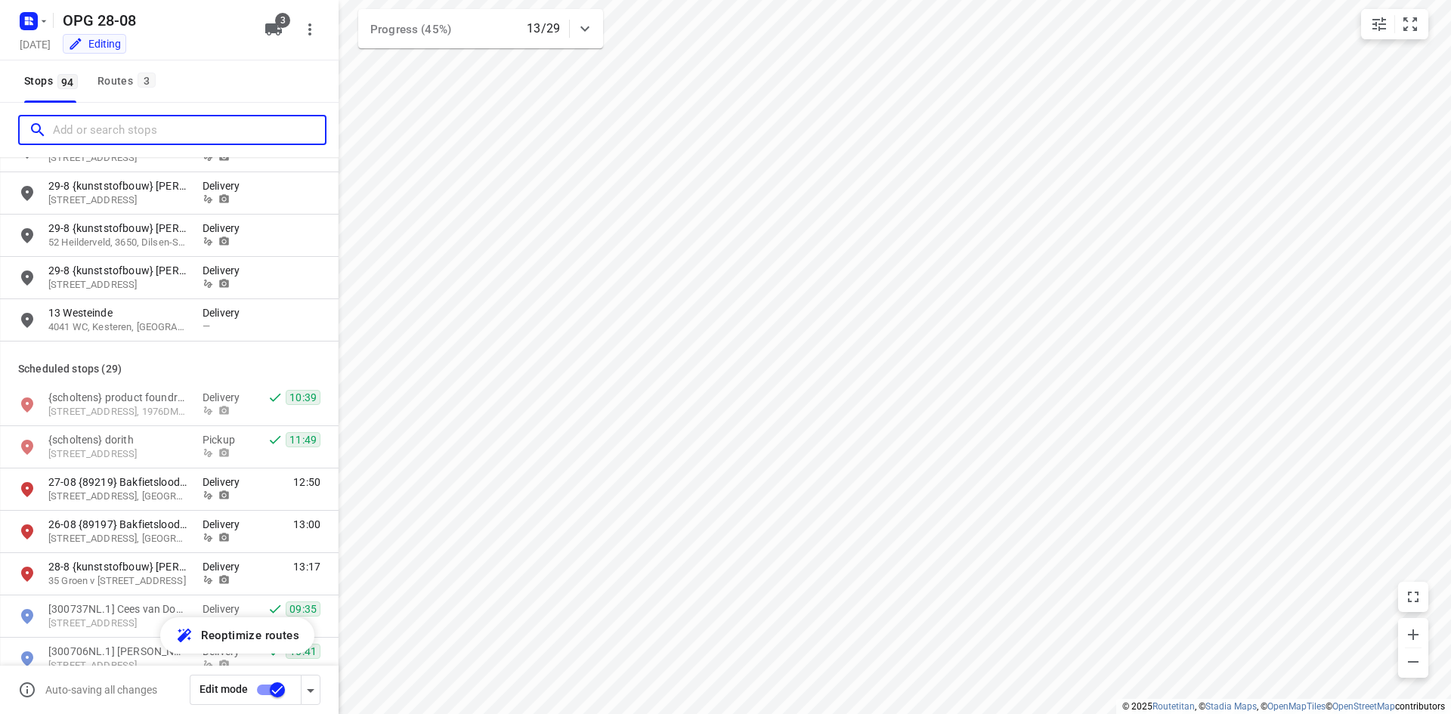
scroll to position [2569, 0]
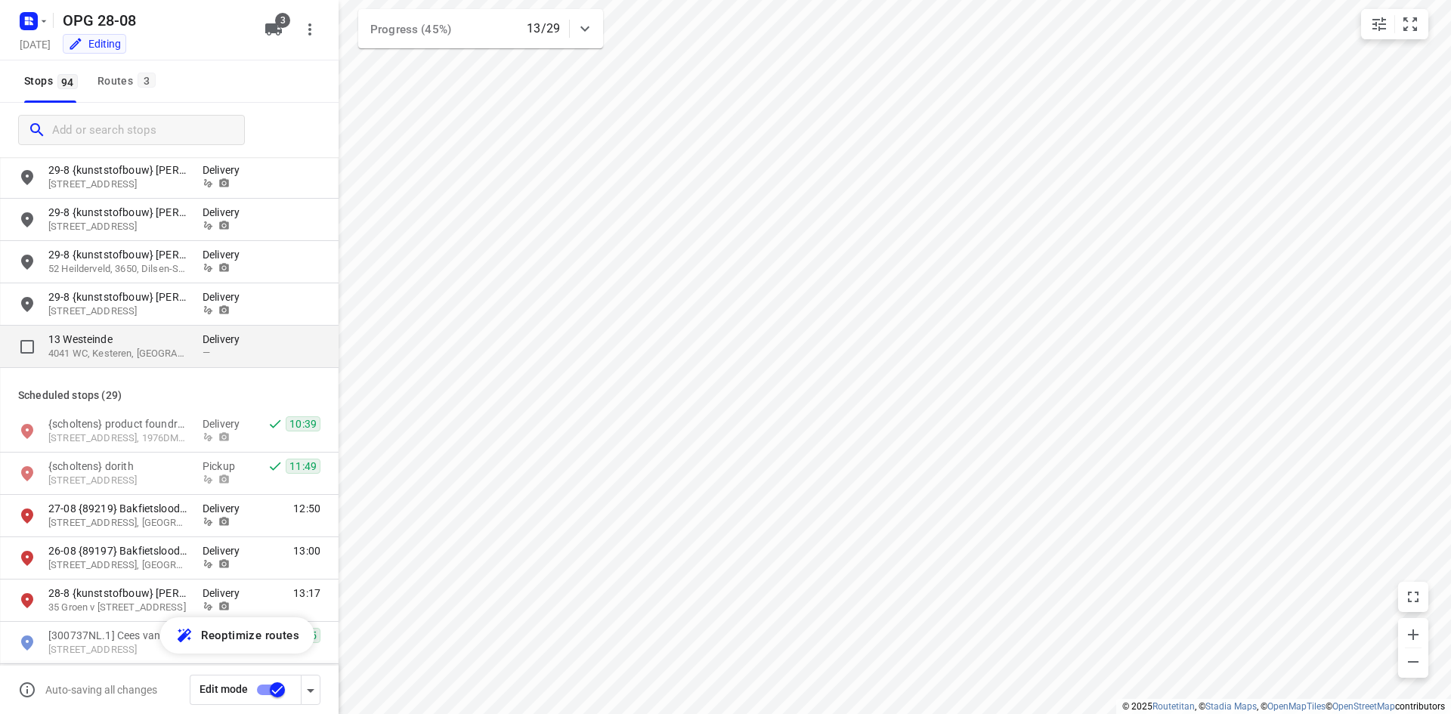
click at [175, 349] on p "4041 WC, Kesteren, [GEOGRAPHIC_DATA]" at bounding box center [117, 354] width 139 height 14
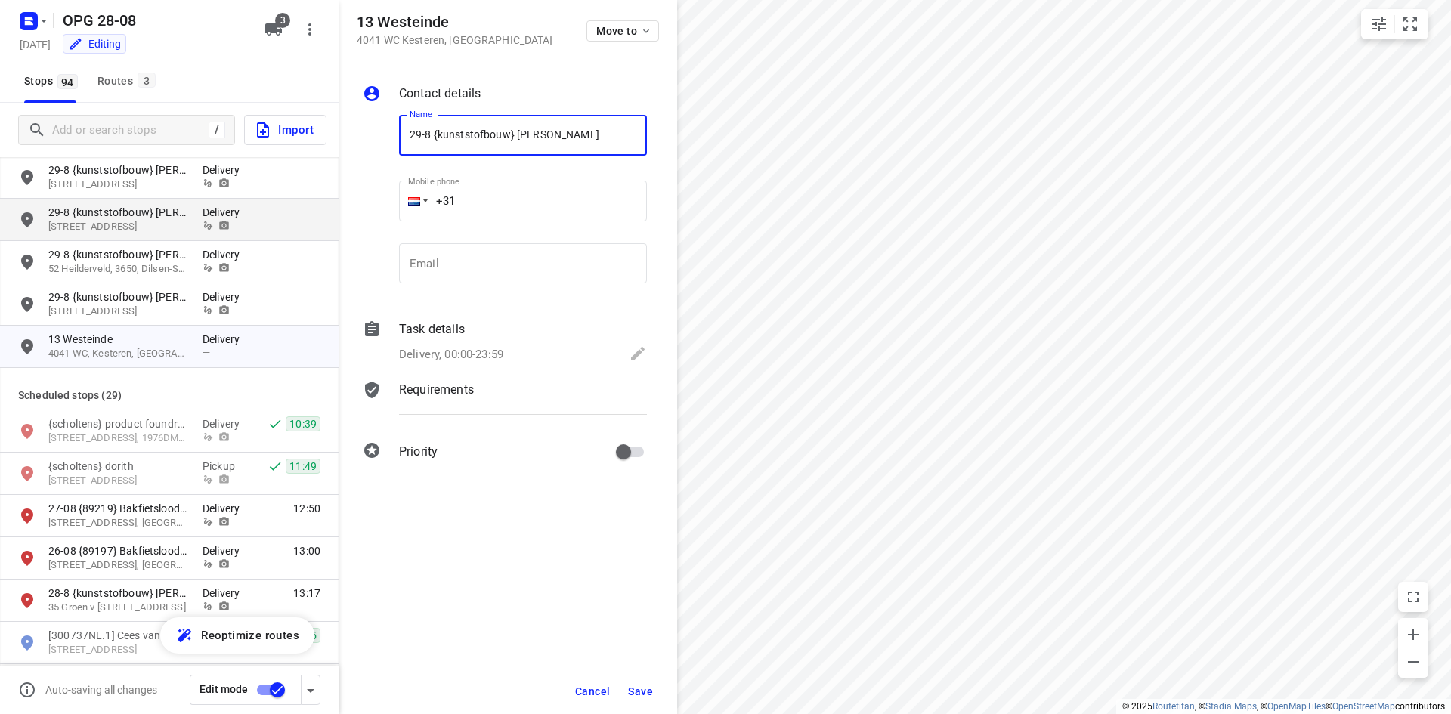
type input "29-8 {kunststofbouw} [PERSON_NAME]"
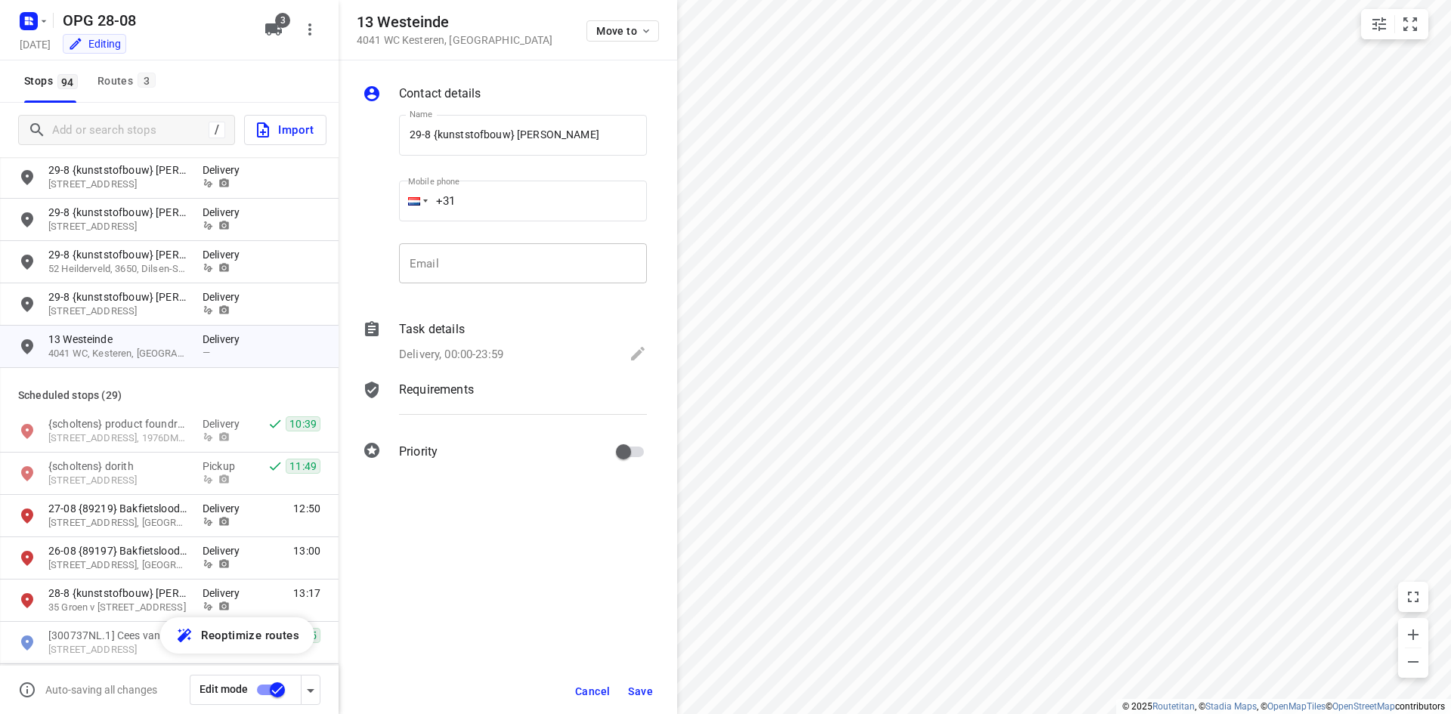
click at [458, 283] on input "email" at bounding box center [523, 263] width 248 height 41
paste input "[EMAIL_ADDRESS][DOMAIN_NAME]"
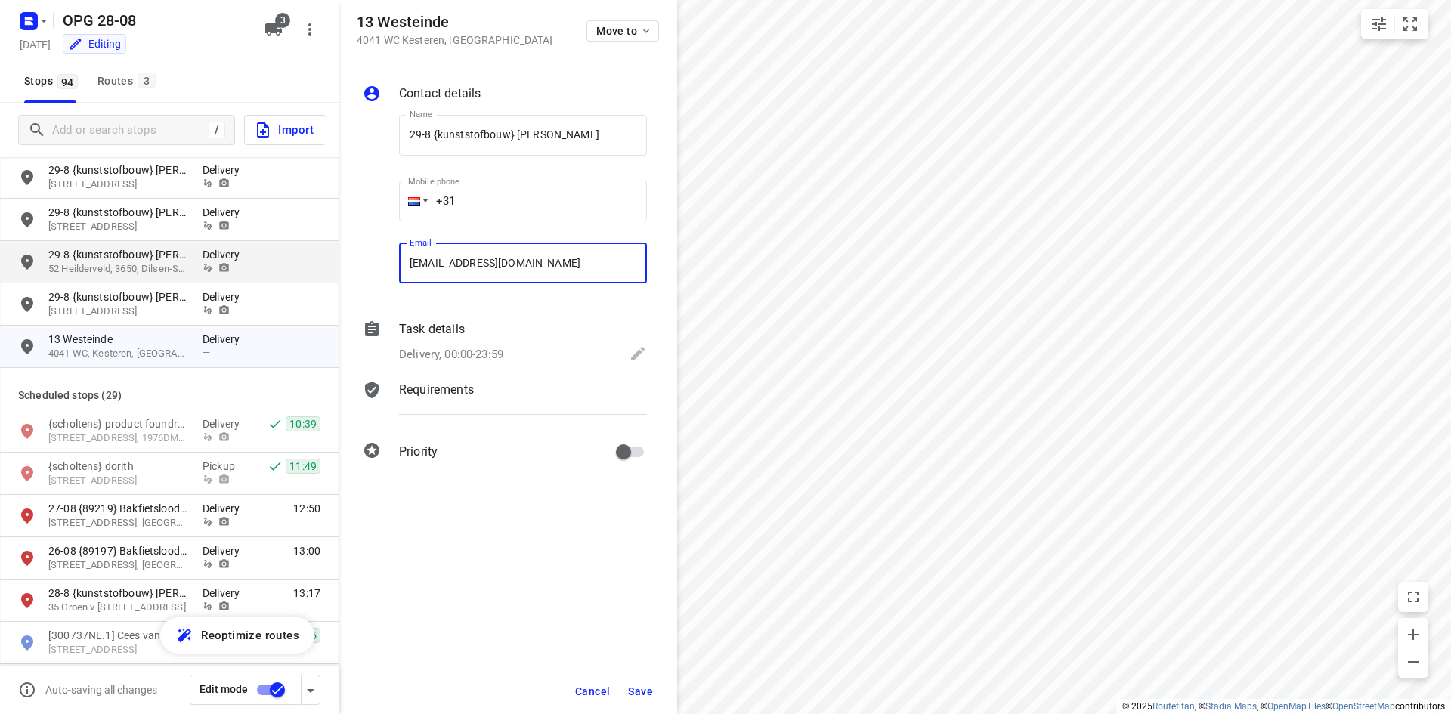
type input "[EMAIL_ADDRESS][DOMAIN_NAME]"
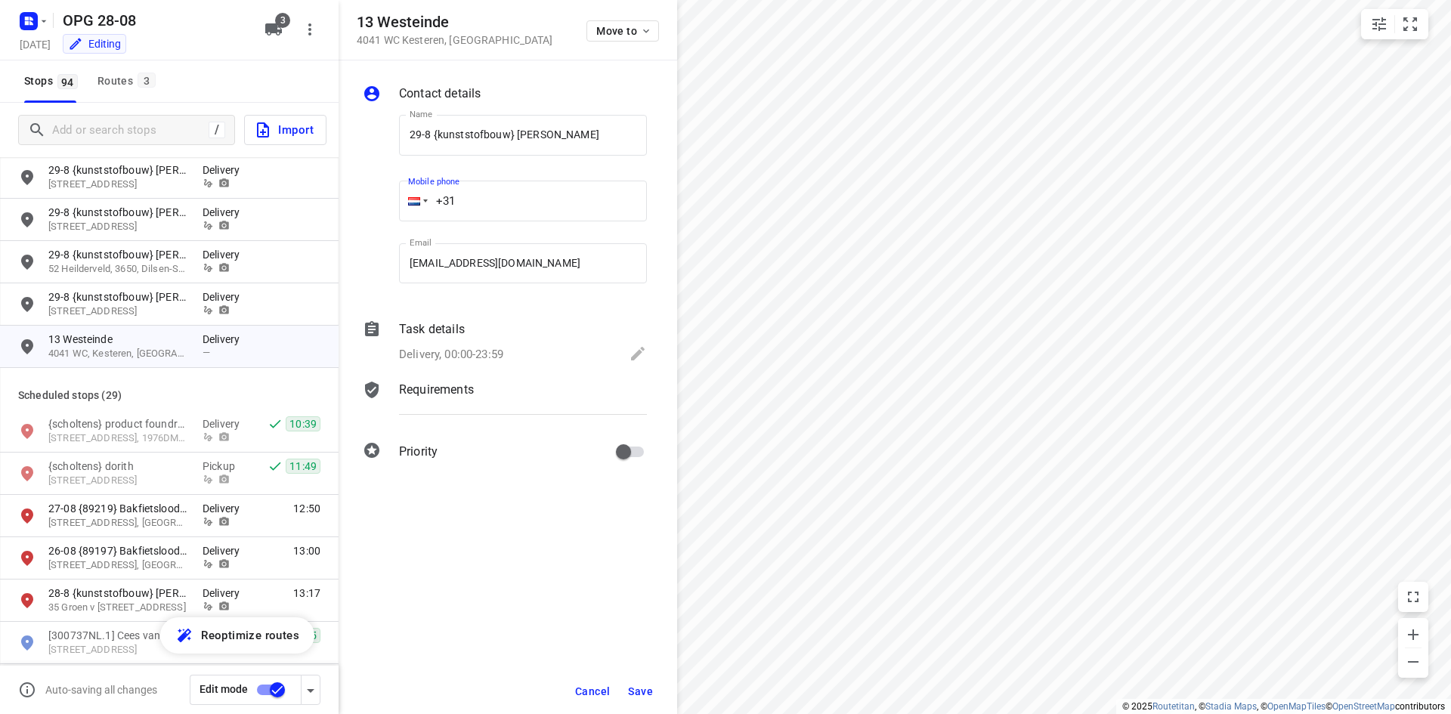
click at [518, 192] on input "+31" at bounding box center [523, 201] width 248 height 41
type input "[PHONE_NUMBER]"
click at [495, 359] on p "Delivery, 00:00-23:59" at bounding box center [451, 354] width 104 height 17
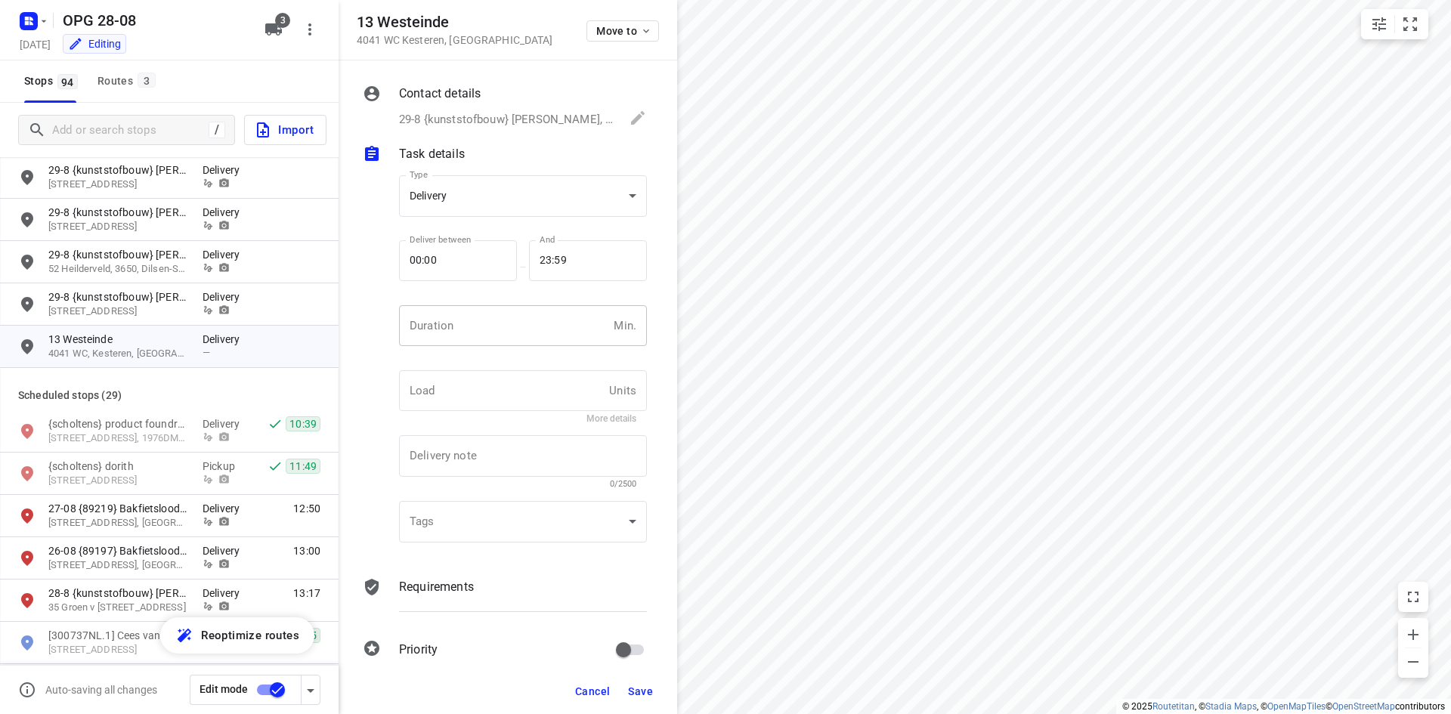
click at [417, 318] on input "number" at bounding box center [503, 325] width 209 height 41
type input "10"
type input "1"
click at [462, 595] on p "Requirements" at bounding box center [436, 587] width 75 height 18
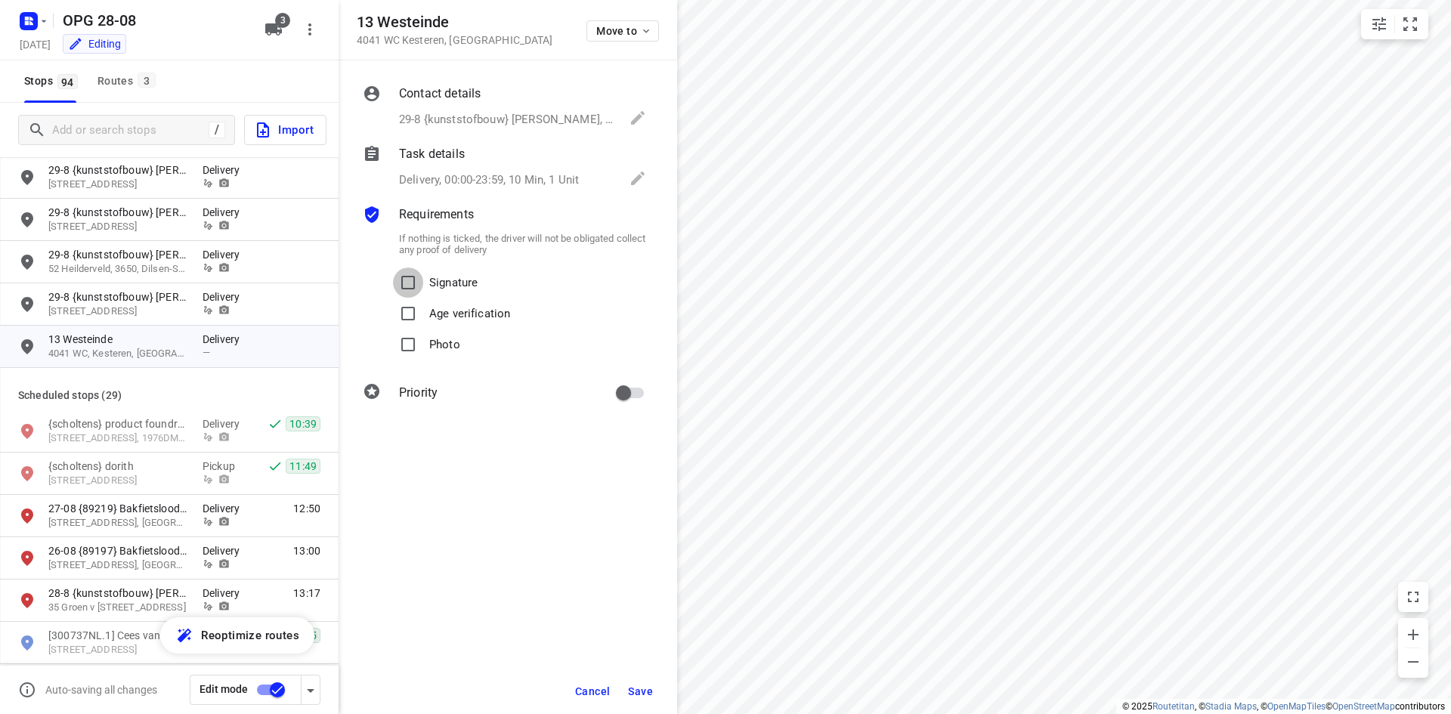
click at [422, 283] on input "Signature" at bounding box center [408, 283] width 30 height 30
checkbox input "true"
click at [422, 344] on input "Photo" at bounding box center [408, 344] width 30 height 30
checkbox input "true"
click at [622, 392] on input "primary checkbox" at bounding box center [623, 393] width 86 height 29
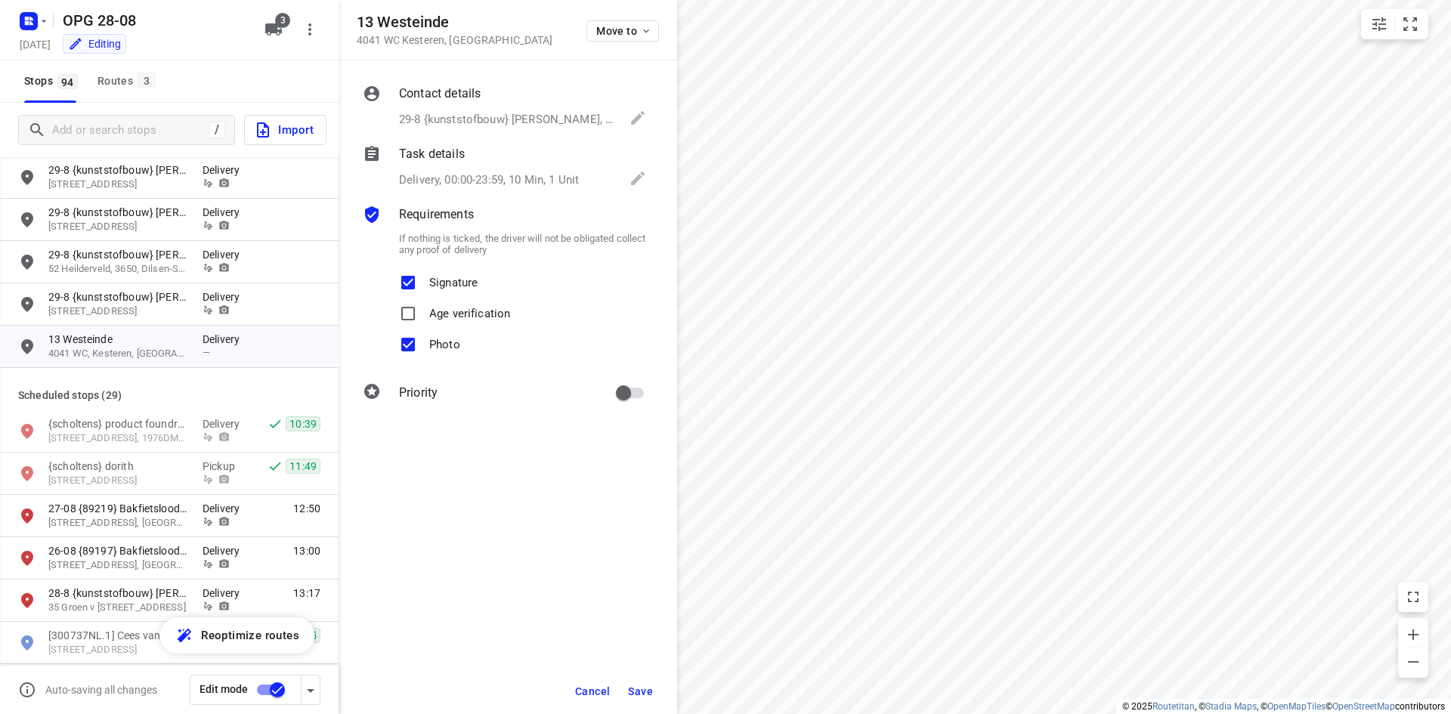
checkbox input "true"
click at [631, 697] on button "Save" at bounding box center [640, 691] width 37 height 27
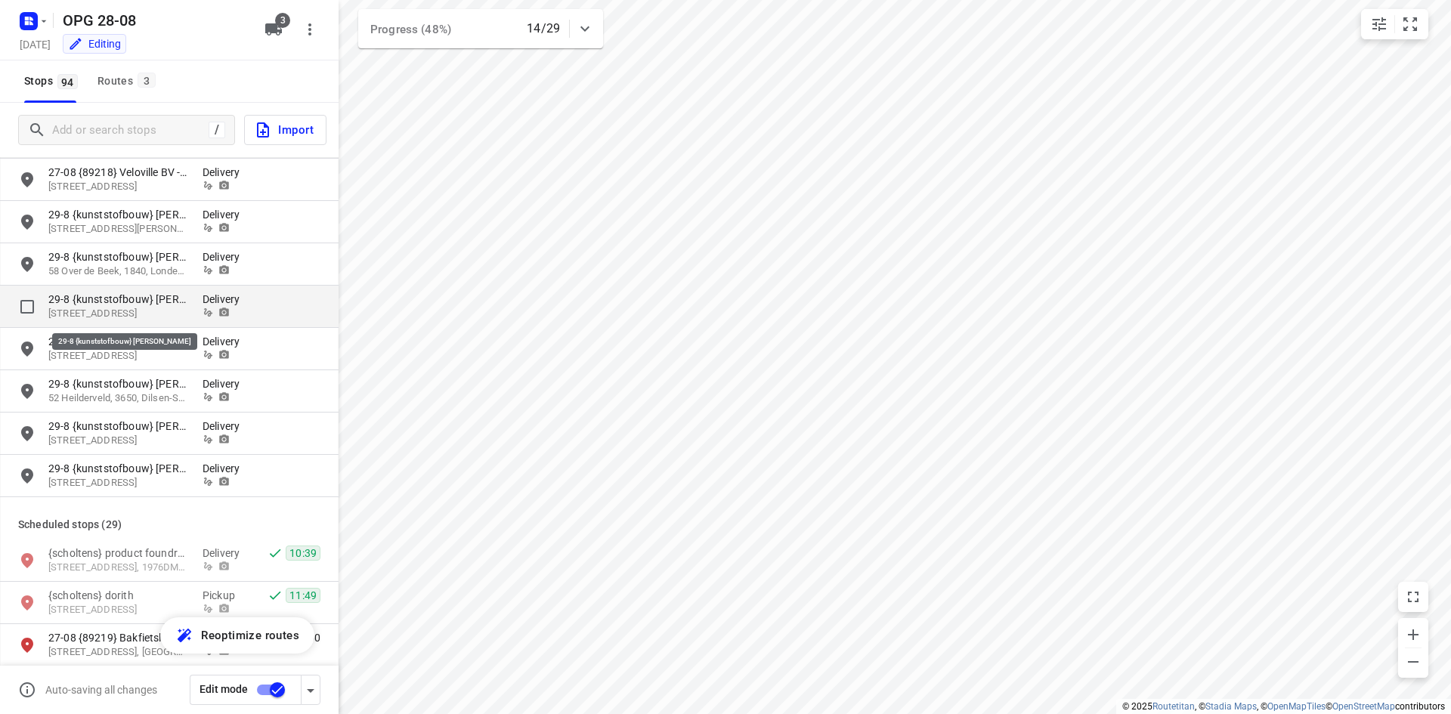
scroll to position [2418, 0]
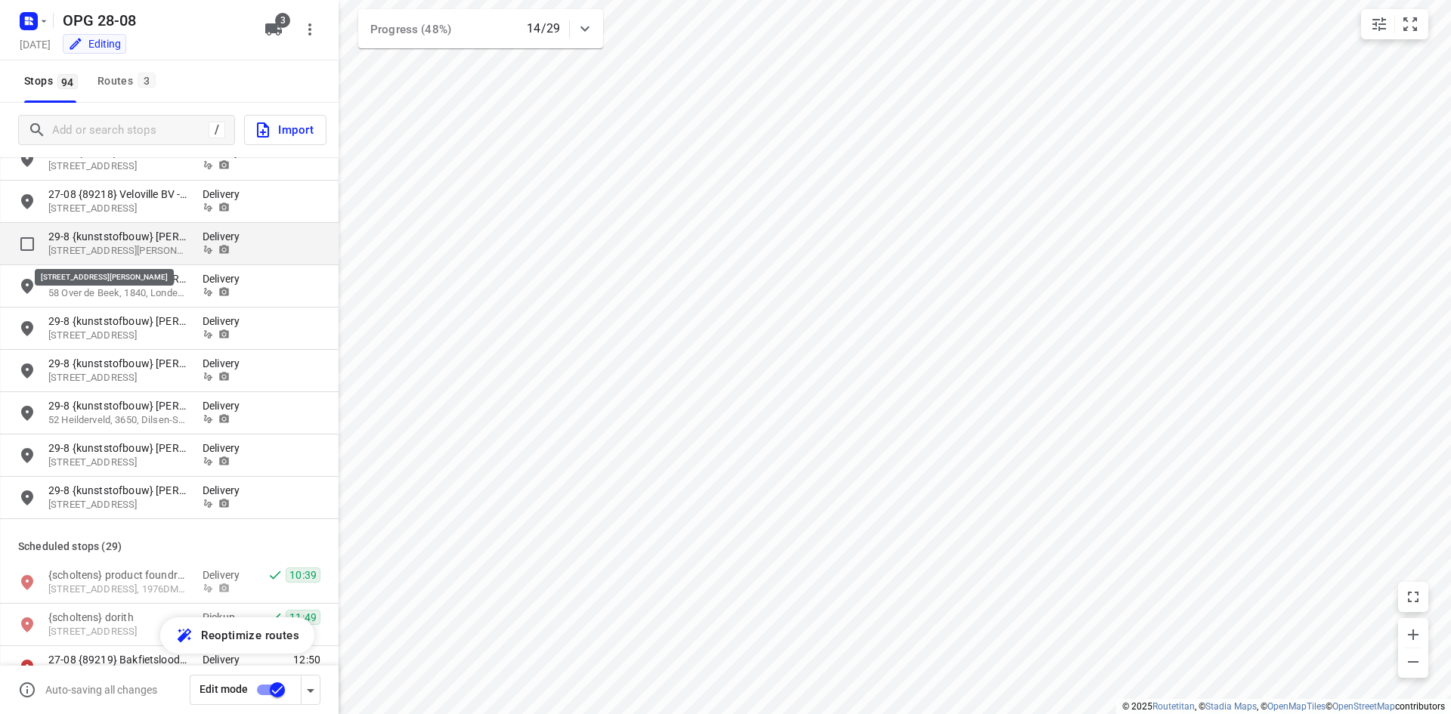
click at [160, 246] on p "[STREET_ADDRESS][PERSON_NAME]" at bounding box center [117, 251] width 139 height 14
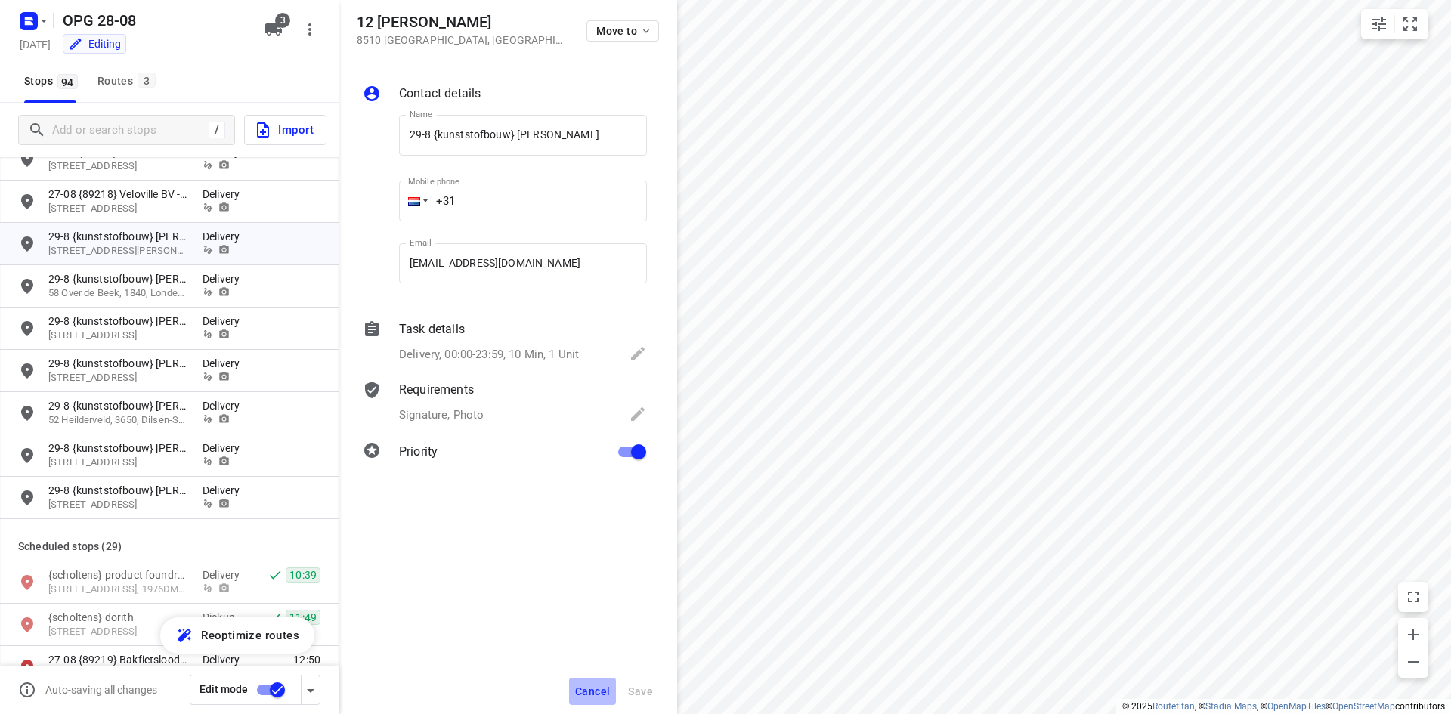
click at [583, 690] on span "Cancel" at bounding box center [592, 691] width 35 height 12
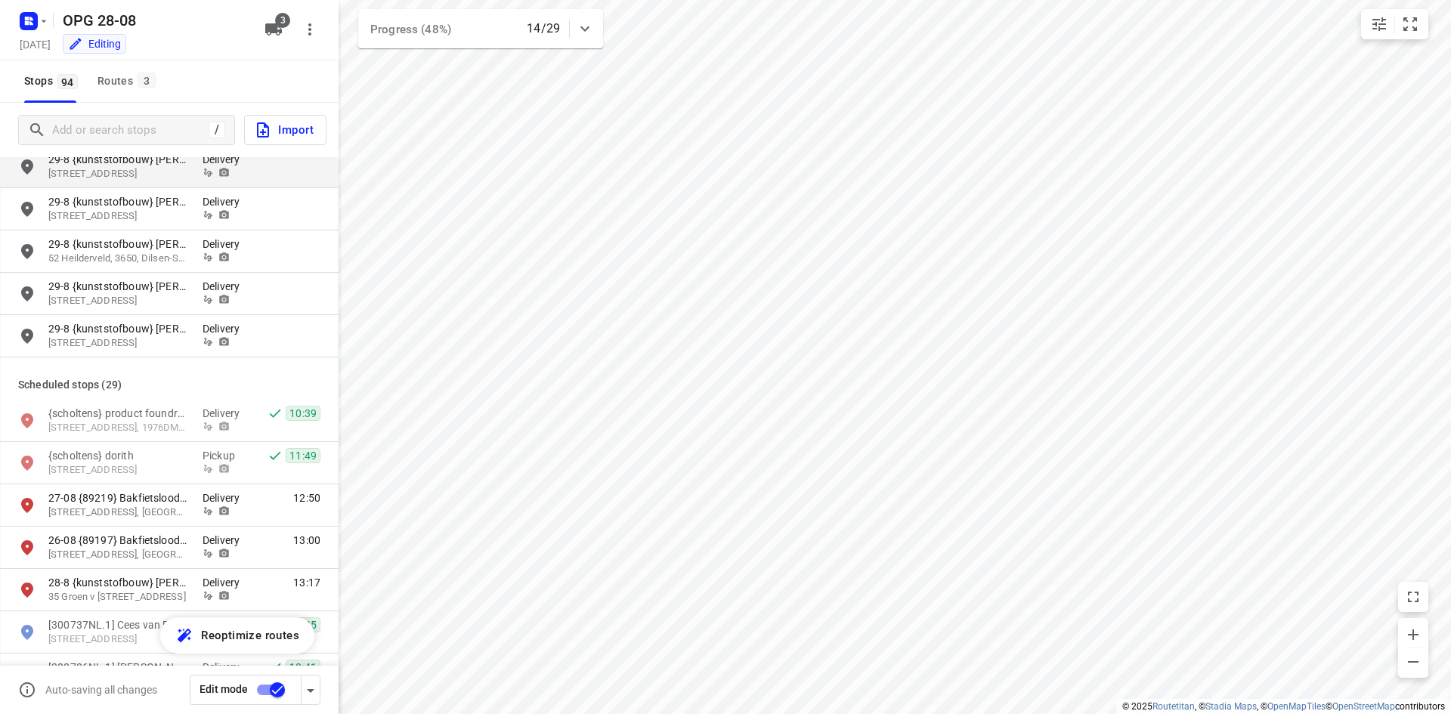
scroll to position [2569, 0]
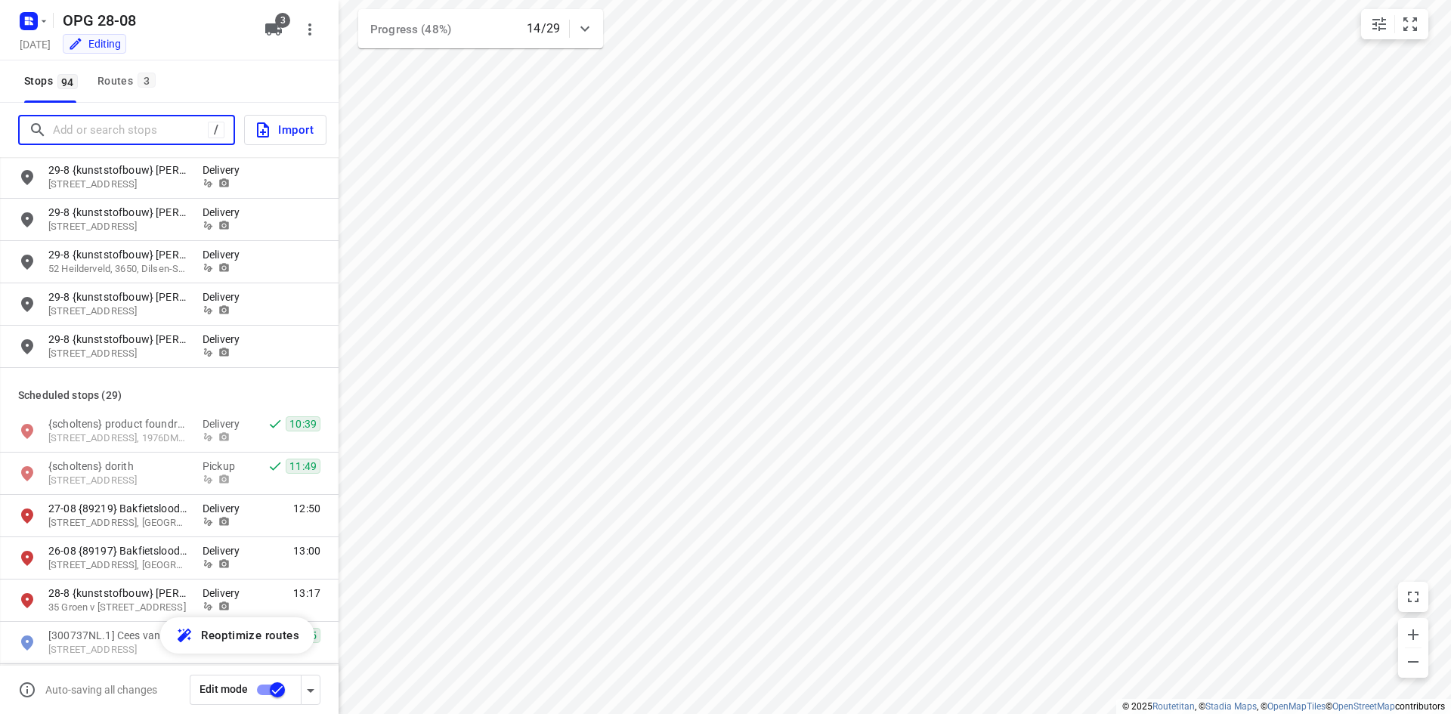
click at [126, 132] on input "Add or search stops" at bounding box center [130, 130] width 155 height 23
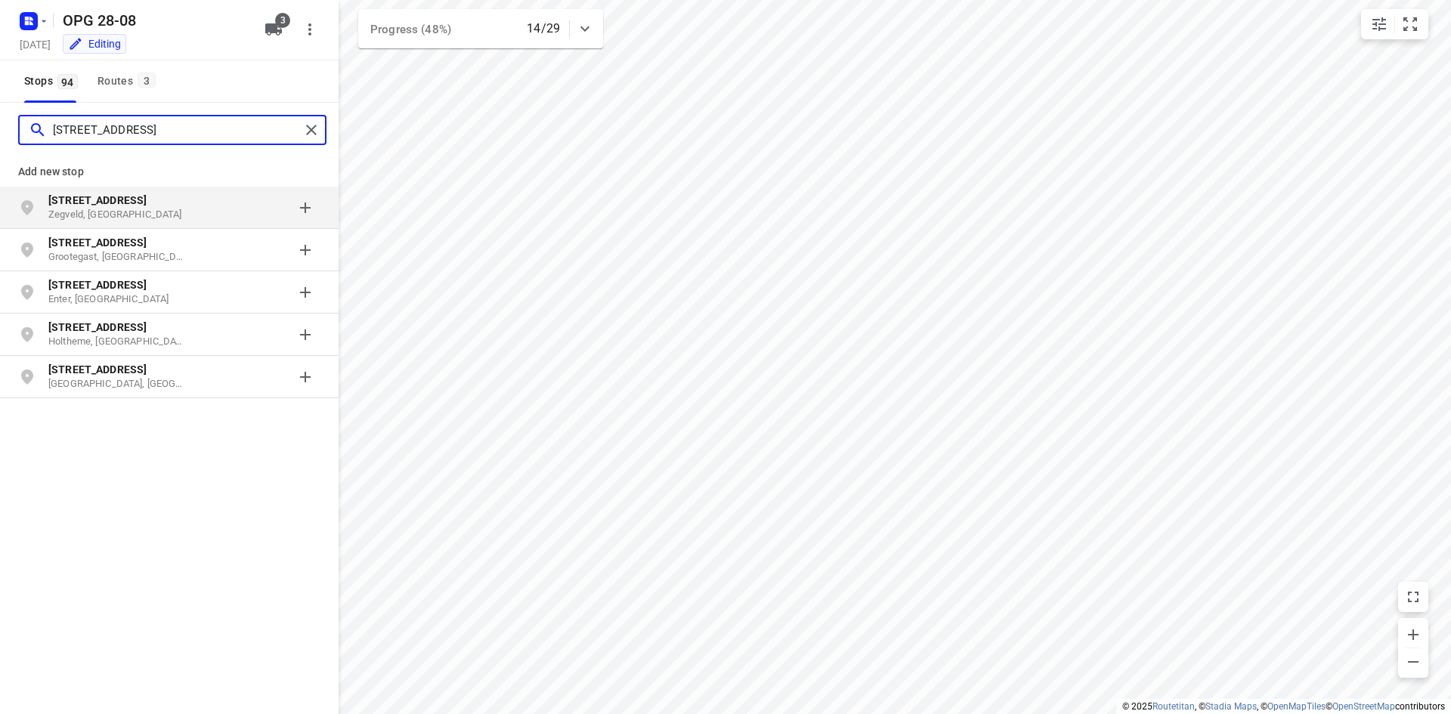
type input "[STREET_ADDRESS]"
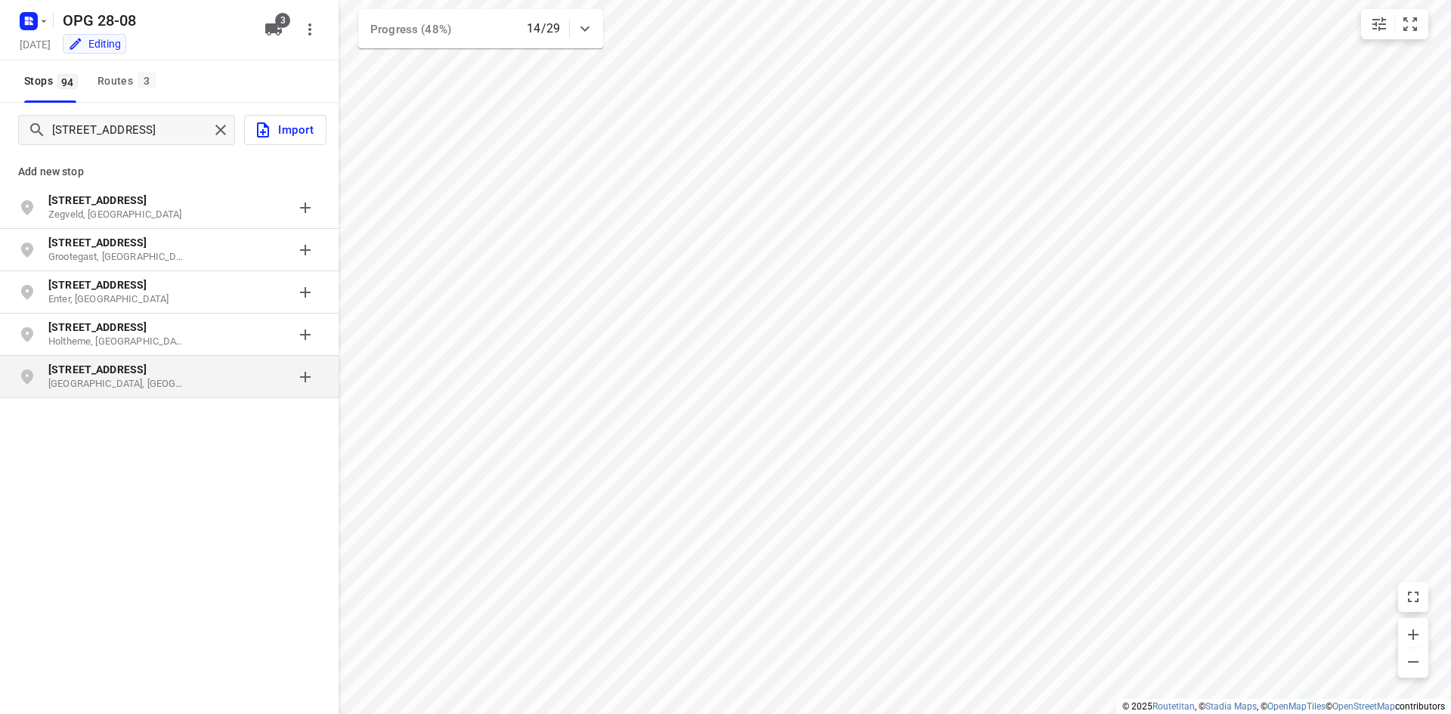
click at [173, 365] on p "[STREET_ADDRESS]" at bounding box center [117, 369] width 139 height 15
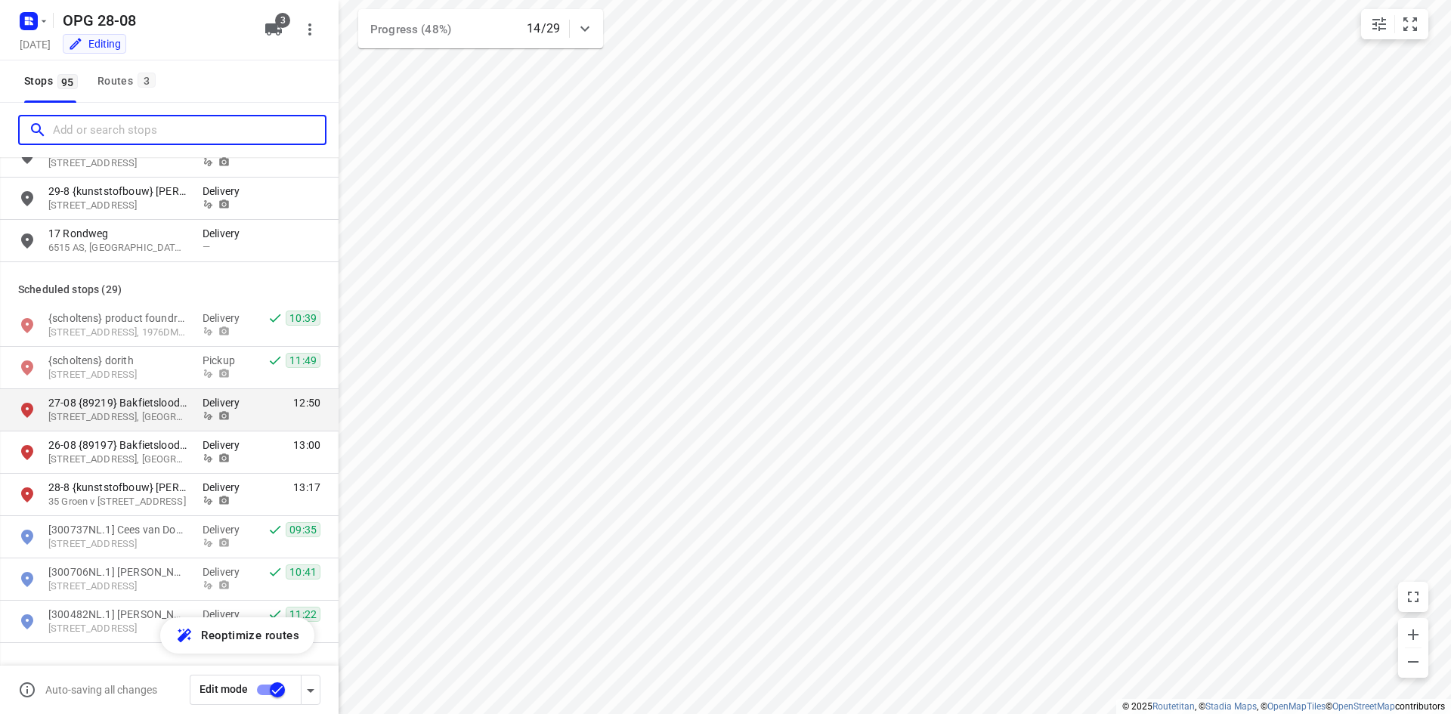
scroll to position [2645, 0]
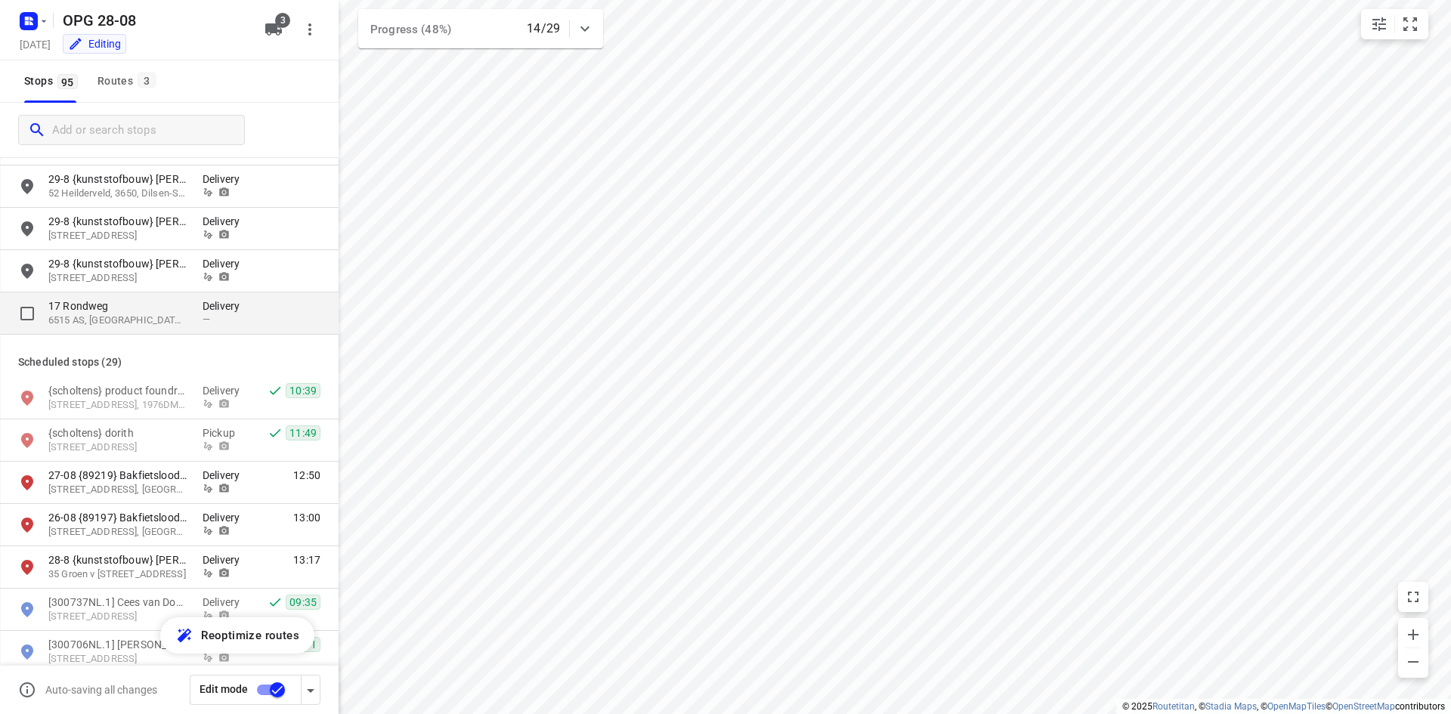
click at [153, 318] on p "6515 AS, [GEOGRAPHIC_DATA], [GEOGRAPHIC_DATA]" at bounding box center [117, 321] width 139 height 14
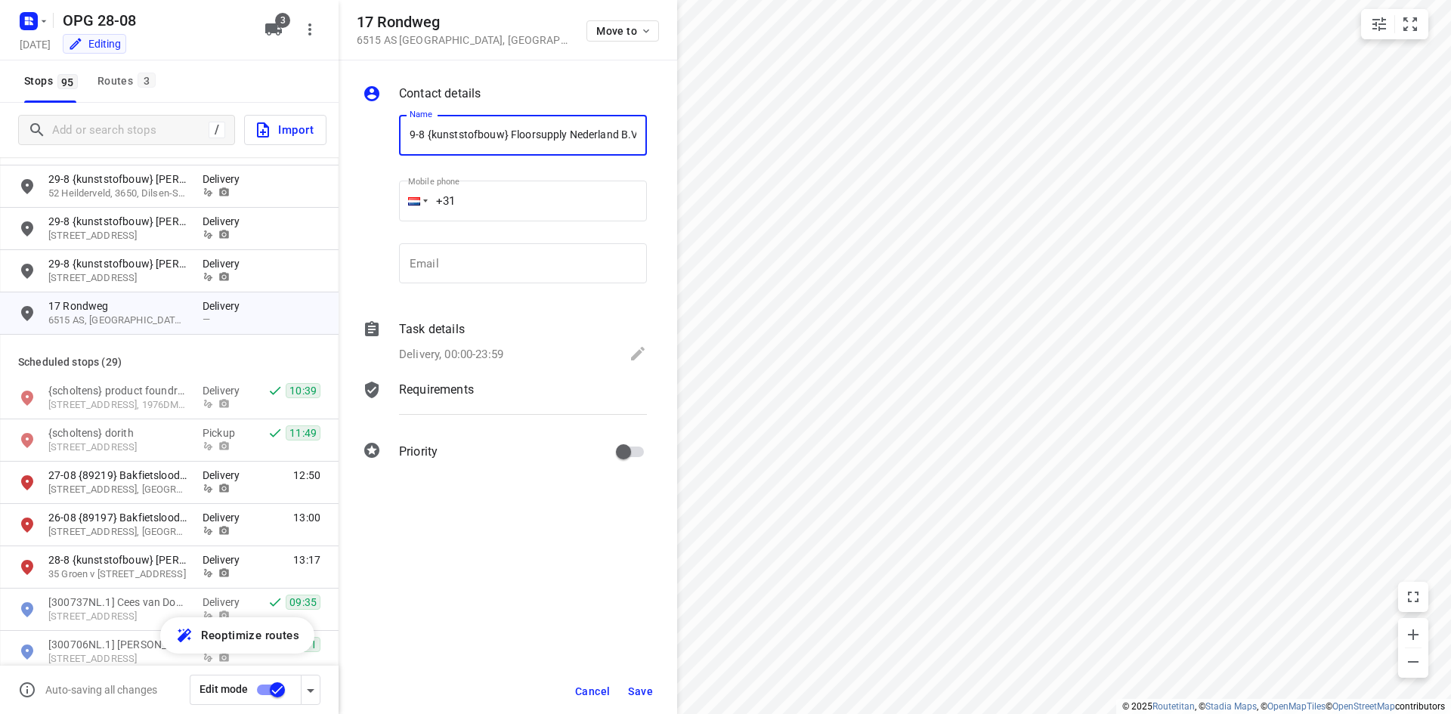
scroll to position [0, 8]
type input "29-8 {kunststofbouw} Floorsupply Nederland B.V."
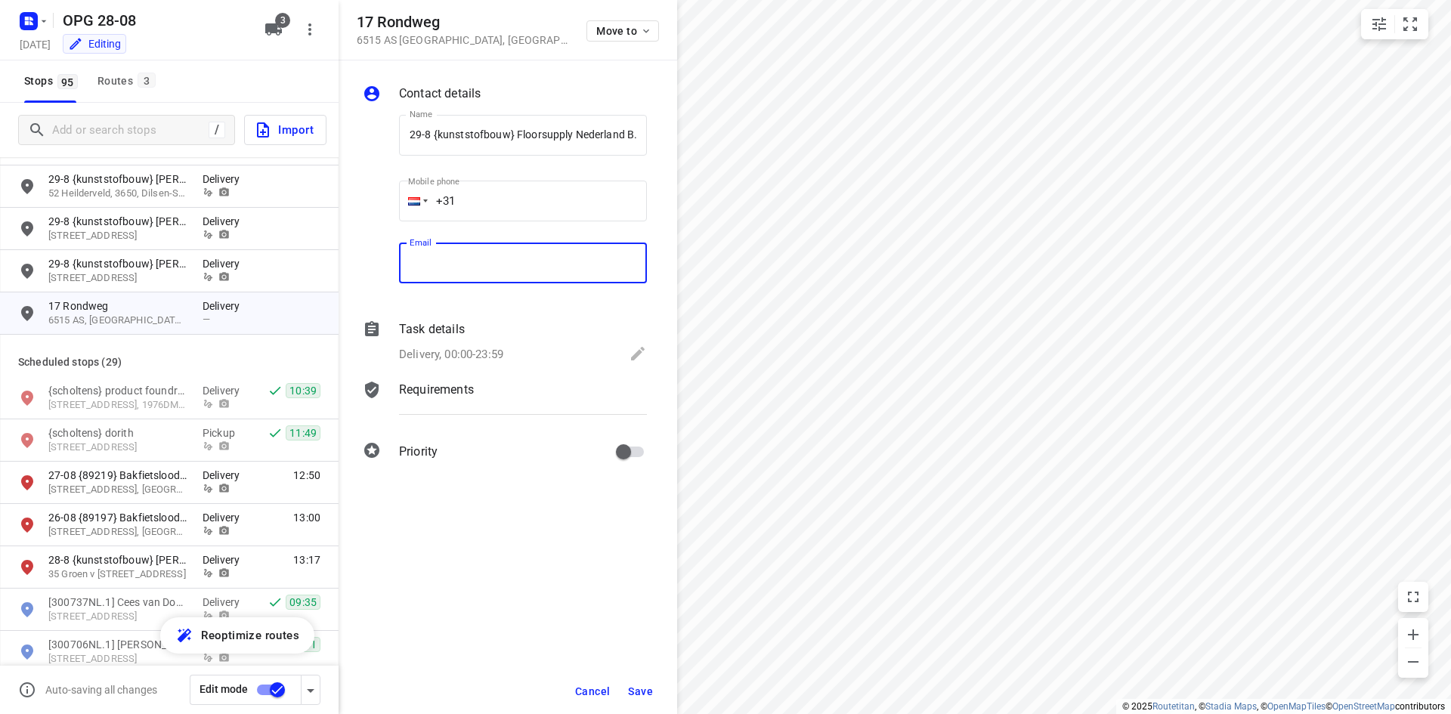
click at [472, 257] on input "email" at bounding box center [523, 263] width 248 height 41
paste input "[EMAIL_ADDRESS][DOMAIN_NAME]"
type input "[EMAIL_ADDRESS][DOMAIN_NAME]"
click at [558, 197] on input "+31" at bounding box center [523, 201] width 248 height 41
type input "[PHONE_NUMBER]"
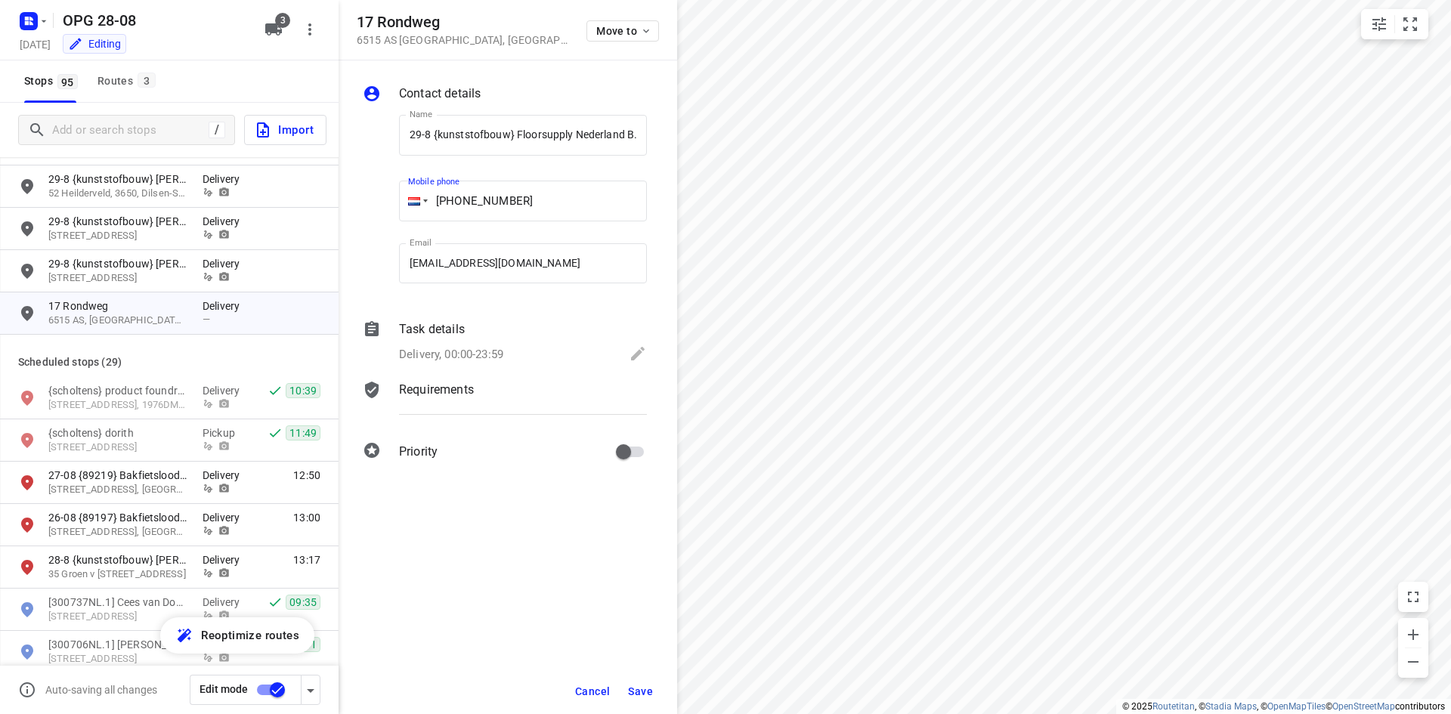
click at [514, 343] on div "Task details Delivery, 00:00-23:59" at bounding box center [523, 342] width 254 height 51
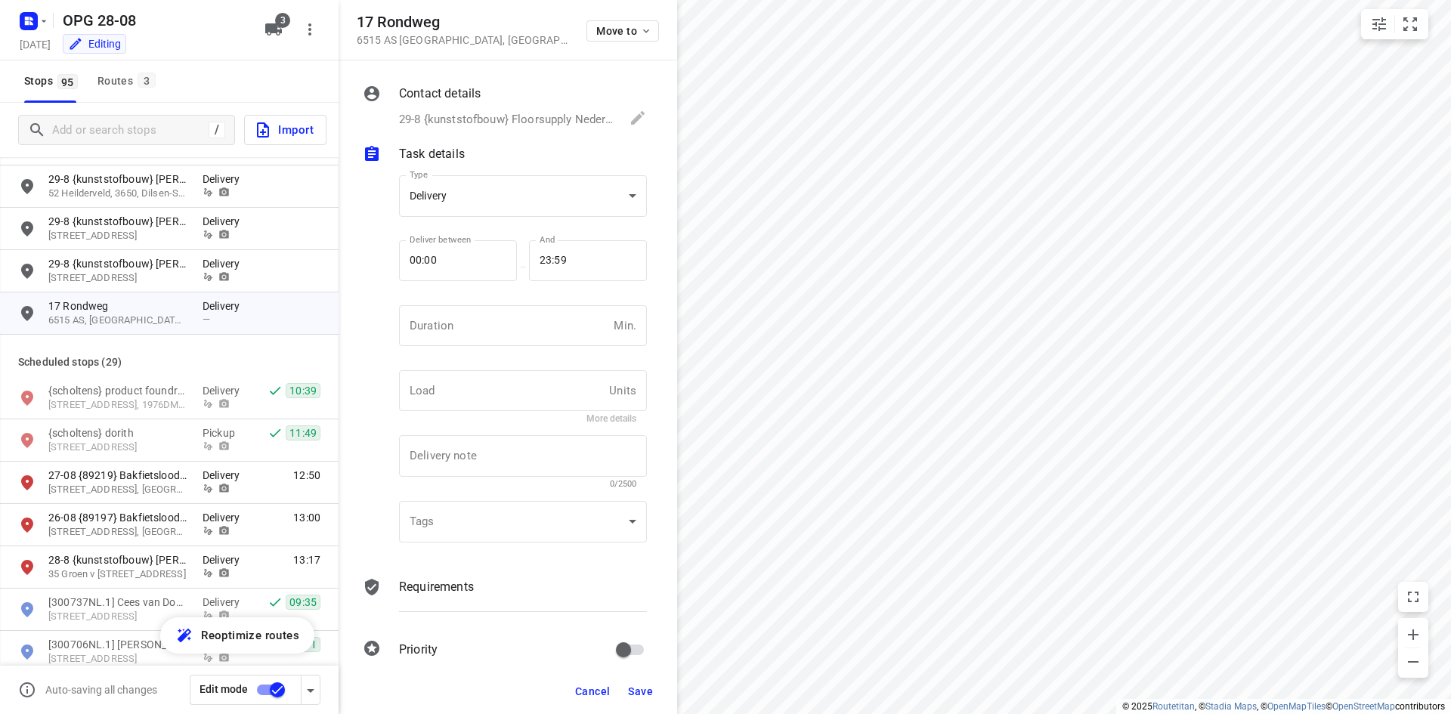
click at [517, 295] on div "—" at bounding box center [523, 266] width 12 height 65
click at [506, 322] on input "number" at bounding box center [503, 325] width 209 height 41
type input "10"
type input "1"
click at [417, 588] on p "Requirements" at bounding box center [436, 587] width 75 height 18
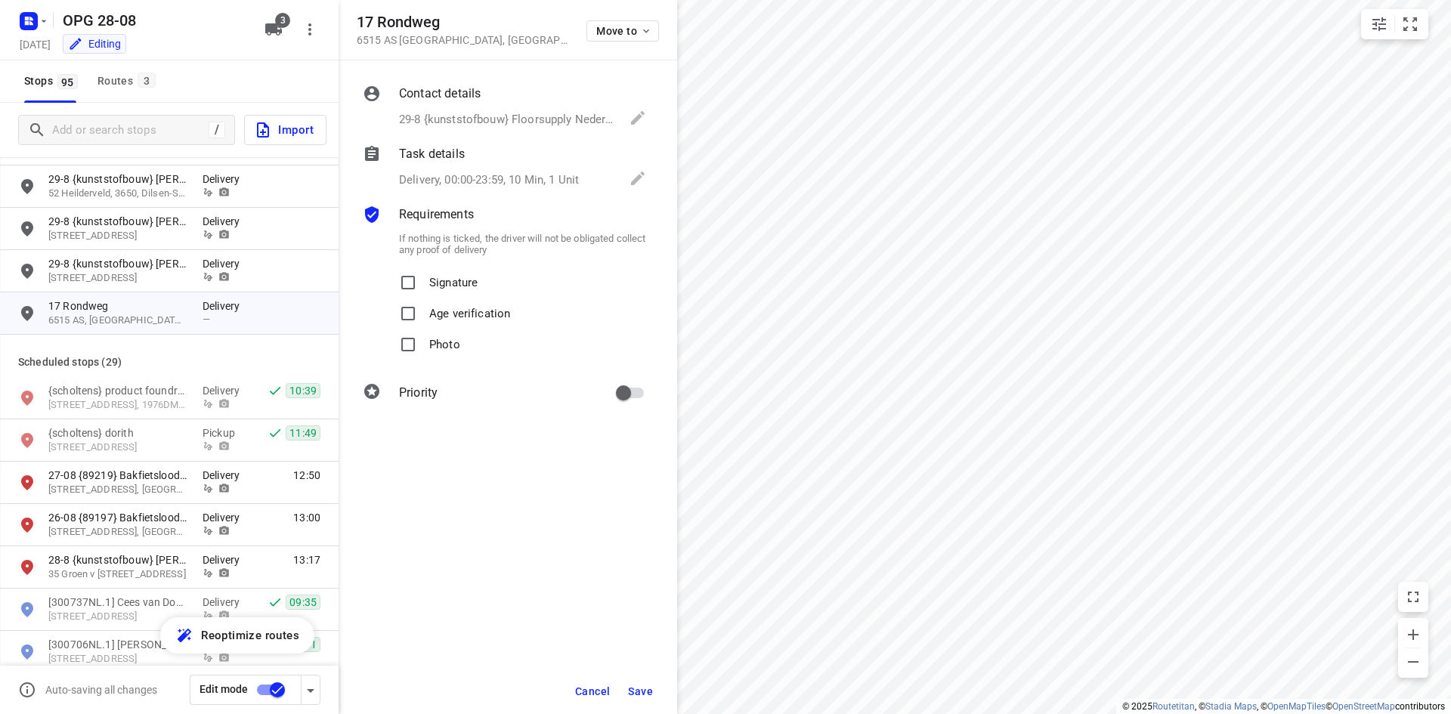
click at [439, 289] on span "Signature" at bounding box center [453, 283] width 48 height 31
click at [423, 289] on input "Signature" at bounding box center [408, 283] width 30 height 30
checkbox input "true"
click at [419, 351] on input "Photo" at bounding box center [408, 344] width 30 height 30
checkbox input "true"
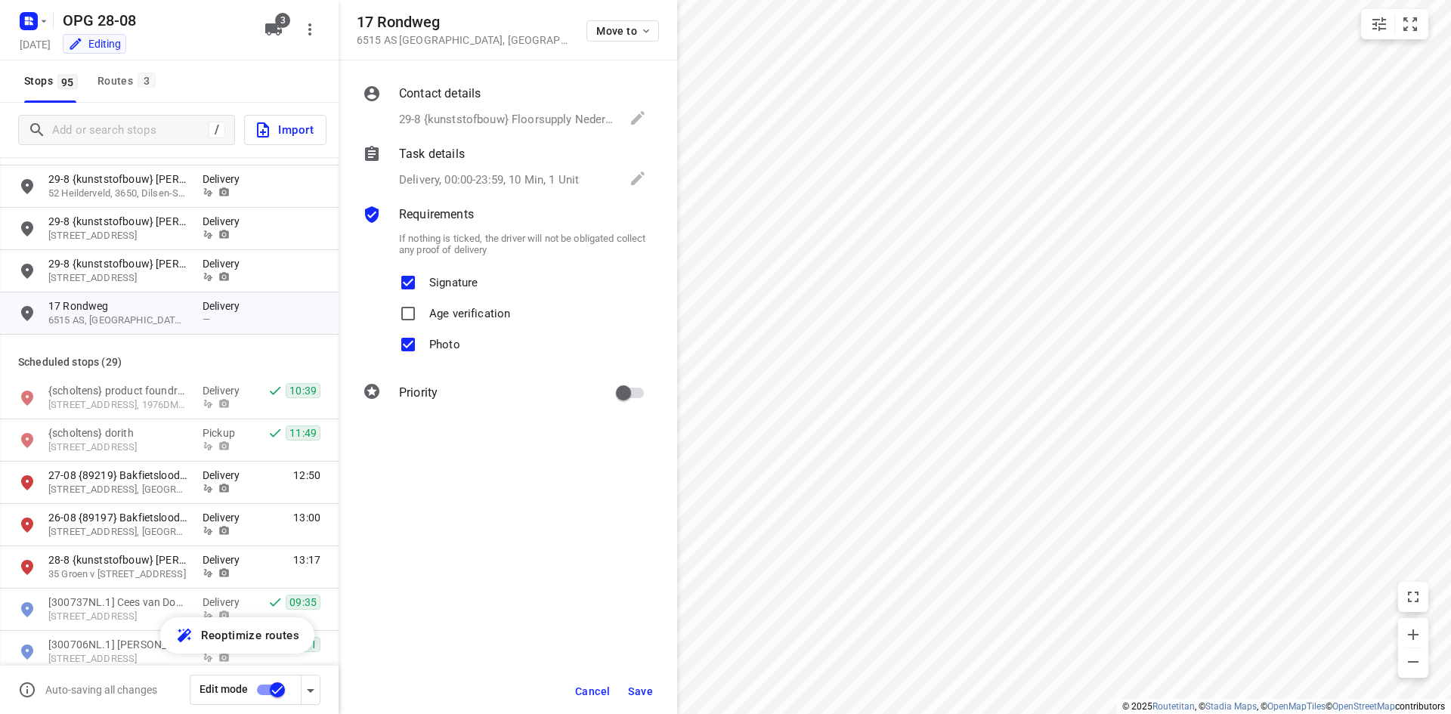
click at [639, 397] on input "primary checkbox" at bounding box center [623, 393] width 86 height 29
checkbox input "true"
click at [632, 691] on span "Save" at bounding box center [640, 691] width 25 height 12
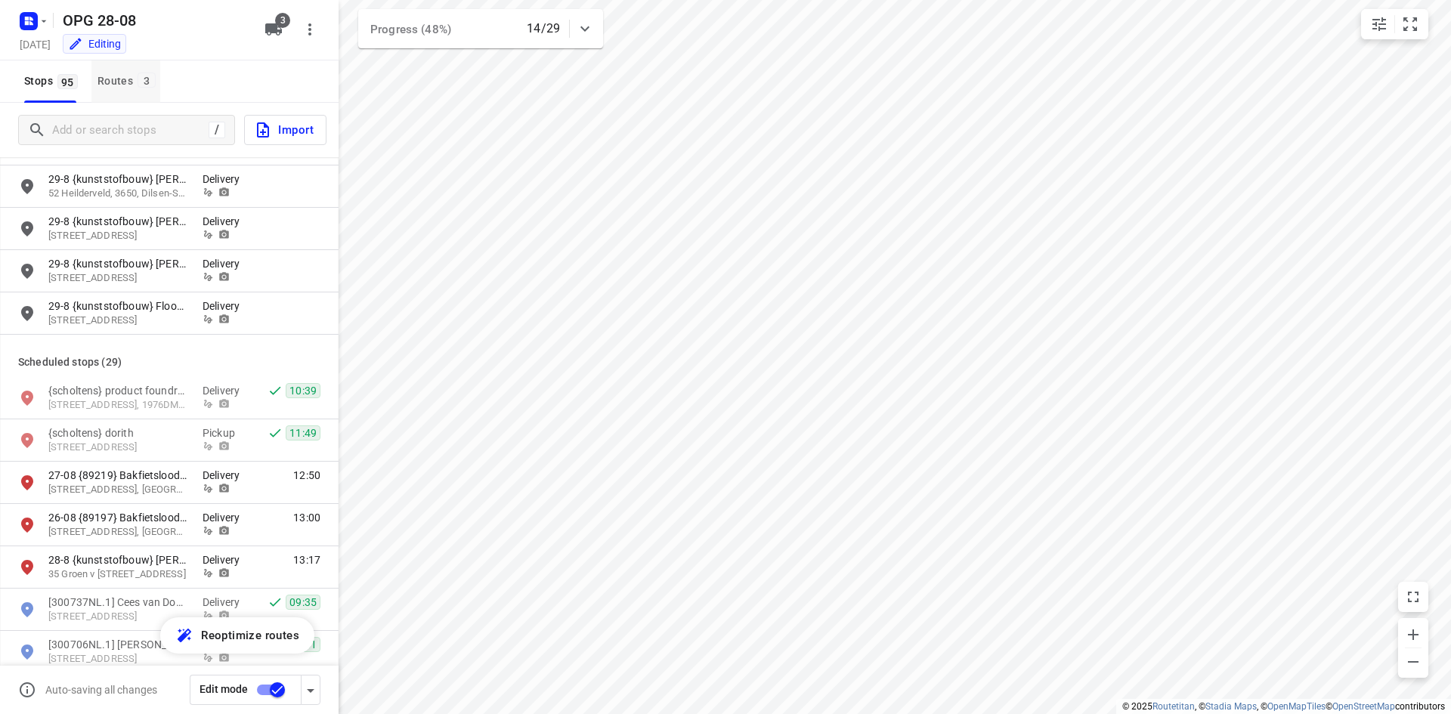
click at [120, 75] on div "Routes 3" at bounding box center [128, 81] width 63 height 19
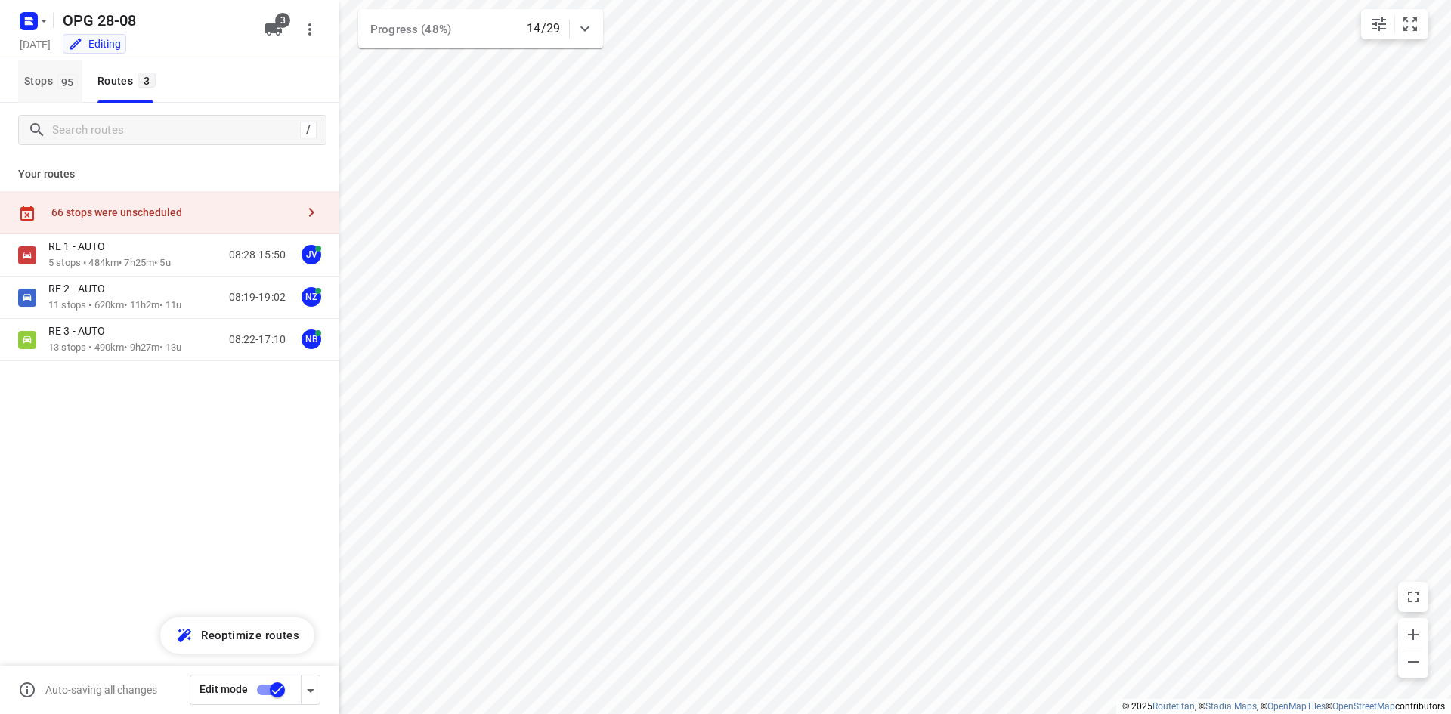
click at [54, 82] on span "Stops 95" at bounding box center [53, 81] width 58 height 19
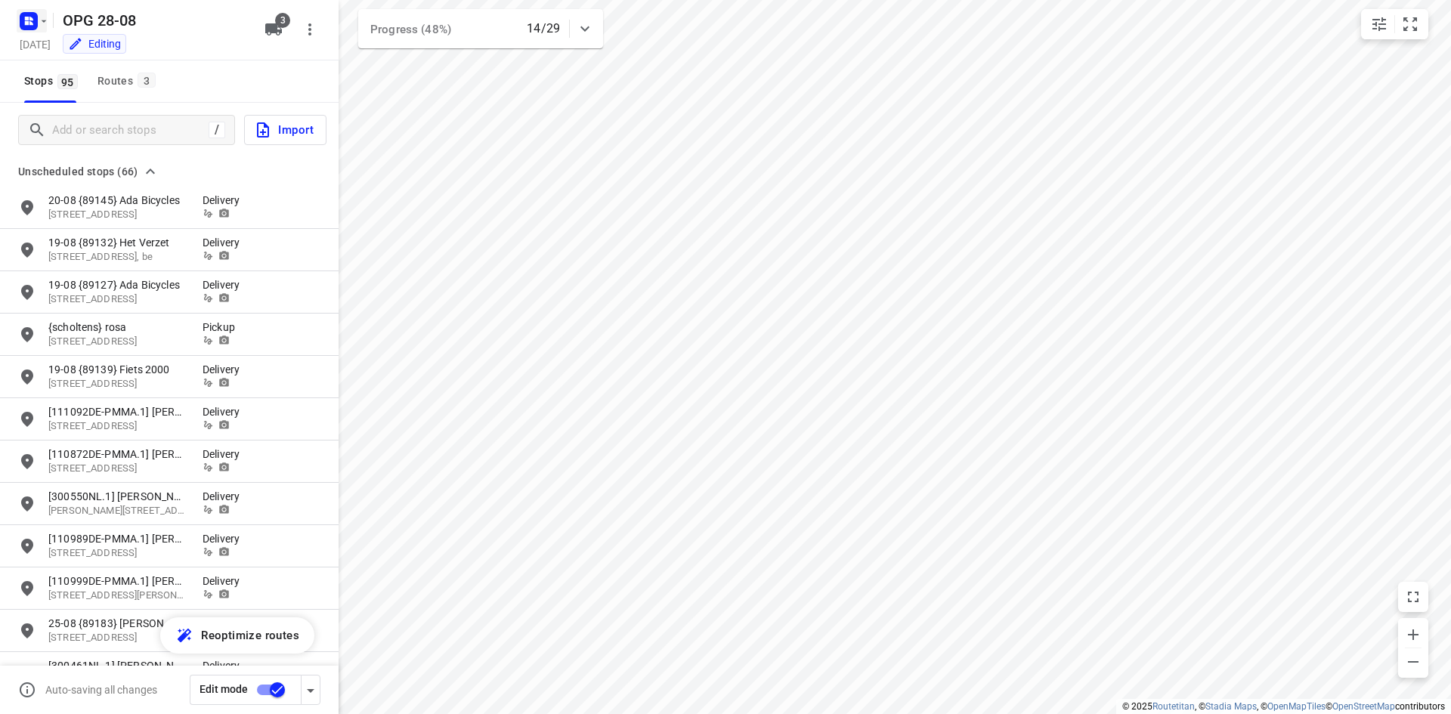
click at [42, 18] on icon "button" at bounding box center [44, 21] width 12 height 12
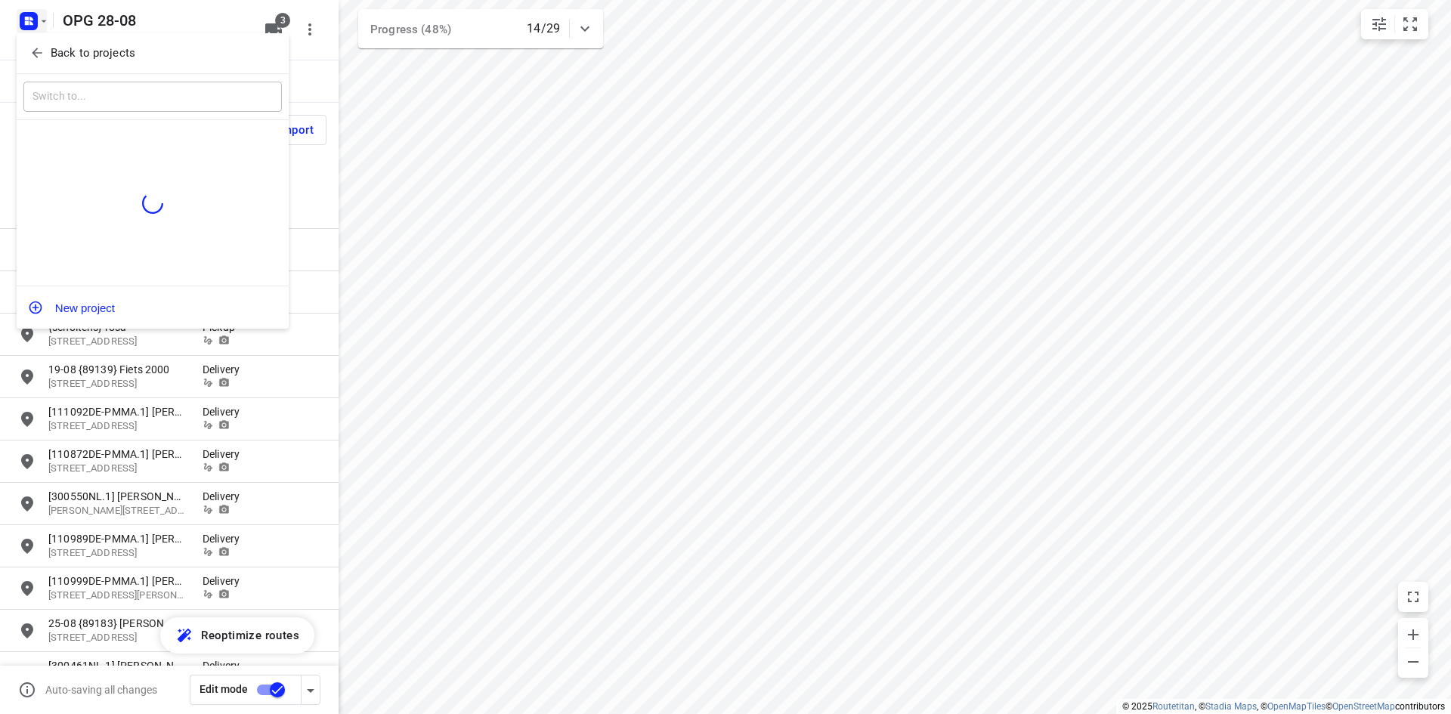
click at [48, 64] on button "Back to projects" at bounding box center [152, 53] width 258 height 25
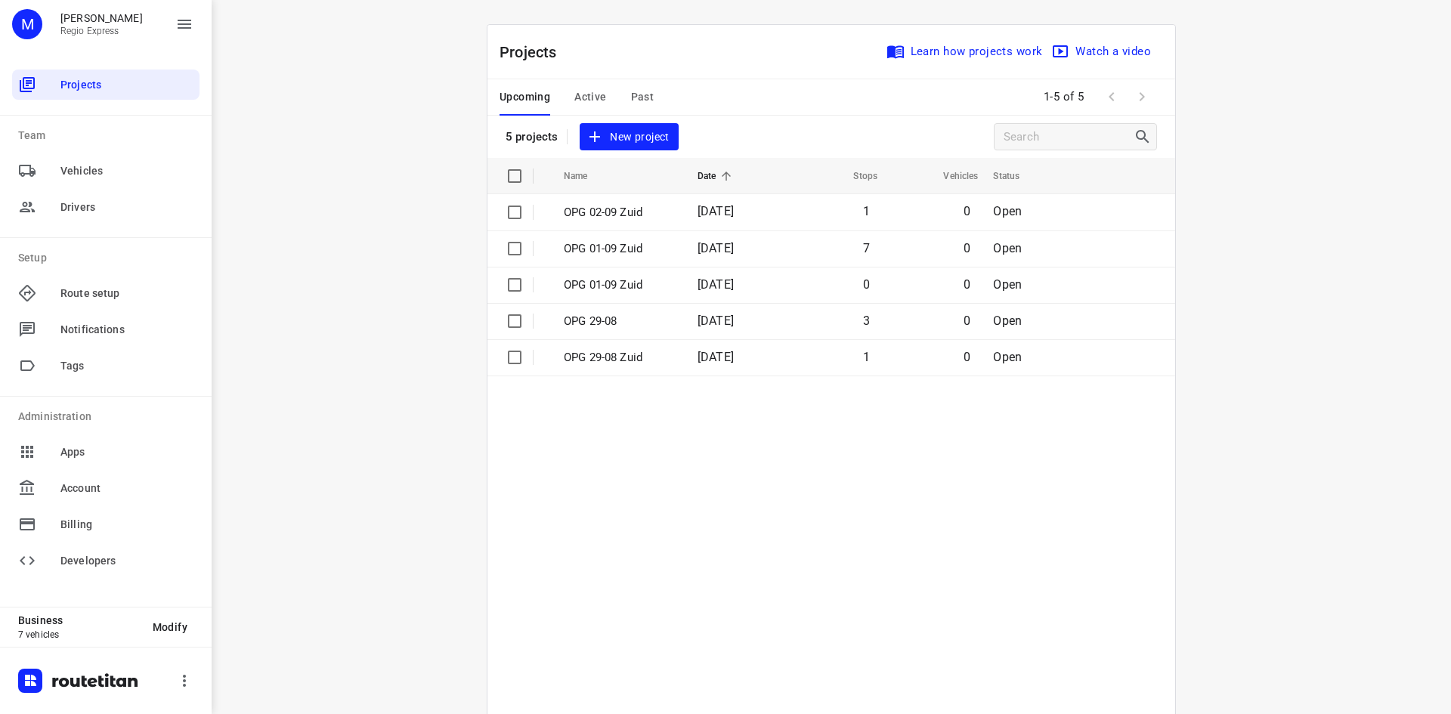
click at [645, 91] on span "Past" at bounding box center [642, 97] width 23 height 19
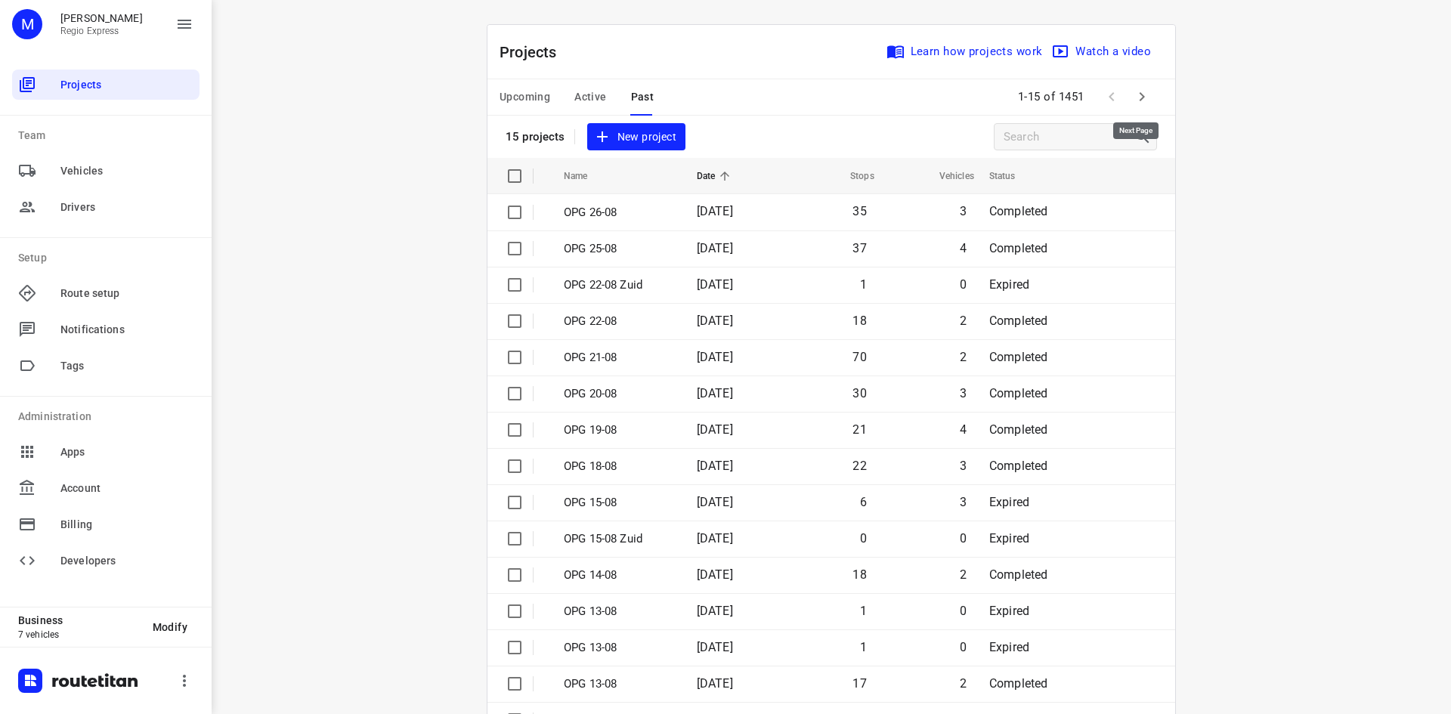
click at [1136, 102] on icon "button" at bounding box center [1142, 97] width 18 height 18
click at [1137, 94] on icon "button" at bounding box center [1142, 97] width 18 height 18
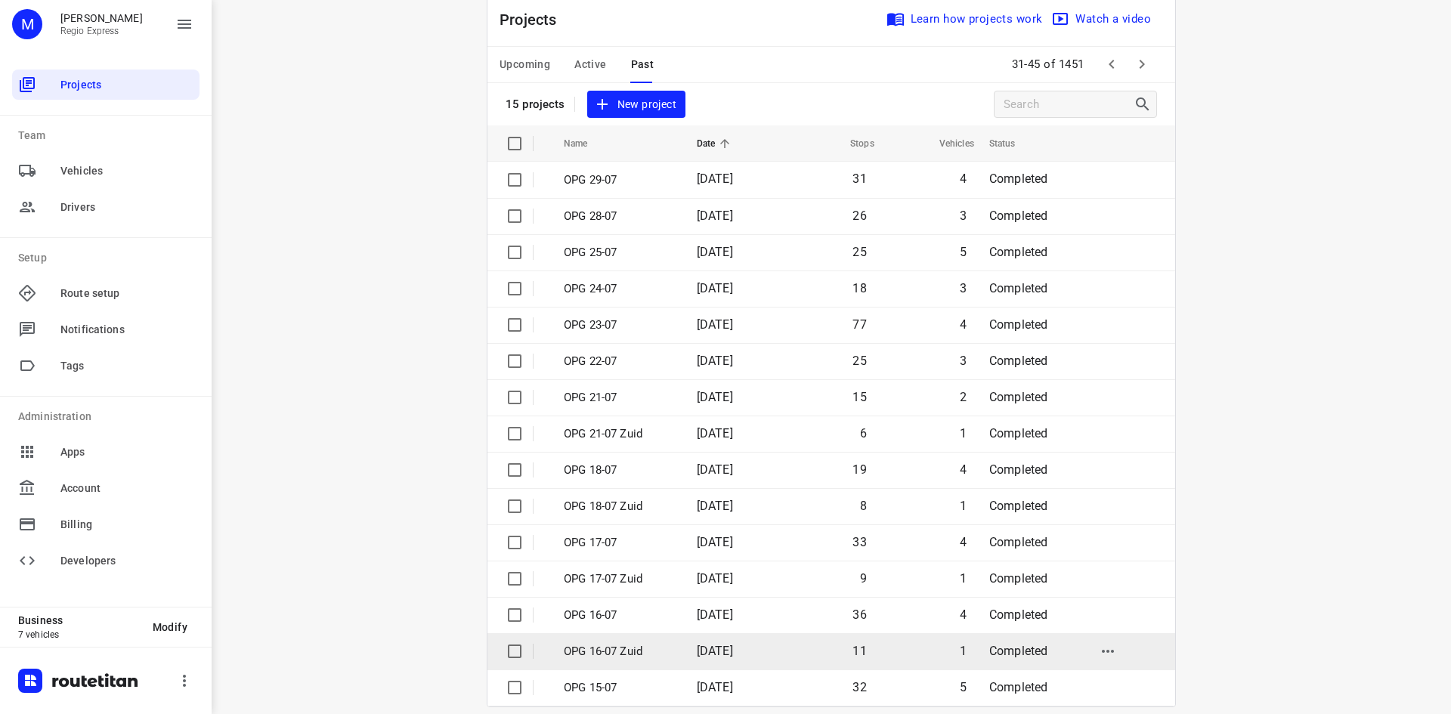
scroll to position [50, 0]
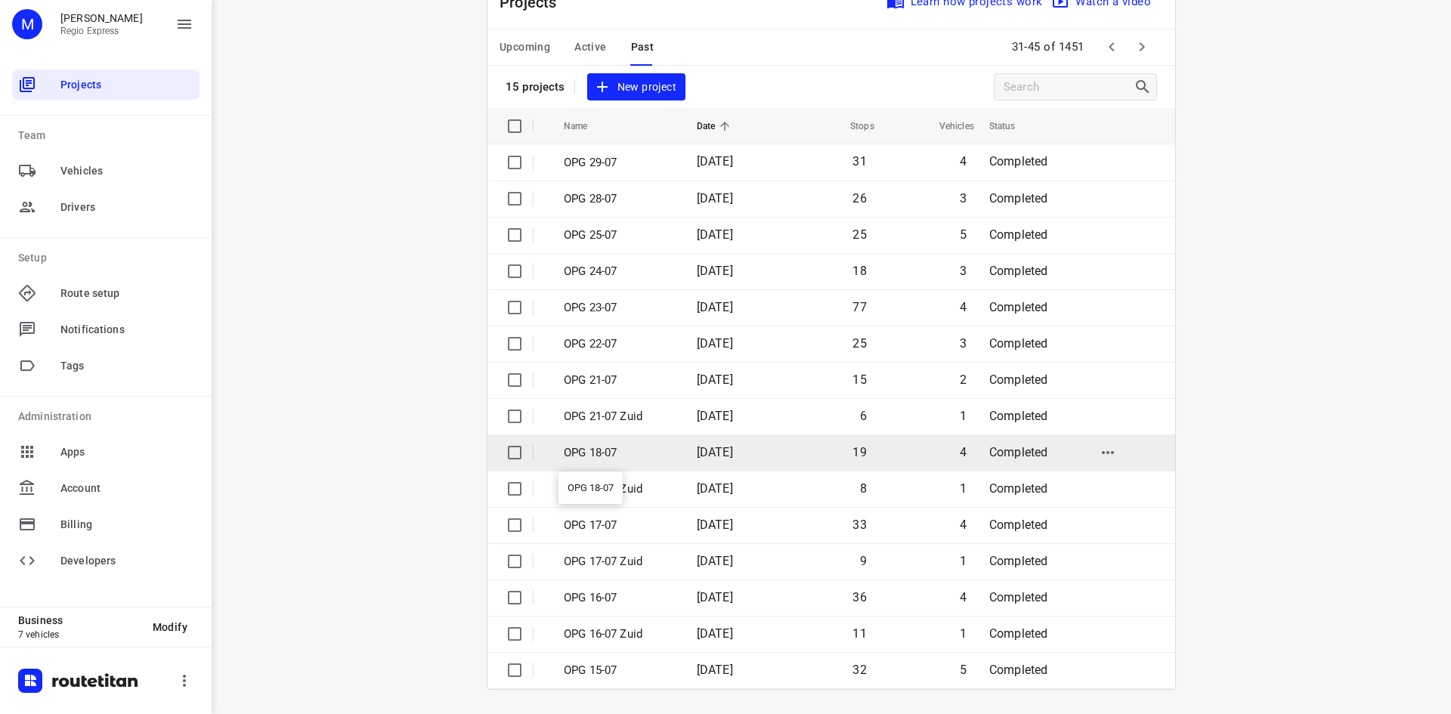
click at [648, 453] on p "OPG 18-07" at bounding box center [619, 452] width 110 height 17
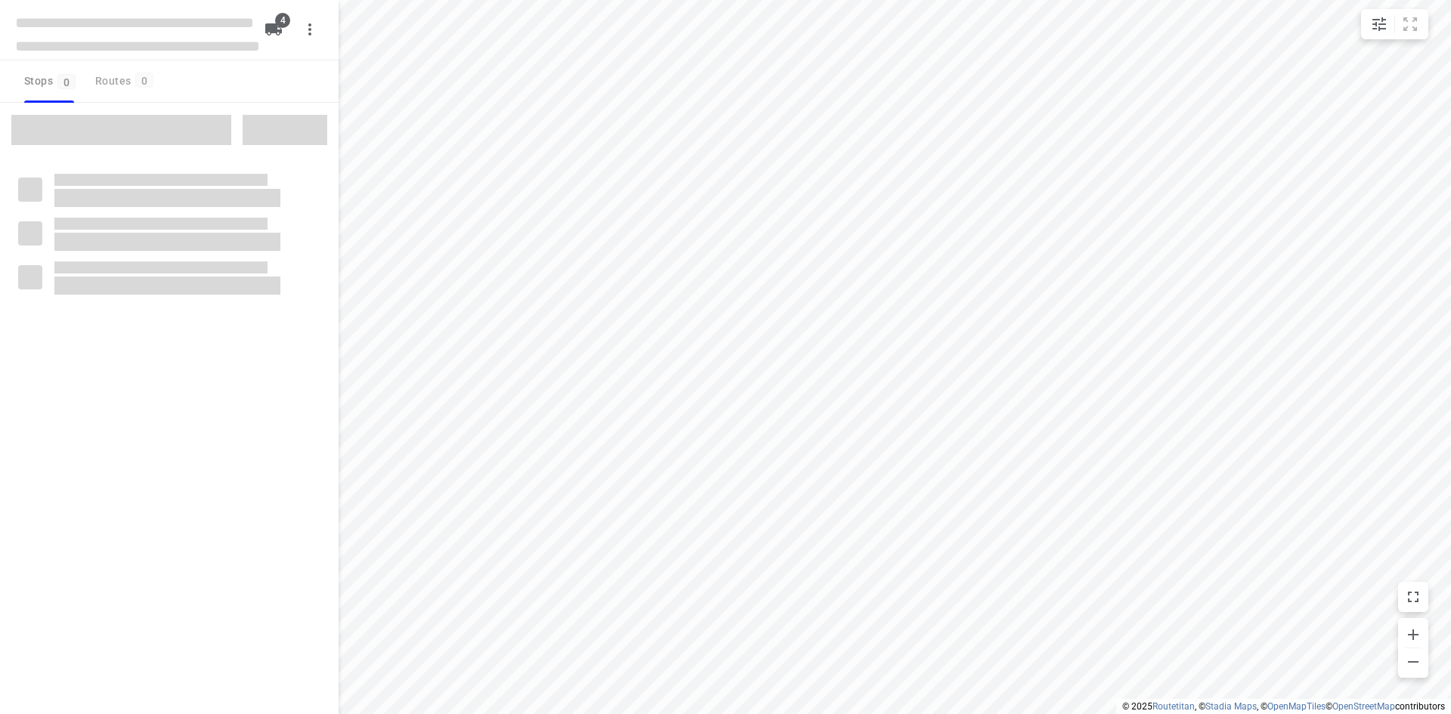
type input "distance"
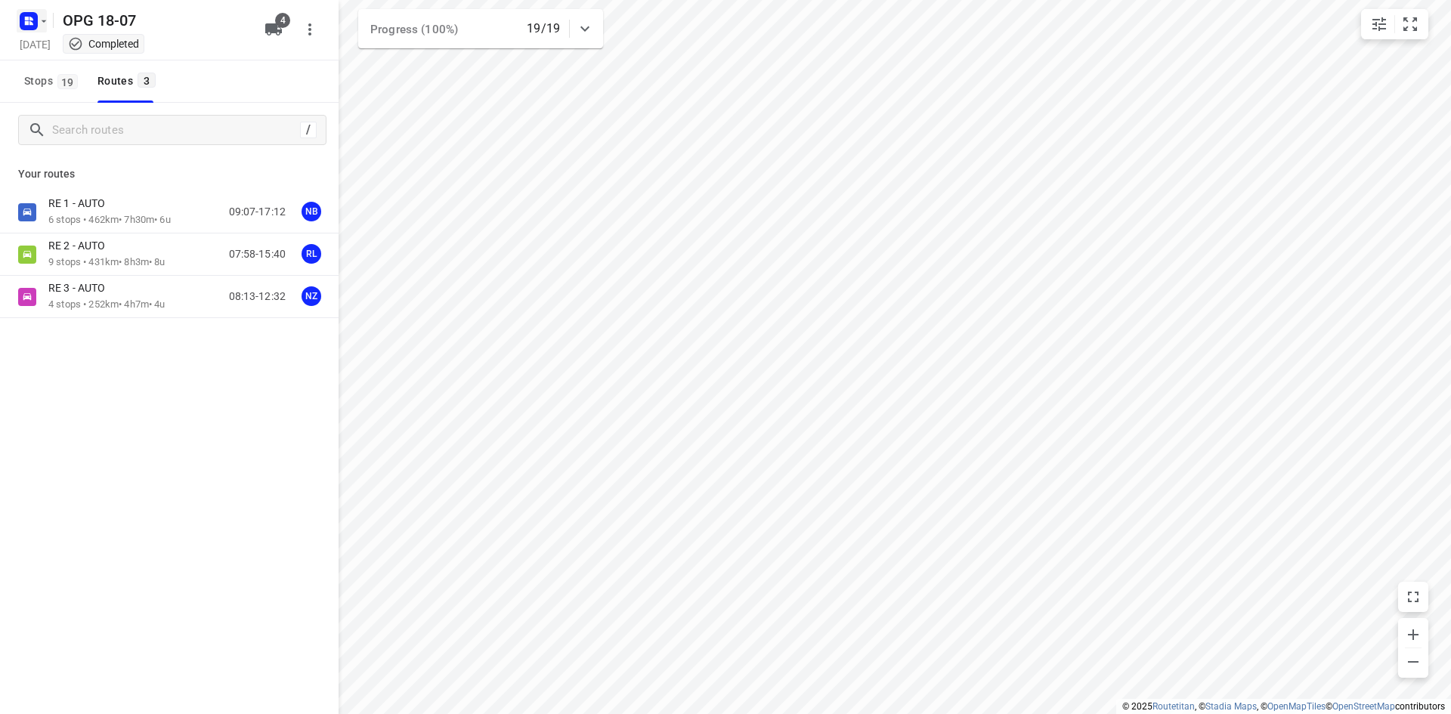
click at [24, 15] on rect "button" at bounding box center [29, 21] width 18 height 18
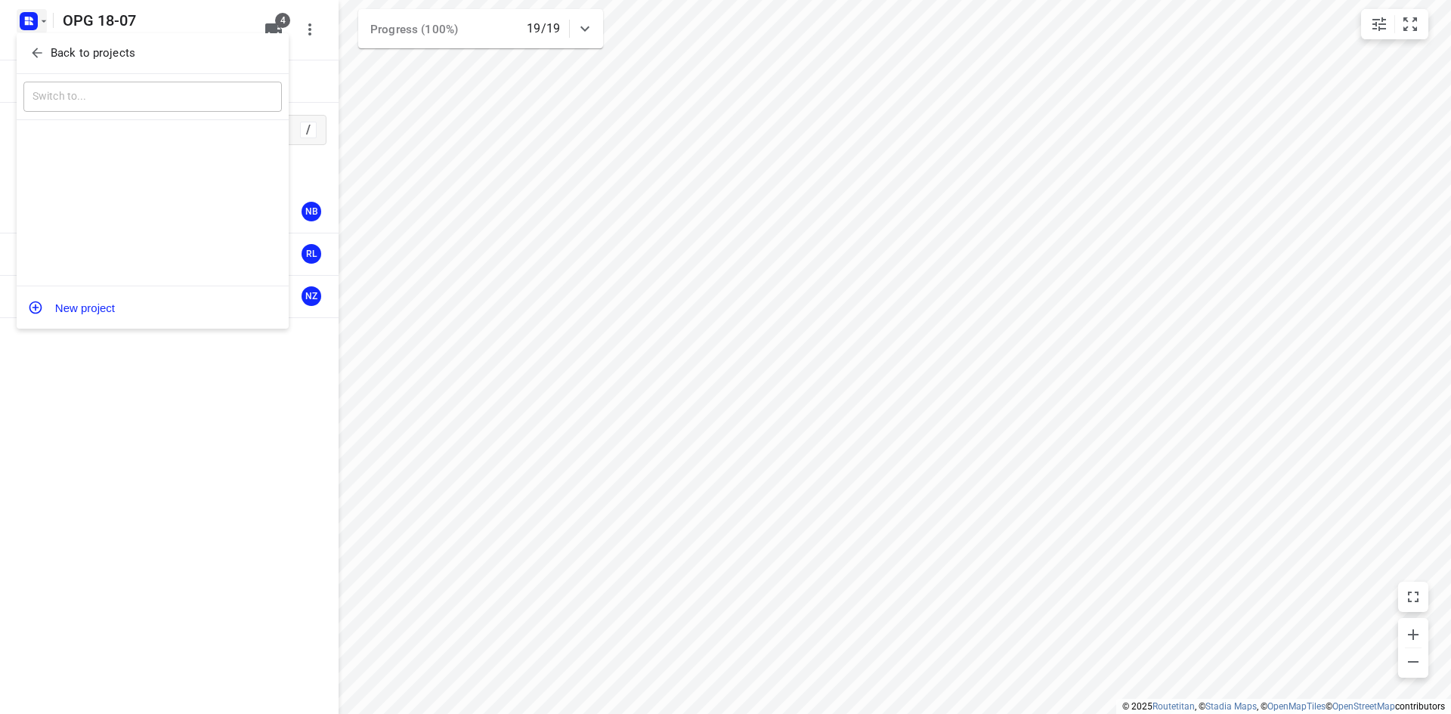
click at [29, 45] on icon "button" at bounding box center [36, 52] width 15 height 15
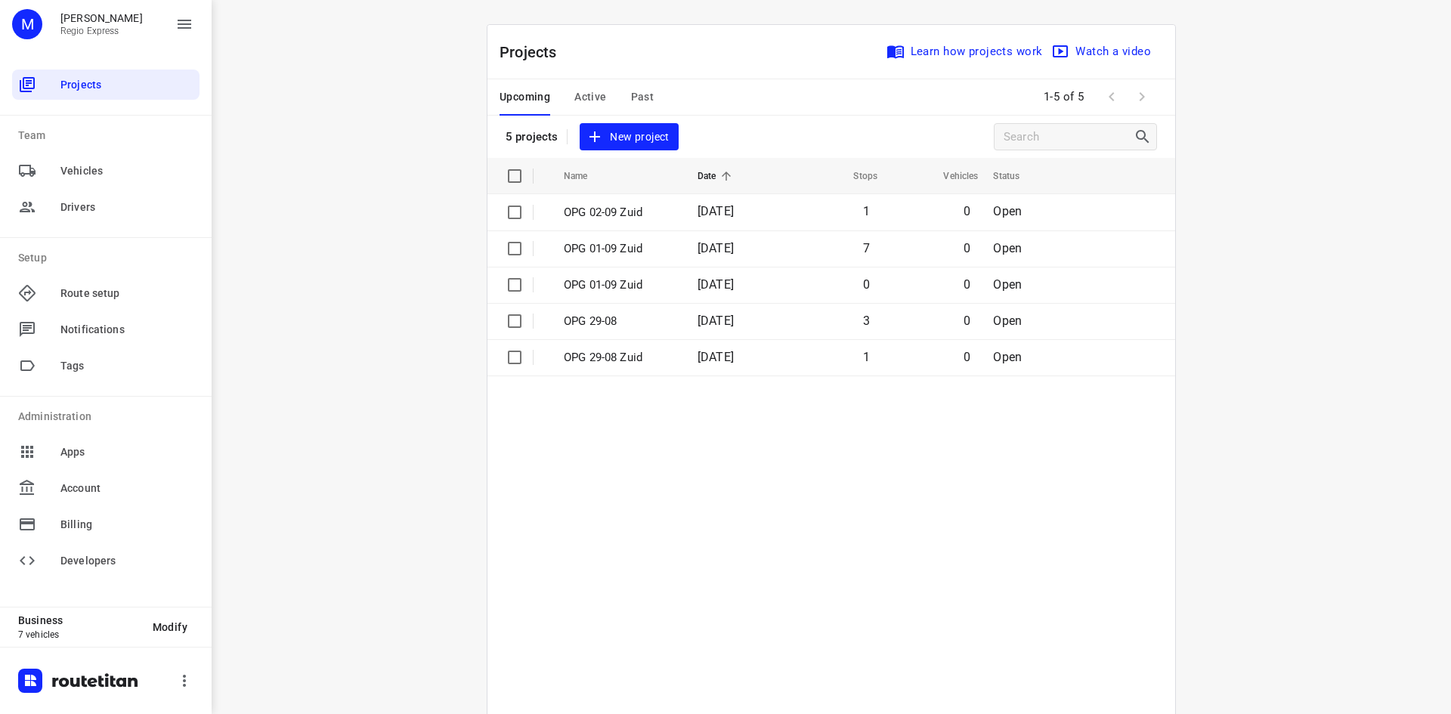
click at [631, 101] on span "Past" at bounding box center [642, 97] width 23 height 19
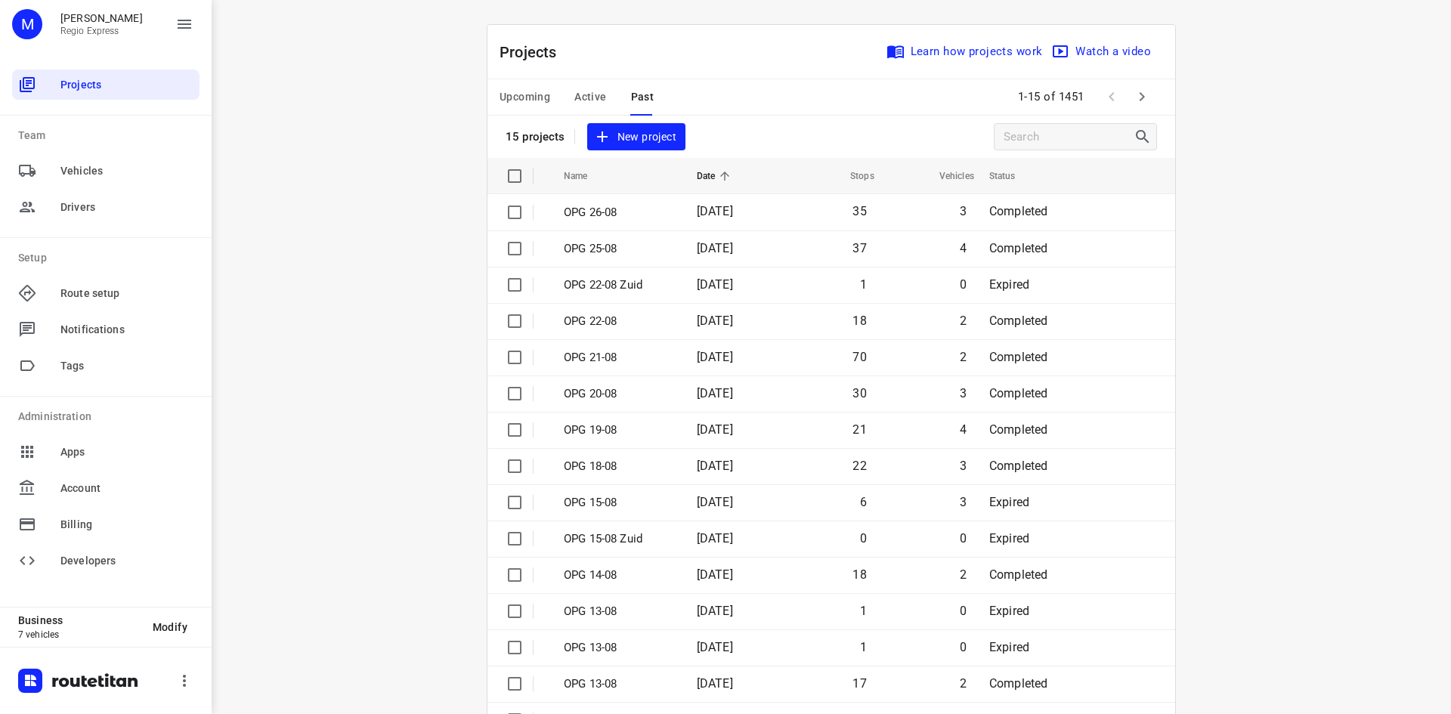
click at [1137, 104] on icon "button" at bounding box center [1142, 97] width 18 height 18
click at [1143, 90] on icon "button" at bounding box center [1142, 97] width 18 height 18
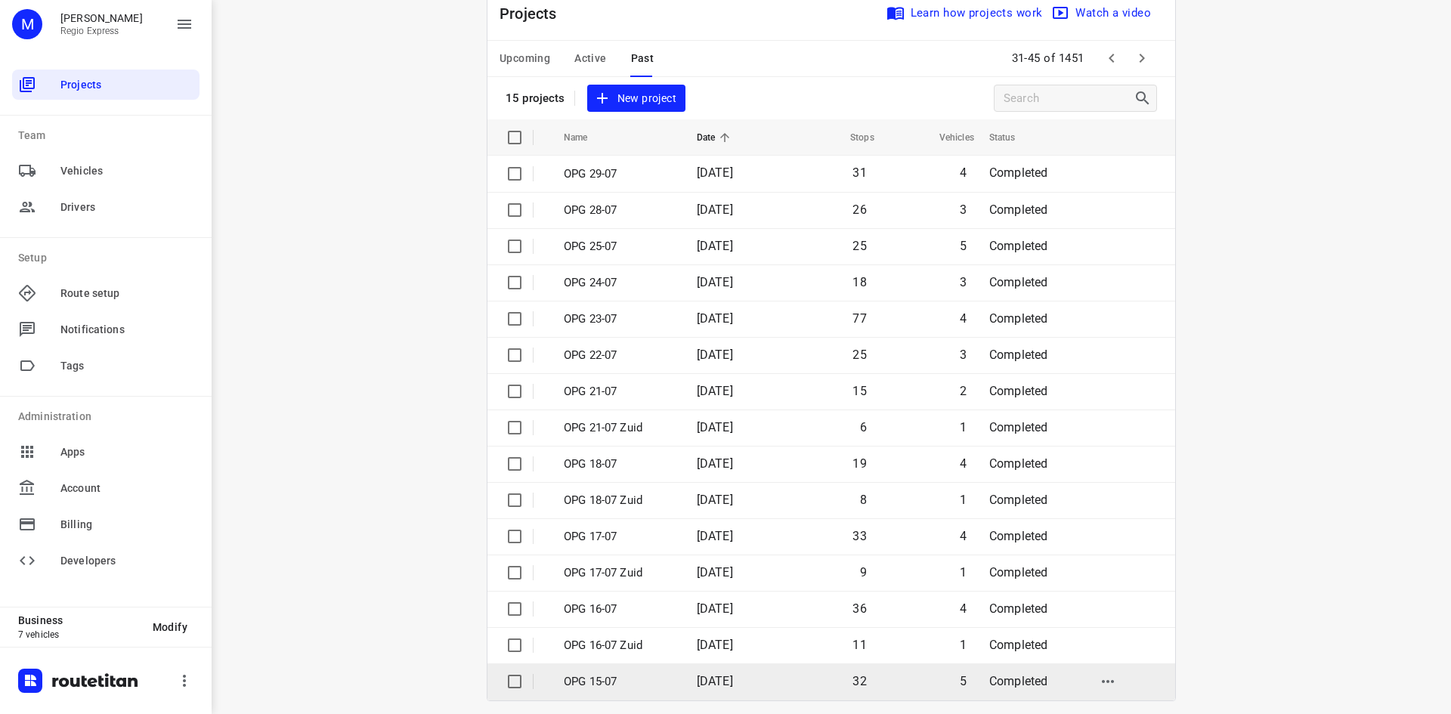
scroll to position [50, 0]
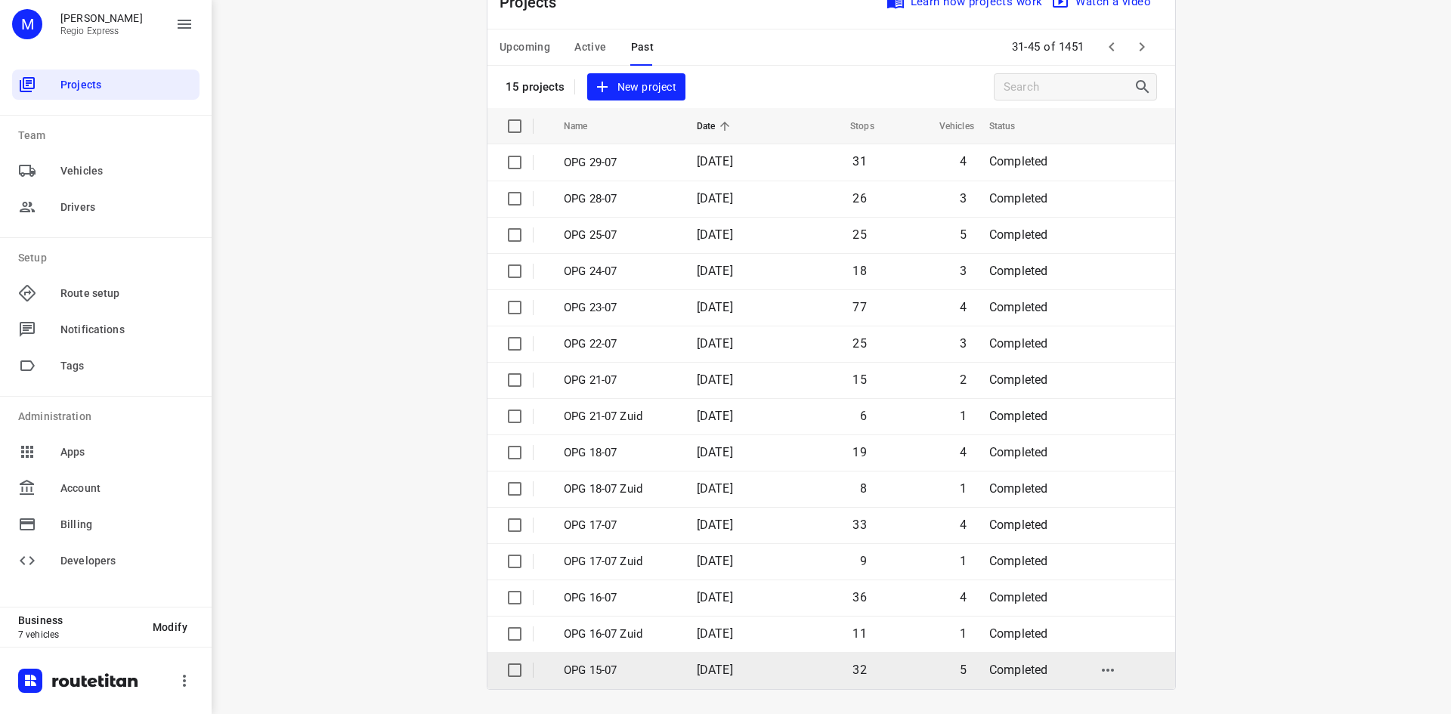
click at [644, 660] on td "OPG 15-07" at bounding box center [617, 670] width 136 height 36
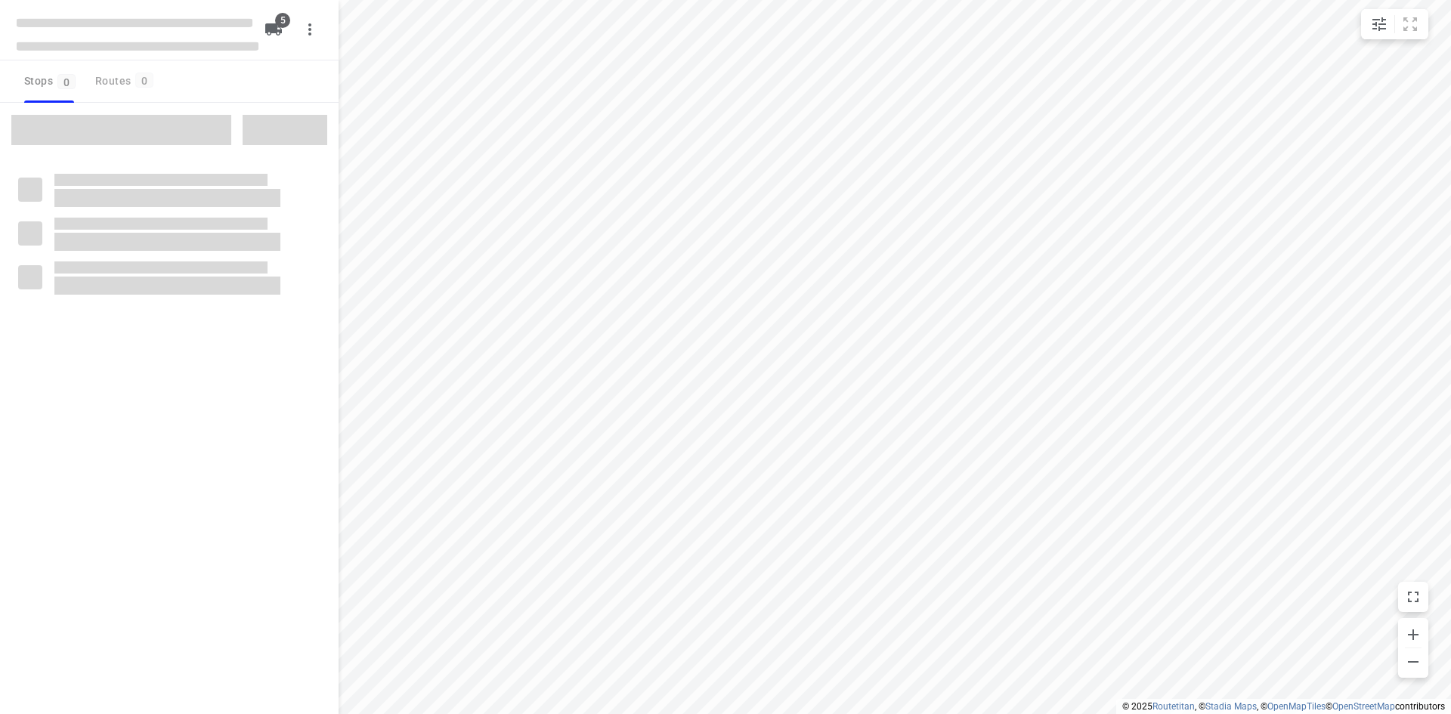
type input "distance"
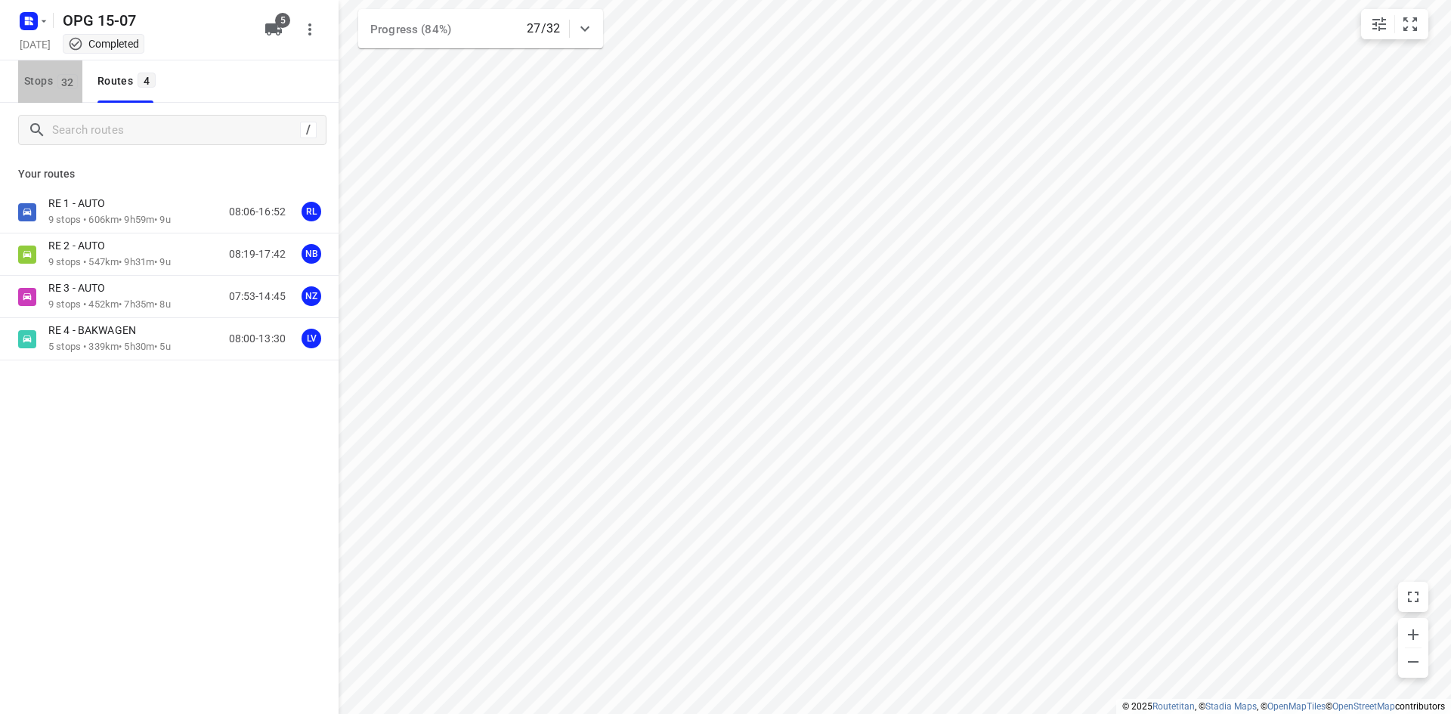
click at [45, 87] on span "Stops 32" at bounding box center [53, 81] width 58 height 19
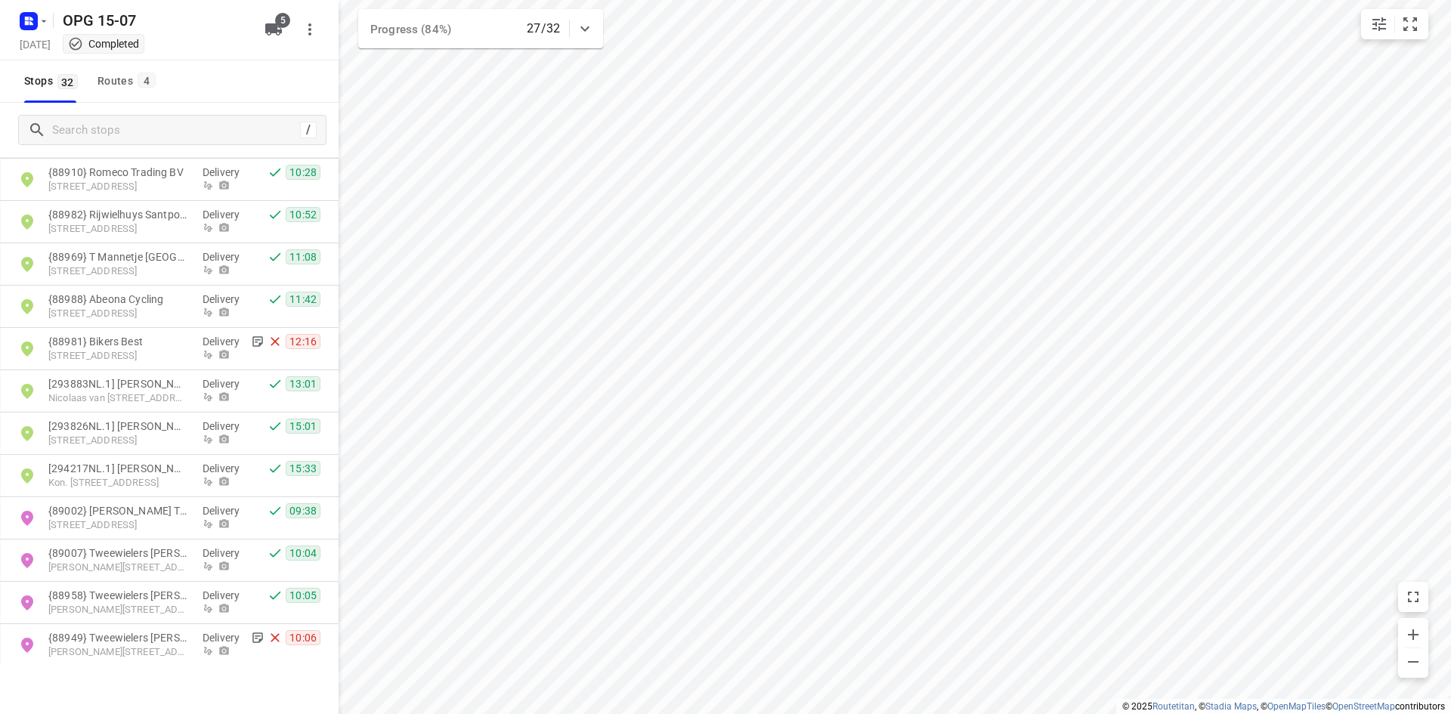
scroll to position [435, 0]
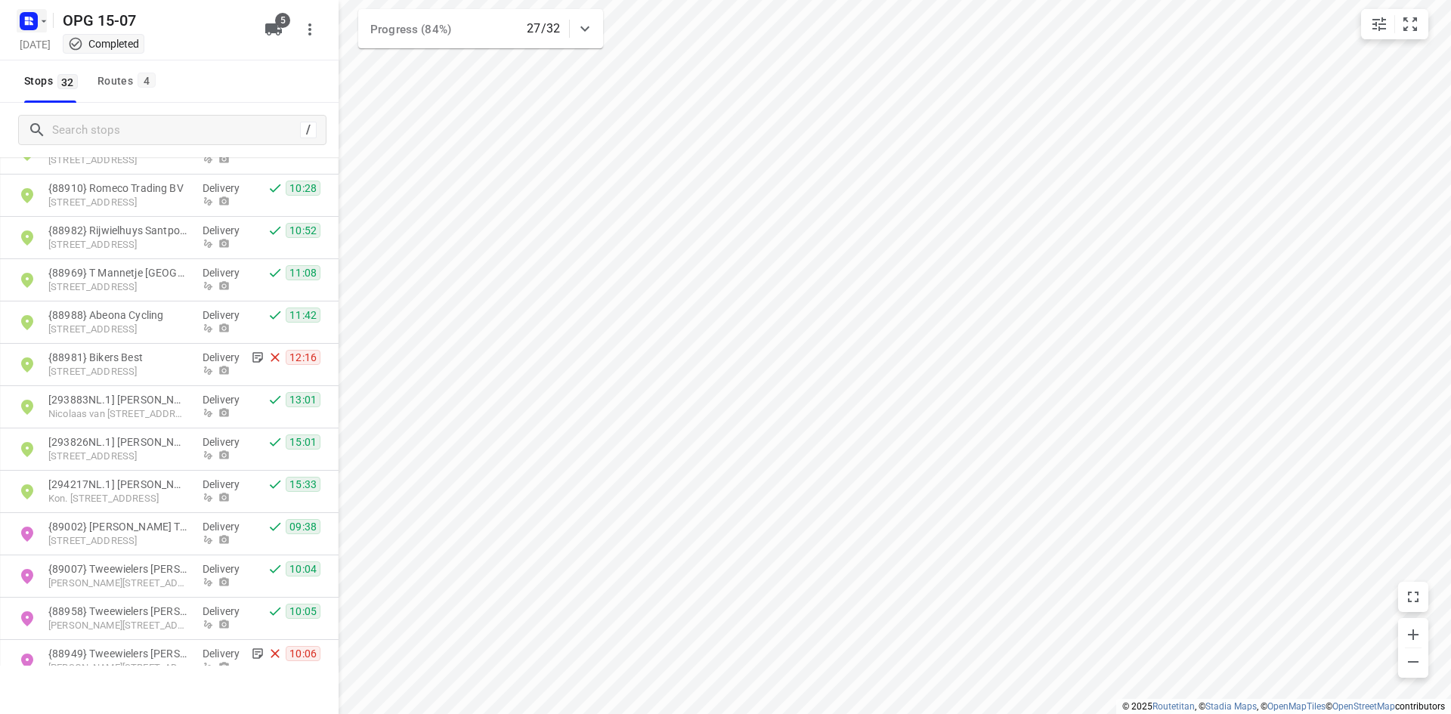
click at [36, 17] on rect "button" at bounding box center [29, 21] width 18 height 18
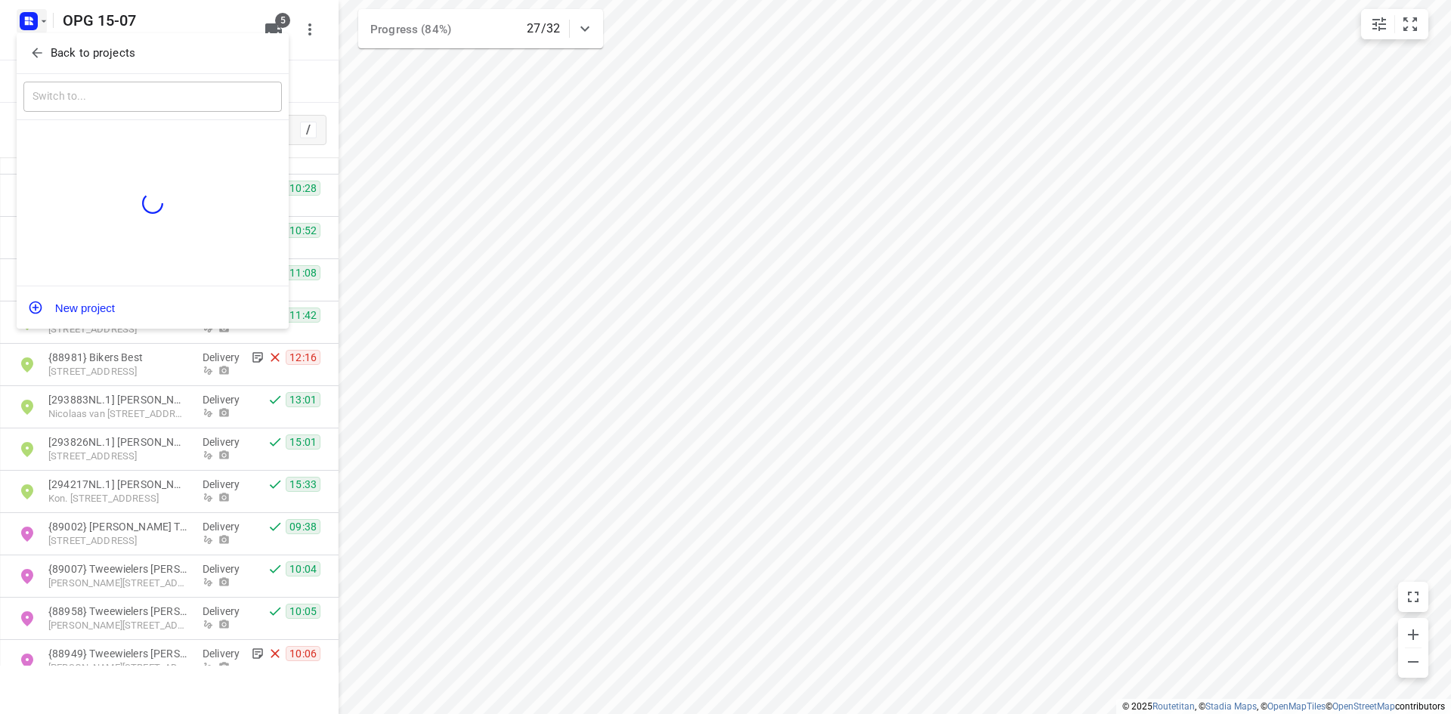
click at [46, 55] on span "Back to projects" at bounding box center [152, 53] width 246 height 17
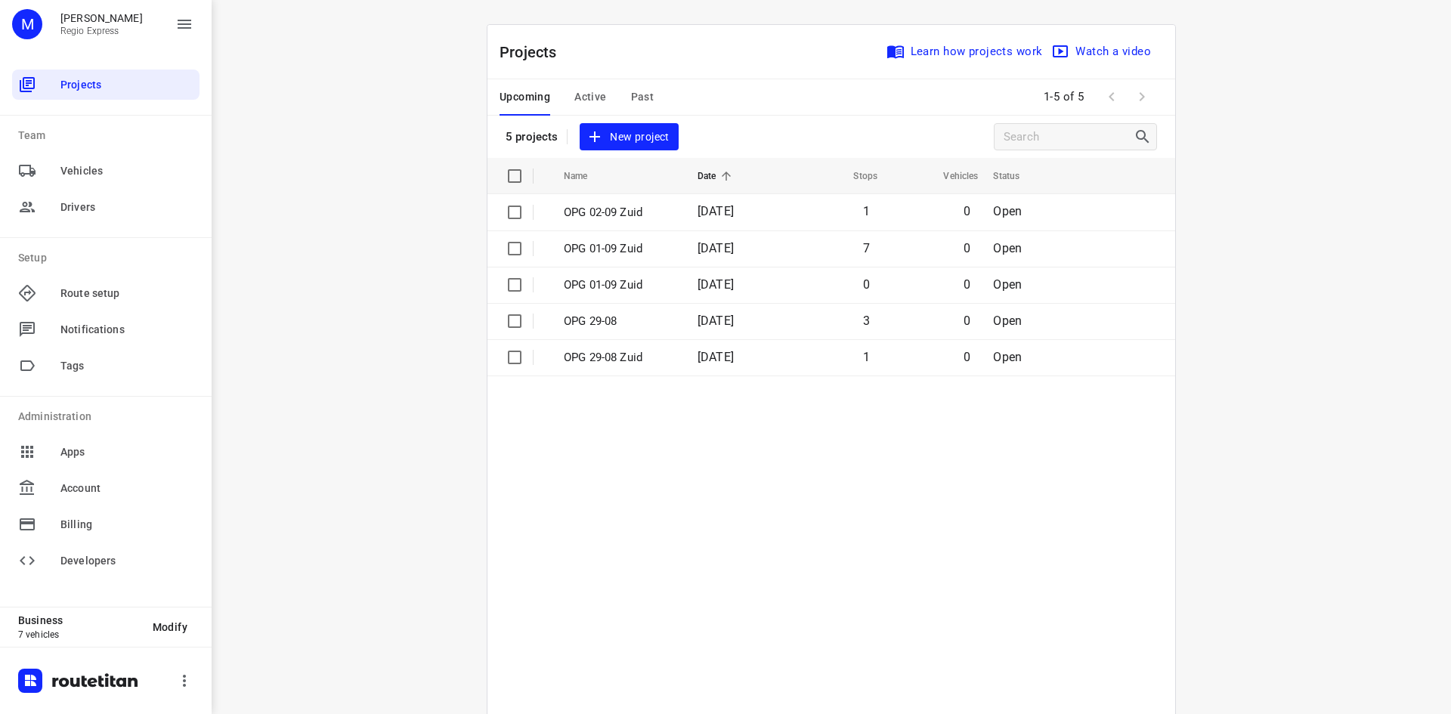
click at [590, 97] on span "Active" at bounding box center [590, 97] width 32 height 19
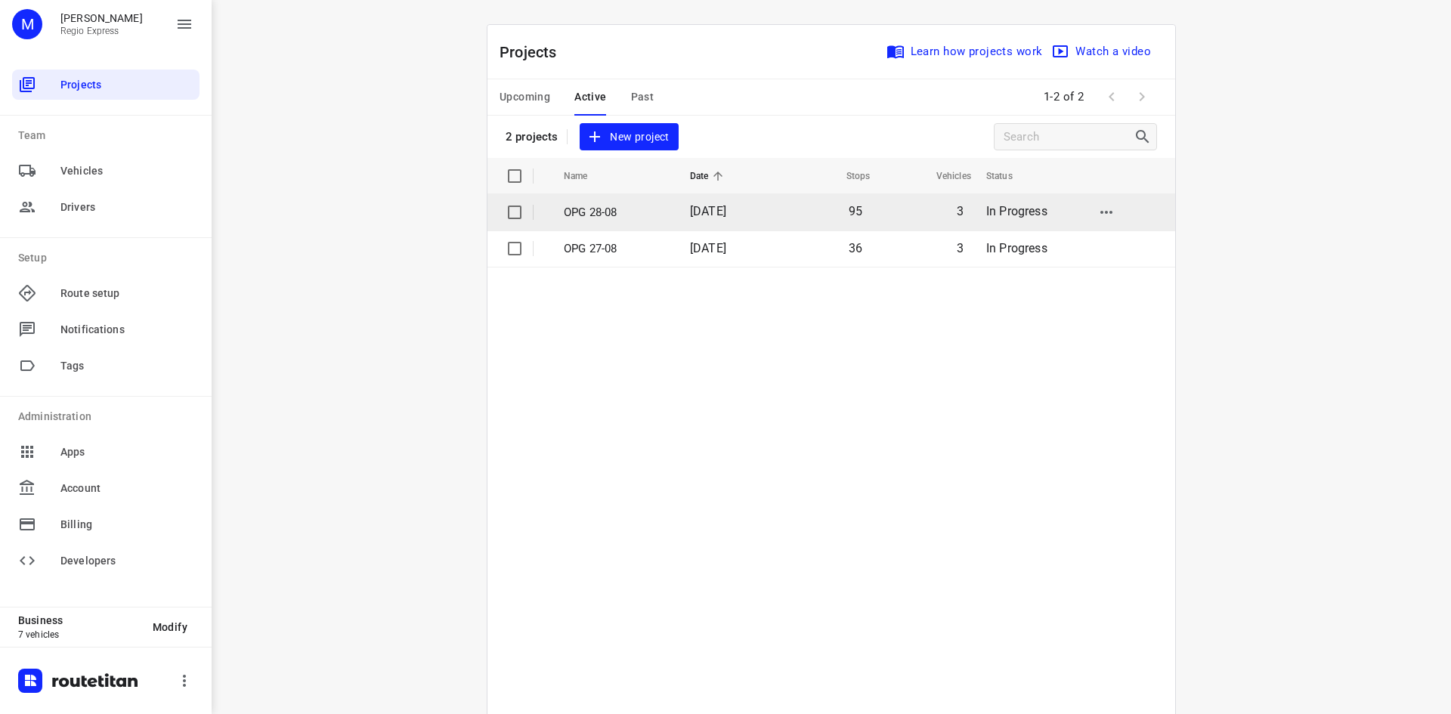
click at [629, 208] on p "OPG 28-08" at bounding box center [616, 212] width 104 height 17
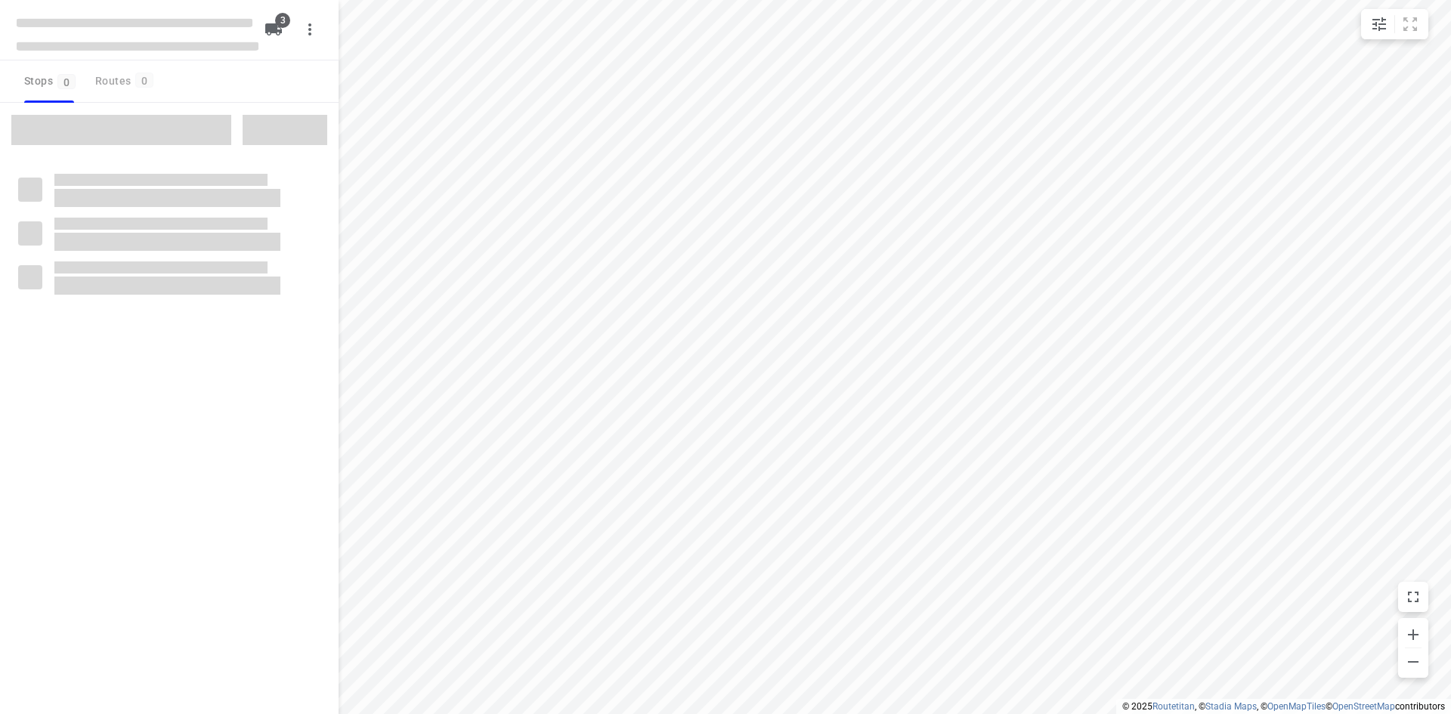
type input "distance"
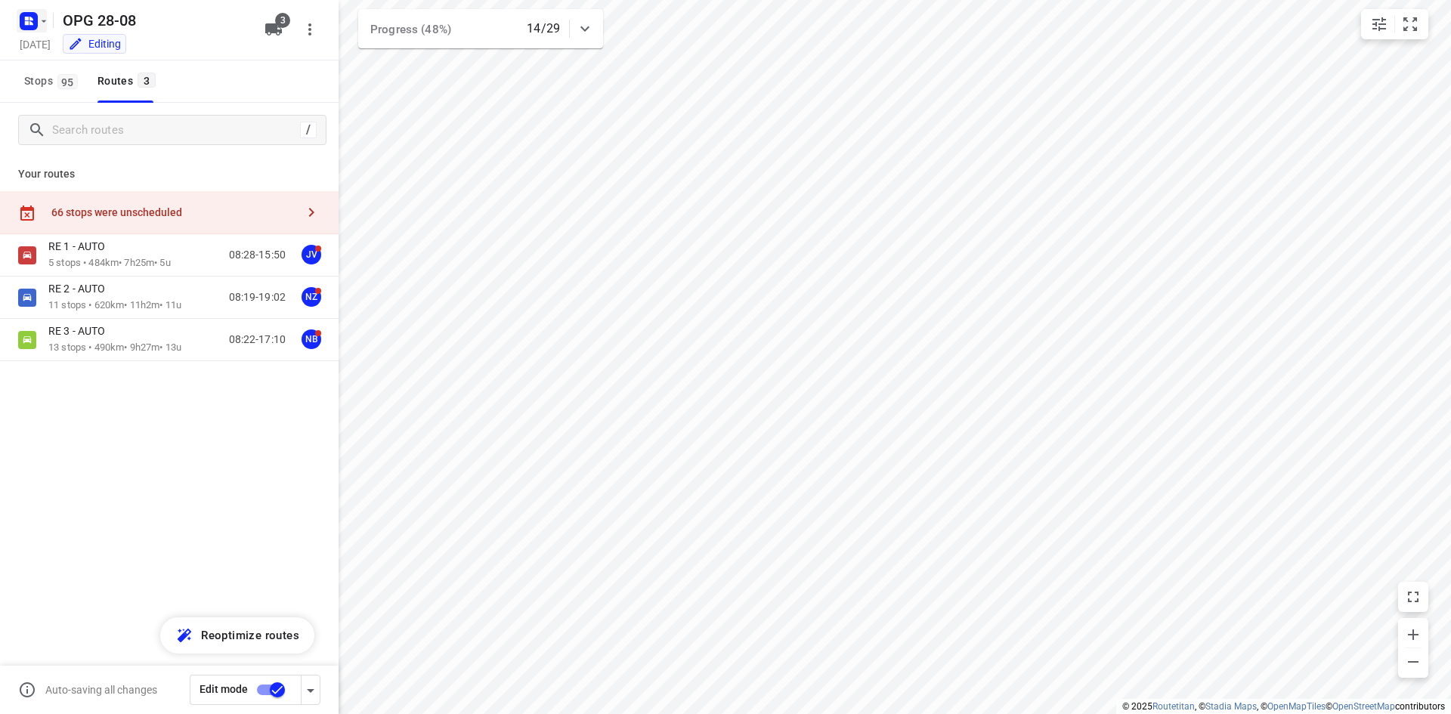
click at [32, 29] on rect "button" at bounding box center [29, 21] width 18 height 18
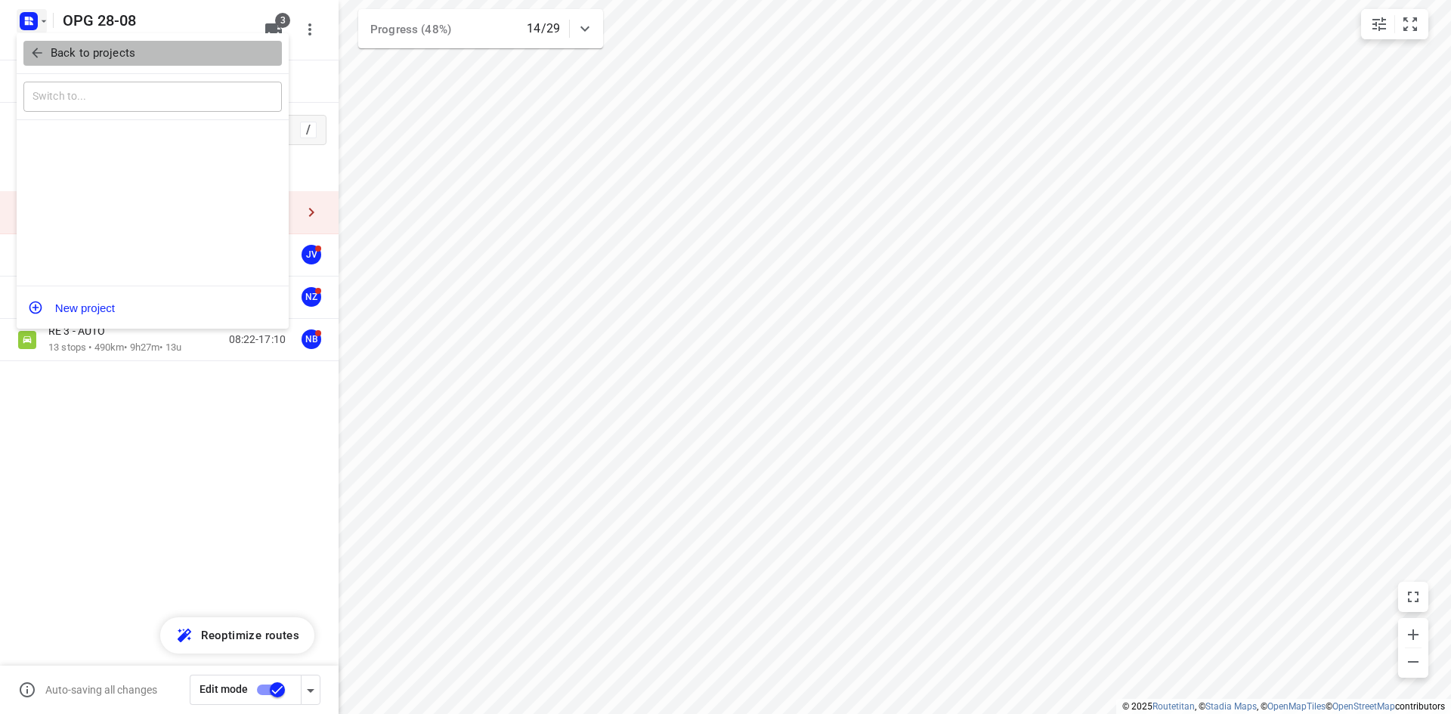
click at [36, 50] on icon "button" at bounding box center [37, 53] width 10 height 10
